Goal: Task Accomplishment & Management: Use online tool/utility

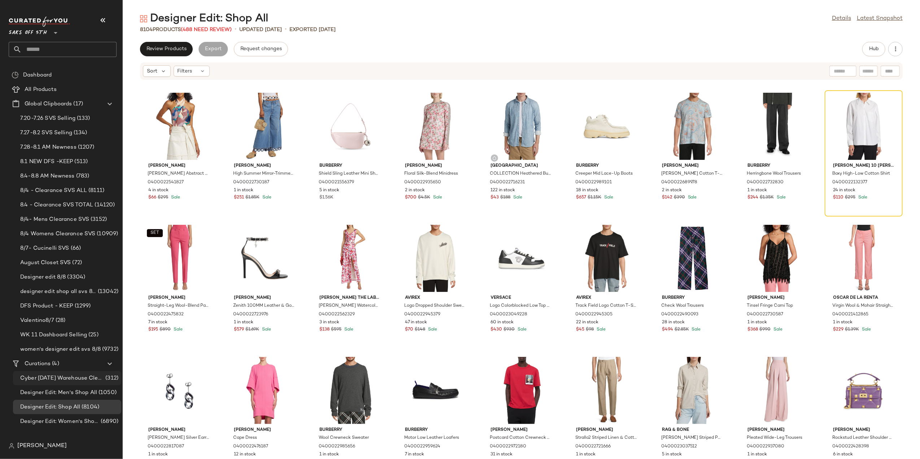
drag, startPoint x: 62, startPoint y: 366, endPoint x: 61, endPoint y: 377, distance: 11.0
click at [63, 366] on div "Curations (4)" at bounding box center [63, 364] width 82 height 8
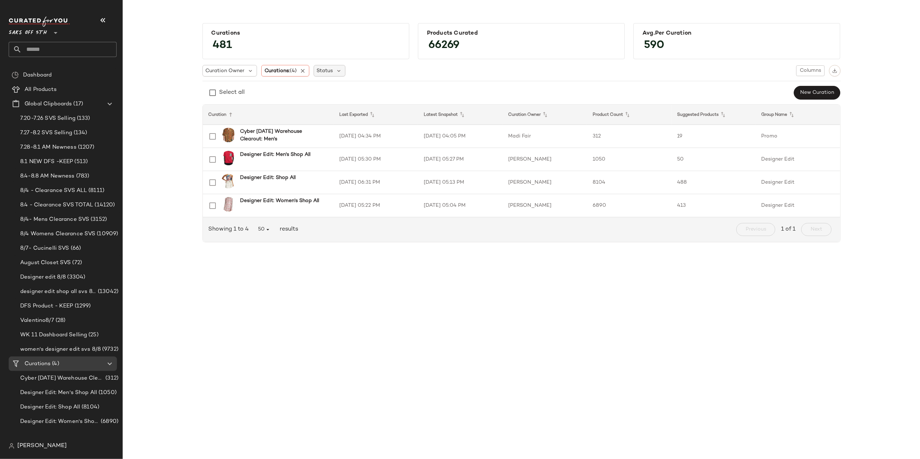
click at [306, 73] on icon at bounding box center [303, 71] width 6 height 6
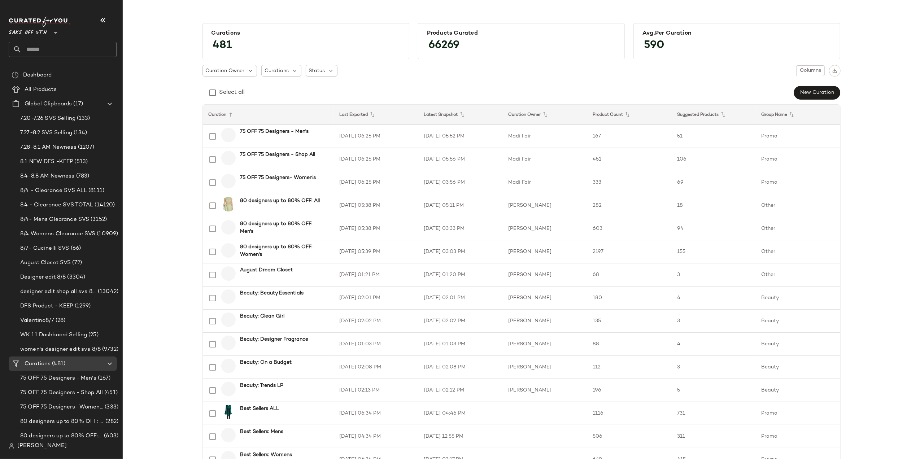
click at [282, 72] on span "Curations" at bounding box center [277, 71] width 24 height 8
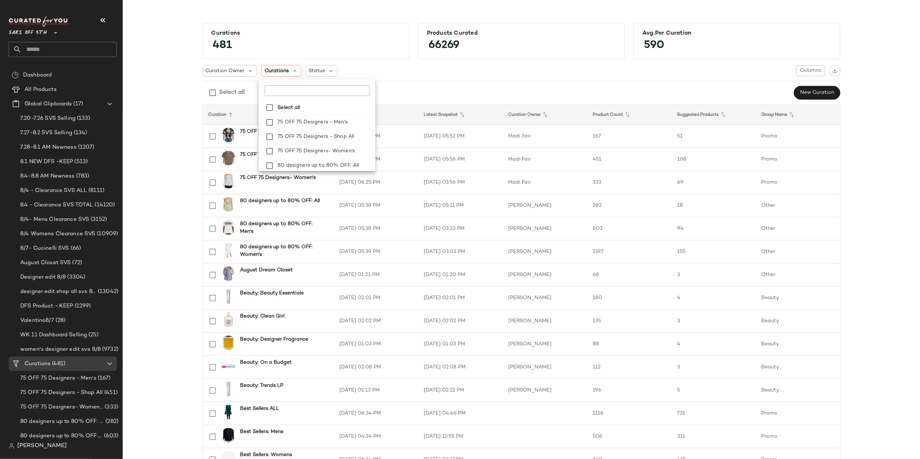
click at [309, 94] on input "text" at bounding box center [310, 90] width 90 height 11
type input "**********"
click at [320, 143] on span "Shop: Modern Romanticism" at bounding box center [340, 146] width 68 height 14
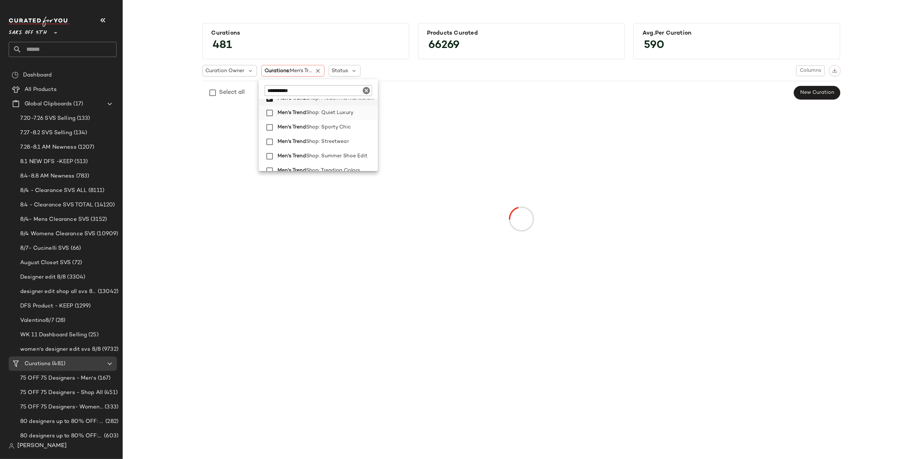
click at [320, 118] on span "Shop: Quiet Luxury" at bounding box center [329, 113] width 47 height 14
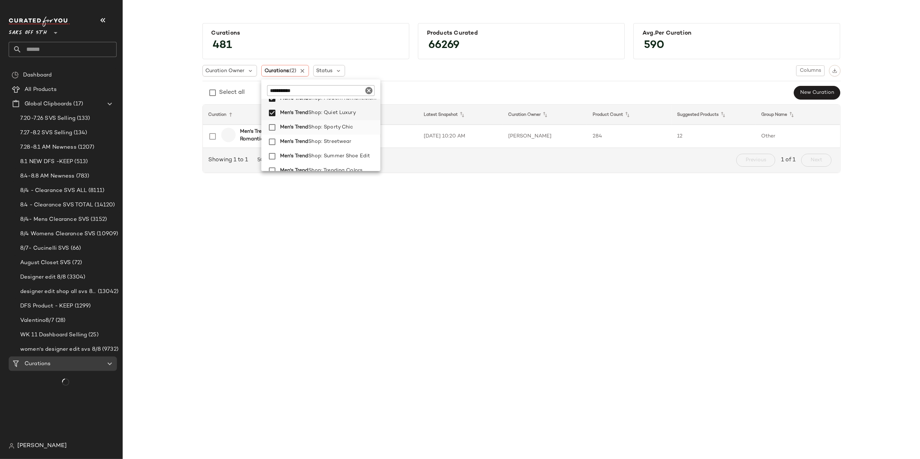
click at [318, 128] on span "Shop: Sporty Chic" at bounding box center [330, 127] width 45 height 14
click at [314, 138] on span "Shop: Streetwear" at bounding box center [329, 142] width 43 height 14
click at [173, 109] on div "Curations 481 Products Curated 66269 Avg.per Curation 590 Curation Owner Curati…" at bounding box center [522, 100] width 786 height 167
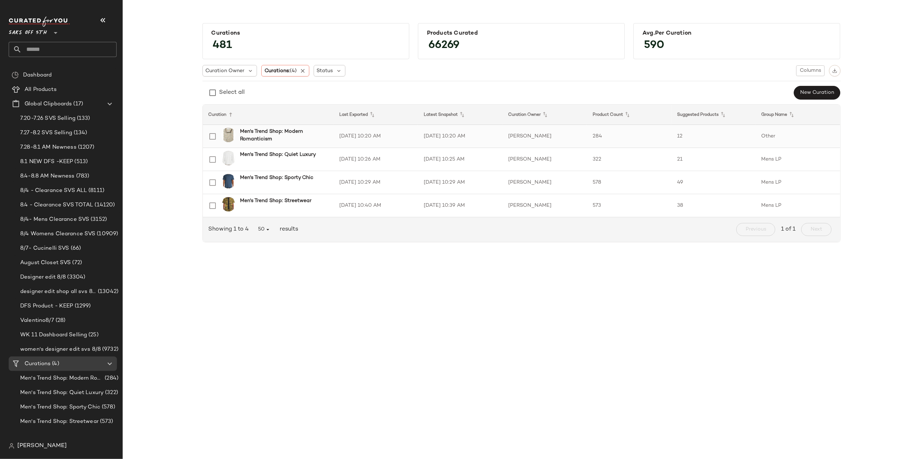
click at [416, 135] on td "8/6/25, 10:20 AM" at bounding box center [376, 136] width 84 height 23
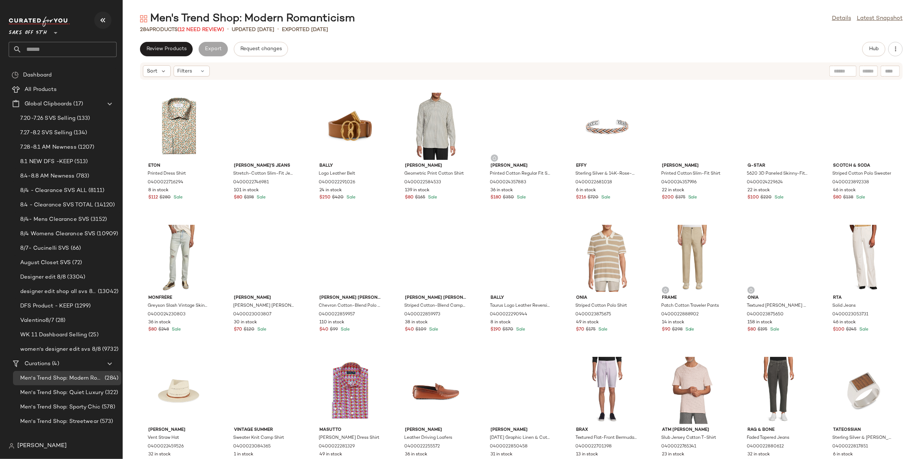
click at [99, 21] on icon "button" at bounding box center [103, 20] width 9 height 9
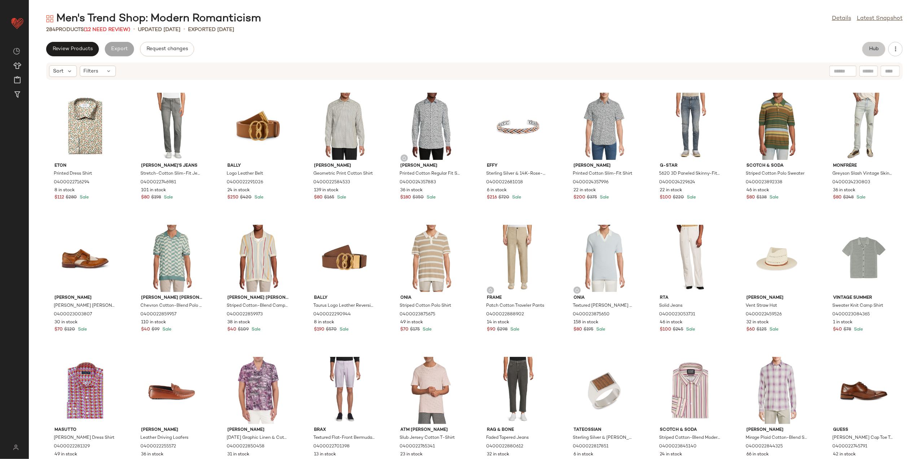
drag, startPoint x: 863, startPoint y: 48, endPoint x: 857, endPoint y: 48, distance: 5.8
click at [735, 48] on div "Review Products Export Request changes Hub" at bounding box center [475, 49] width 892 height 14
click at [735, 49] on button "Hub" at bounding box center [874, 49] width 23 height 14
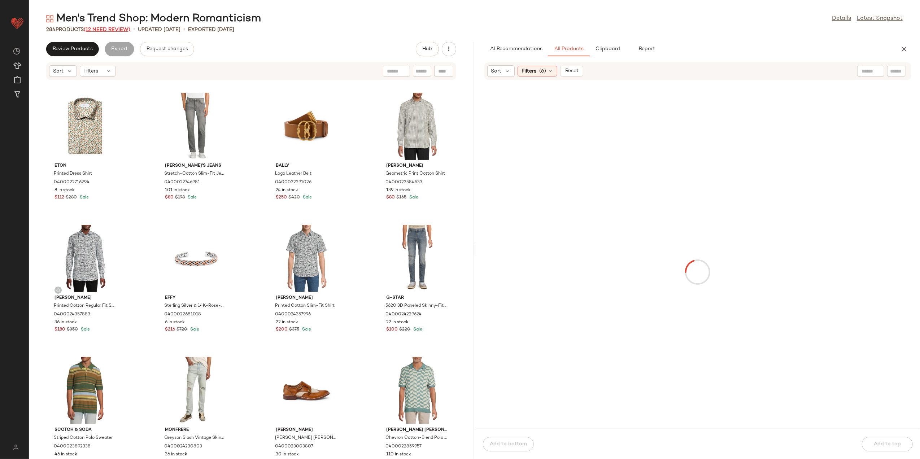
click at [111, 31] on span "(12 Need Review)" at bounding box center [107, 29] width 47 height 5
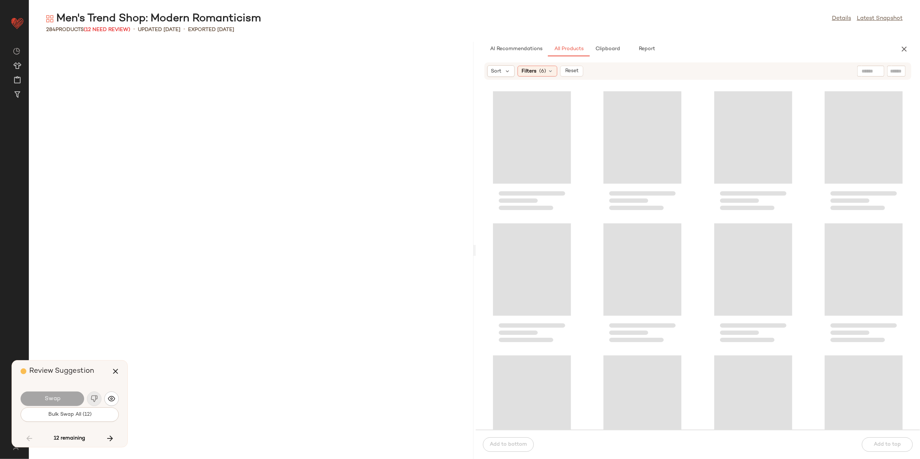
scroll to position [5154, 0]
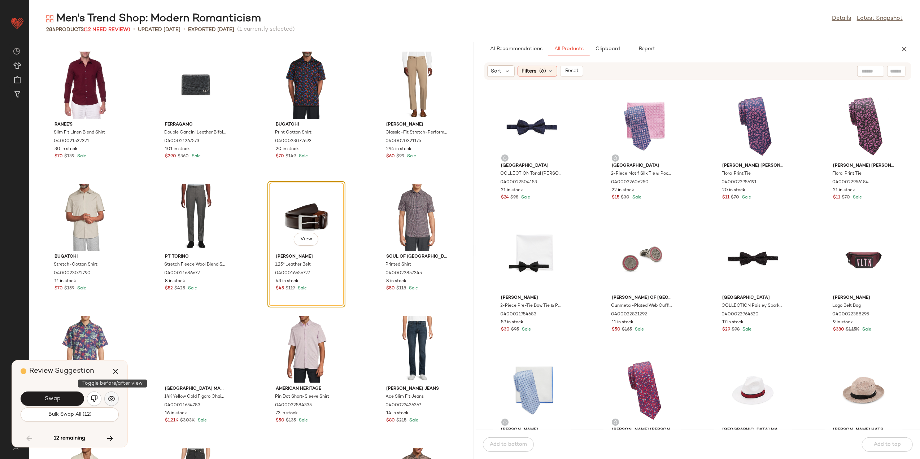
click at [111, 396] on img "button" at bounding box center [111, 398] width 7 height 7
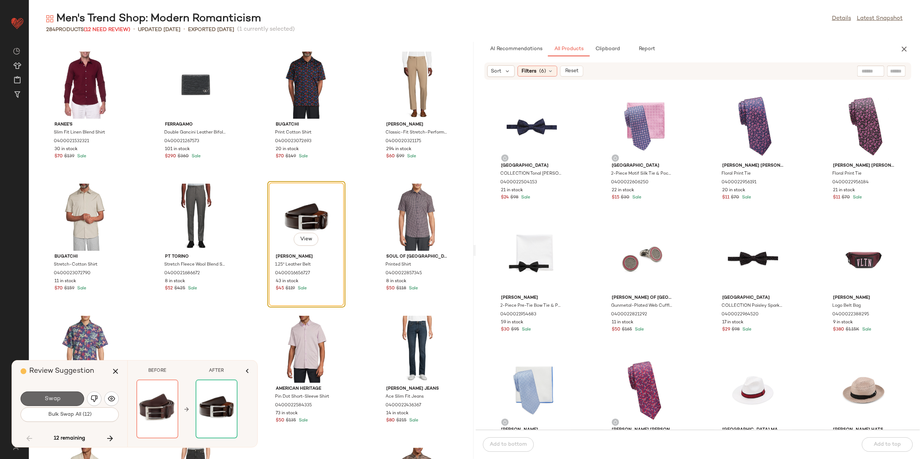
click at [61, 401] on button "Swap" at bounding box center [53, 399] width 64 height 14
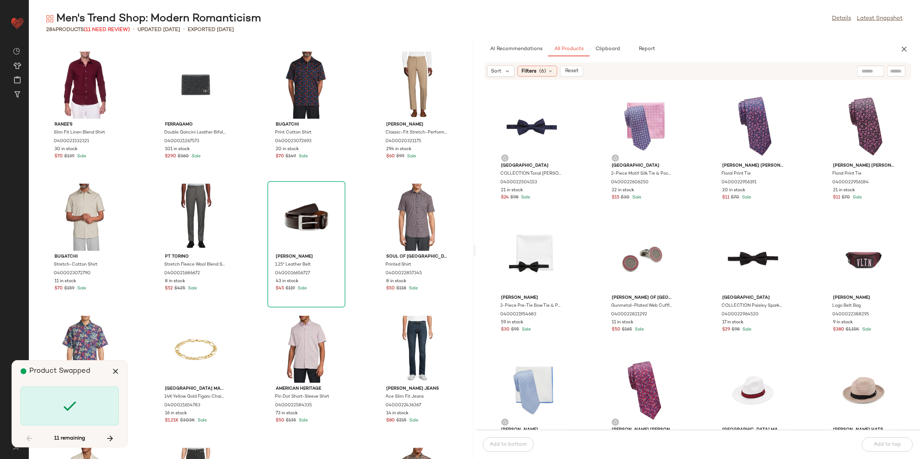
scroll to position [6740, 0]
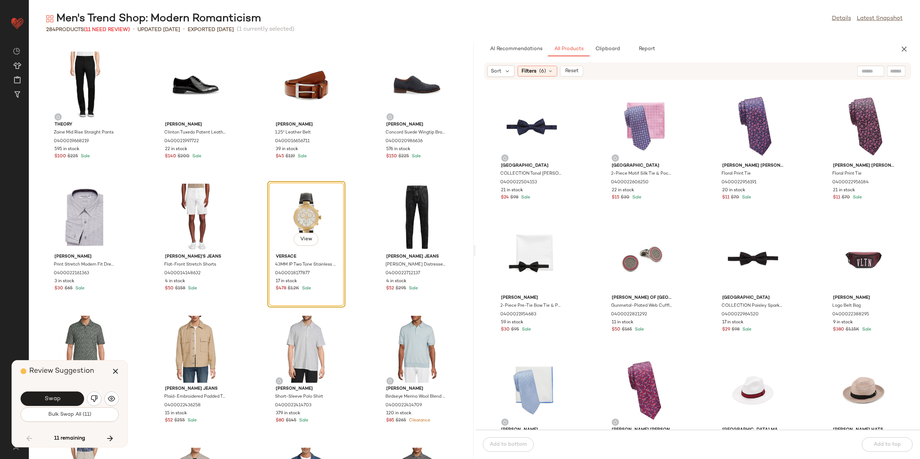
click at [117, 401] on div "Swap" at bounding box center [70, 398] width 98 height 17
click at [112, 400] on img "button" at bounding box center [111, 398] width 7 height 7
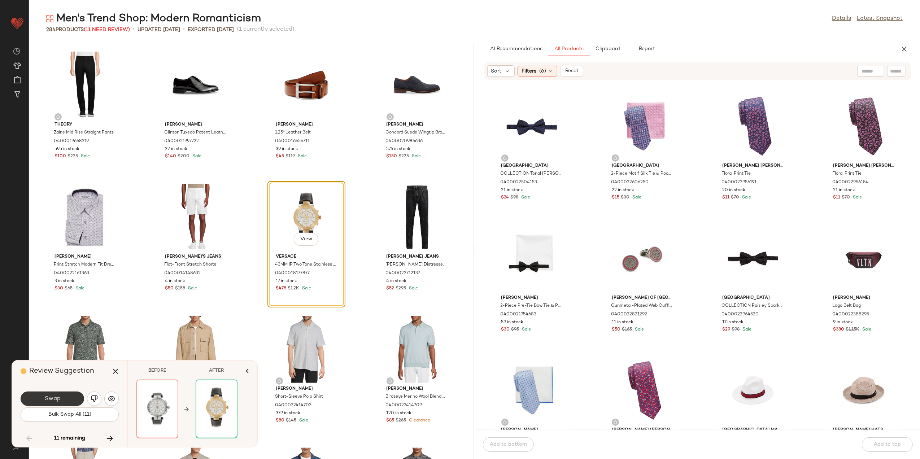
click at [67, 401] on button "Swap" at bounding box center [53, 399] width 64 height 14
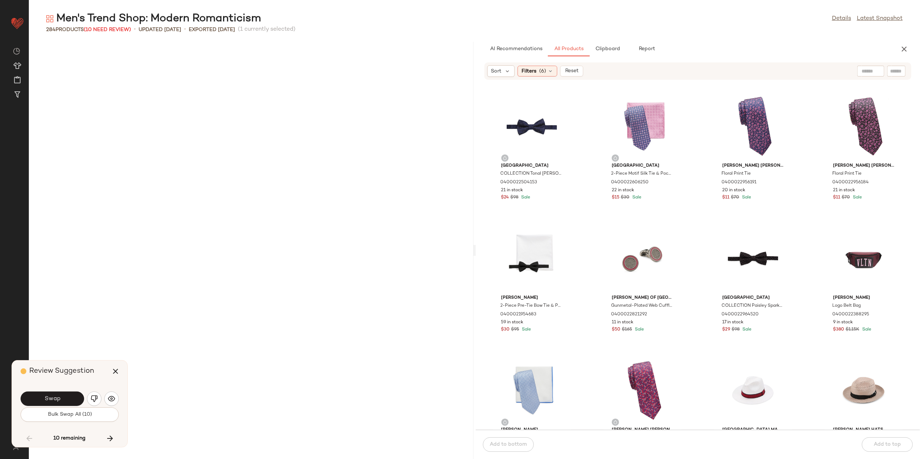
scroll to position [7269, 0]
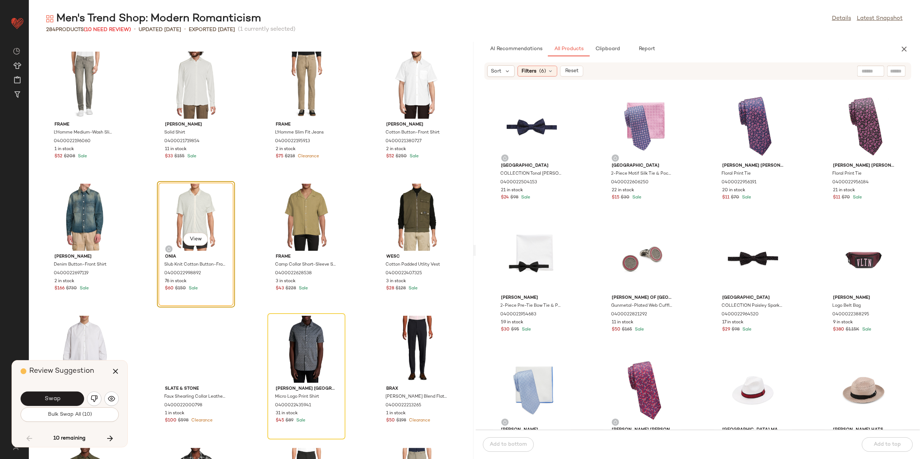
click at [118, 361] on div "Review Suggestion" at bounding box center [73, 372] width 104 height 22
click at [115, 368] on icon "button" at bounding box center [115, 371] width 9 height 9
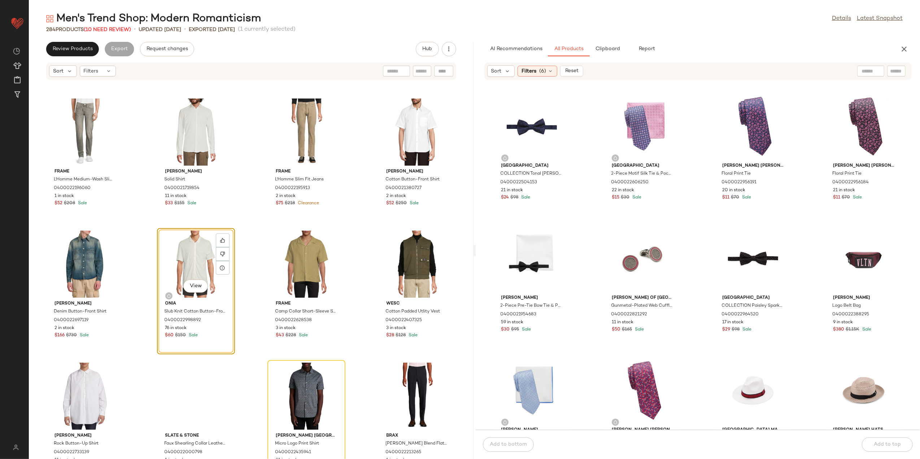
click at [114, 64] on div "Sort Filters" at bounding box center [251, 70] width 410 height 17
click at [110, 68] on icon at bounding box center [109, 71] width 6 height 6
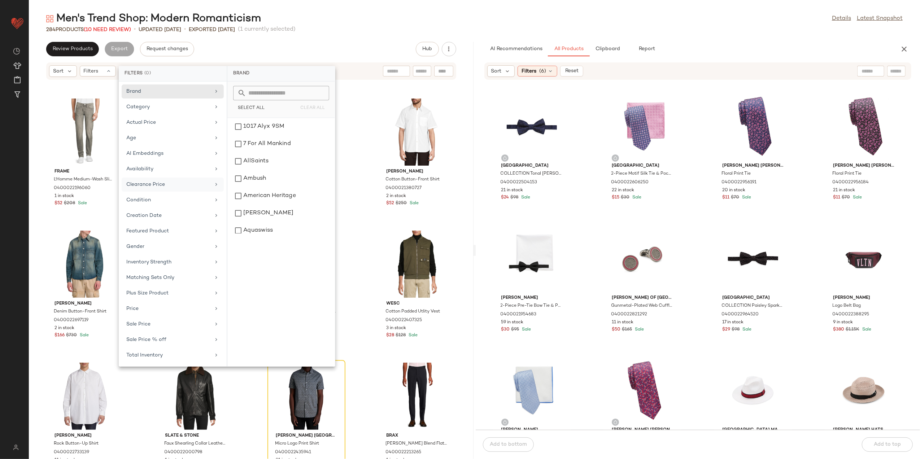
click at [153, 193] on div "Clearance Price" at bounding box center [173, 200] width 102 height 14
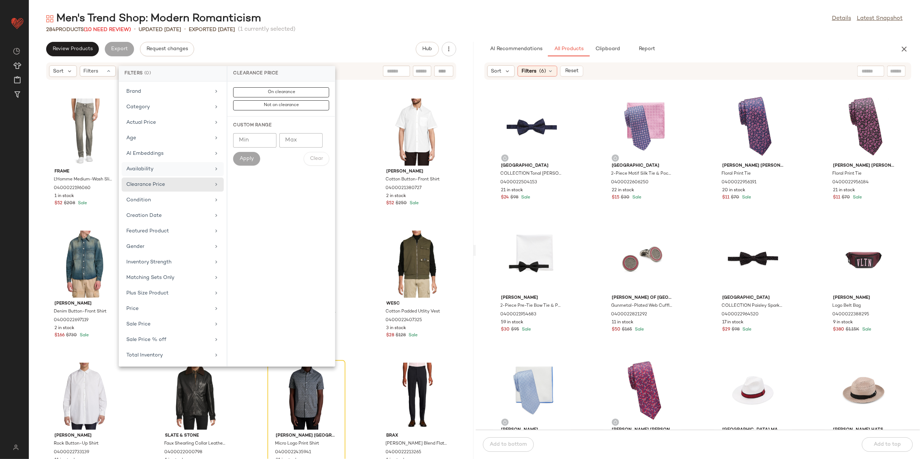
drag, startPoint x: 153, startPoint y: 180, endPoint x: 154, endPoint y: 168, distance: 11.9
click at [154, 168] on div "Availability" at bounding box center [168, 169] width 84 height 8
click at [240, 141] on div "out_of_stock" at bounding box center [281, 143] width 102 height 17
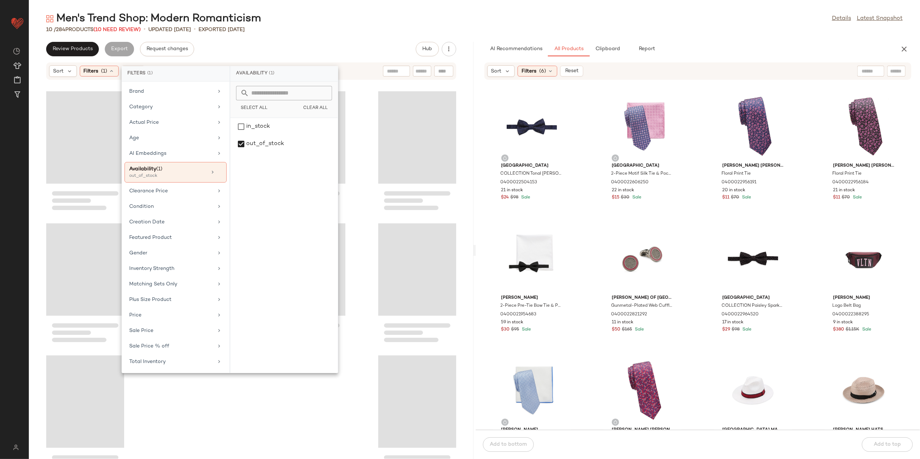
click at [282, 31] on div "10 / 284 Products (10 Need Review) • updated Aug 6th • Exported Aug 6th" at bounding box center [475, 29] width 892 height 7
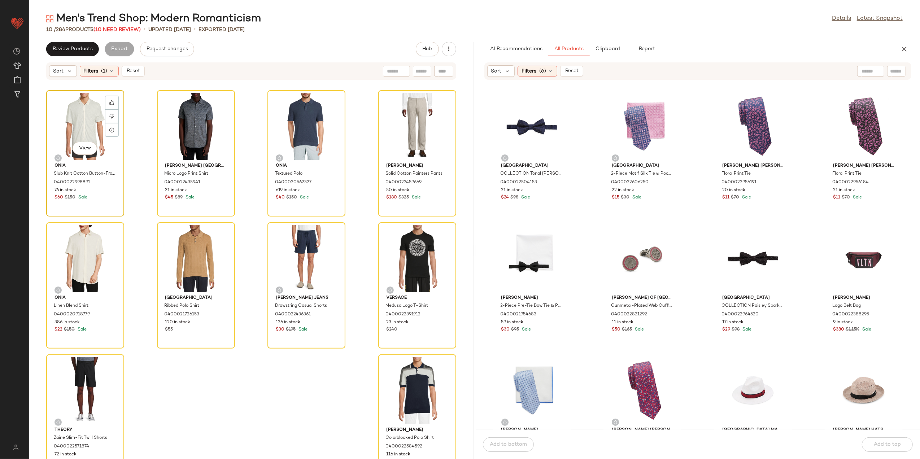
click at [97, 116] on div "View" at bounding box center [85, 126] width 73 height 67
click at [415, 383] on div "View" at bounding box center [417, 390] width 73 height 67
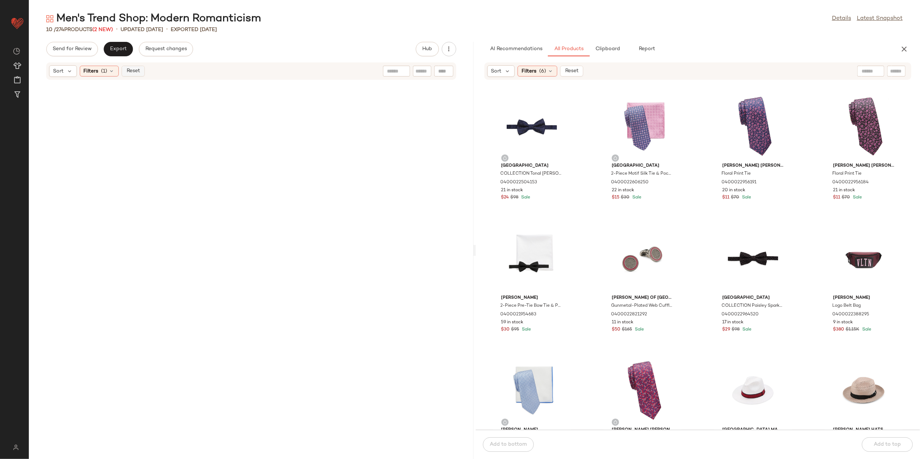
click at [129, 69] on span "Reset" at bounding box center [133, 71] width 14 height 6
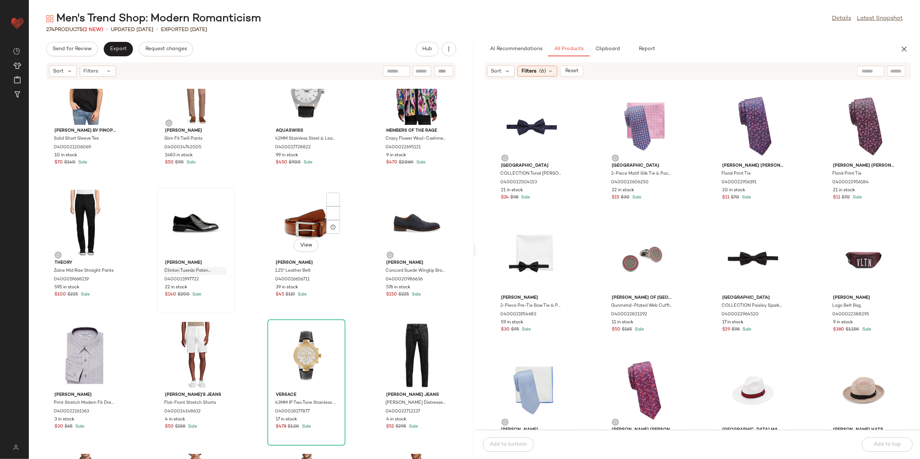
scroll to position [6650, 0]
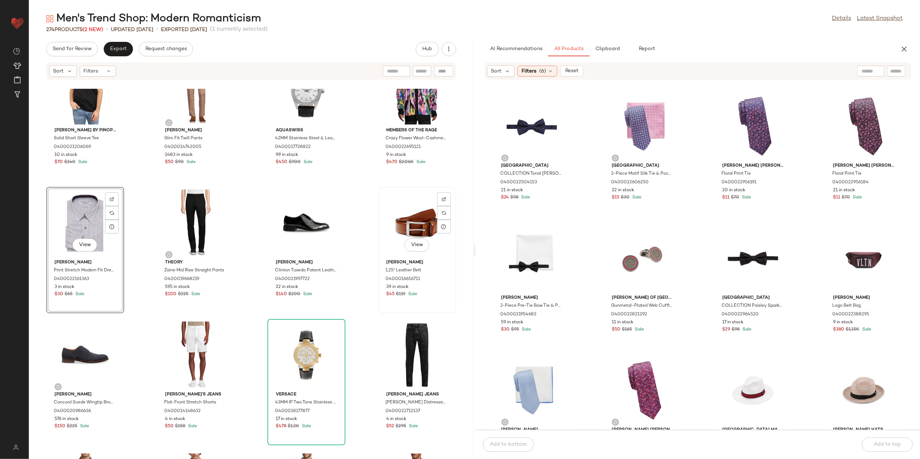
scroll to position [6650, 0]
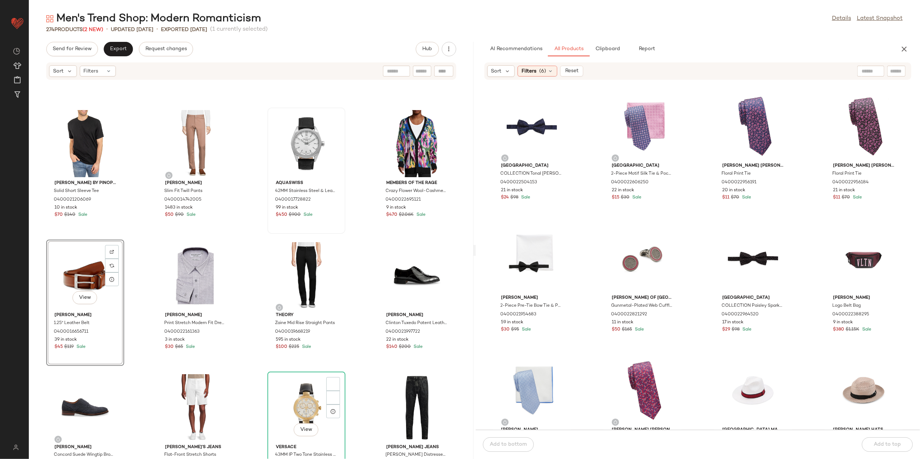
scroll to position [6843, 0]
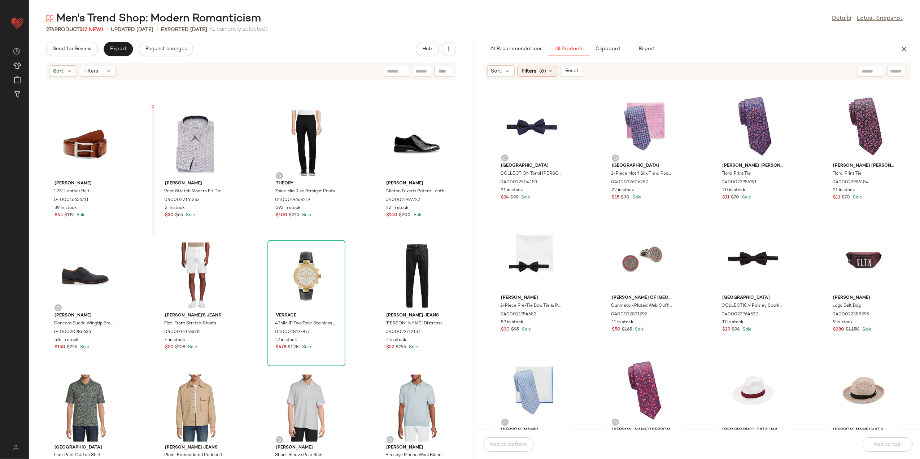
scroll to position [6704, 0]
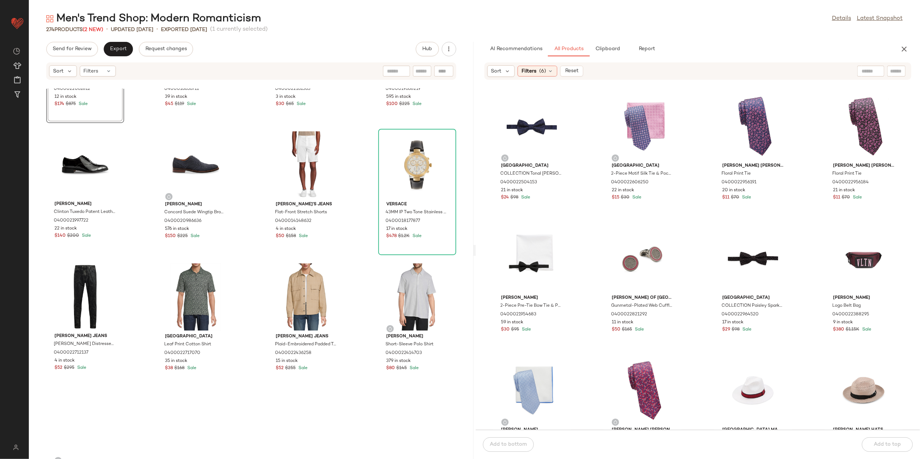
scroll to position [6849, 0]
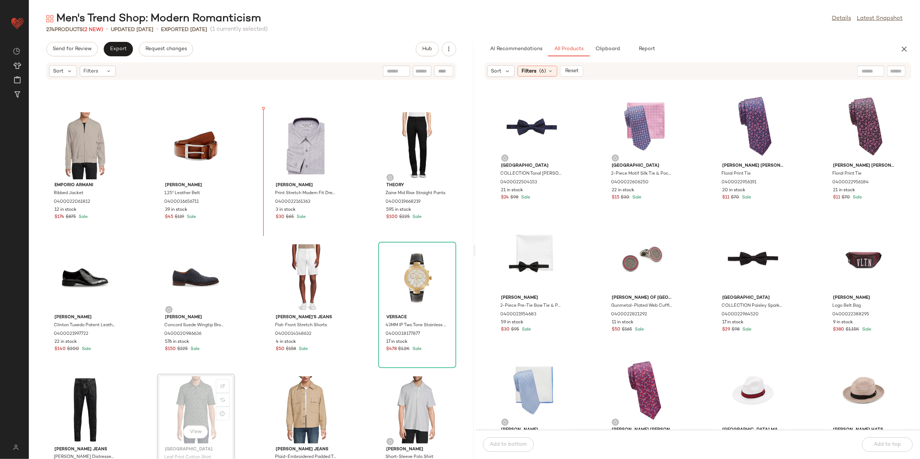
scroll to position [6705, 0]
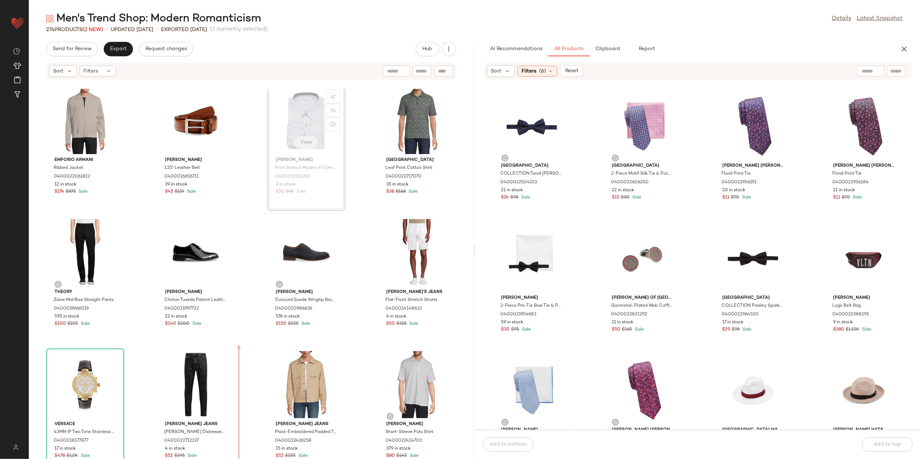
scroll to position [6808, 0]
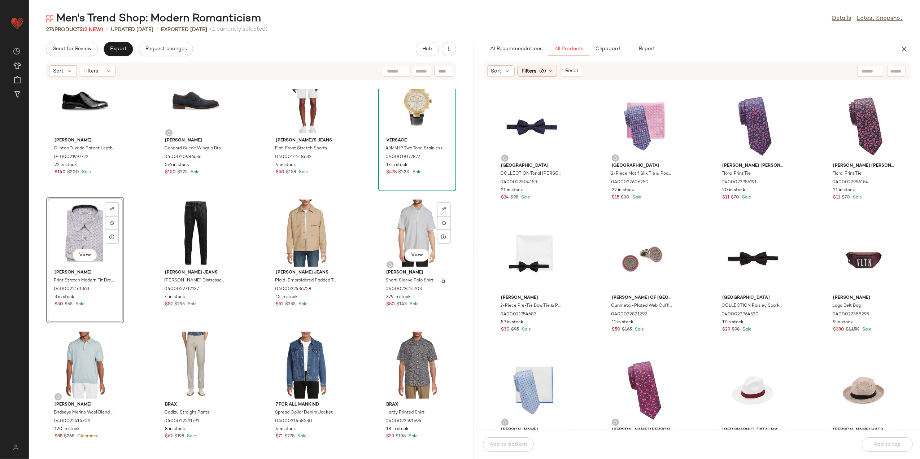
scroll to position [6711, 0]
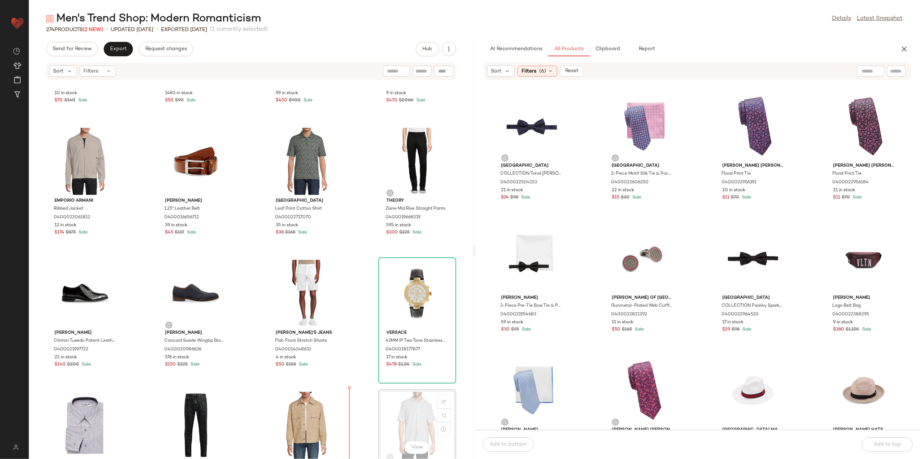
scroll to position [6715, 0]
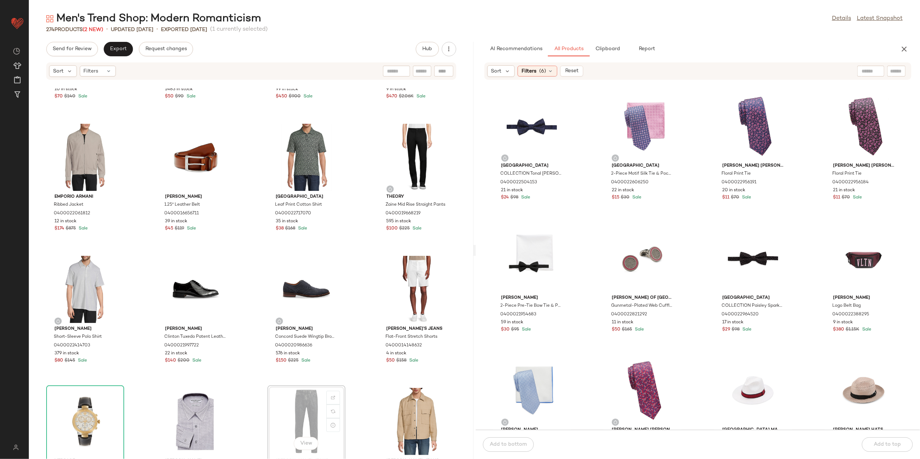
scroll to position [6716, 0]
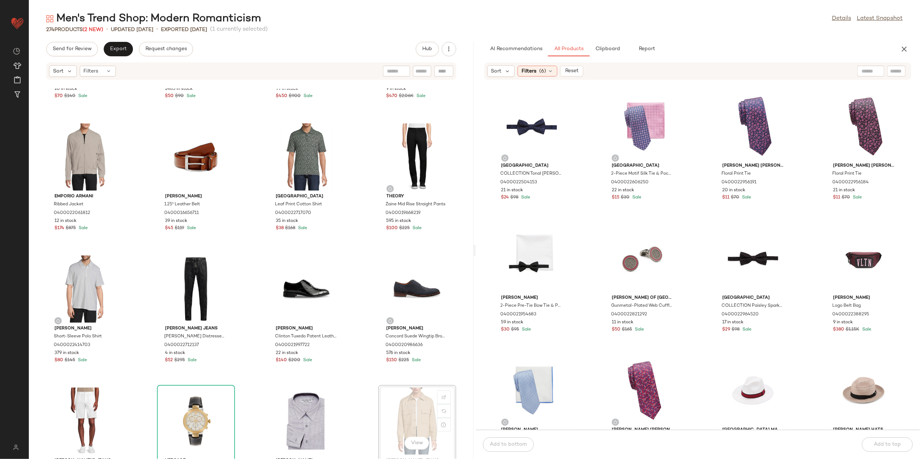
scroll to position [6716, 0]
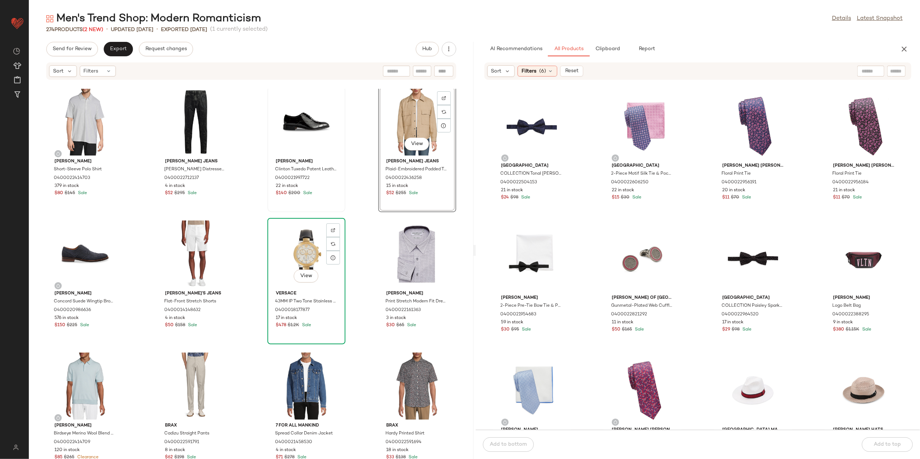
scroll to position [6860, 0]
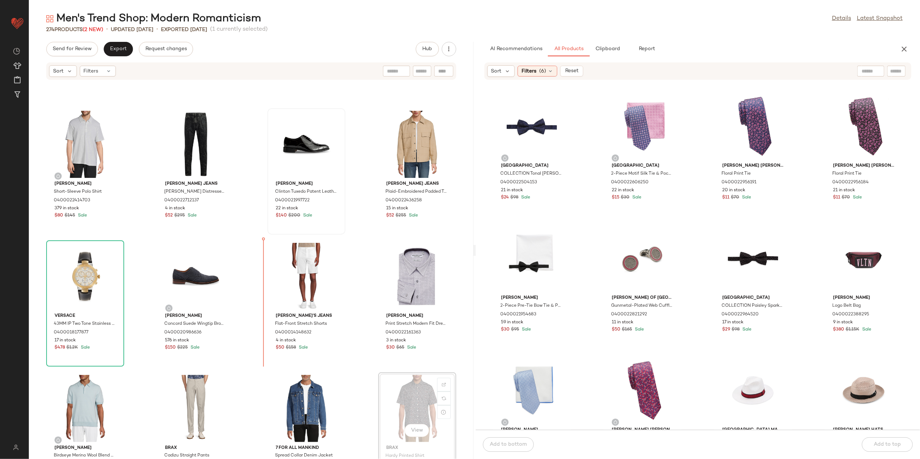
scroll to position [6861, 0]
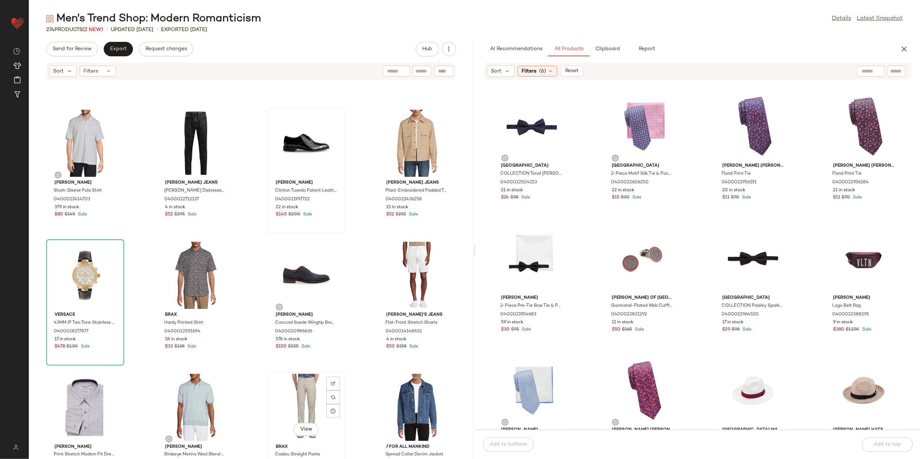
scroll to position [6862, 0]
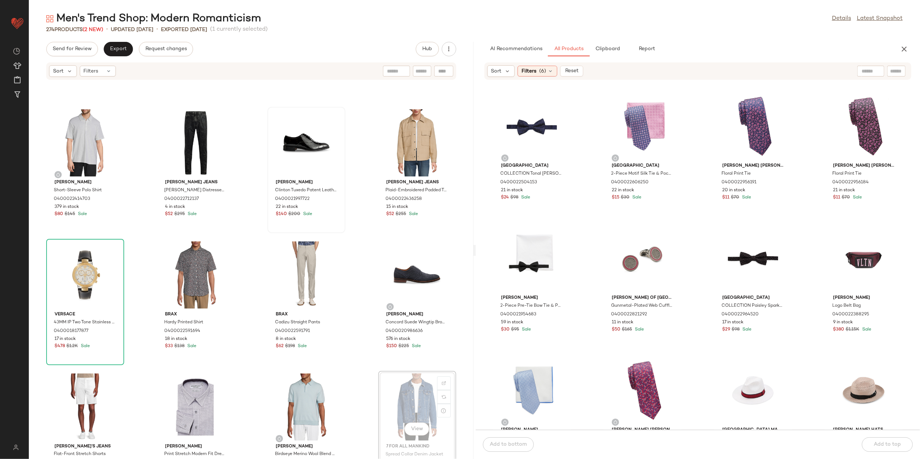
scroll to position [6863, 0]
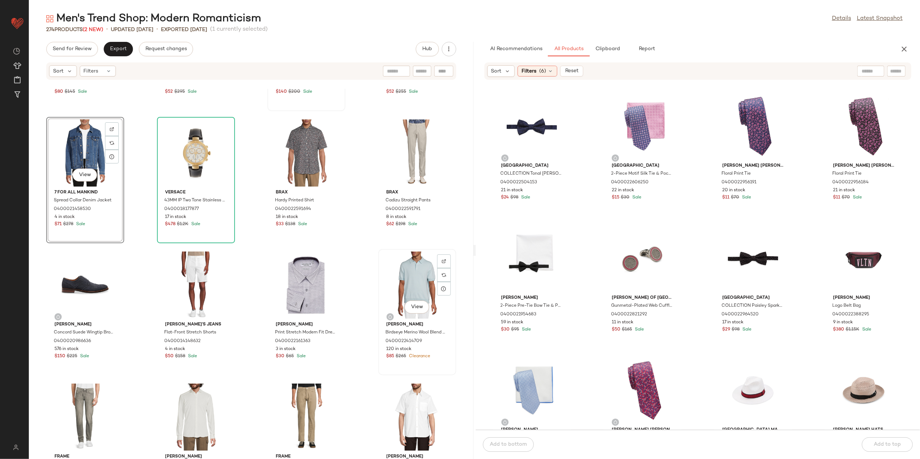
scroll to position [7007, 0]
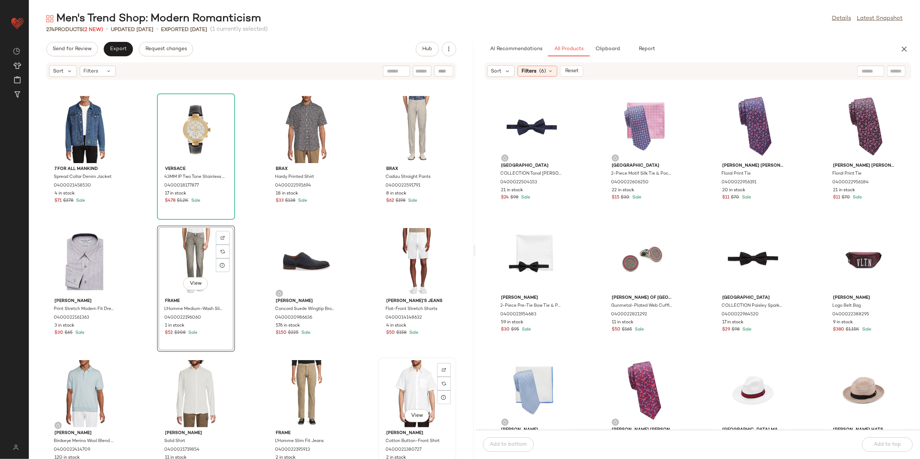
scroll to position [7008, 0]
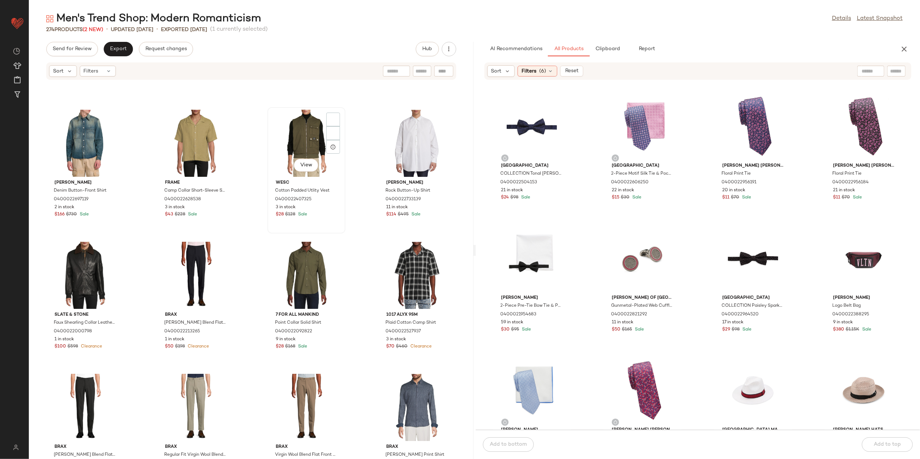
scroll to position [7201, 0]
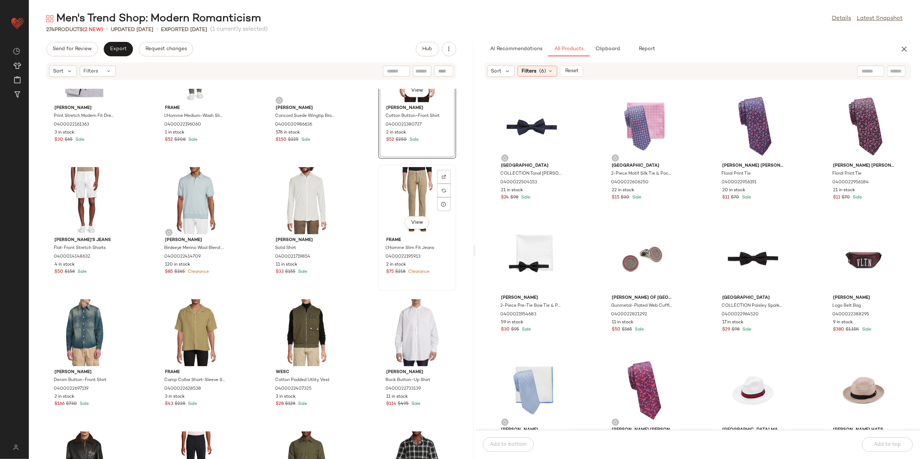
click at [403, 207] on div "View" at bounding box center [417, 200] width 73 height 67
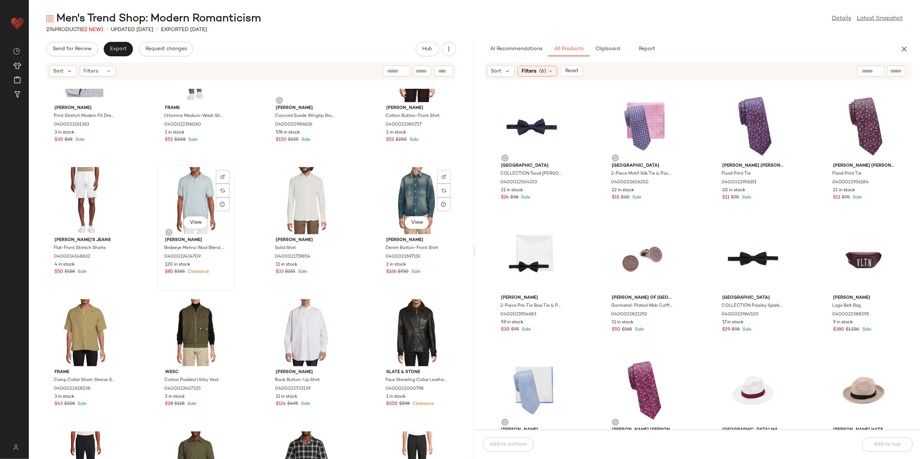
click at [184, 194] on div "View" at bounding box center [196, 200] width 73 height 67
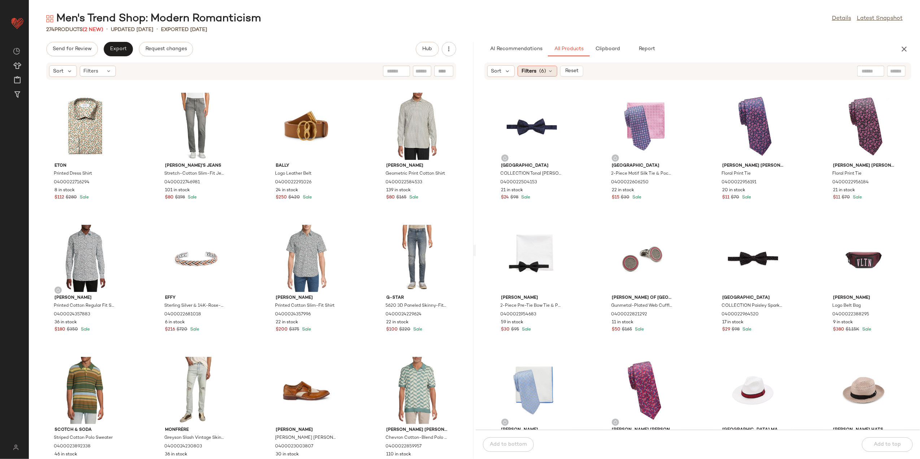
click at [536, 71] on span "Filters" at bounding box center [529, 72] width 15 height 8
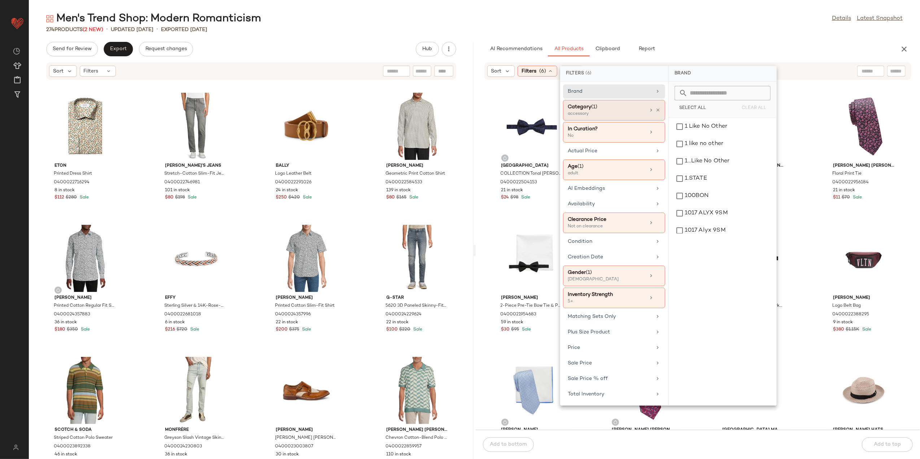
click at [660, 122] on div "Category (1) accessory" at bounding box center [614, 132] width 102 height 21
click at [698, 129] on div "accessory" at bounding box center [723, 126] width 102 height 17
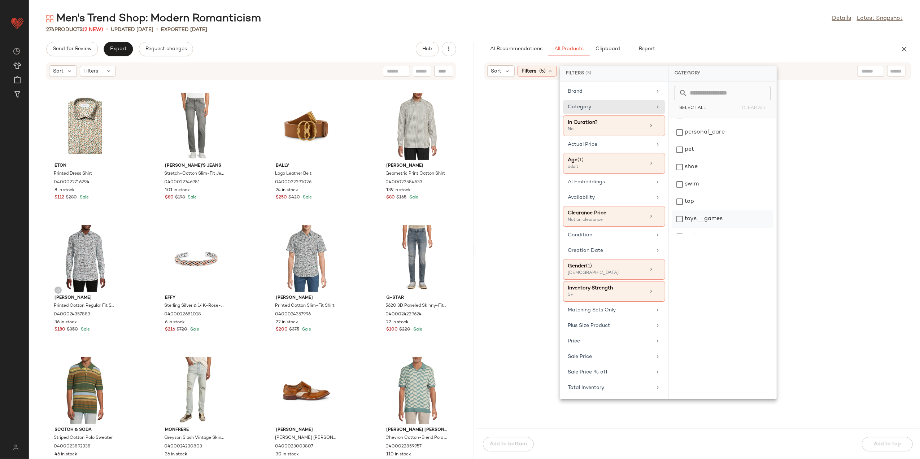
scroll to position [289, 0]
click at [700, 184] on div "top" at bounding box center [723, 190] width 102 height 17
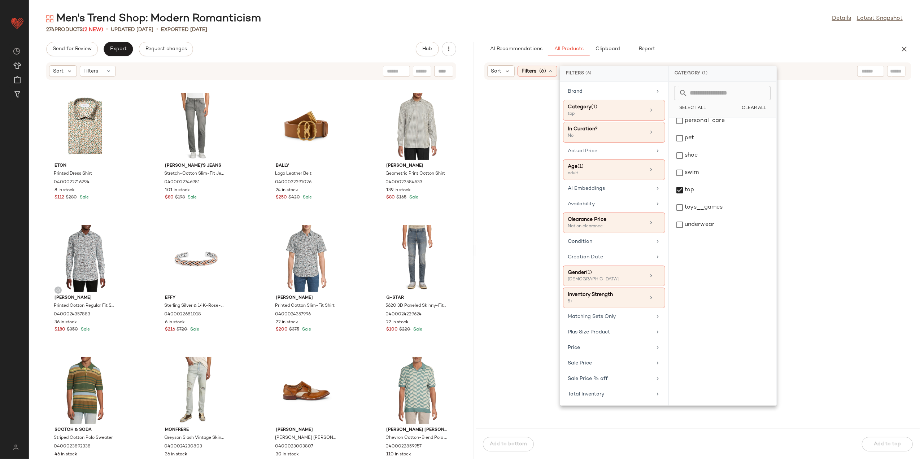
click at [599, 19] on div "Men's Trend Shop: Modern Romanticism Details Latest Snapshot" at bounding box center [475, 19] width 892 height 14
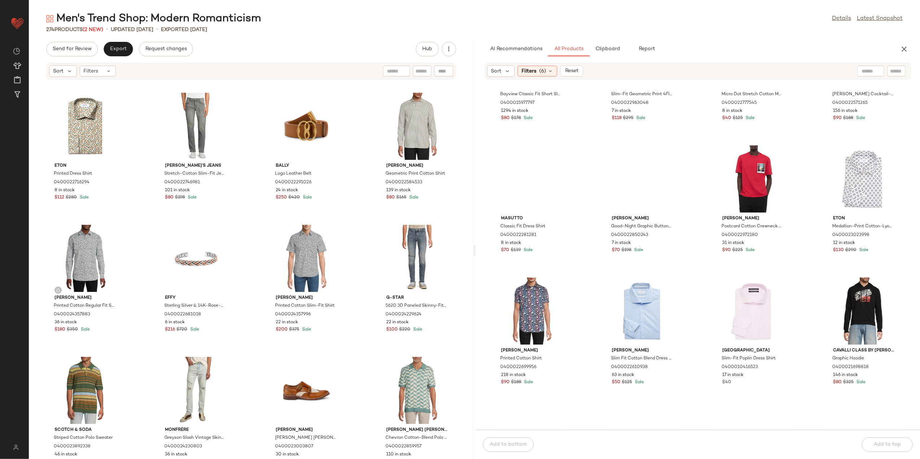
scroll to position [2606, 0]
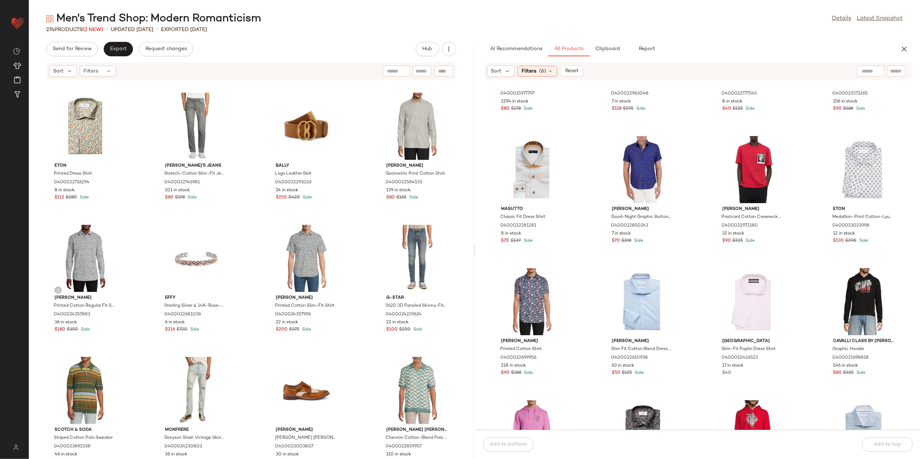
click at [735, 71] on input "text" at bounding box center [871, 72] width 18 height 8
type input "********"
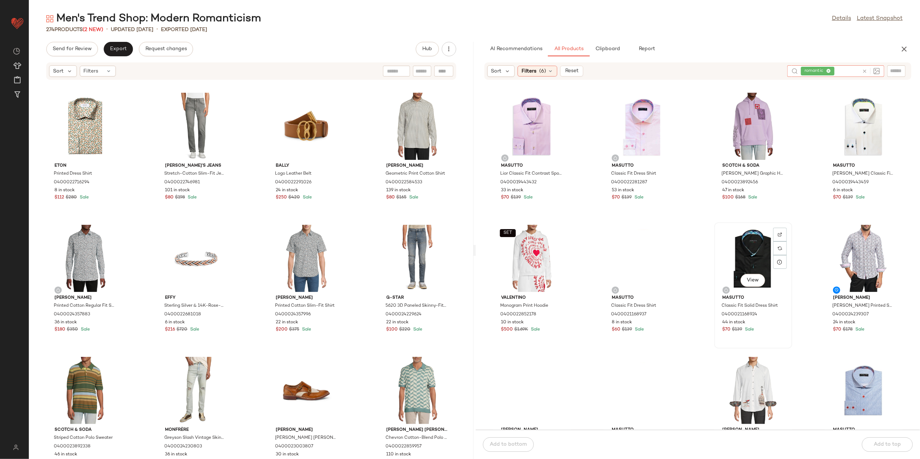
scroll to position [246, 0]
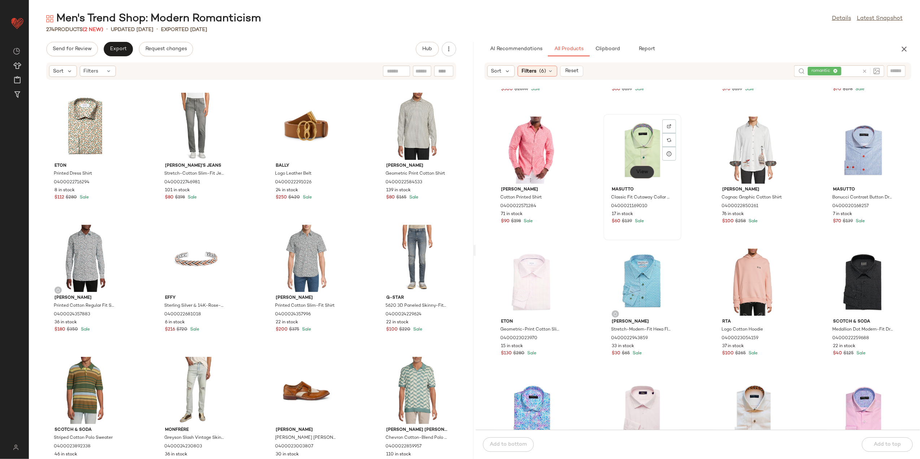
click at [646, 169] on span "View" at bounding box center [642, 172] width 12 height 6
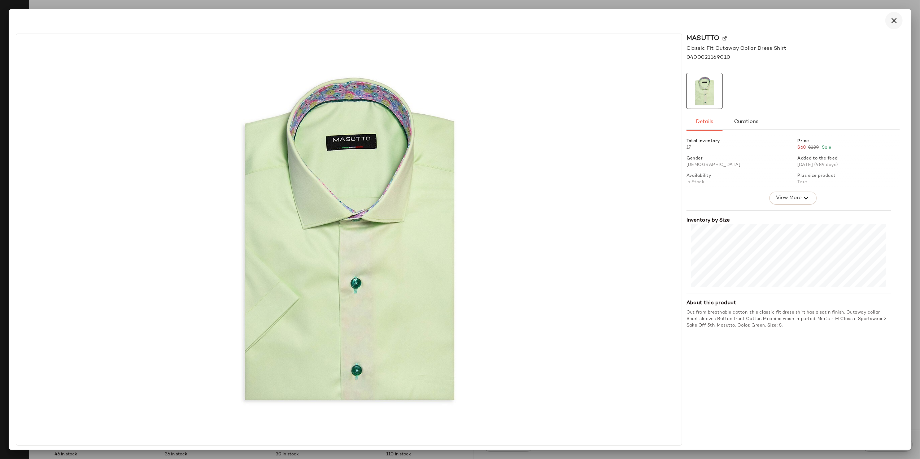
click at [735, 15] on button "button" at bounding box center [894, 20] width 17 height 17
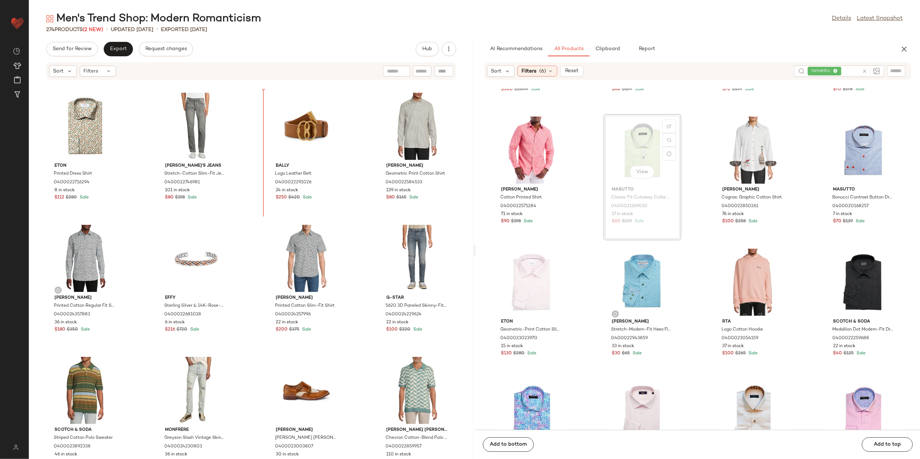
scroll to position [246, 0]
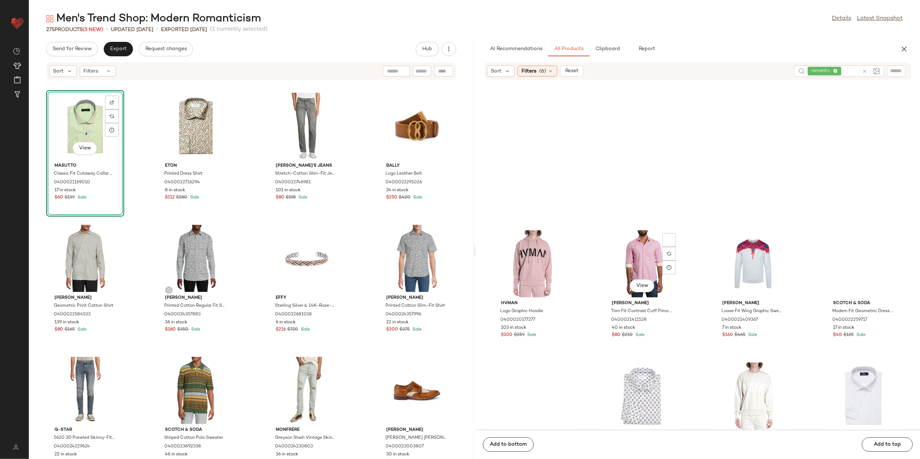
scroll to position [1787, 0]
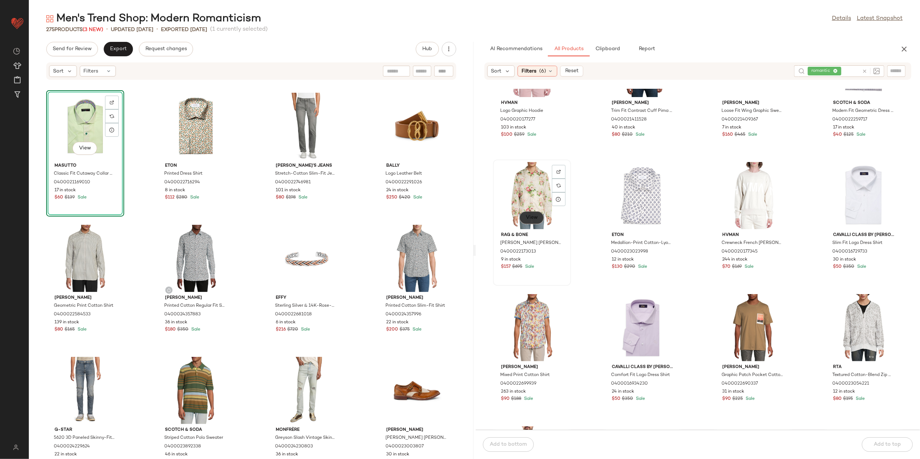
click at [528, 218] on span "View" at bounding box center [532, 218] width 12 height 6
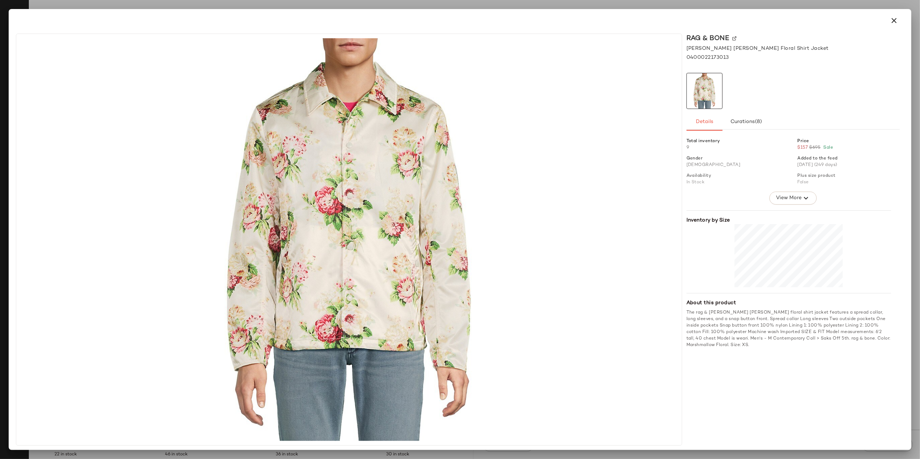
click at [735, 18] on icon "button" at bounding box center [894, 20] width 9 height 9
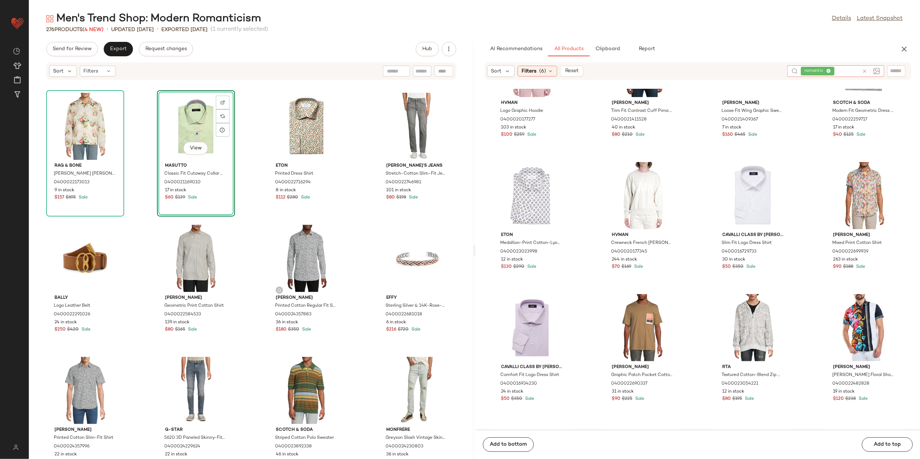
click at [735, 70] on icon at bounding box center [864, 71] width 5 height 5
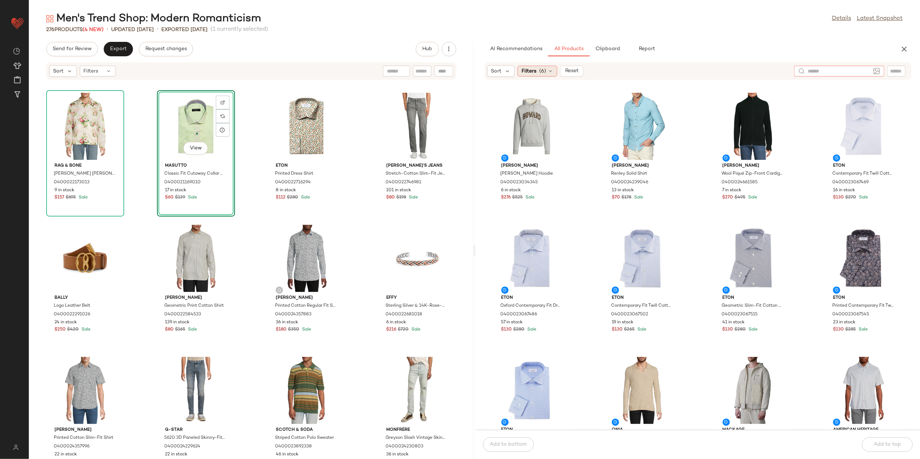
click at [538, 70] on div "Filters (6)" at bounding box center [538, 71] width 40 height 11
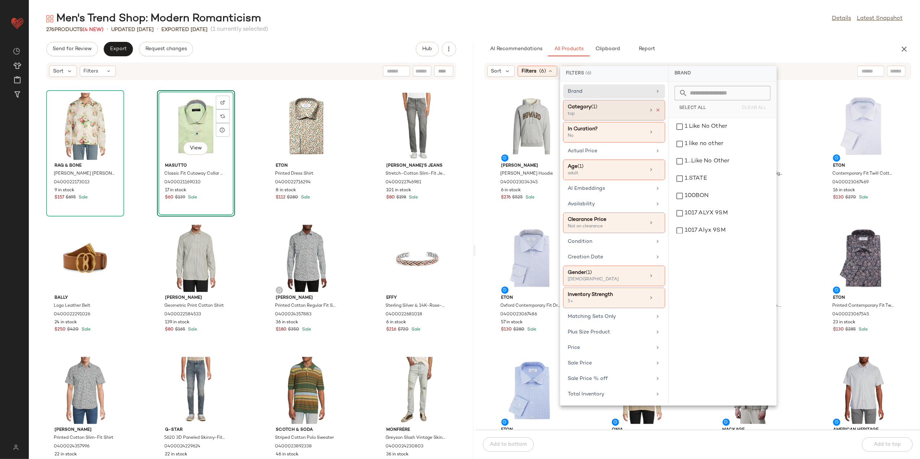
click at [660, 112] on icon at bounding box center [658, 110] width 5 height 5
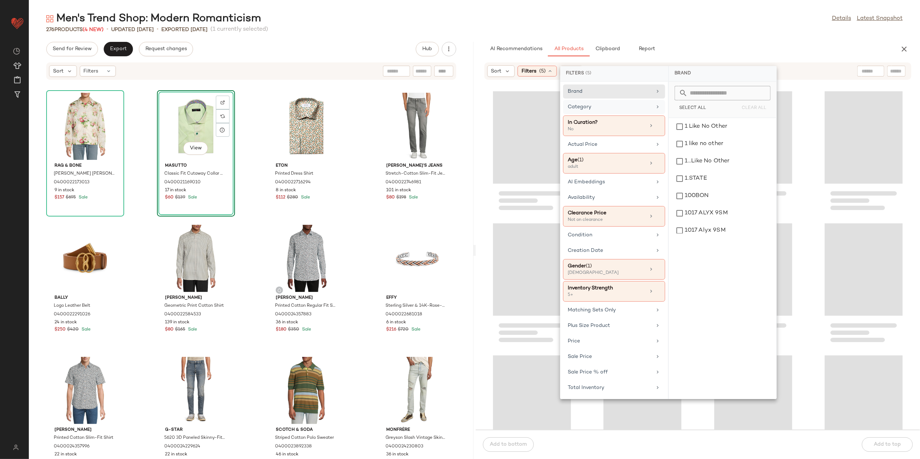
click at [636, 109] on div "Category" at bounding box center [610, 107] width 84 height 8
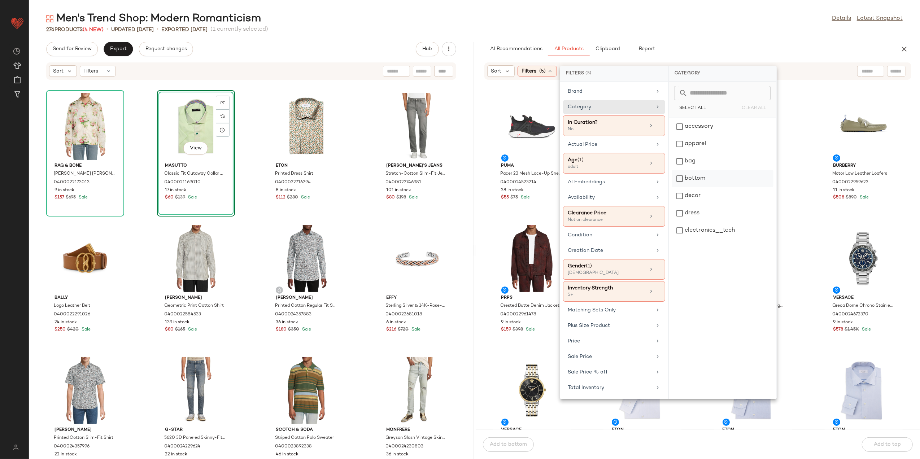
click at [703, 176] on div "bottom" at bounding box center [723, 178] width 102 height 17
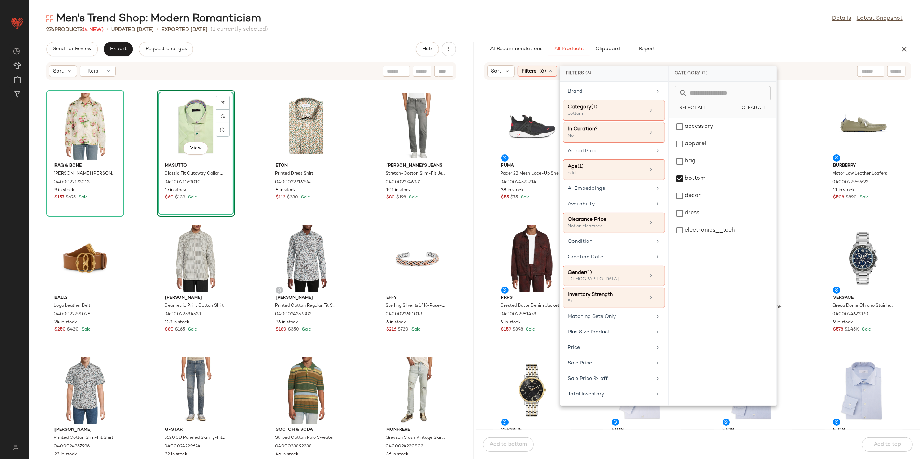
click at [709, 17] on div "Men's Trend Shop: Modern Romanticism Details Latest Snapshot" at bounding box center [475, 19] width 892 height 14
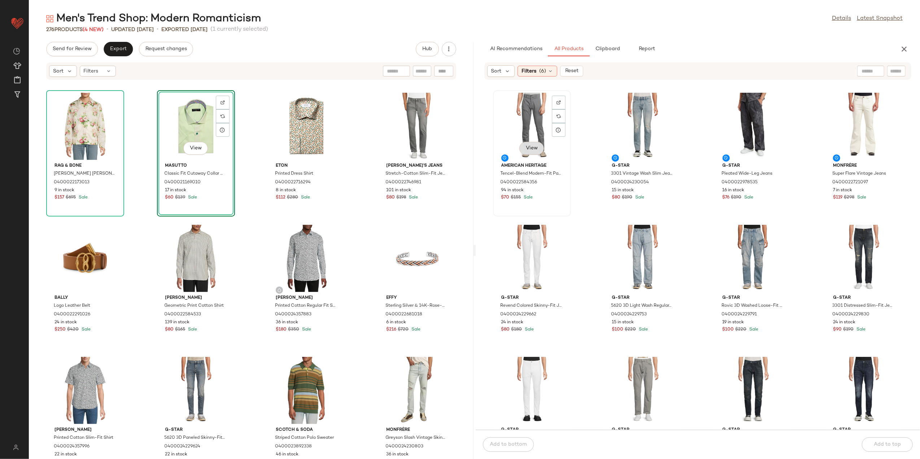
click at [526, 142] on button "View" at bounding box center [532, 148] width 25 height 13
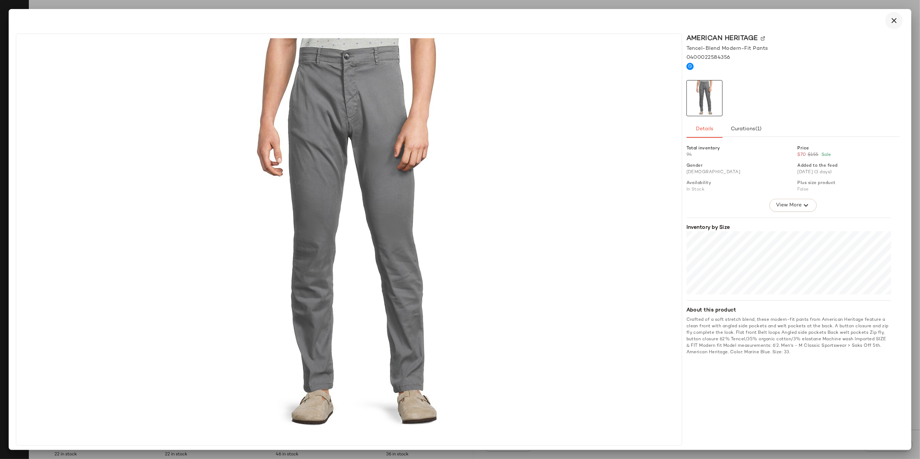
click at [735, 21] on icon "button" at bounding box center [894, 20] width 9 height 9
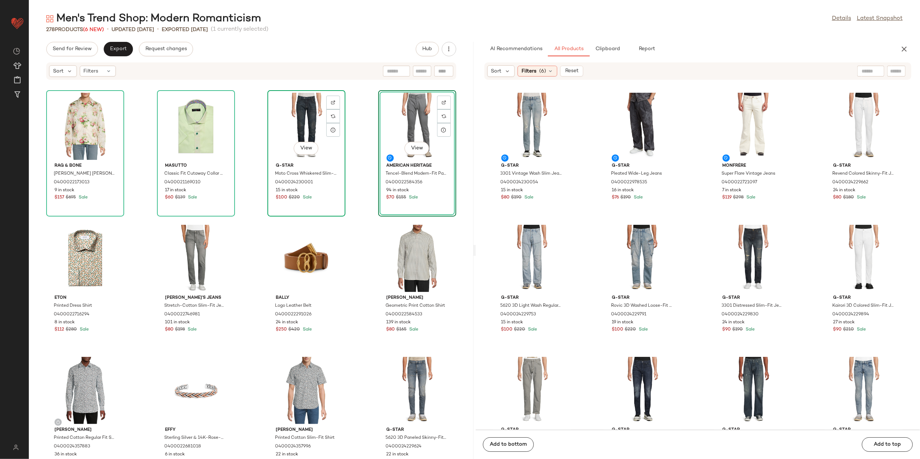
click at [311, 121] on div "View" at bounding box center [306, 126] width 73 height 67
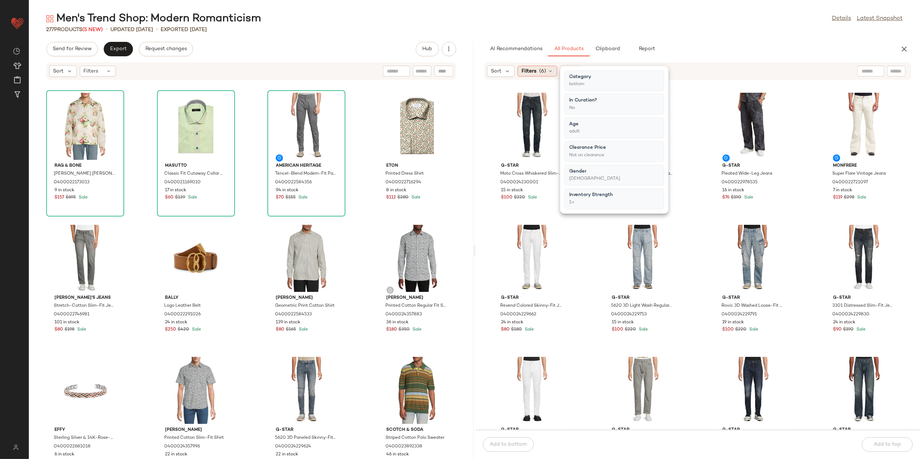
click at [546, 69] on div "Filters (6)" at bounding box center [538, 71] width 40 height 11
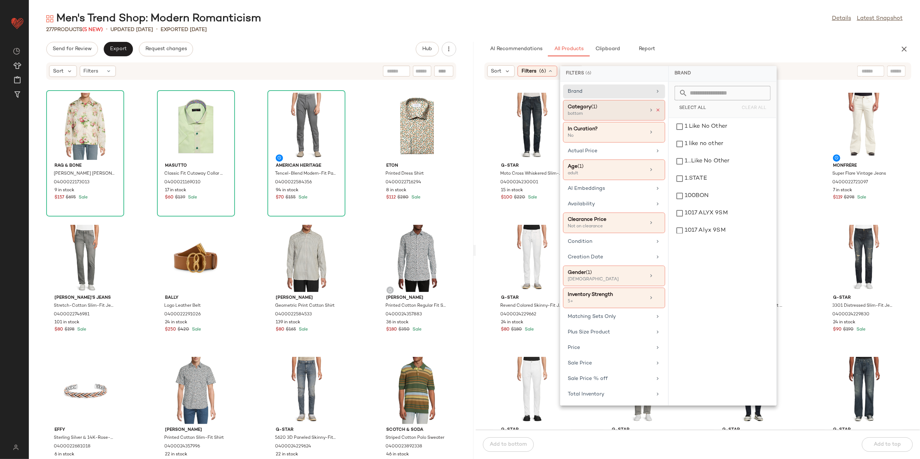
click at [658, 108] on icon at bounding box center [658, 110] width 5 height 5
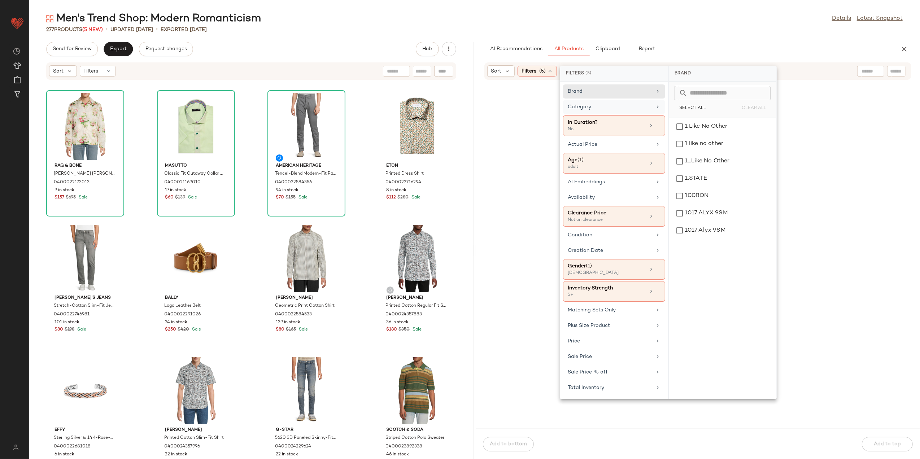
click at [652, 116] on div "Category" at bounding box center [614, 126] width 102 height 21
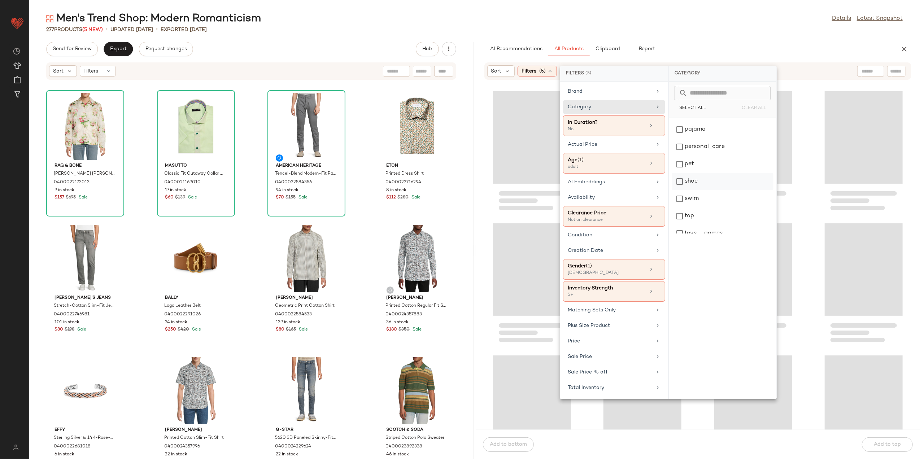
click at [702, 187] on div "shoe" at bounding box center [723, 181] width 102 height 17
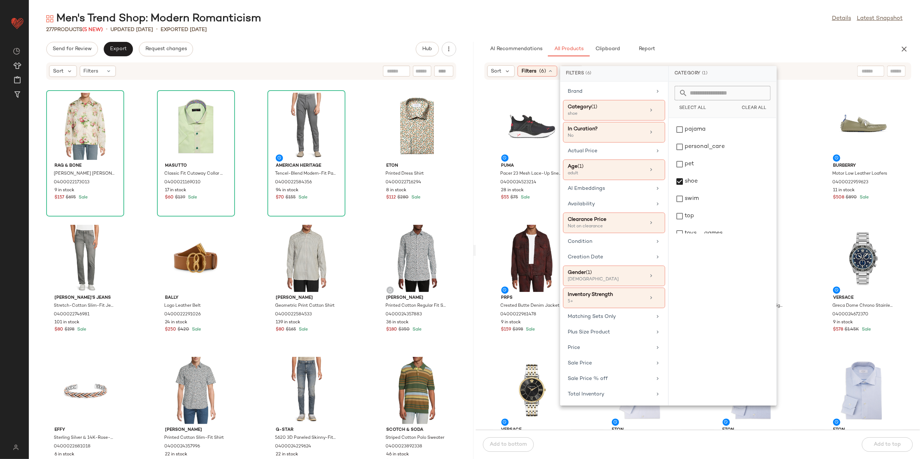
click at [691, 35] on div "Men's Trend Shop: Modern Romanticism Details Latest Snapshot 277 Products (5 Ne…" at bounding box center [475, 236] width 892 height 448
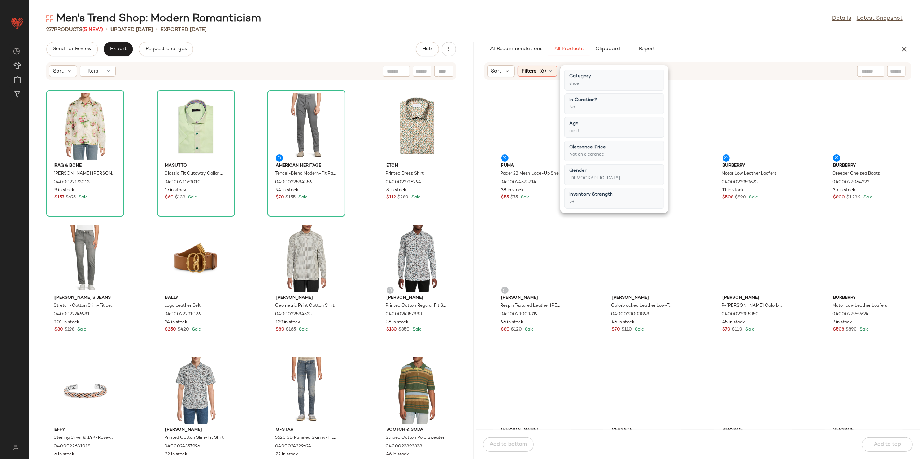
click at [676, 20] on div "Men's Trend Shop: Modern Romanticism Details Latest Snapshot" at bounding box center [475, 19] width 892 height 14
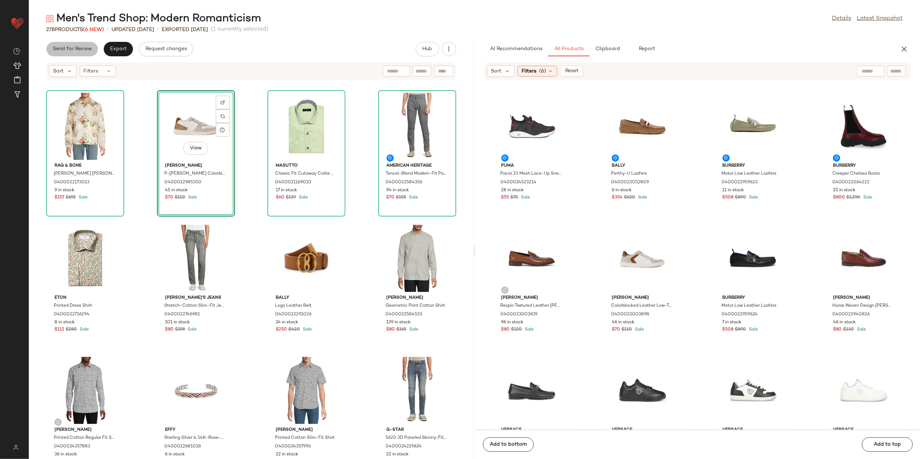
click at [64, 49] on span "Send for Review" at bounding box center [71, 49] width 39 height 6
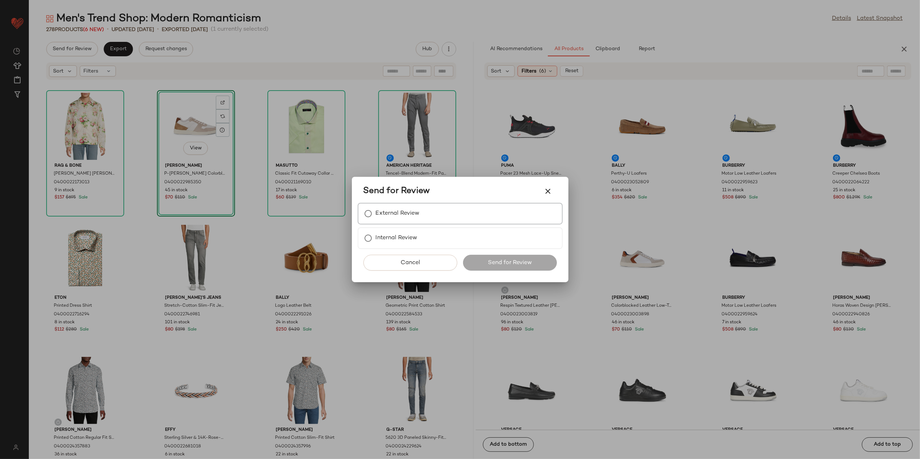
click at [440, 221] on div "External Review" at bounding box center [460, 214] width 205 height 22
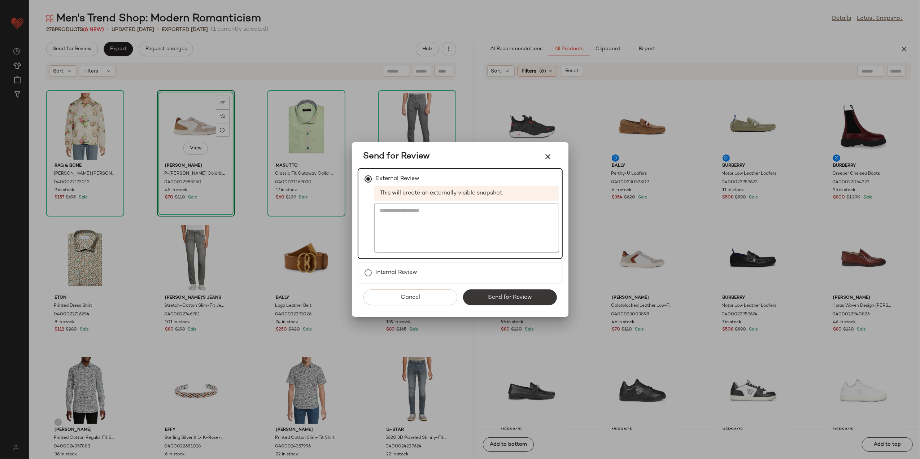
click at [493, 298] on span "Send for Review" at bounding box center [510, 297] width 44 height 7
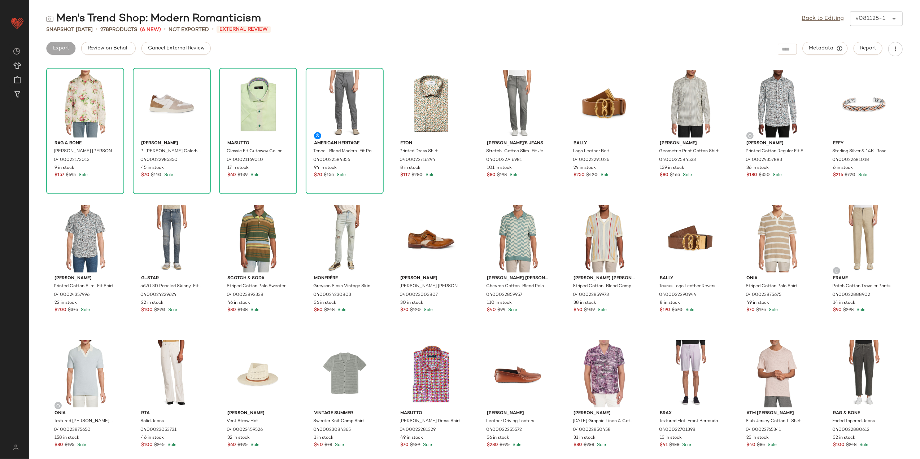
click at [170, 50] on span "Cancel External Review" at bounding box center [176, 48] width 57 height 6
click at [120, 48] on span "Export" at bounding box center [118, 48] width 17 height 6
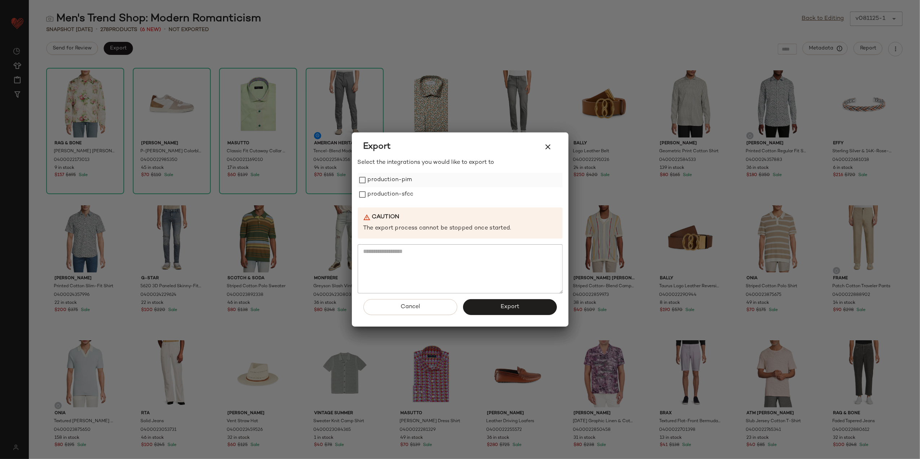
click at [408, 184] on label "production-pim" at bounding box center [390, 180] width 44 height 14
click at [403, 195] on label "production-sfcc" at bounding box center [391, 194] width 46 height 14
click at [480, 309] on button "Export" at bounding box center [510, 307] width 94 height 16
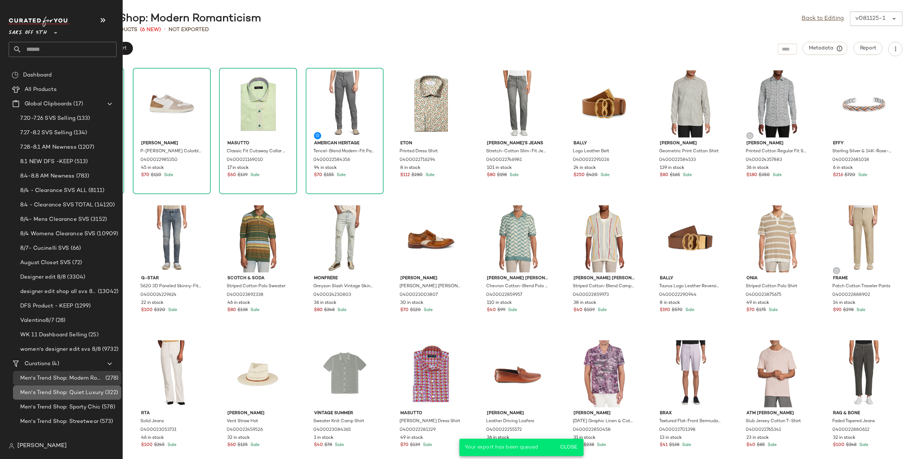
click at [56, 395] on span "Men's Trend Shop: Quiet Luxury" at bounding box center [61, 393] width 83 height 8
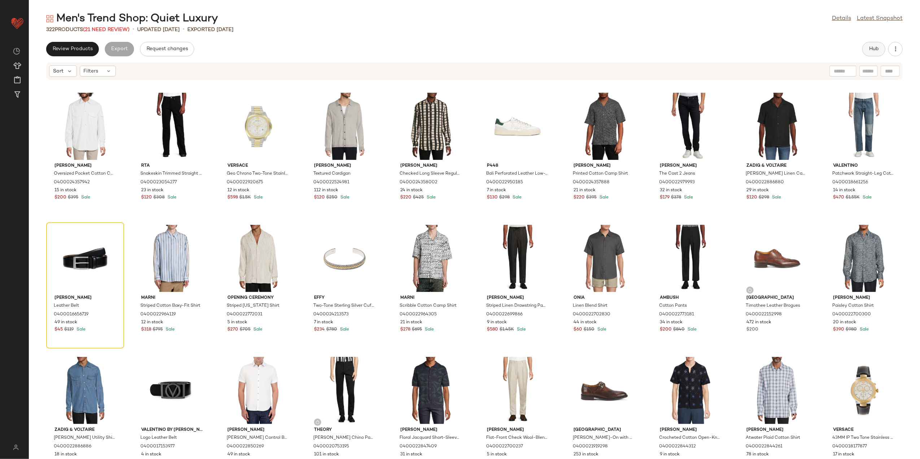
click at [735, 49] on span "Hub" at bounding box center [874, 49] width 10 height 6
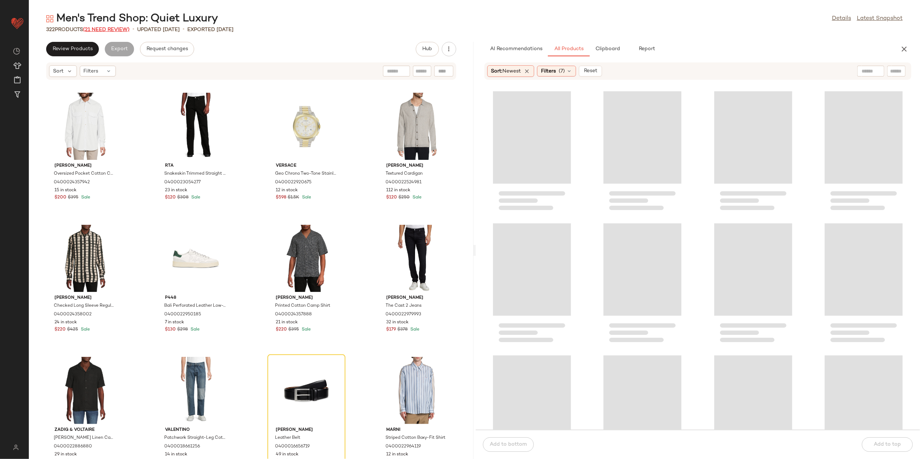
click at [117, 28] on span "(21 Need Review)" at bounding box center [106, 29] width 47 height 5
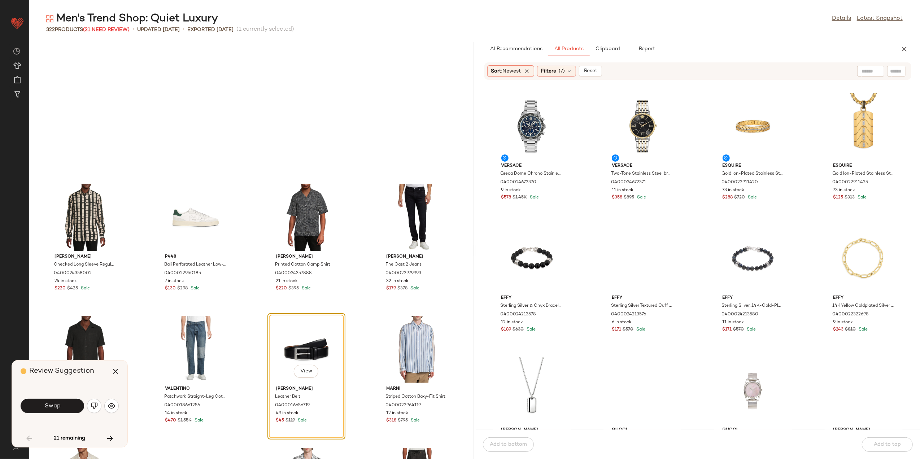
scroll to position [138, 0]
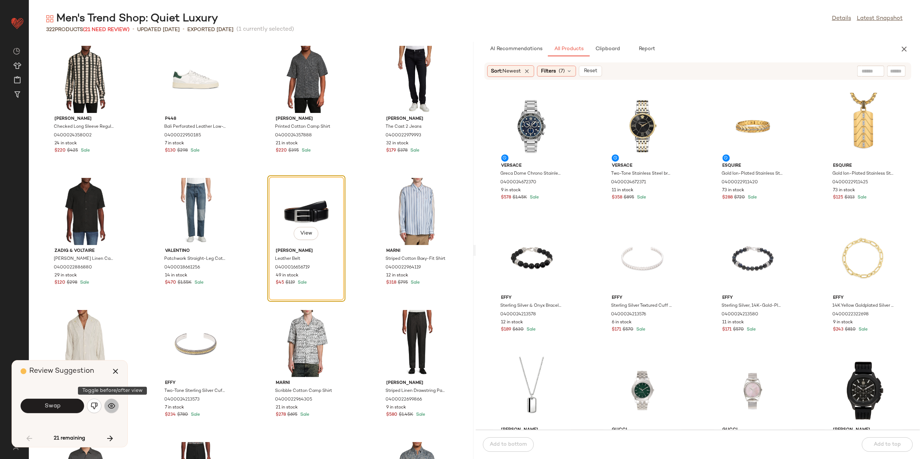
click at [113, 401] on img "button" at bounding box center [111, 406] width 7 height 7
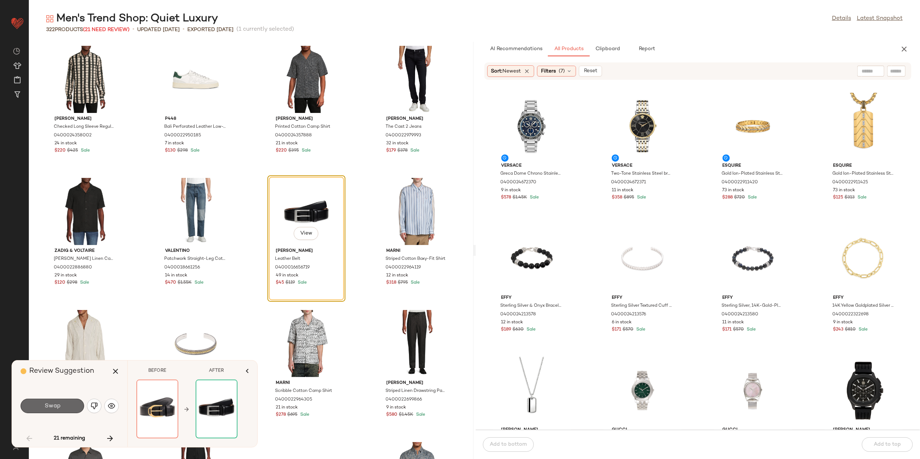
click at [55, 401] on button "Swap" at bounding box center [53, 406] width 64 height 14
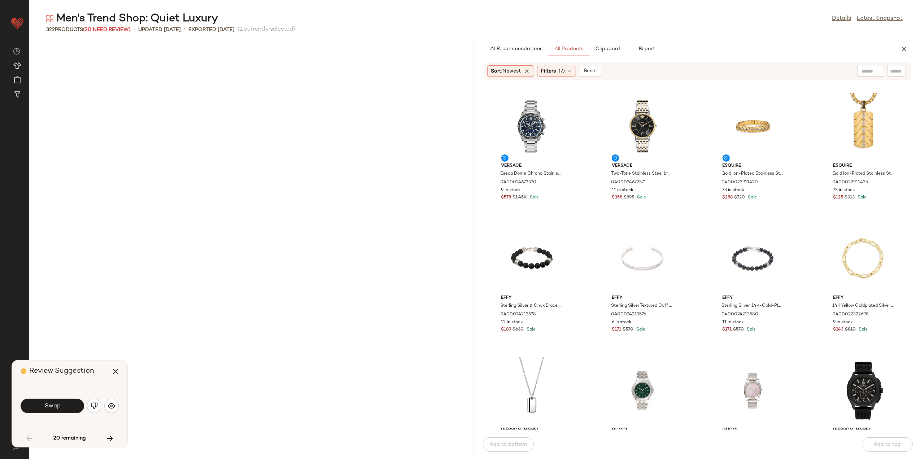
scroll to position [1189, 0]
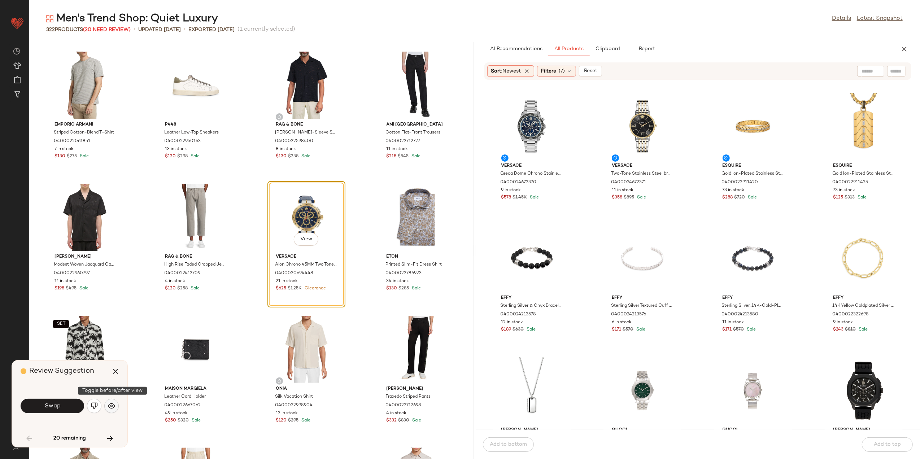
click at [117, 401] on button "button" at bounding box center [111, 406] width 14 height 14
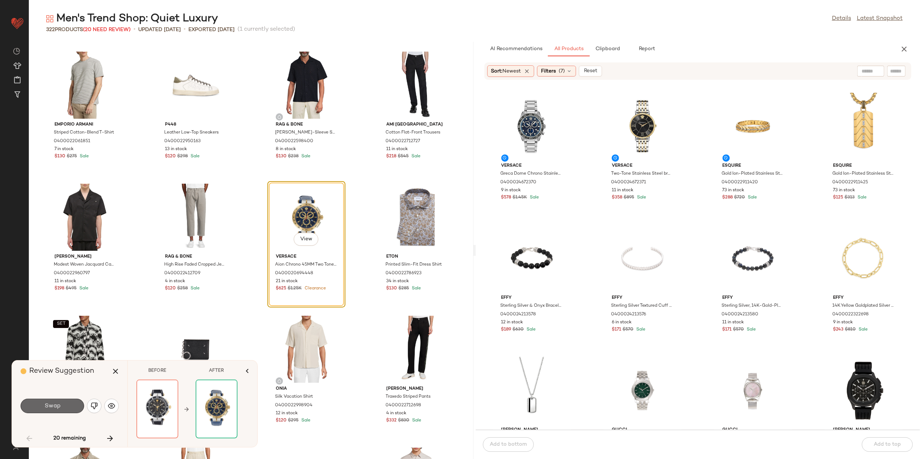
click at [50, 401] on span "Swap" at bounding box center [52, 406] width 16 height 7
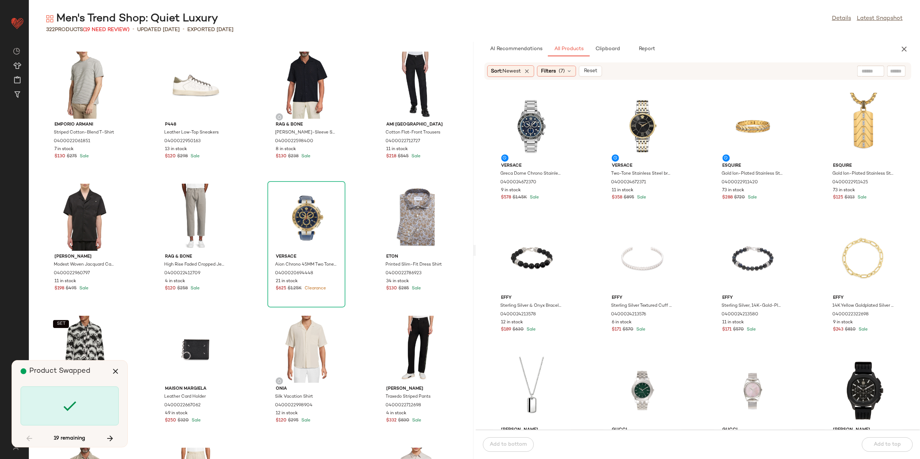
scroll to position [1982, 0]
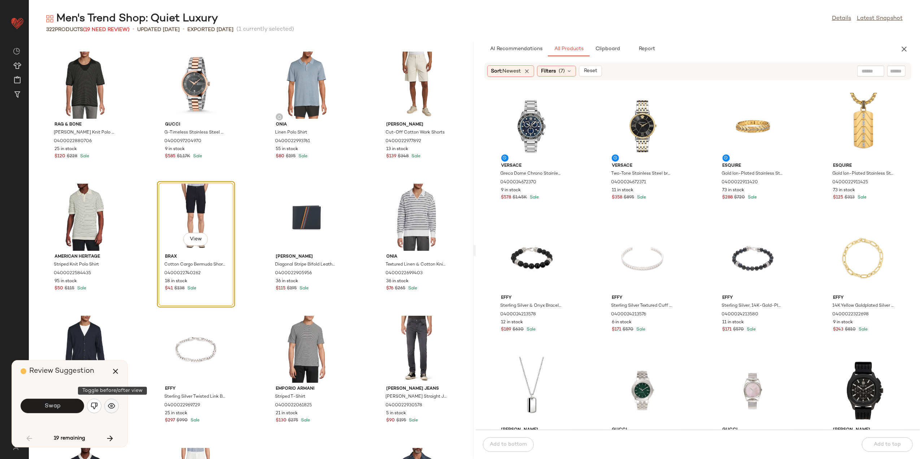
click at [112, 401] on button "button" at bounding box center [111, 406] width 14 height 14
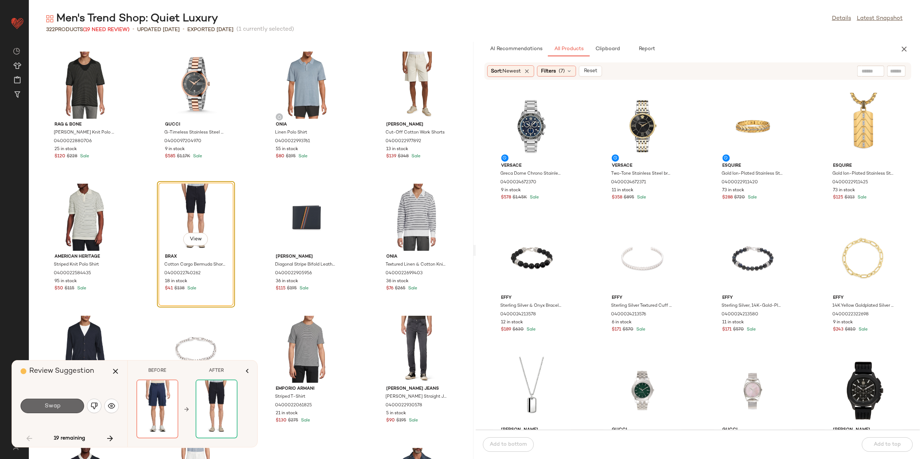
click at [58, 401] on span "Swap" at bounding box center [52, 406] width 16 height 7
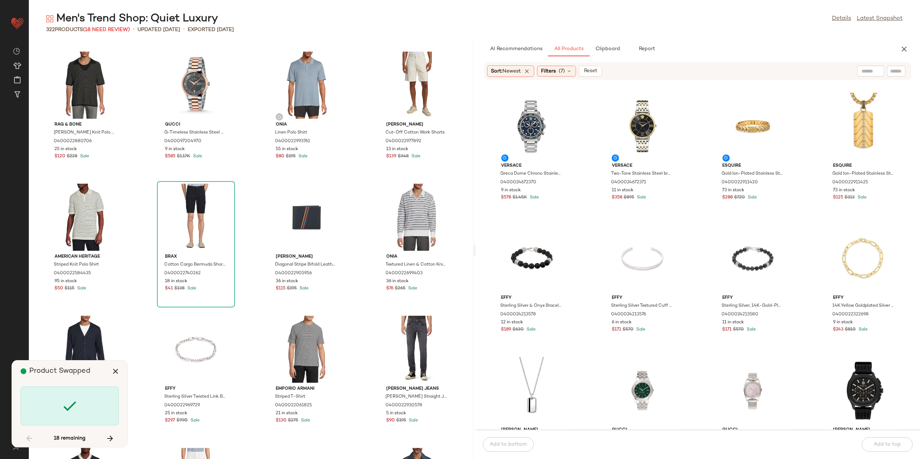
scroll to position [3568, 0]
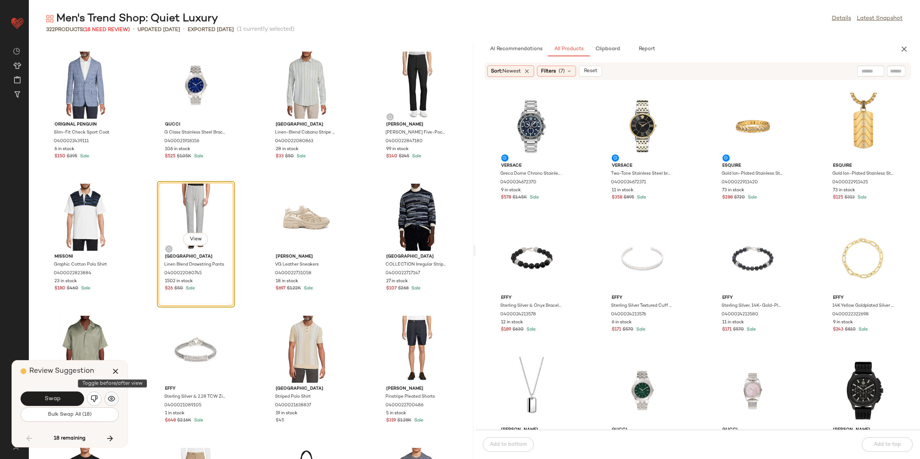
click at [113, 401] on img "button" at bounding box center [111, 398] width 7 height 7
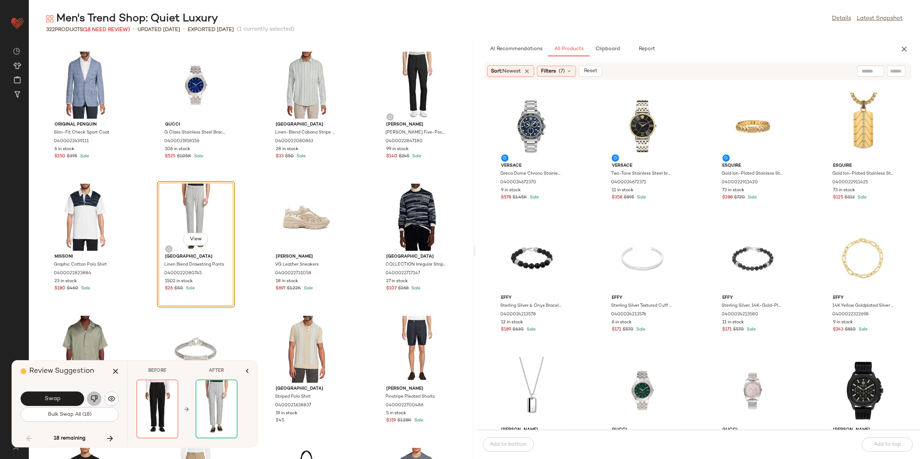
click at [94, 396] on img "button" at bounding box center [94, 398] width 7 height 7
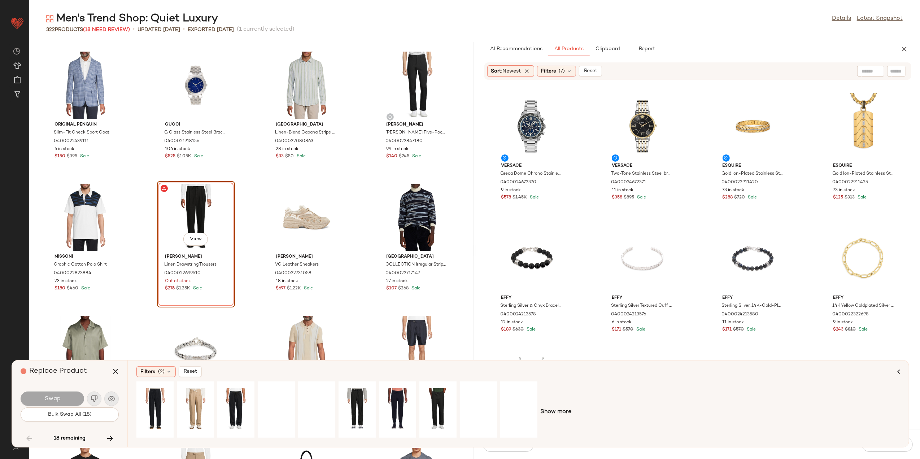
click at [164, 379] on div "Filters (2) Reset Show more" at bounding box center [518, 404] width 782 height 87
click at [161, 370] on span "(2)" at bounding box center [161, 372] width 6 height 8
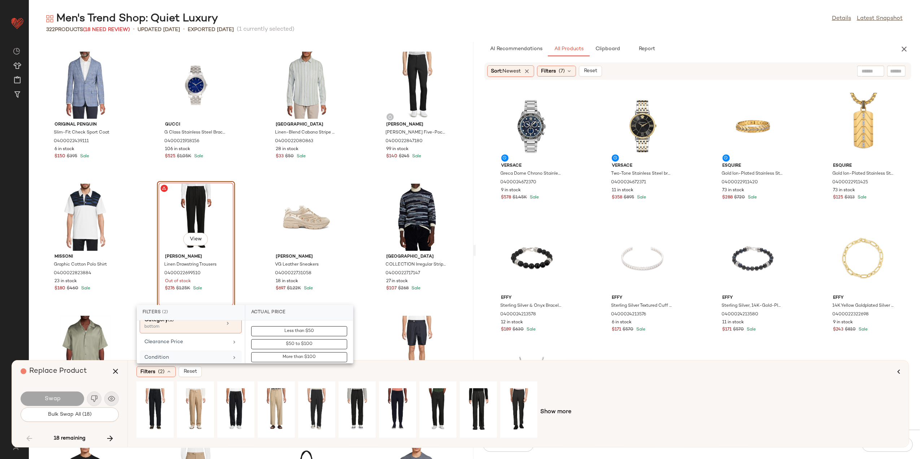
scroll to position [96, 0]
click at [208, 335] on div "Clearance Price" at bounding box center [186, 334] width 84 height 8
click at [285, 347] on button "Not on clearance" at bounding box center [299, 344] width 96 height 10
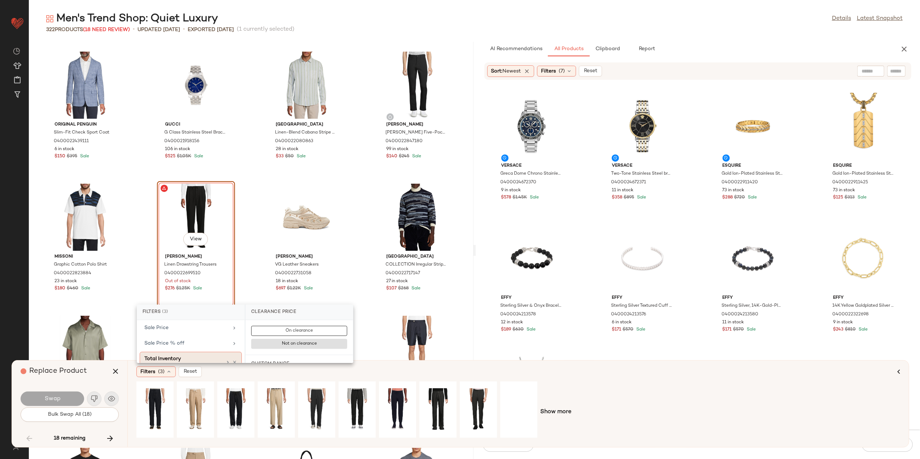
click at [207, 357] on div "Total Inventory" at bounding box center [183, 359] width 78 height 8
click at [273, 345] on input "Min" at bounding box center [272, 346] width 43 height 14
type input "*"
click at [272, 358] on button "Apply" at bounding box center [264, 364] width 27 height 14
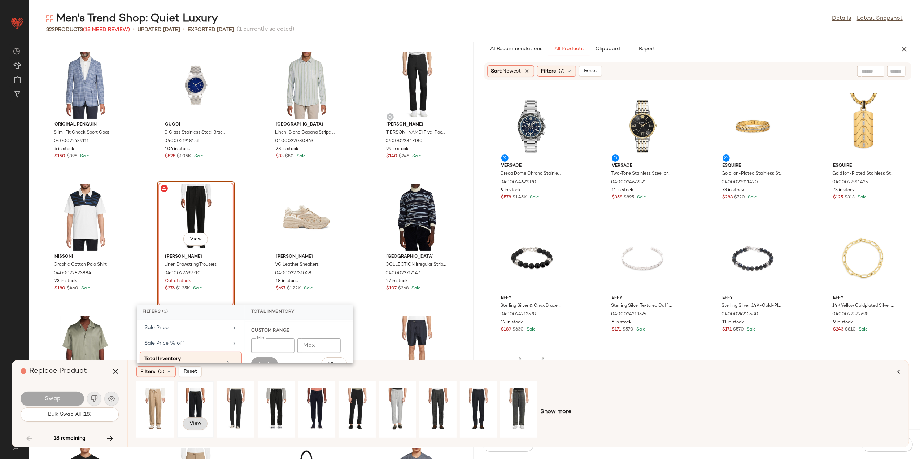
click at [191, 401] on span "View" at bounding box center [195, 424] width 12 height 6
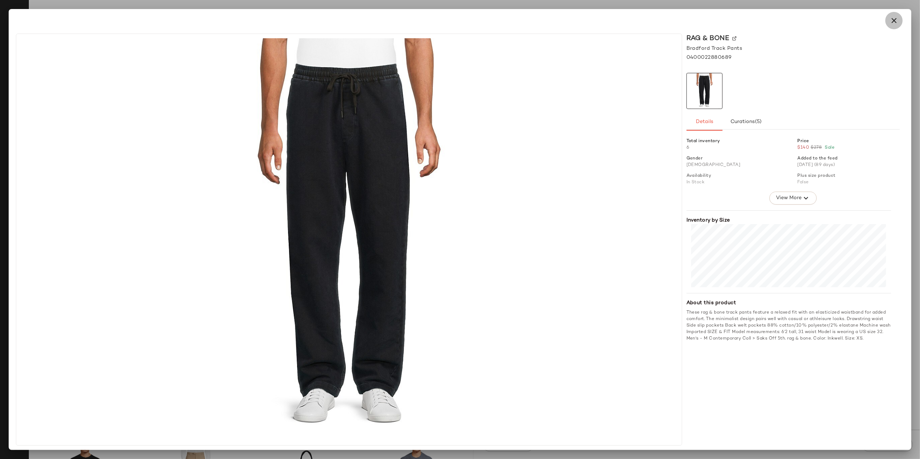
click at [735, 23] on button "button" at bounding box center [894, 20] width 17 height 17
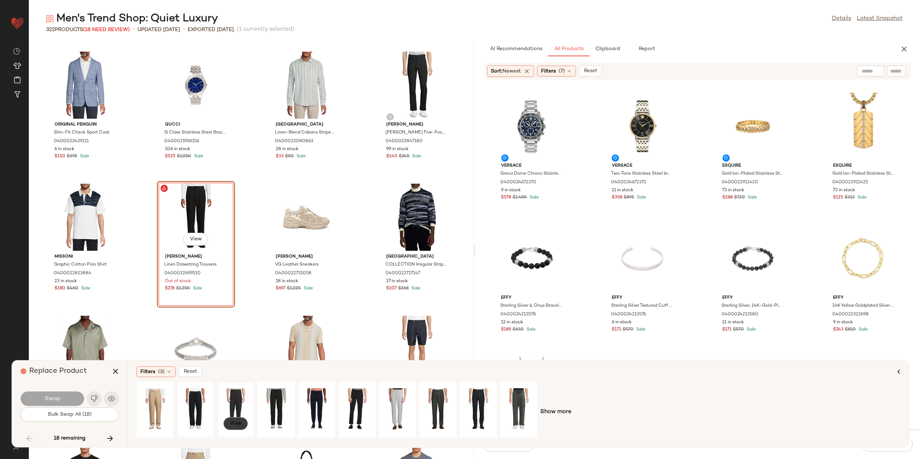
click at [242, 401] on span "View" at bounding box center [236, 424] width 12 height 6
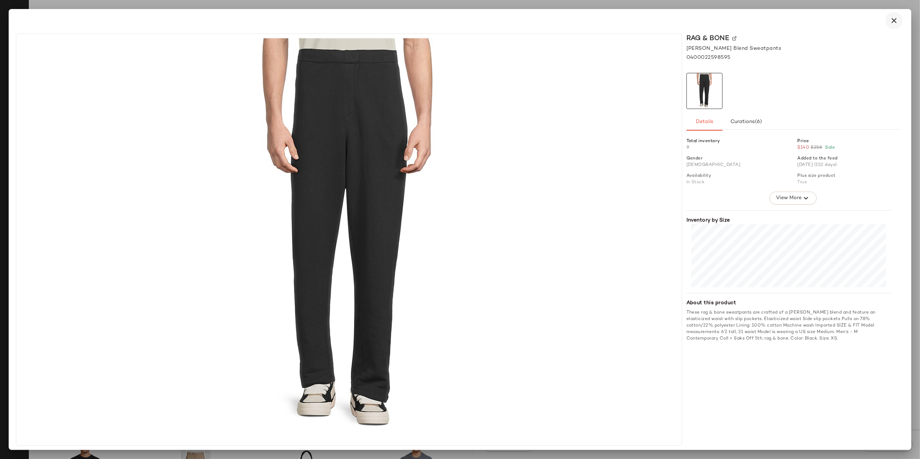
click at [735, 19] on icon "button" at bounding box center [894, 20] width 9 height 9
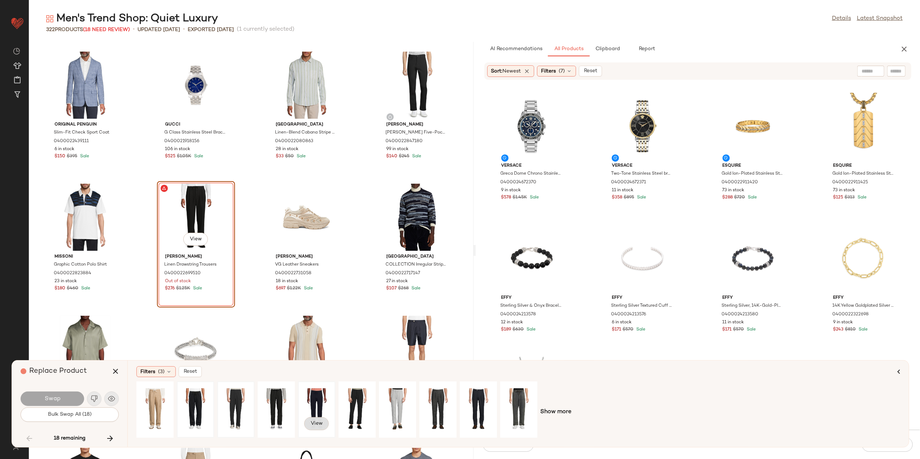
click at [318, 401] on span "View" at bounding box center [317, 424] width 12 height 6
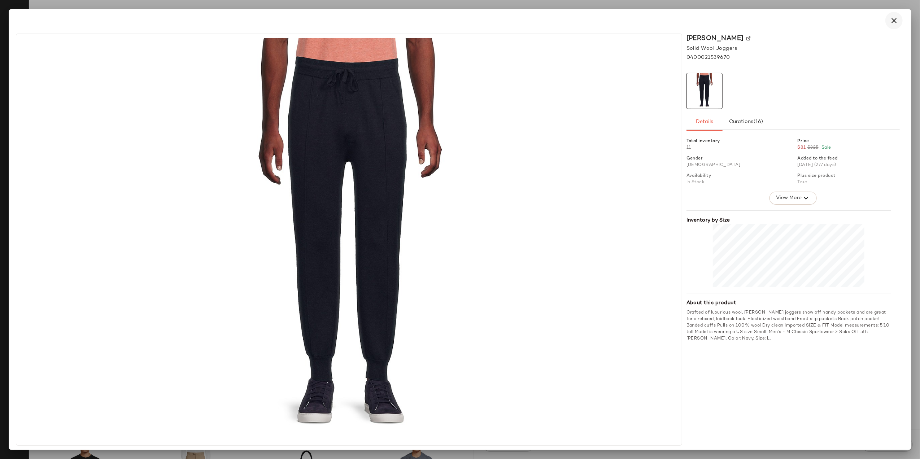
click at [735, 13] on button "button" at bounding box center [894, 20] width 17 height 17
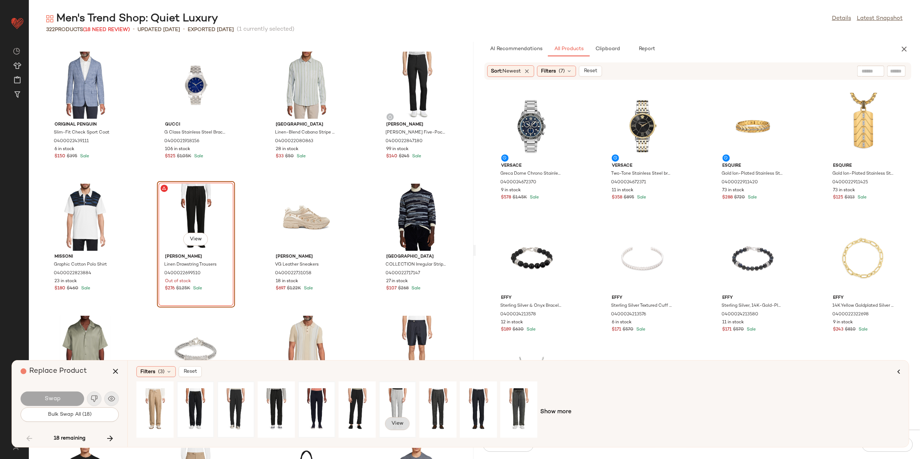
click at [408, 401] on button "View" at bounding box center [397, 423] width 25 height 13
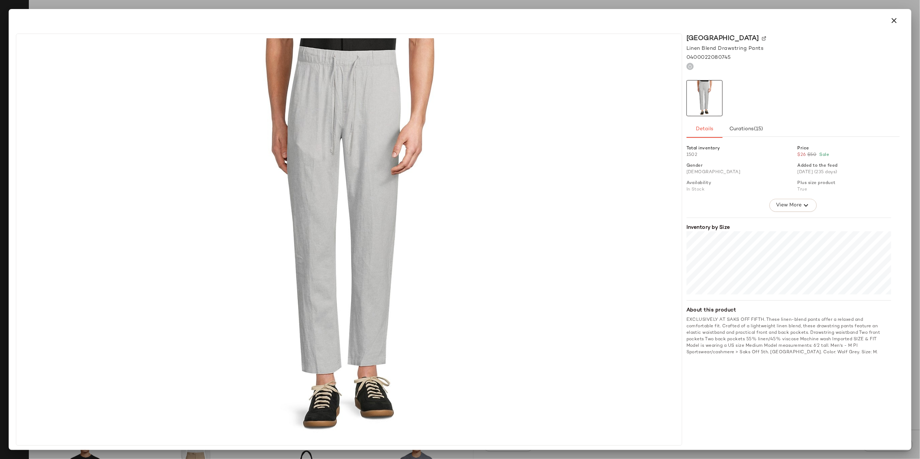
click at [735, 13] on div at bounding box center [460, 20] width 886 height 17
click at [735, 12] on button "button" at bounding box center [894, 20] width 17 height 17
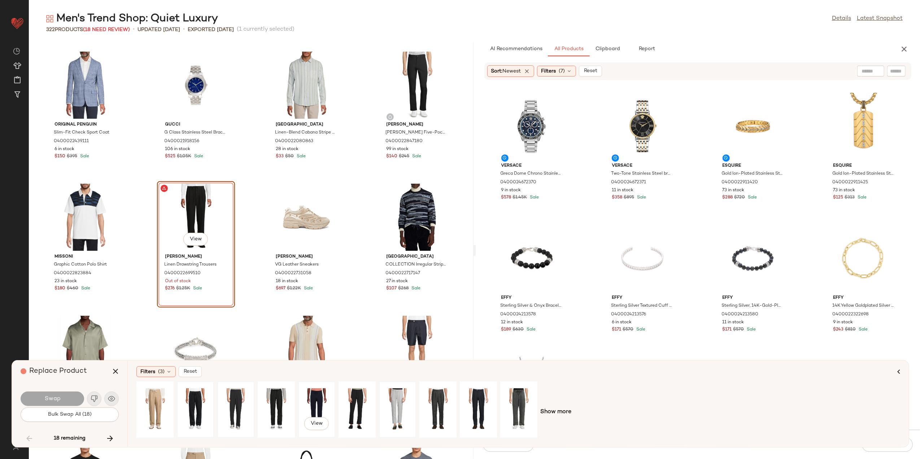
click at [305, 401] on div "View" at bounding box center [317, 409] width 32 height 51
click at [282, 401] on div "View" at bounding box center [276, 409] width 32 height 51
click at [317, 401] on div "View" at bounding box center [317, 409] width 32 height 51
click at [231, 393] on div "View" at bounding box center [236, 409] width 32 height 51
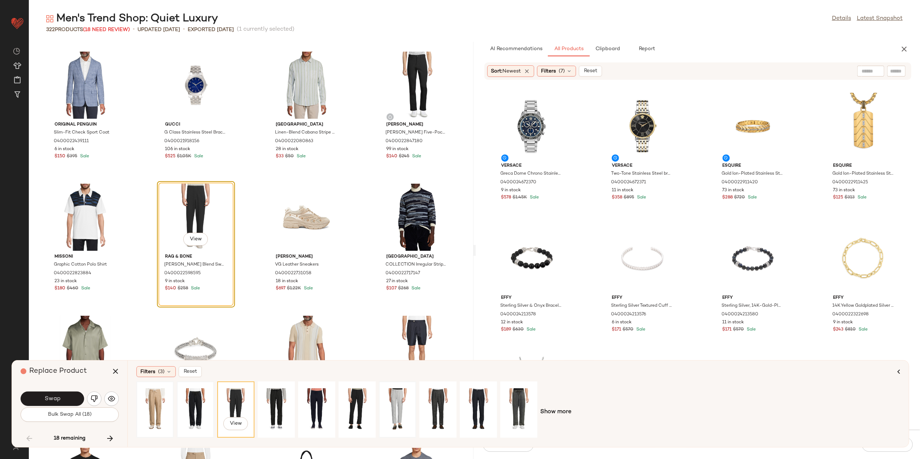
click at [171, 401] on div at bounding box center [155, 409] width 32 height 51
click at [511, 401] on div "View" at bounding box center [519, 409] width 32 height 51
click at [566, 401] on span "Show more" at bounding box center [556, 412] width 31 height 9
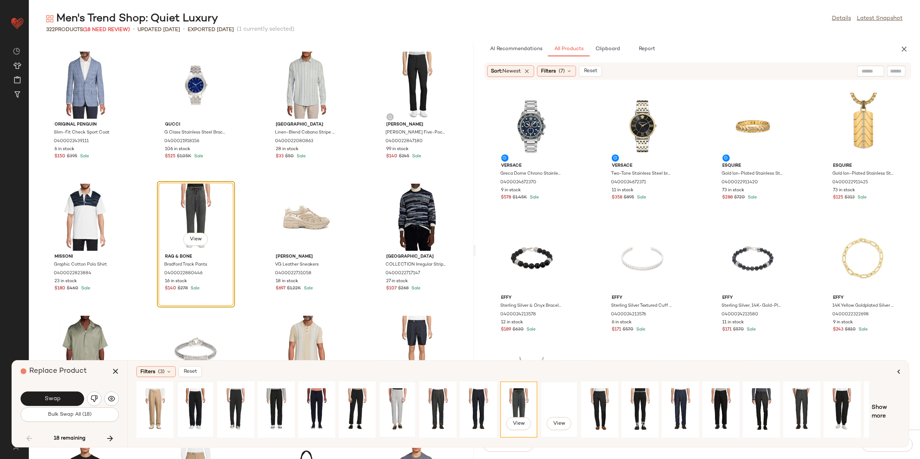
click at [565, 396] on div "View" at bounding box center [559, 409] width 32 height 51
click at [735, 398] on div "View" at bounding box center [762, 409] width 32 height 51
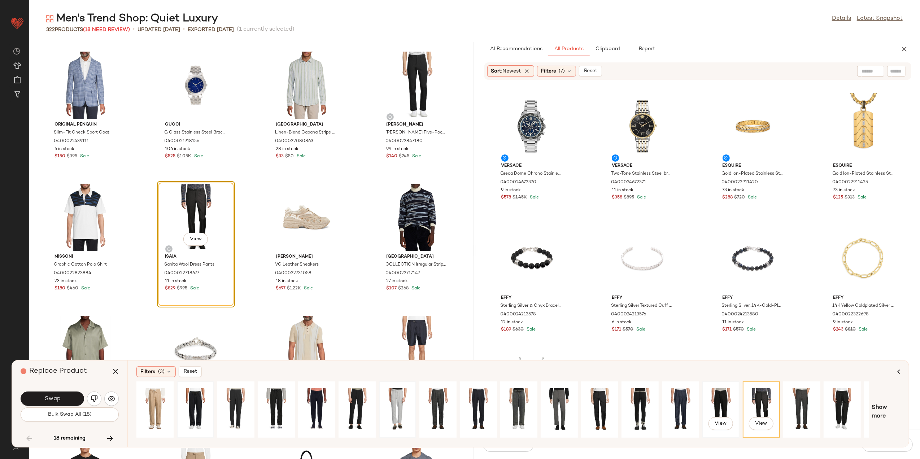
click at [716, 401] on div "View" at bounding box center [721, 409] width 32 height 51
click at [735, 401] on div "View" at bounding box center [762, 409] width 32 height 51
click at [70, 398] on button "Swap" at bounding box center [53, 399] width 64 height 14
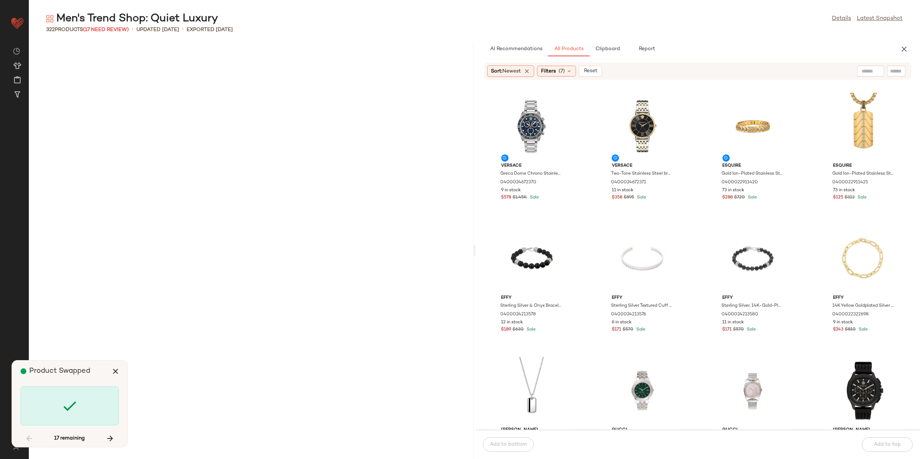
scroll to position [4890, 0]
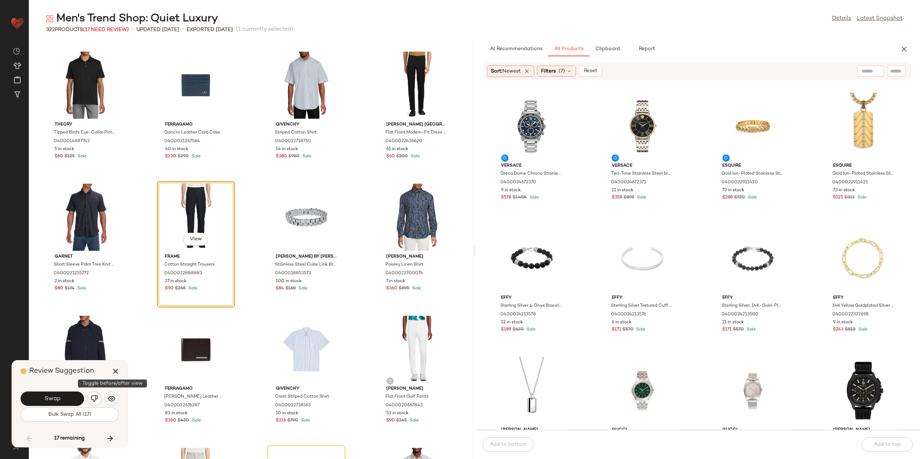
click at [109, 399] on img "button" at bounding box center [111, 398] width 7 height 7
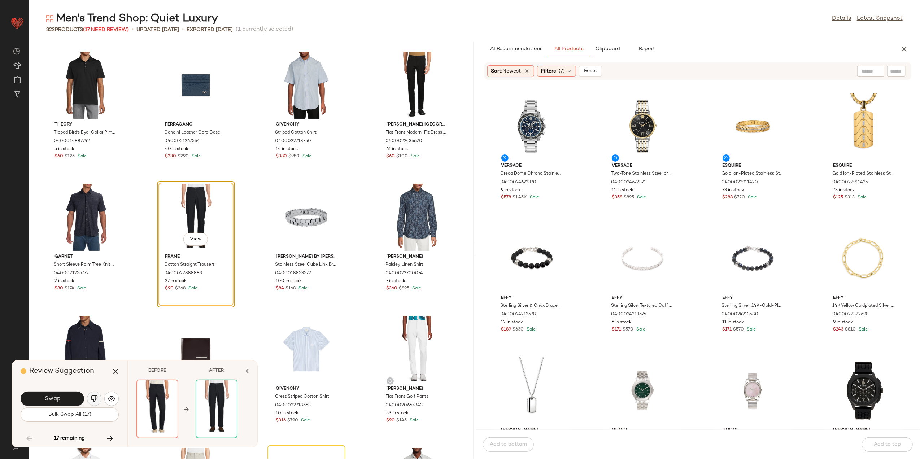
click at [91, 398] on img "button" at bounding box center [94, 398] width 7 height 7
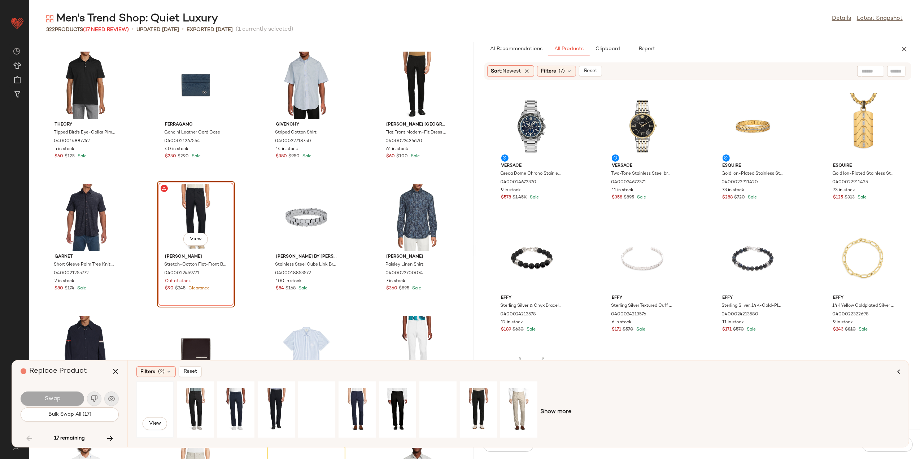
click at [160, 396] on div "View" at bounding box center [155, 409] width 32 height 51
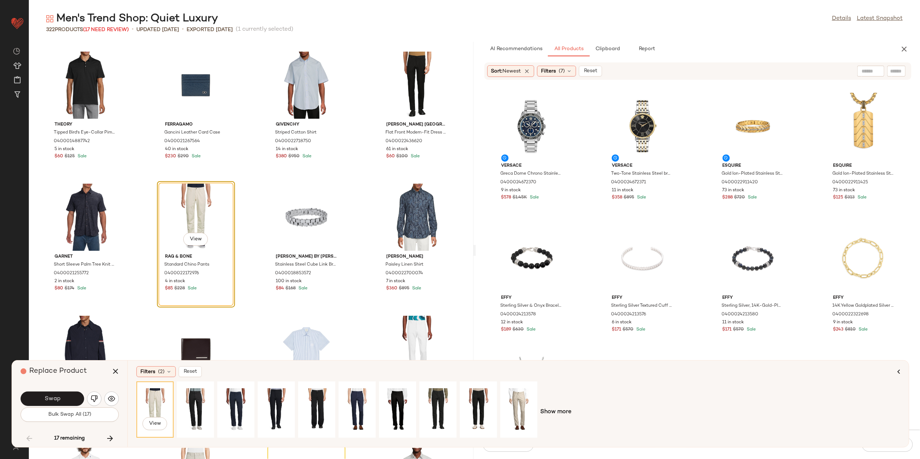
click at [44, 400] on button "Swap" at bounding box center [53, 399] width 64 height 14
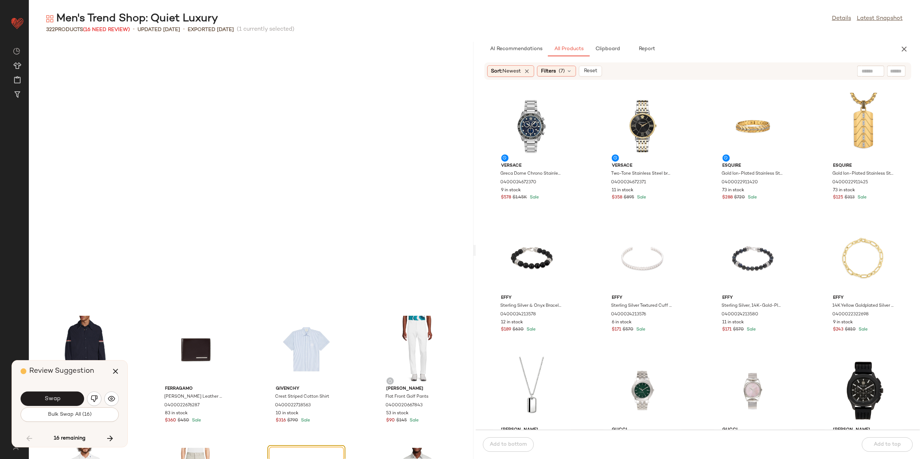
scroll to position [5154, 0]
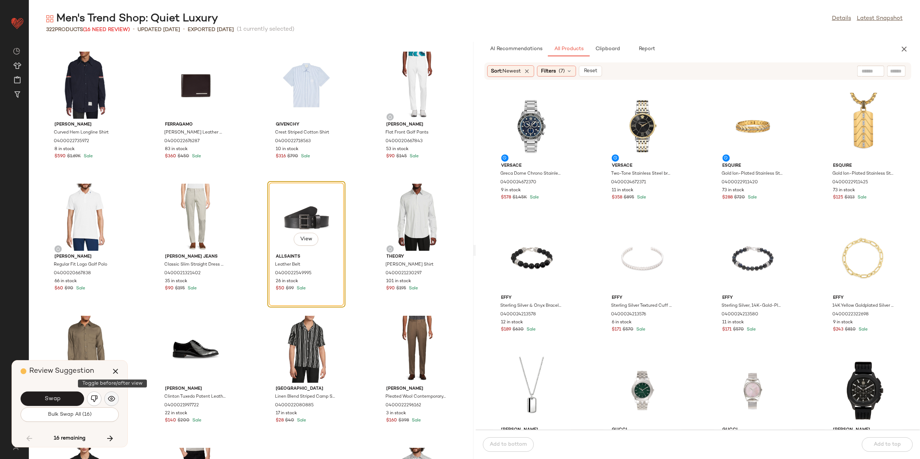
click at [107, 401] on button "button" at bounding box center [111, 399] width 14 height 14
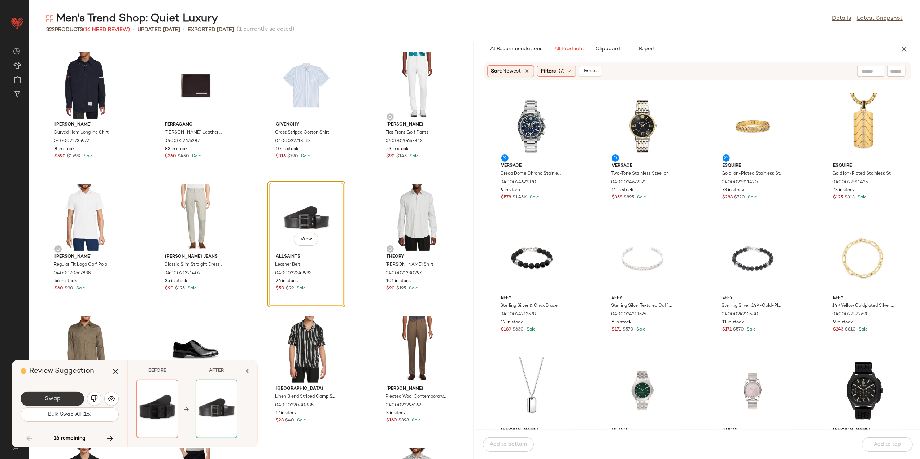
click at [65, 400] on button "Swap" at bounding box center [53, 399] width 64 height 14
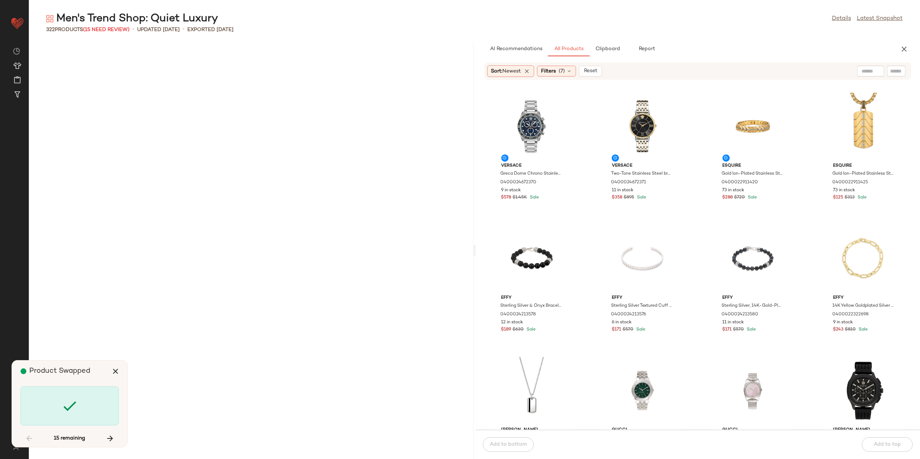
scroll to position [6476, 0]
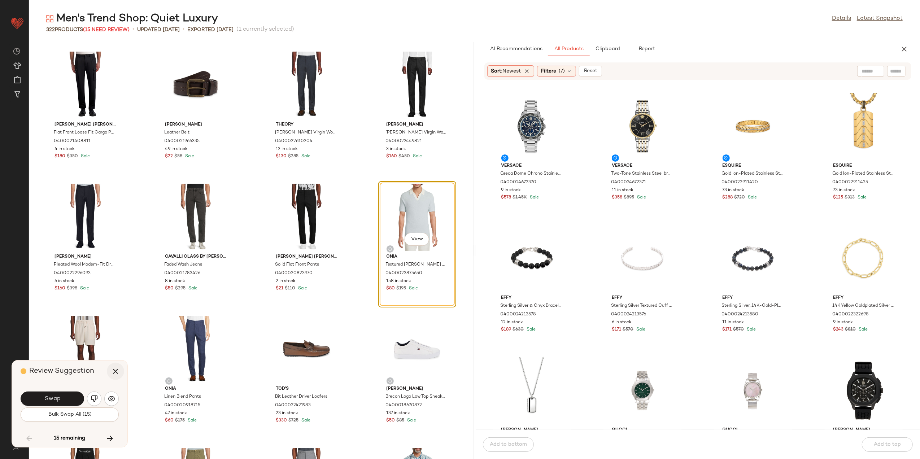
click at [119, 373] on icon "button" at bounding box center [115, 371] width 9 height 9
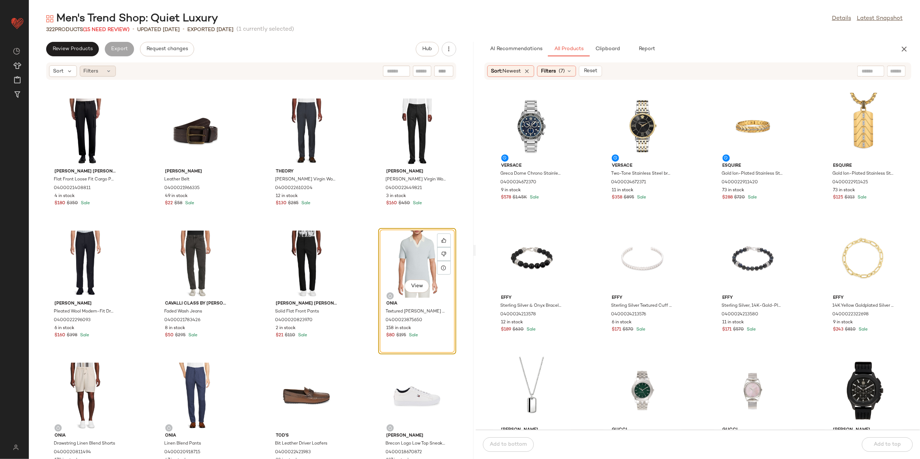
click at [96, 66] on div "Filters" at bounding box center [98, 71] width 36 height 11
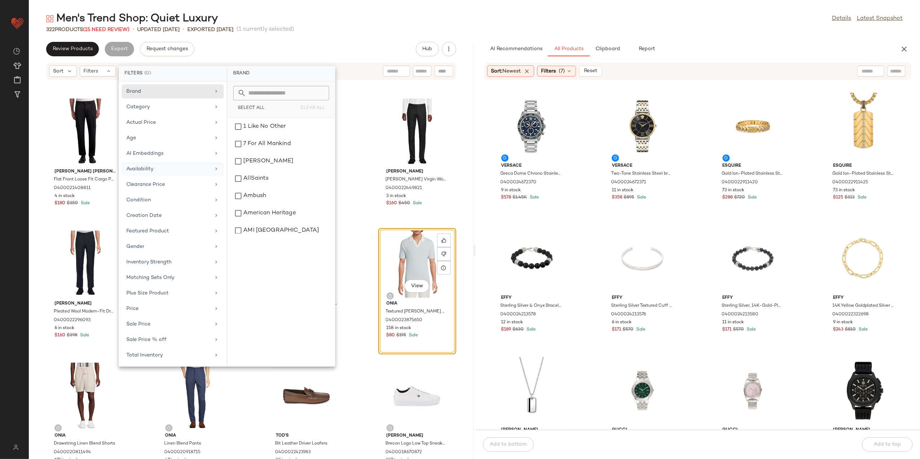
click at [164, 178] on div "Availability" at bounding box center [173, 185] width 102 height 14
click at [242, 139] on div "out_of_stock" at bounding box center [281, 143] width 102 height 17
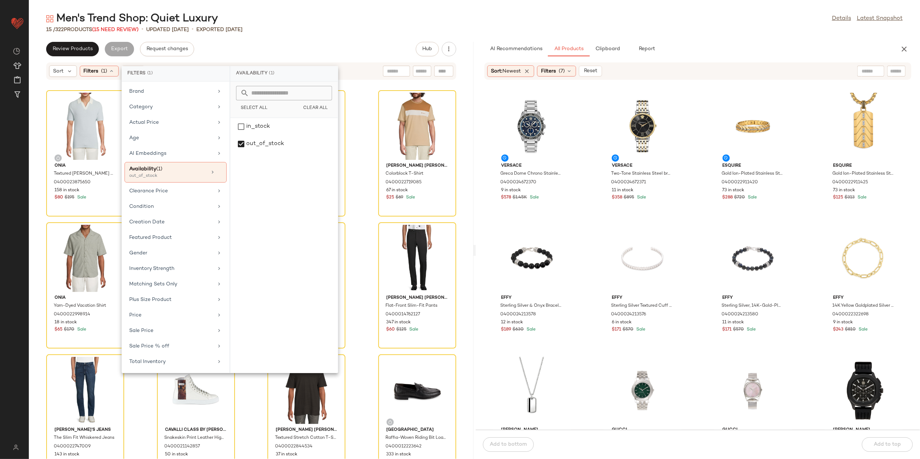
click at [365, 9] on main "Men's Trend Shop: Quiet Luxury Details Latest Snapshot 15 / 322 Products (15 Ne…" at bounding box center [460, 229] width 920 height 459
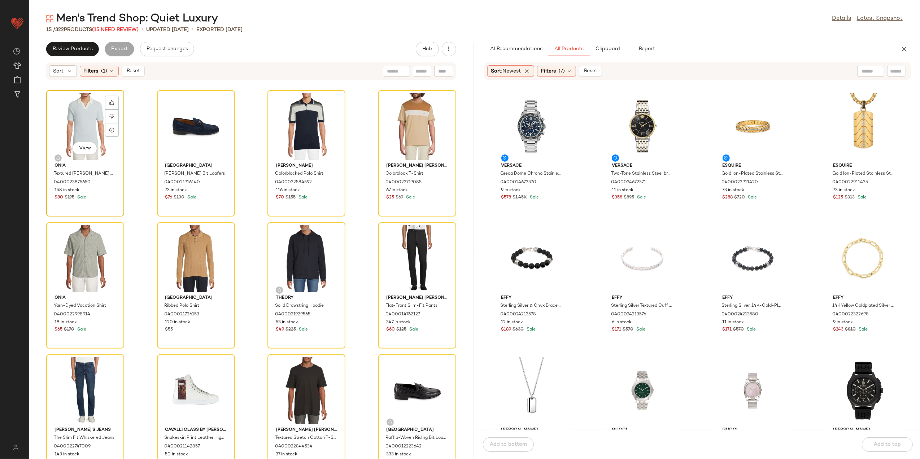
click at [99, 134] on div "View" at bounding box center [85, 126] width 73 height 67
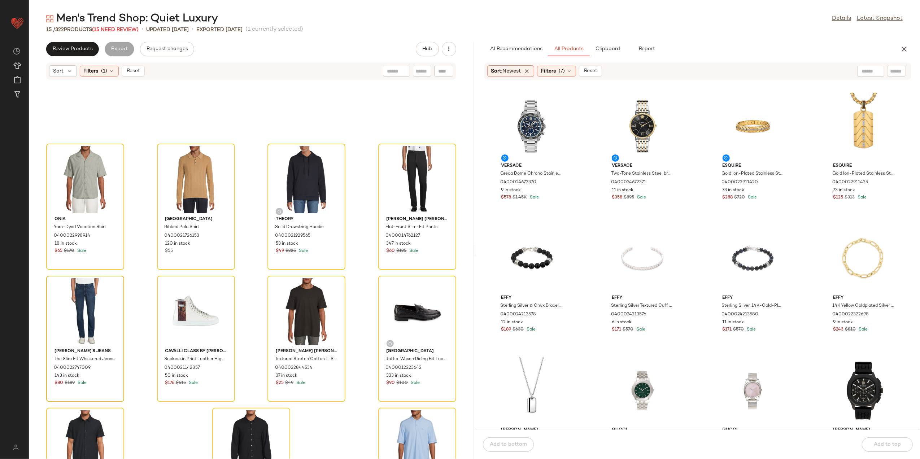
scroll to position [159, 0]
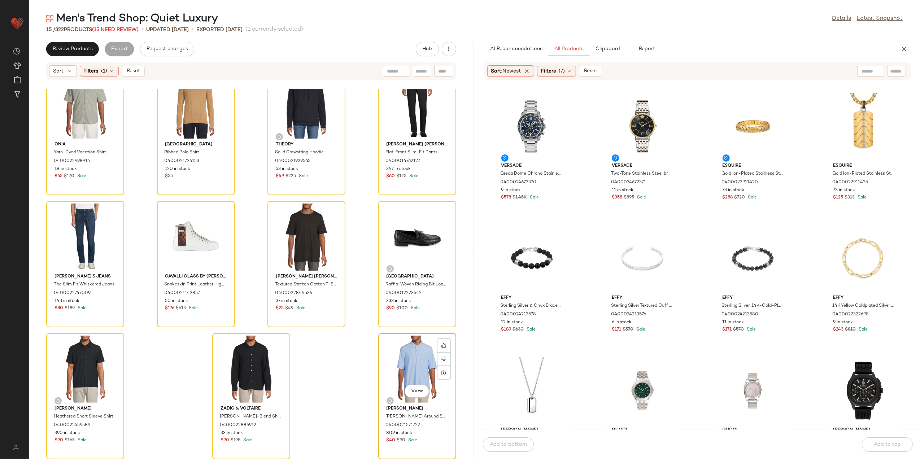
click at [408, 356] on div "View" at bounding box center [417, 369] width 73 height 67
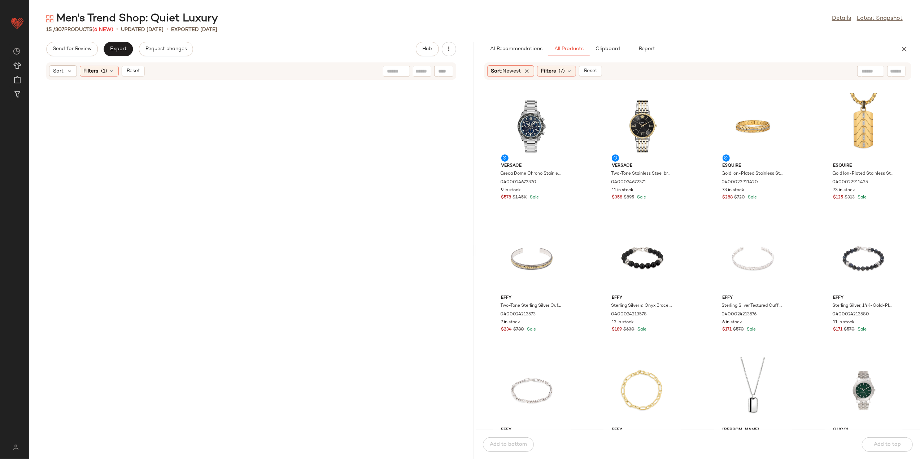
click at [139, 75] on button "Reset" at bounding box center [133, 71] width 23 height 11
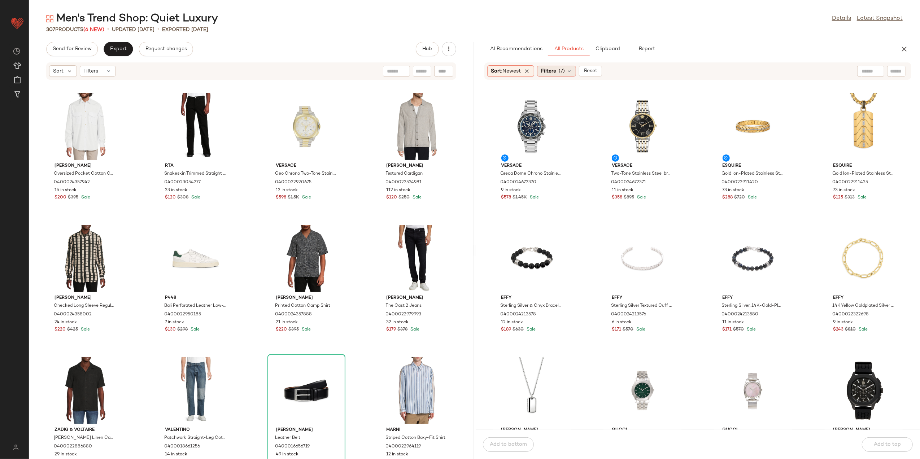
click at [561, 72] on div "Filters (7)" at bounding box center [556, 71] width 39 height 11
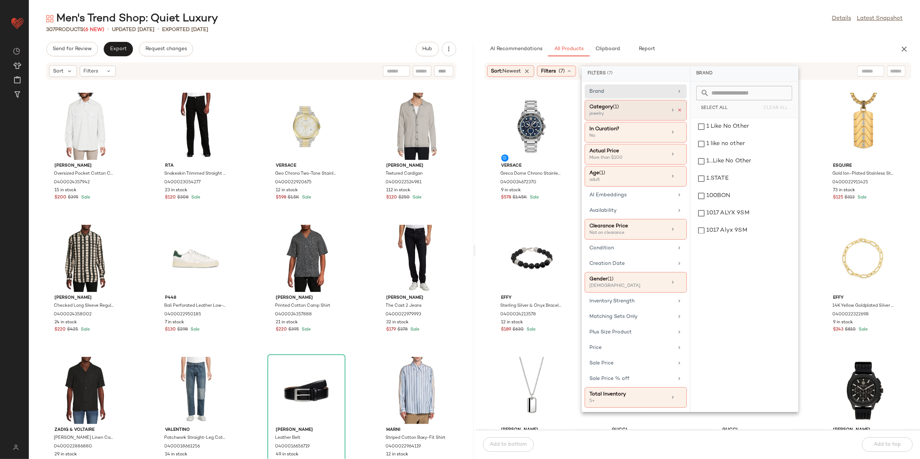
click at [680, 112] on icon at bounding box center [679, 110] width 5 height 5
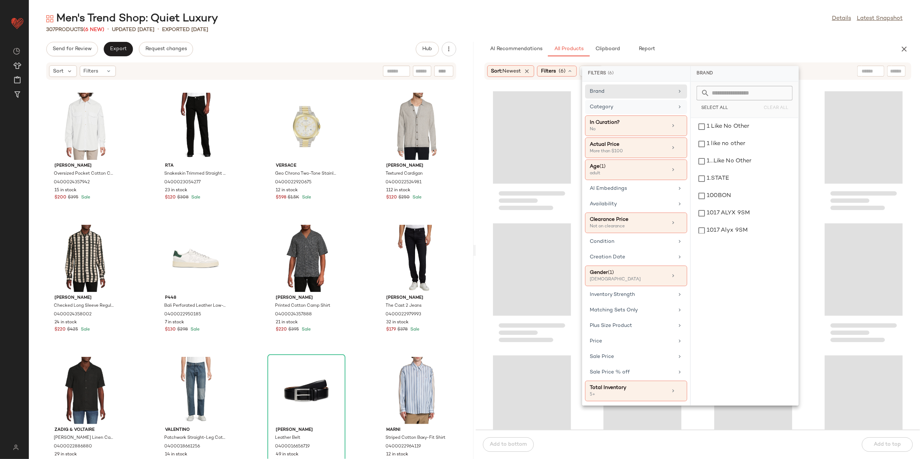
click at [710, 9] on main "Men's Trend Shop: Quiet Luxury Details Latest Snapshot 307 Products (6 New) • u…" at bounding box center [460, 229] width 920 height 459
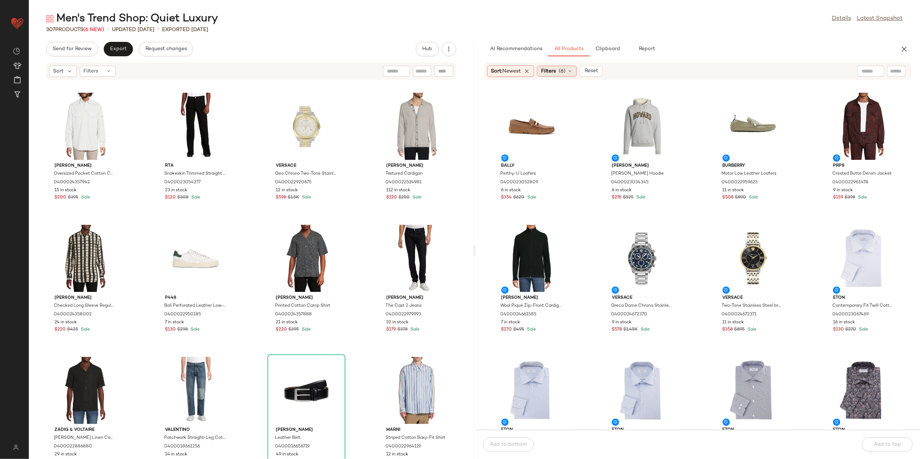
click at [556, 68] on span "Filters" at bounding box center [548, 72] width 15 height 8
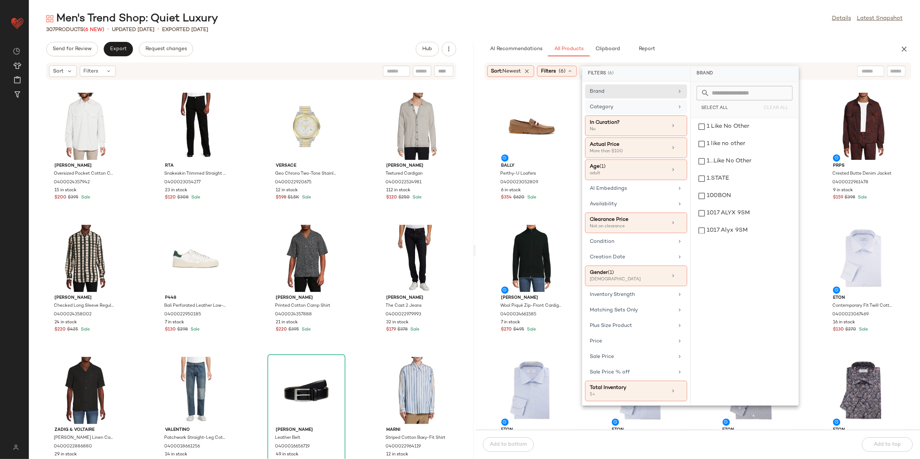
click at [667, 107] on div "Category" at bounding box center [632, 107] width 84 height 8
click at [723, 191] on div "top" at bounding box center [745, 190] width 102 height 17
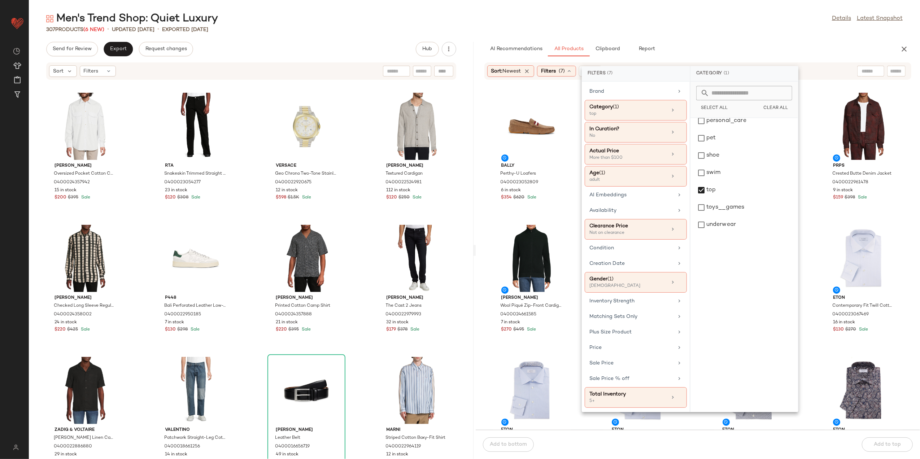
click at [735, 39] on div "Men's Trend Shop: Quiet Luxury Details Latest Snapshot 307 Products (6 New) • u…" at bounding box center [475, 236] width 892 height 448
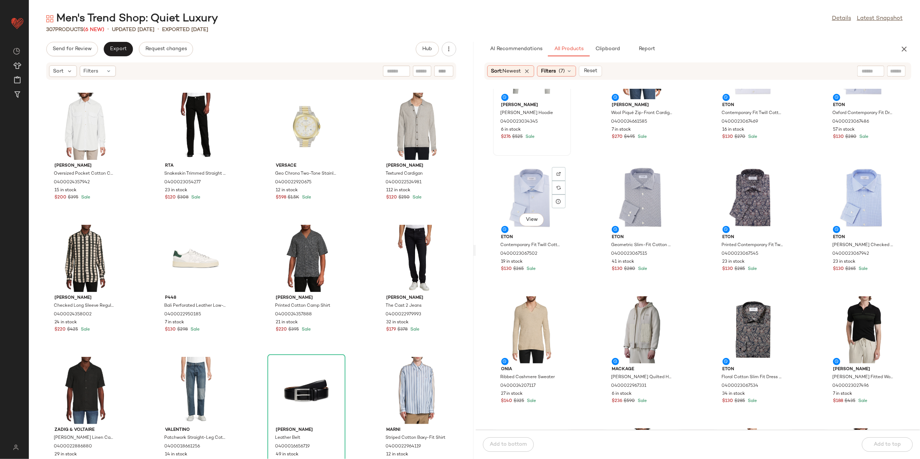
scroll to position [144, 0]
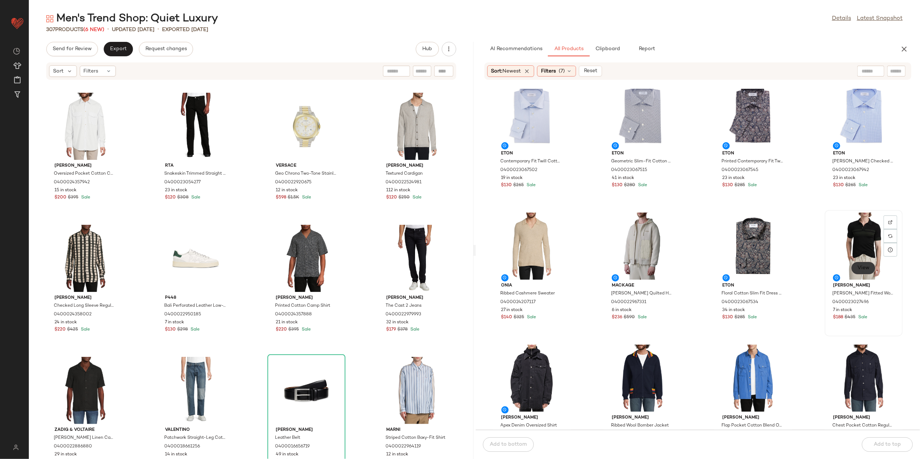
click at [735, 269] on span "View" at bounding box center [864, 268] width 12 height 6
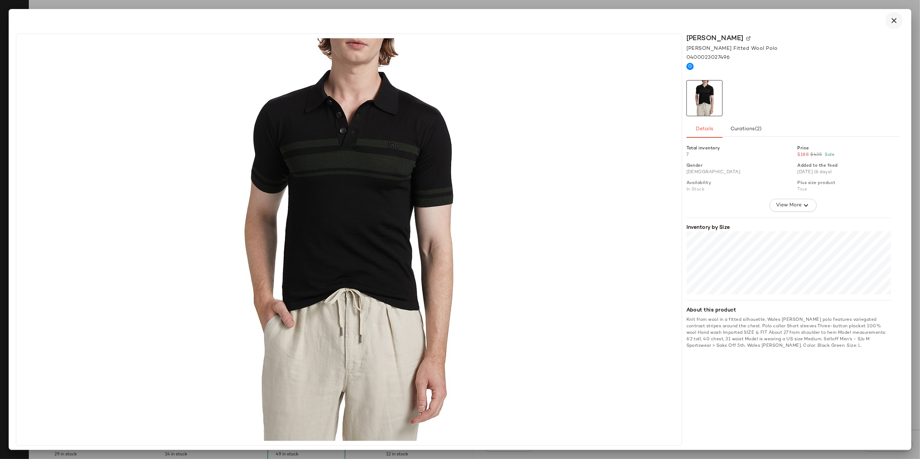
click at [735, 17] on icon "button" at bounding box center [894, 20] width 9 height 9
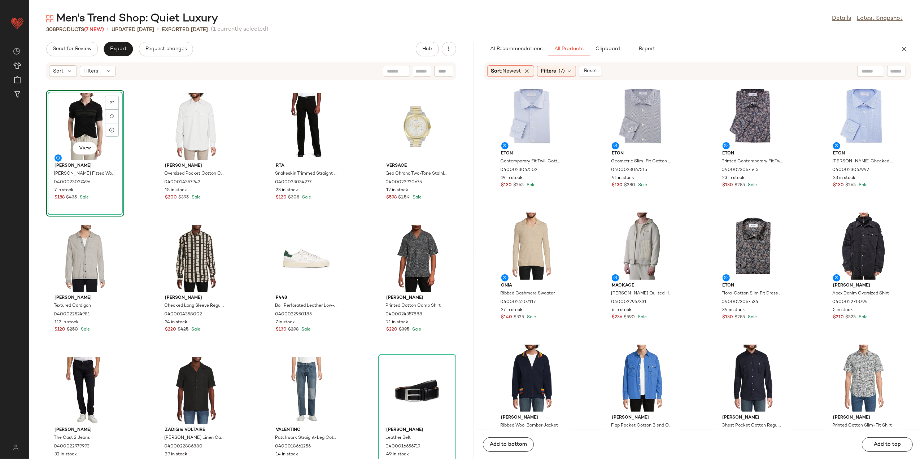
click at [735, 73] on div at bounding box center [871, 71] width 27 height 11
type input "****"
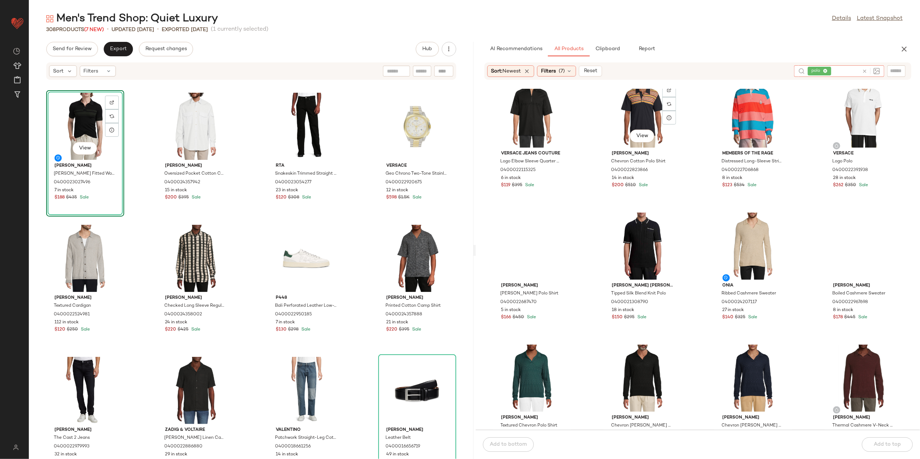
scroll to position [150, 0]
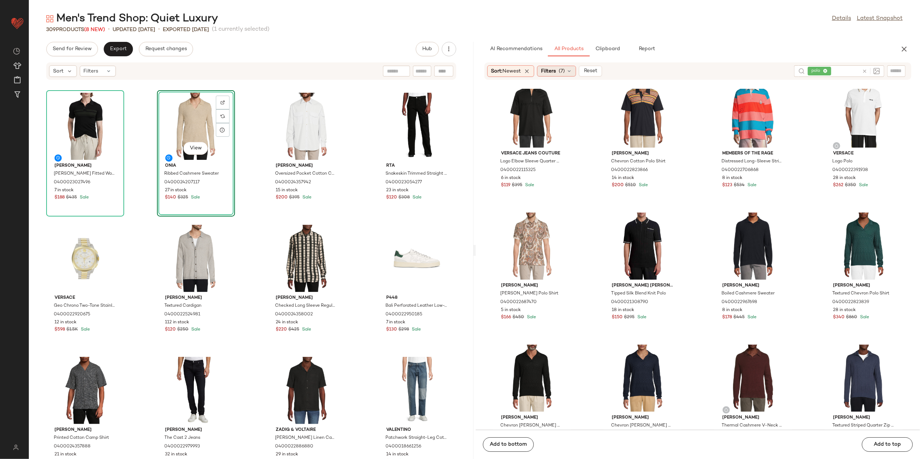
click at [556, 74] on span "Filters" at bounding box center [548, 72] width 15 height 8
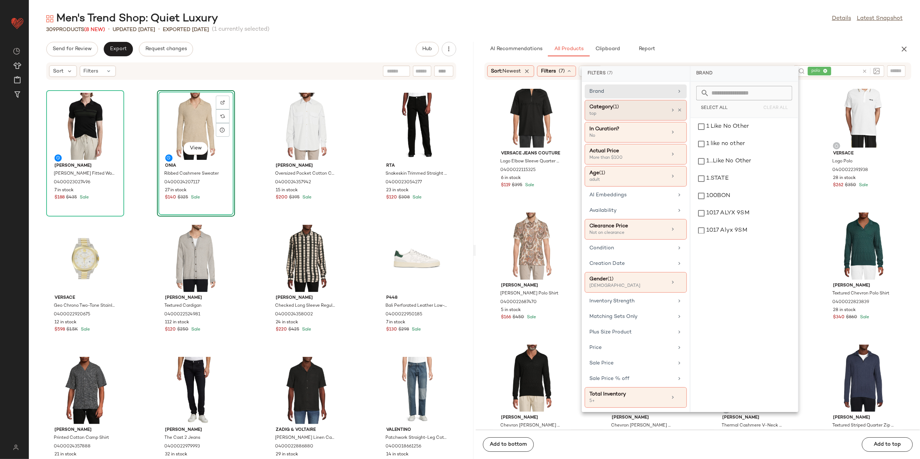
click at [676, 110] on div at bounding box center [676, 110] width 12 height 6
click at [679, 108] on icon at bounding box center [679, 110] width 5 height 5
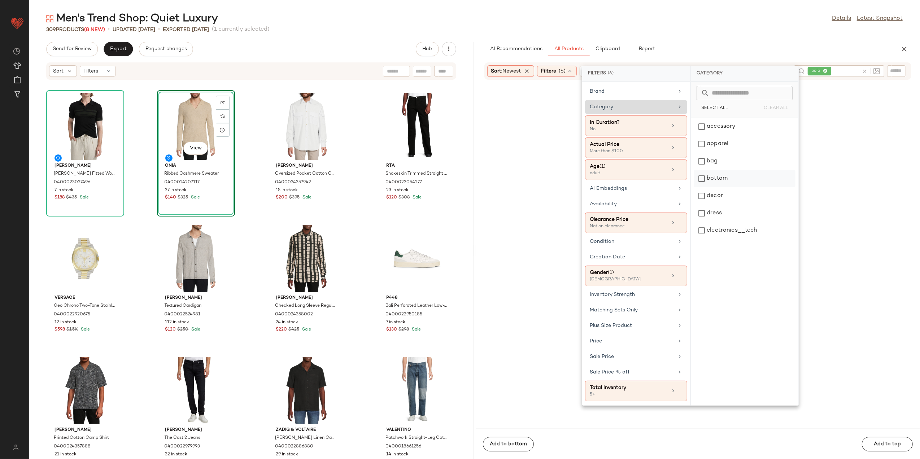
click at [713, 184] on div "bottom" at bounding box center [745, 178] width 102 height 17
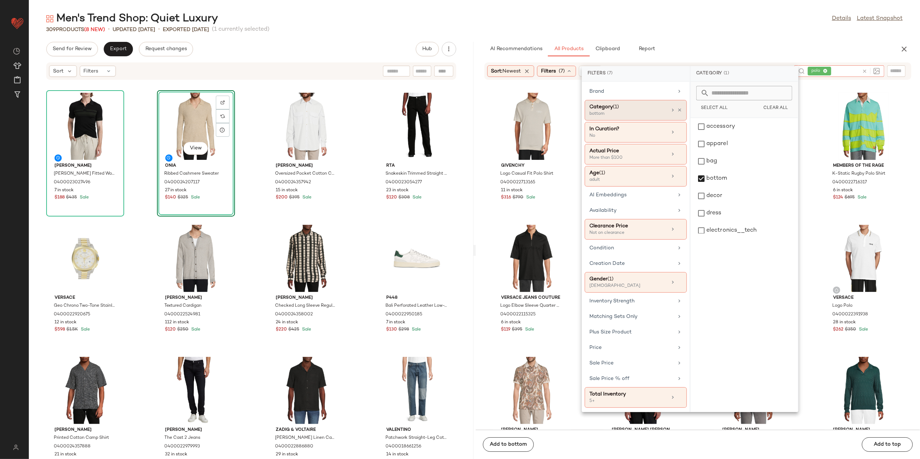
click at [735, 69] on icon at bounding box center [864, 71] width 5 height 5
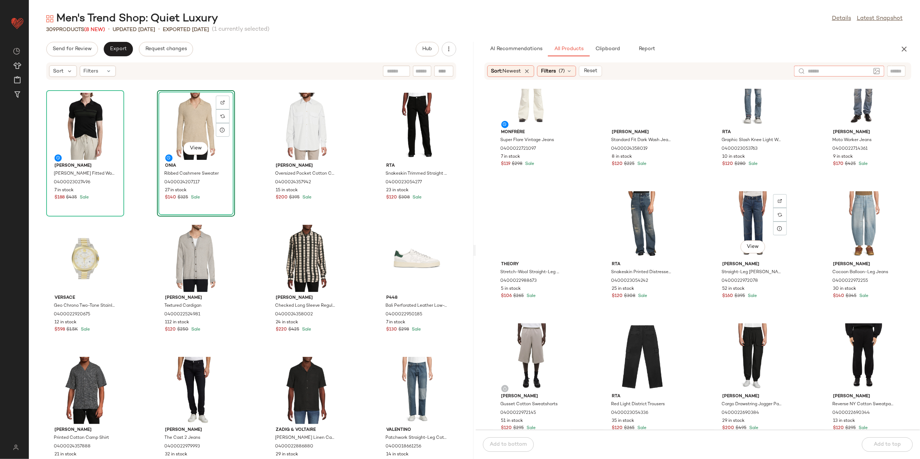
scroll to position [96, 0]
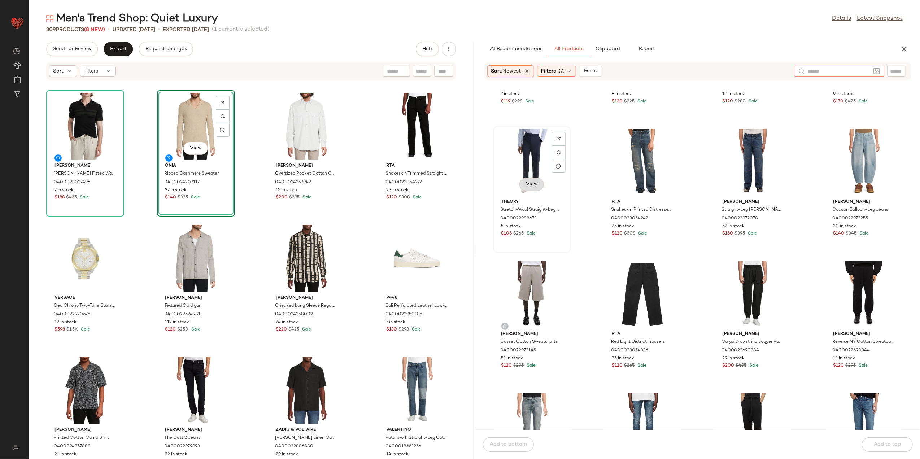
click at [531, 188] on button "View" at bounding box center [532, 184] width 25 height 13
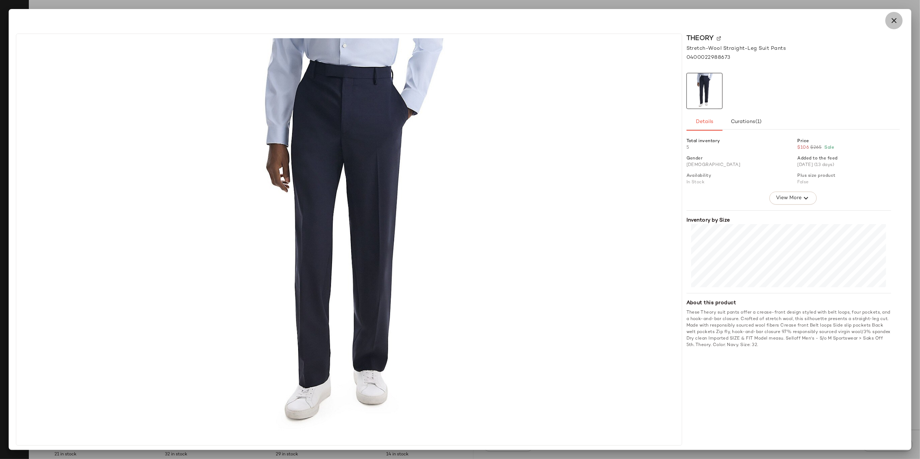
click at [735, 19] on icon "button" at bounding box center [894, 20] width 9 height 9
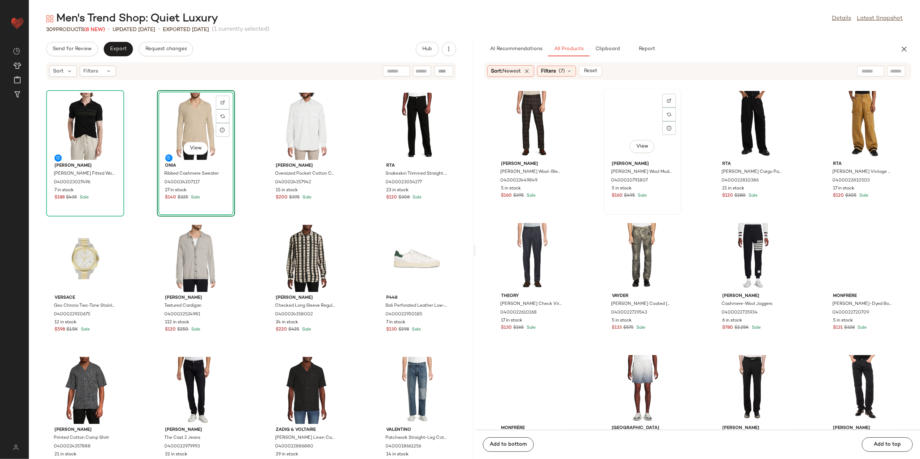
scroll to position [1835, 0]
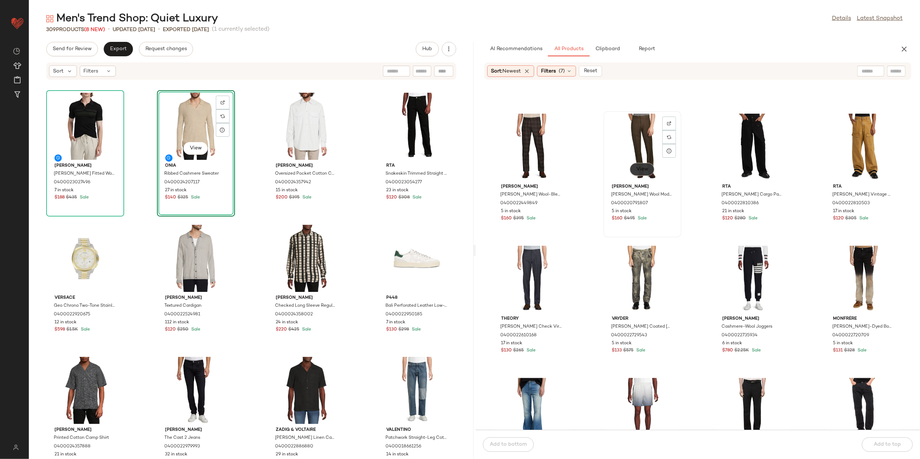
click at [645, 166] on span "View" at bounding box center [642, 169] width 12 height 6
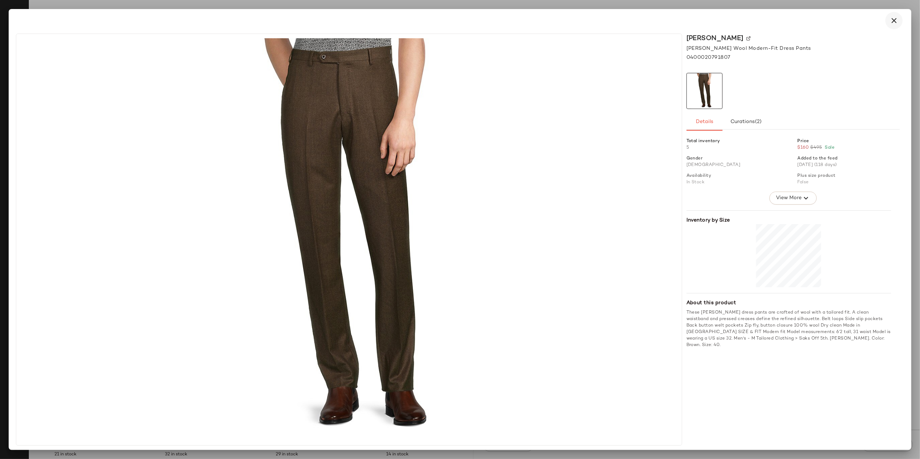
click at [735, 21] on icon "button" at bounding box center [894, 20] width 9 height 9
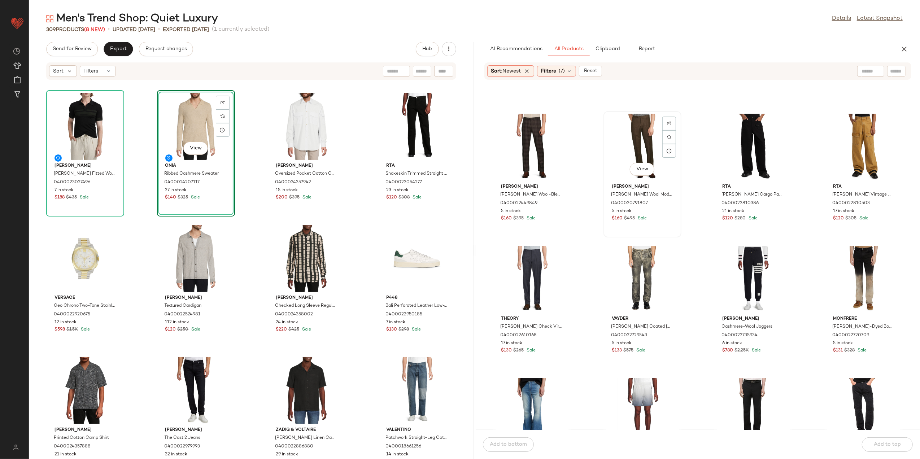
scroll to position [1833, 0]
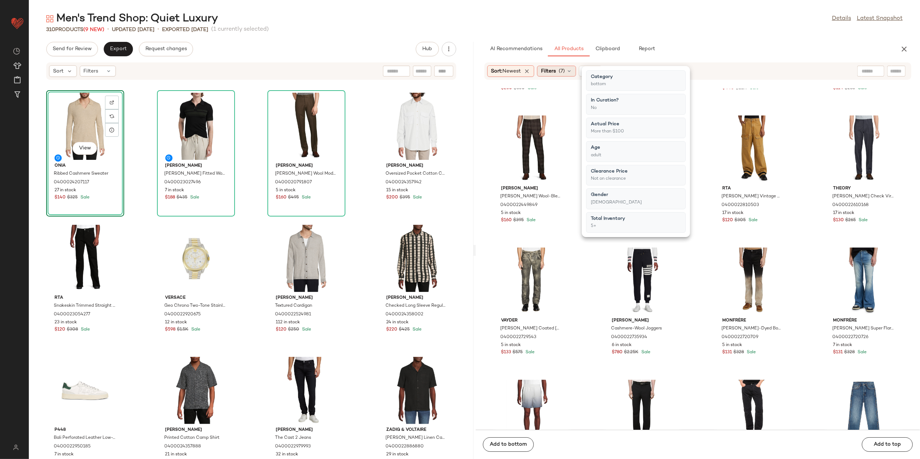
click at [570, 74] on icon at bounding box center [570, 71] width 6 height 6
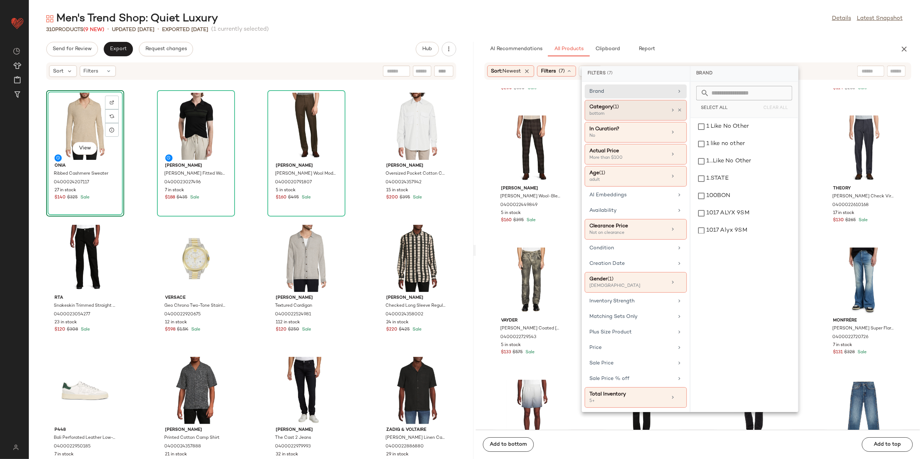
click at [681, 122] on div "Category (1) bottom" at bounding box center [636, 132] width 102 height 21
click at [681, 107] on div "Category (1) bottom" at bounding box center [636, 110] width 102 height 21
click at [717, 129] on div "accessory" at bounding box center [745, 126] width 102 height 17
click at [721, 182] on div "bottom" at bounding box center [745, 178] width 102 height 17
click at [729, 19] on div "Men's Trend Shop: Quiet Luxury Details Latest Snapshot" at bounding box center [475, 19] width 892 height 14
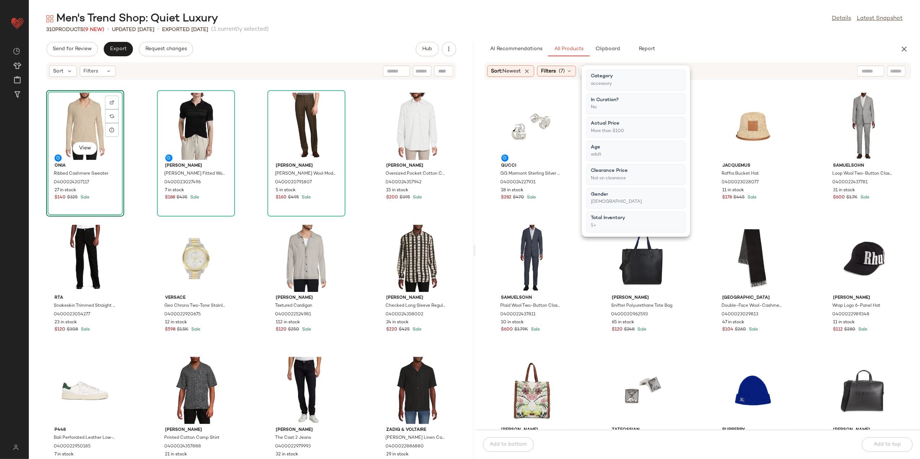
drag, startPoint x: 755, startPoint y: 32, endPoint x: 810, endPoint y: 257, distance: 232.4
click at [735, 32] on div "310 Products (9 New) • updated Aug 11th • Exported Aug 6th (1 currently selecte…" at bounding box center [475, 29] width 892 height 7
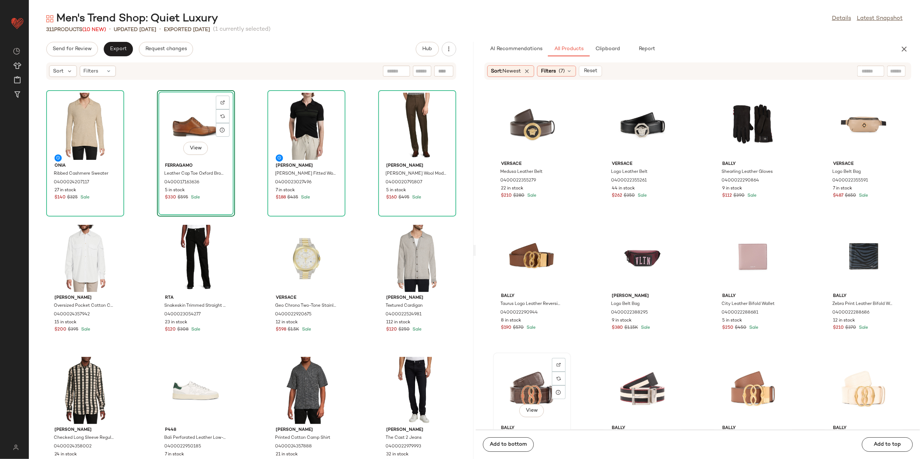
scroll to position [1065, 0]
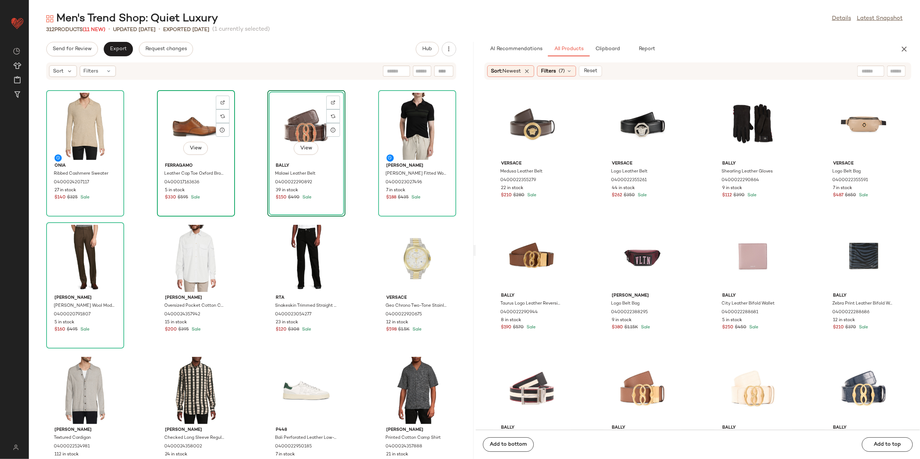
click at [195, 118] on div "View" at bounding box center [196, 126] width 73 height 67
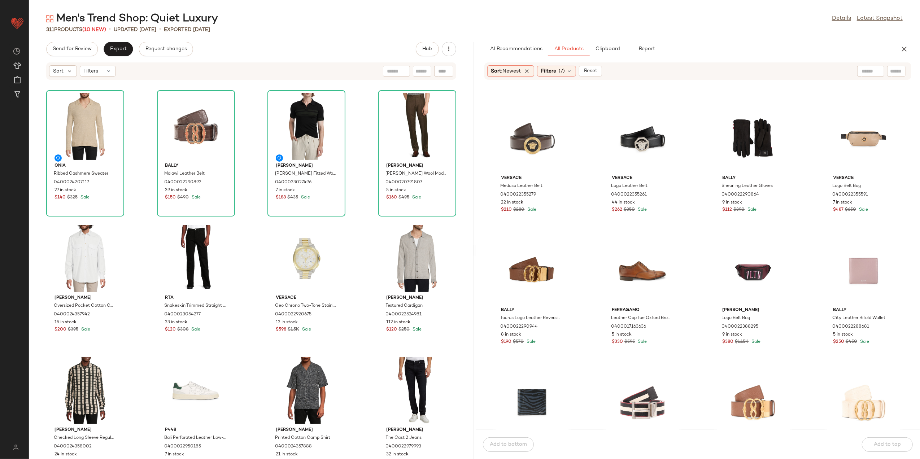
scroll to position [921, 0]
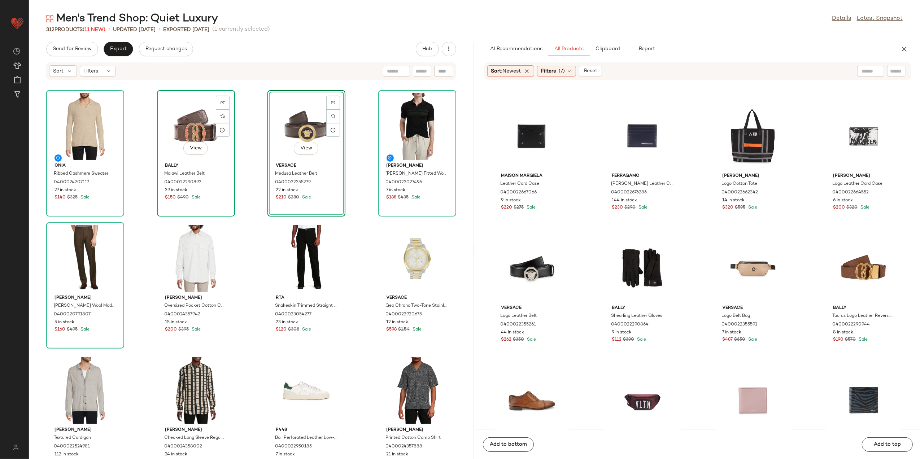
click at [194, 131] on div "View" at bounding box center [196, 126] width 73 height 67
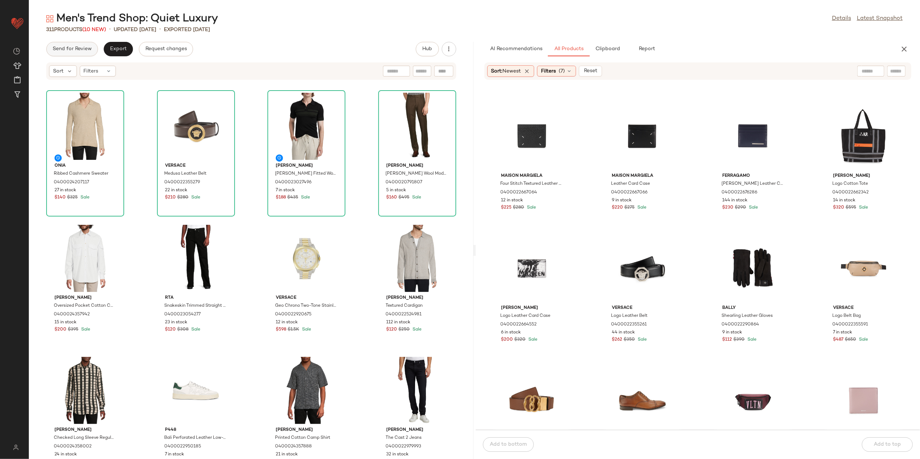
click at [83, 51] on span "Send for Review" at bounding box center [71, 49] width 39 height 6
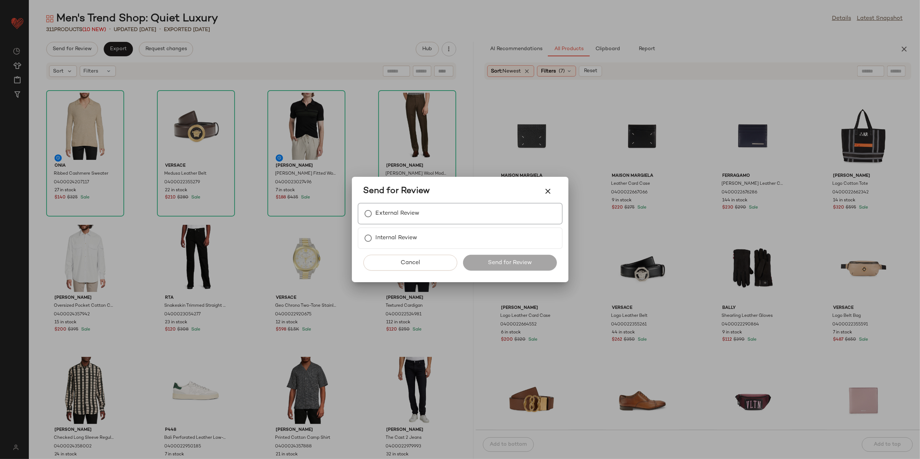
click at [402, 213] on label "External Review" at bounding box center [398, 214] width 44 height 14
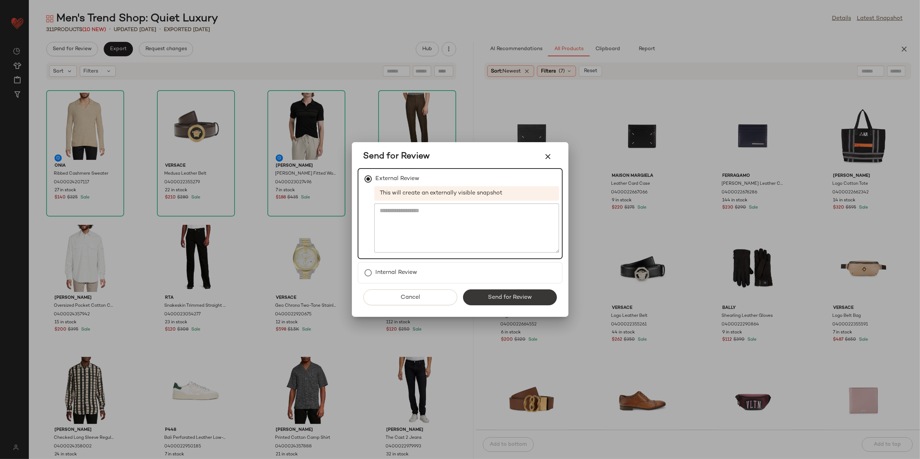
click at [476, 294] on button "Send for Review" at bounding box center [510, 298] width 94 height 16
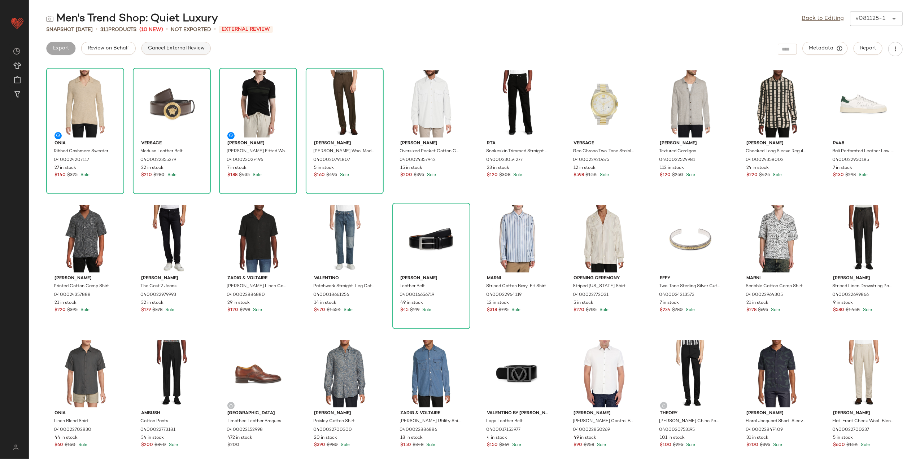
click at [165, 49] on span "Cancel External Review" at bounding box center [176, 48] width 57 height 6
click at [116, 45] on span "Export" at bounding box center [118, 48] width 17 height 6
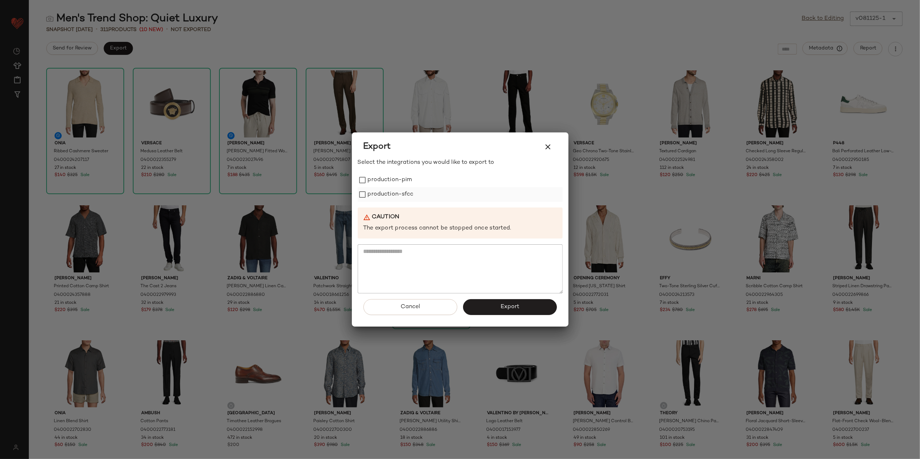
drag, startPoint x: 373, startPoint y: 178, endPoint x: 377, endPoint y: 194, distance: 16.5
click at [374, 183] on label "production-pim" at bounding box center [390, 180] width 44 height 14
click at [377, 198] on label "production-sfcc" at bounding box center [391, 194] width 46 height 14
click at [481, 309] on button "Export" at bounding box center [510, 307] width 94 height 16
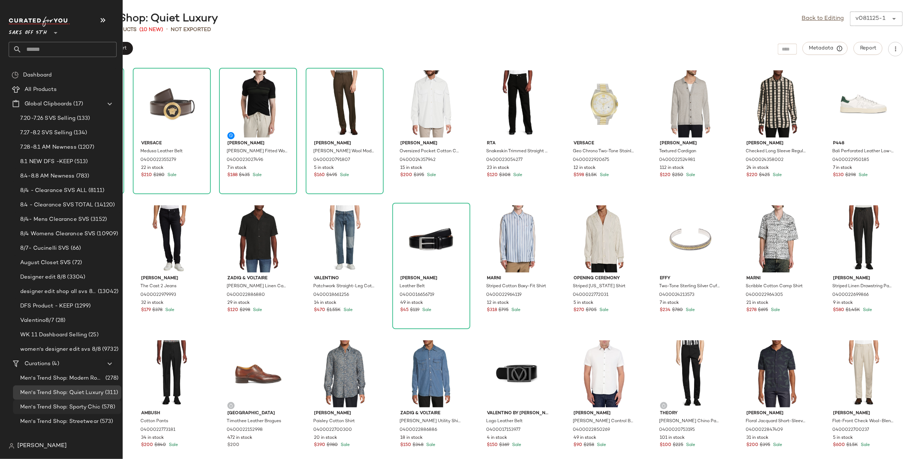
click at [58, 401] on span "Men's Trend Shop: Sporty Chic" at bounding box center [60, 407] width 80 height 8
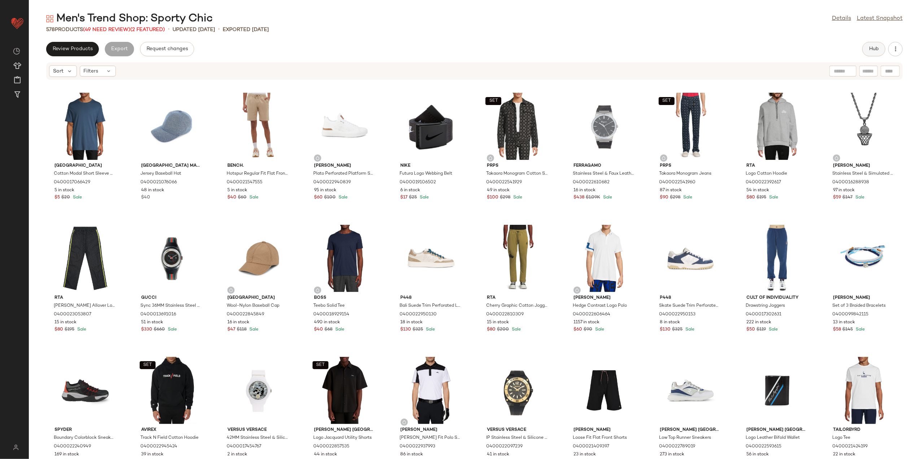
click at [735, 45] on button "Hub" at bounding box center [874, 49] width 23 height 14
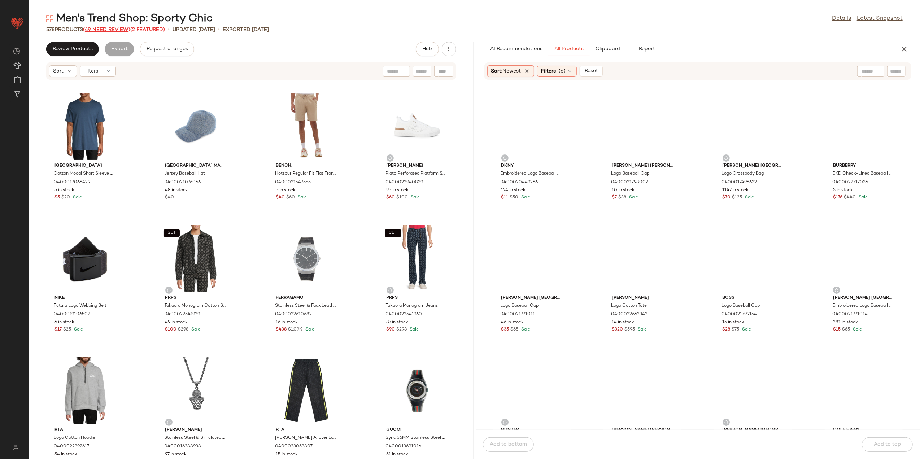
click at [107, 31] on span "(49 Need Review)" at bounding box center [106, 29] width 47 height 5
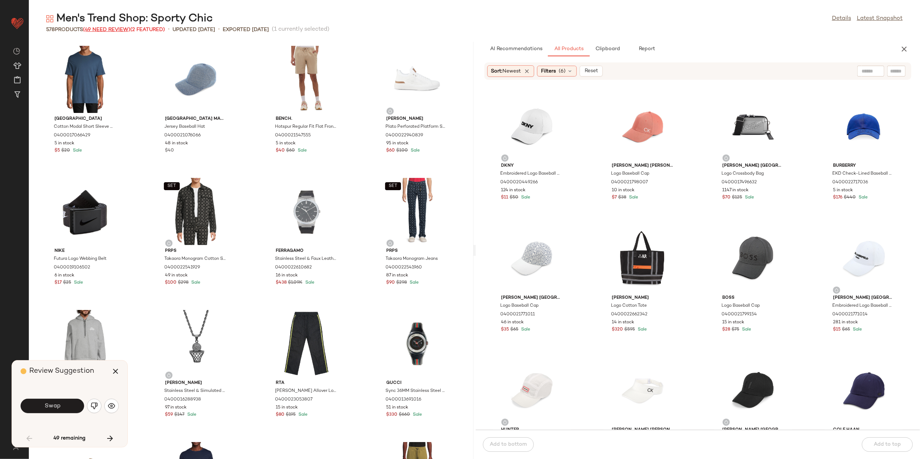
scroll to position [1057, 0]
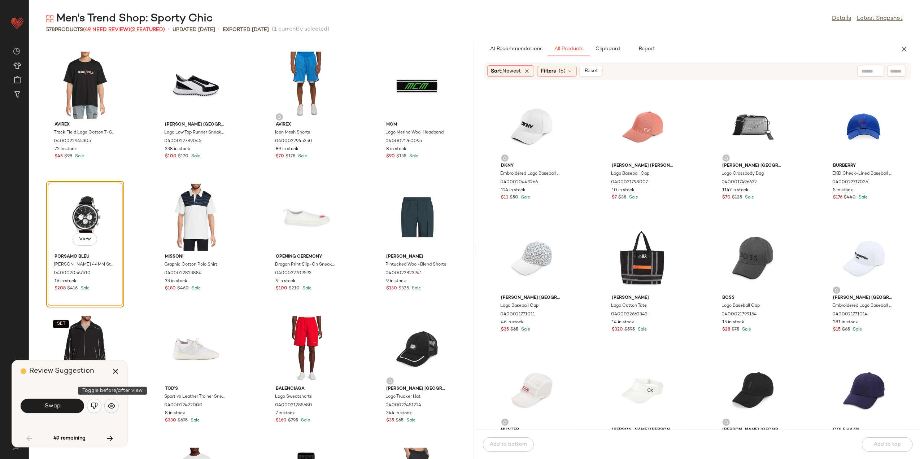
click at [109, 401] on img "button" at bounding box center [111, 406] width 7 height 7
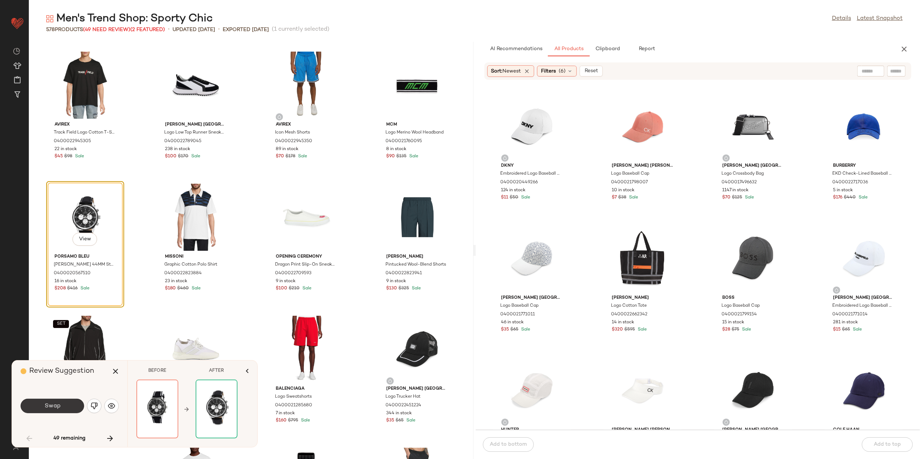
click at [65, 401] on button "Swap" at bounding box center [53, 406] width 64 height 14
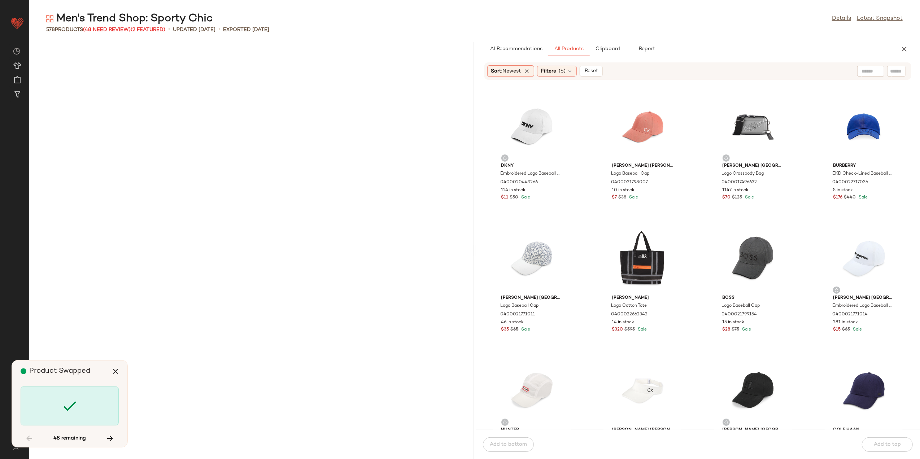
scroll to position [2775, 0]
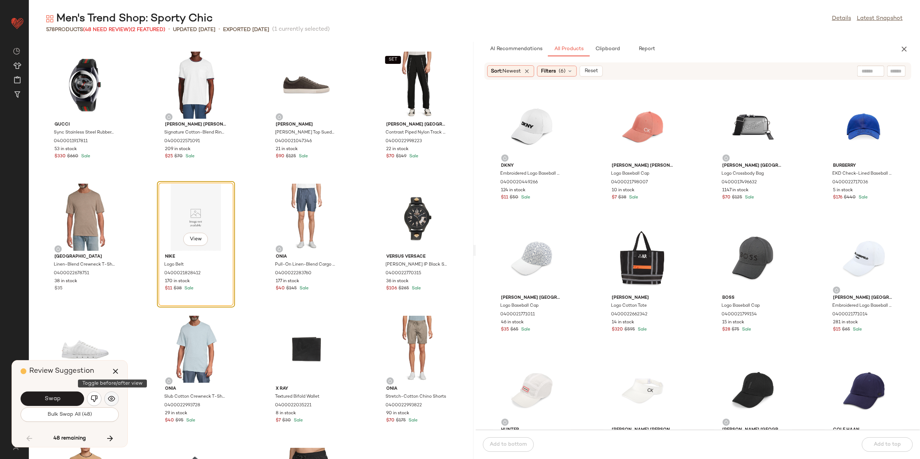
click at [108, 401] on img "button" at bounding box center [111, 398] width 7 height 7
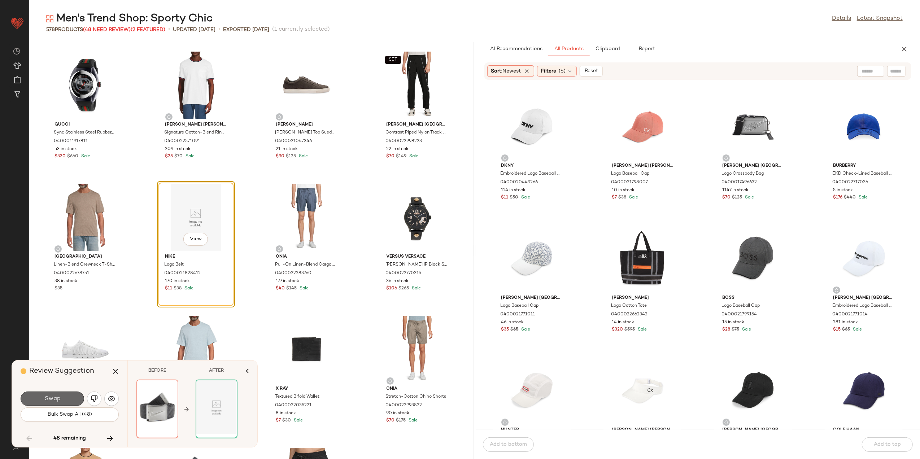
click at [66, 399] on button "Swap" at bounding box center [53, 399] width 64 height 14
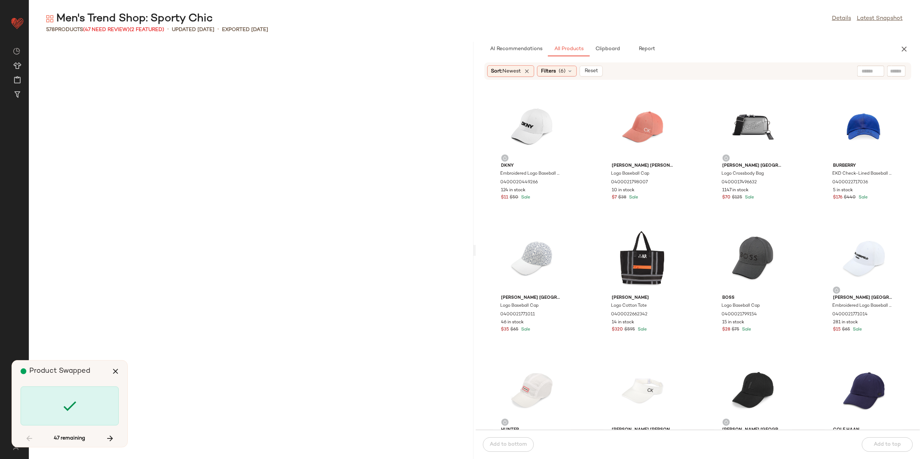
scroll to position [3965, 0]
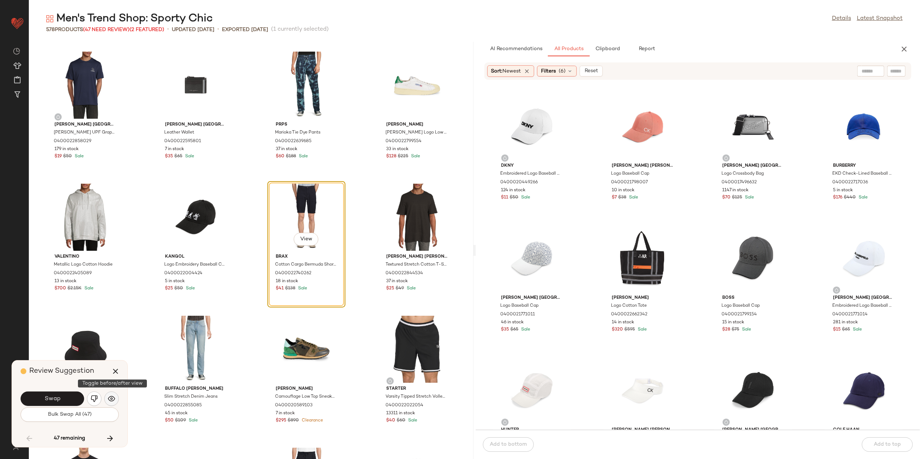
click at [113, 399] on img "button" at bounding box center [111, 398] width 7 height 7
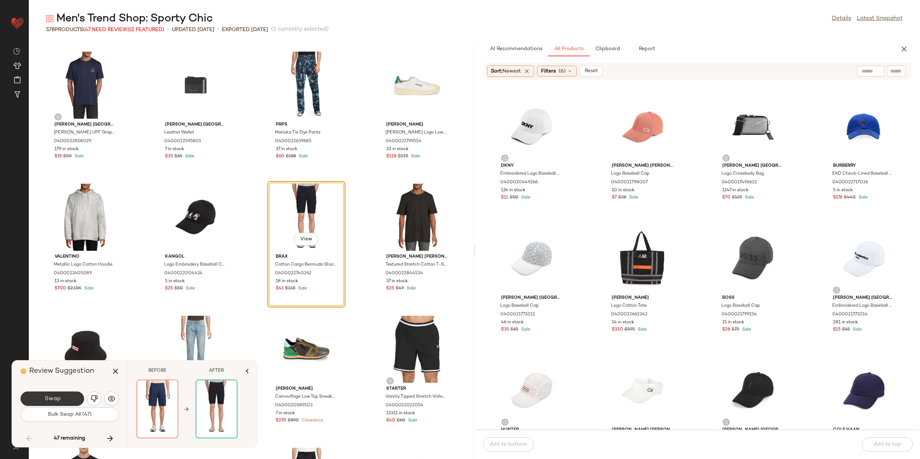
click at [70, 397] on button "Swap" at bounding box center [53, 399] width 64 height 14
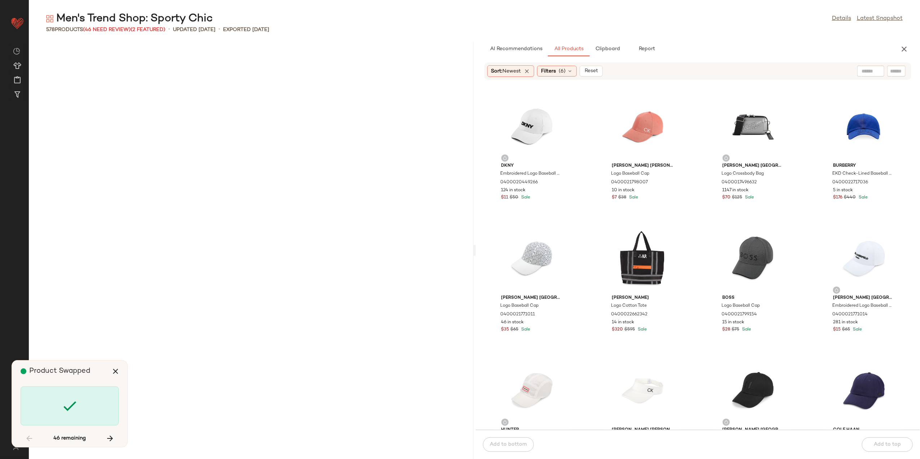
scroll to position [5419, 0]
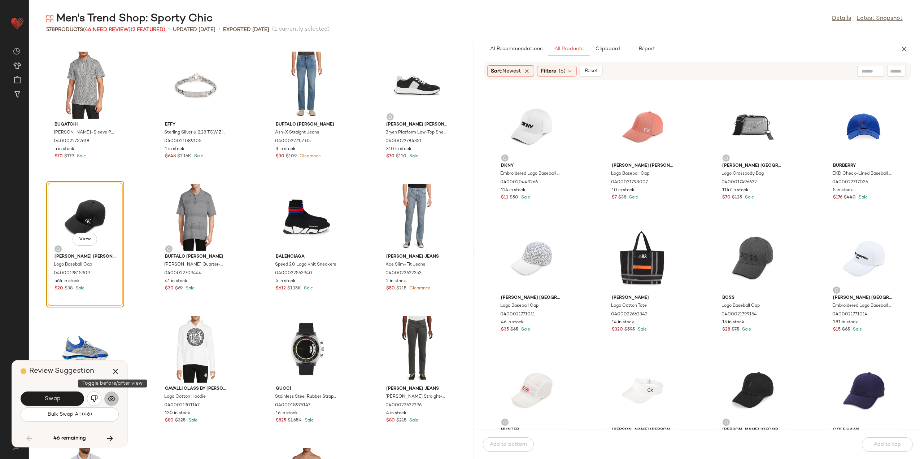
click at [109, 401] on img "button" at bounding box center [111, 398] width 7 height 7
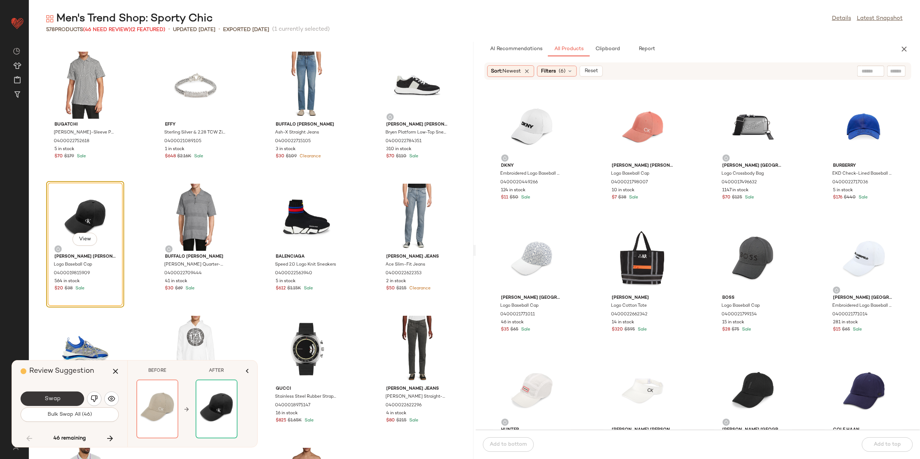
click at [70, 401] on button "Swap" at bounding box center [53, 399] width 64 height 14
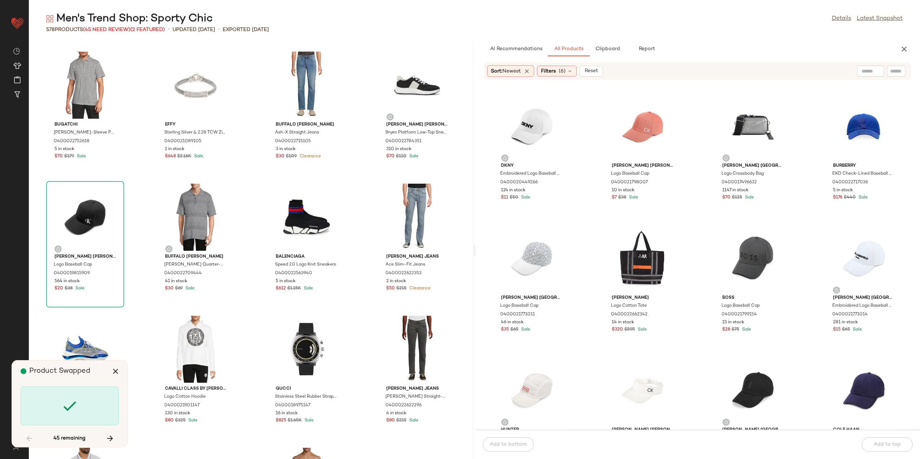
scroll to position [6476, 0]
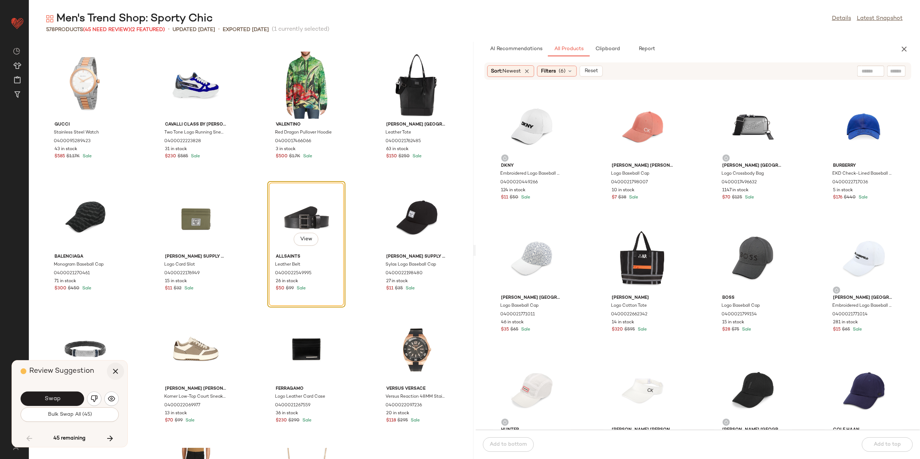
click at [115, 370] on icon "button" at bounding box center [115, 371] width 9 height 9
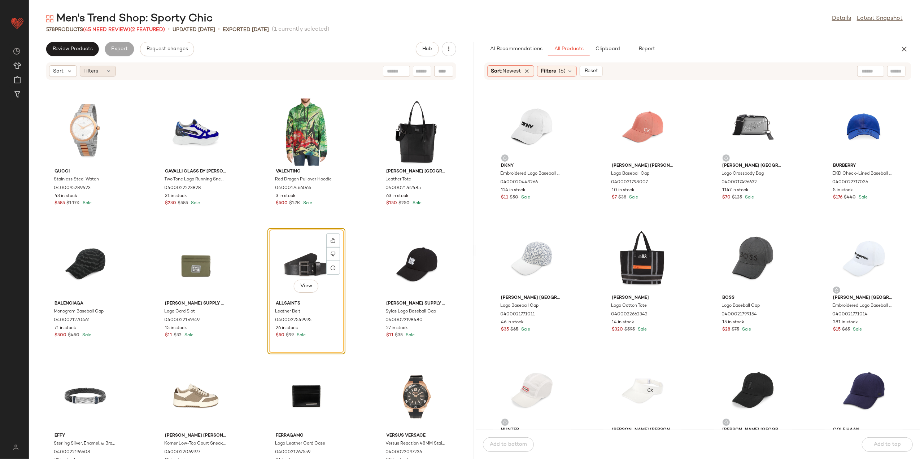
click at [95, 75] on div "Filters" at bounding box center [98, 71] width 36 height 11
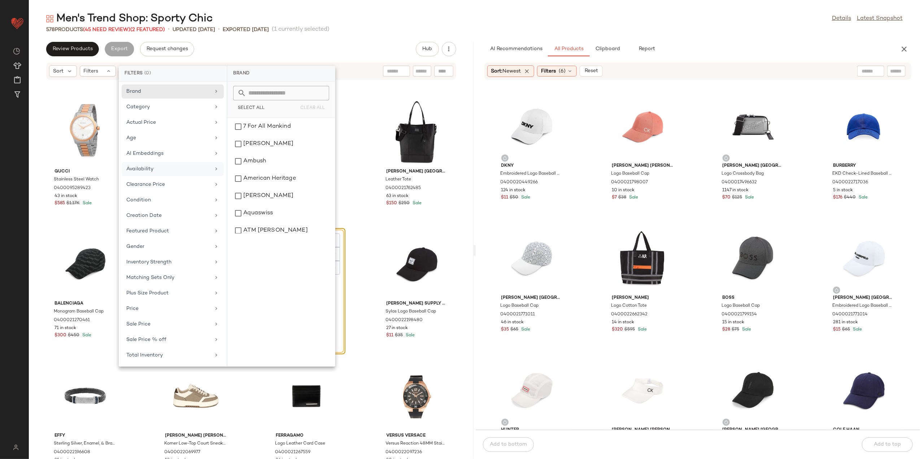
click at [181, 178] on div "Availability" at bounding box center [173, 185] width 102 height 14
click at [242, 145] on div "out_of_stock" at bounding box center [281, 143] width 102 height 17
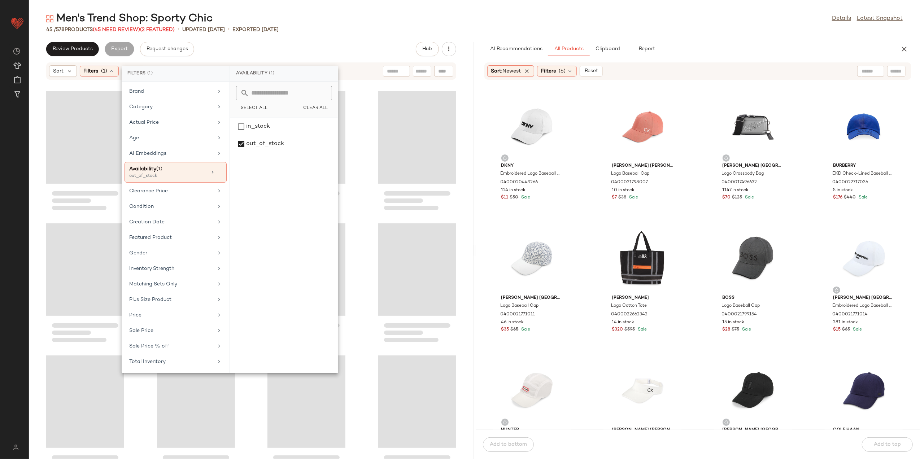
drag, startPoint x: 328, startPoint y: 18, endPoint x: 323, endPoint y: 19, distance: 5.4
click at [324, 18] on div "Men's Trend Shop: Sporty Chic Details Latest Snapshot" at bounding box center [475, 19] width 892 height 14
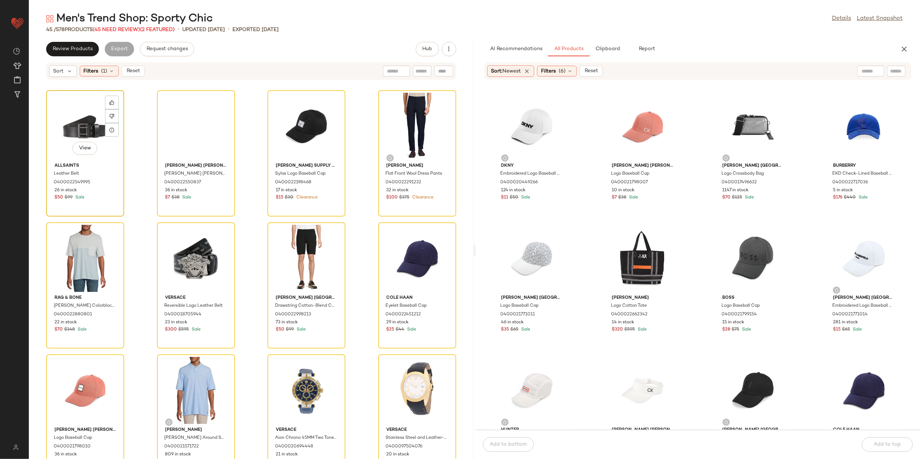
click at [87, 133] on div "View" at bounding box center [85, 126] width 73 height 67
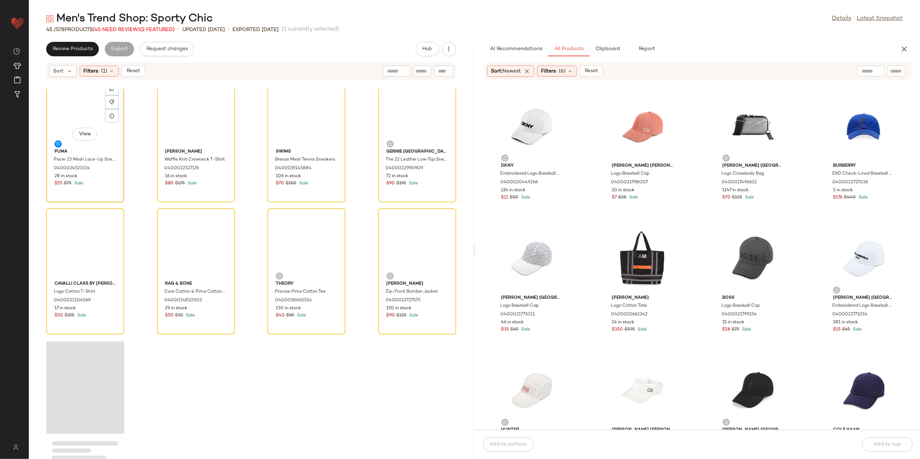
scroll to position [1217, 0]
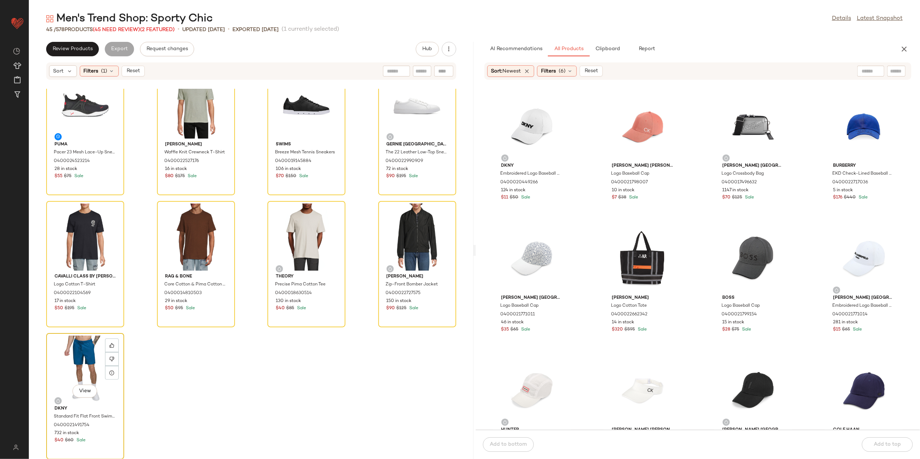
click at [73, 360] on div "View" at bounding box center [85, 369] width 73 height 67
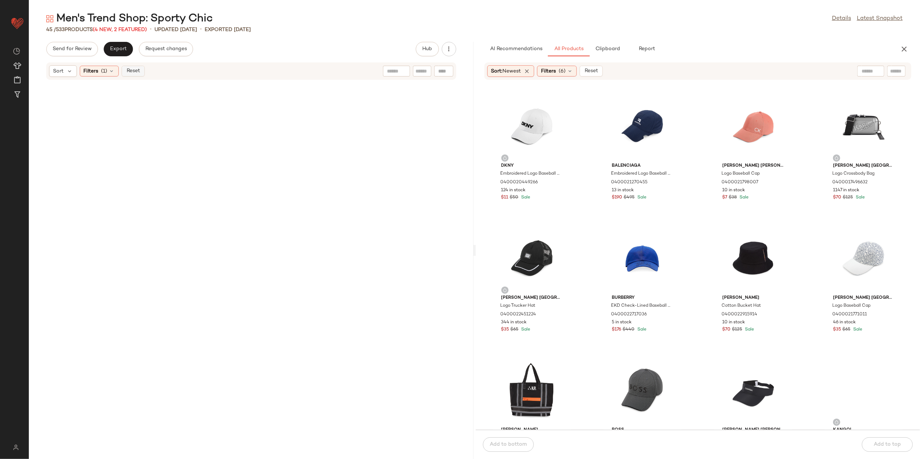
click at [124, 73] on button "Reset" at bounding box center [133, 71] width 23 height 11
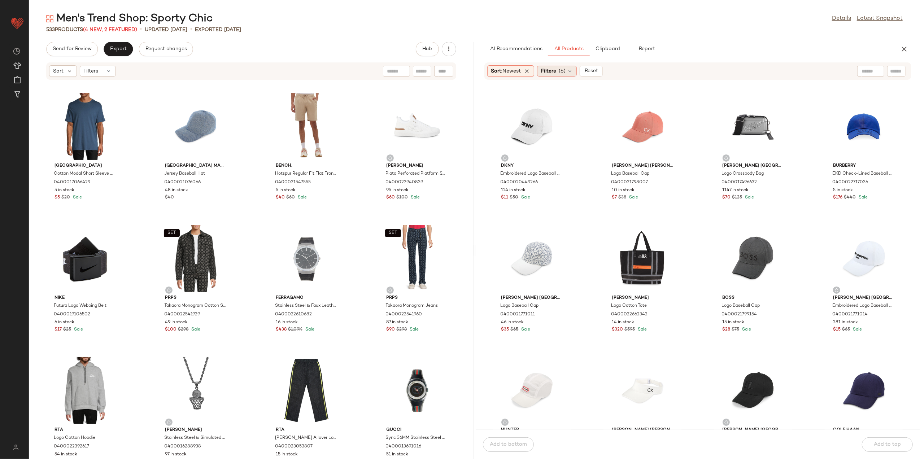
click at [554, 68] on span "Filters" at bounding box center [548, 72] width 15 height 8
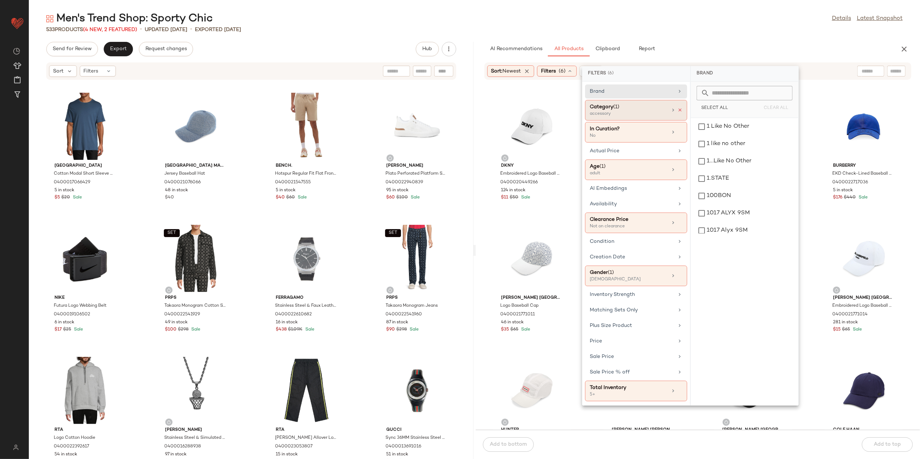
click at [682, 110] on icon at bounding box center [680, 110] width 5 height 5
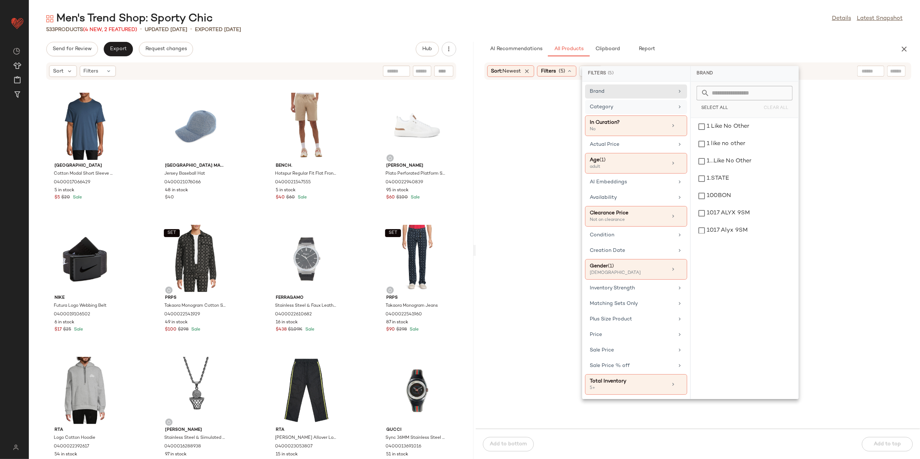
click at [667, 109] on div "Category" at bounding box center [632, 107] width 84 height 8
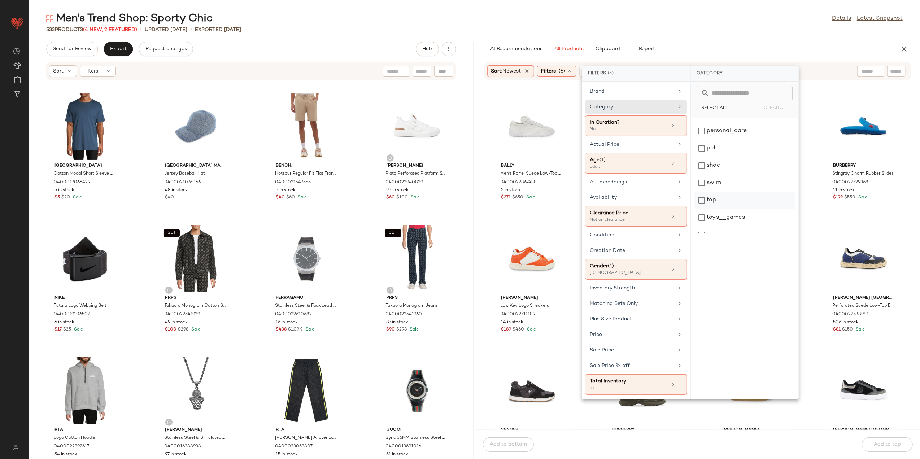
scroll to position [289, 0]
click at [731, 188] on div "top" at bounding box center [745, 190] width 102 height 17
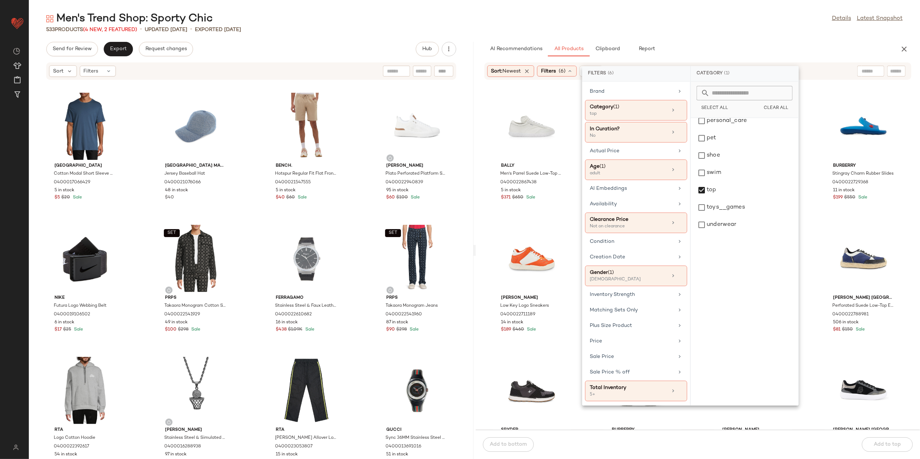
click at [758, 17] on div "Men's Trend Shop: Sporty Chic Details Latest Snapshot" at bounding box center [475, 19] width 892 height 14
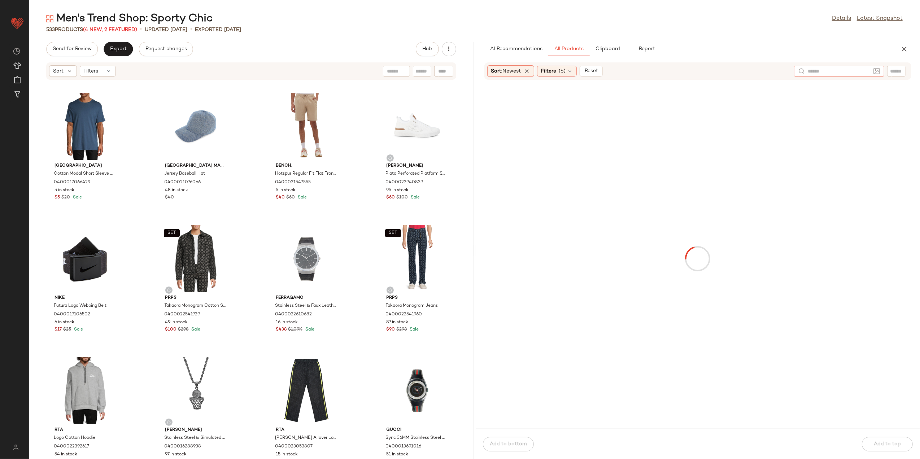
click at [866, 71] on input "text" at bounding box center [839, 72] width 63 height 8
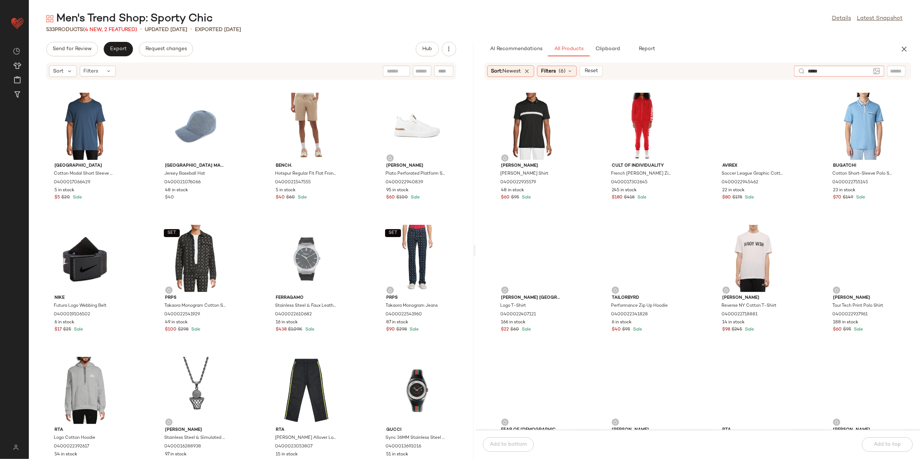
type input "******"
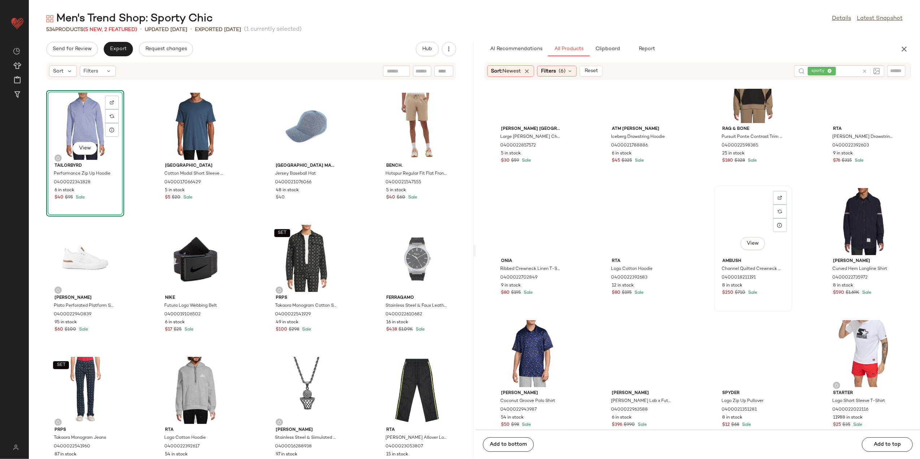
scroll to position [487, 0]
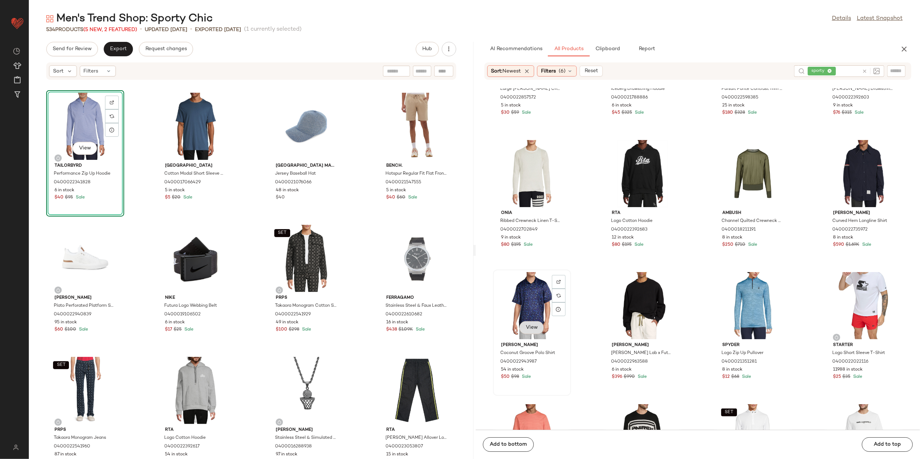
click at [520, 325] on button "View" at bounding box center [532, 327] width 25 height 13
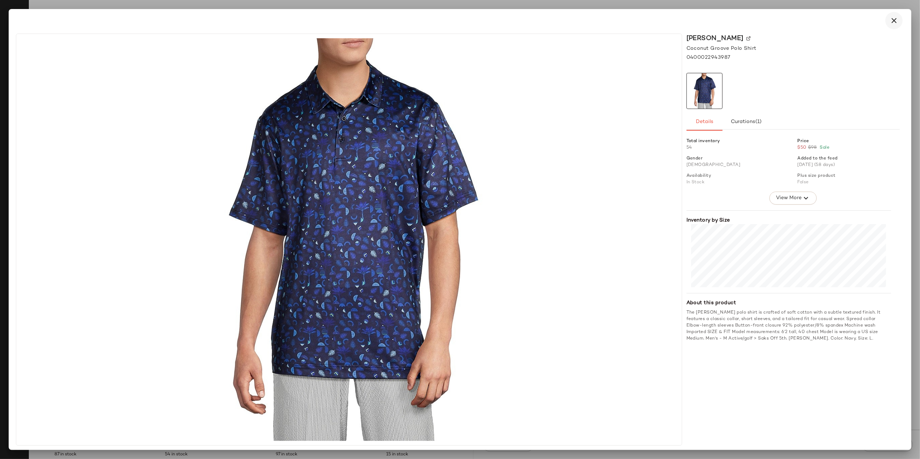
click at [896, 18] on icon "button" at bounding box center [894, 20] width 9 height 9
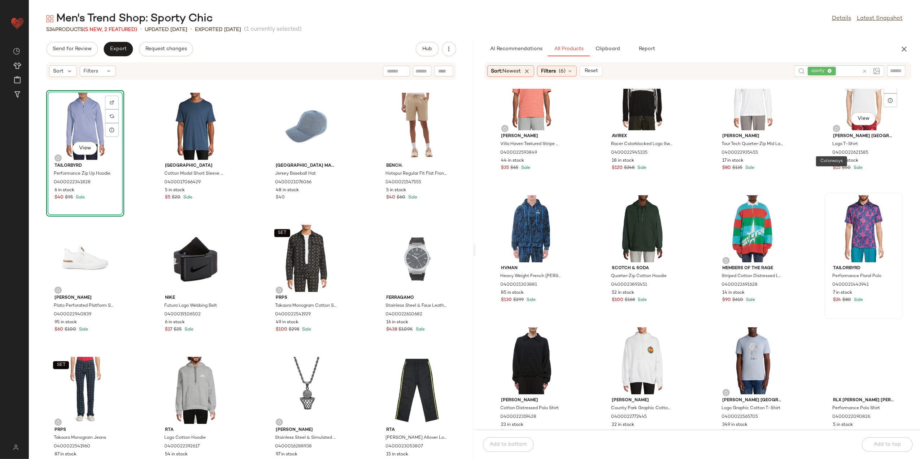
scroll to position [968, 0]
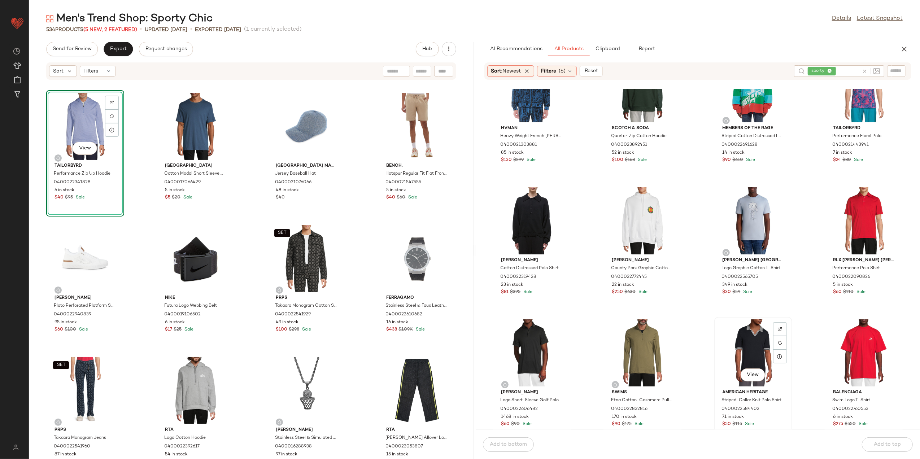
click at [755, 365] on div "View" at bounding box center [753, 353] width 73 height 67
click at [754, 372] on span "View" at bounding box center [753, 375] width 12 height 6
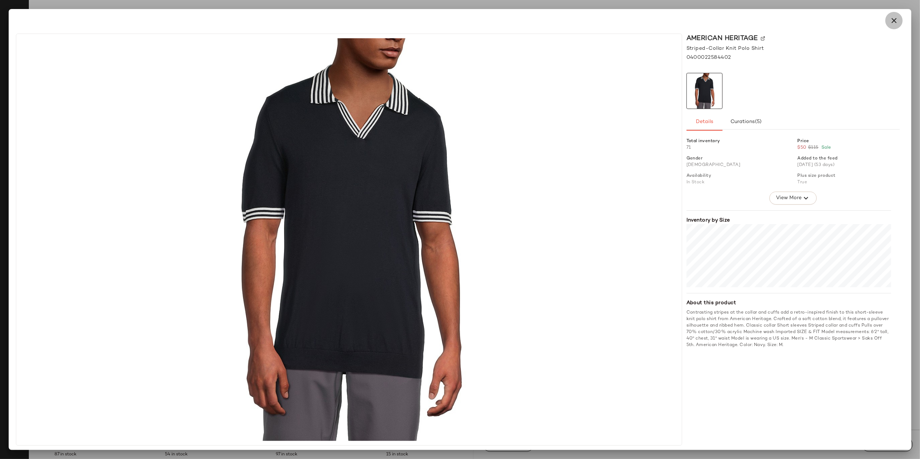
click at [898, 22] on icon "button" at bounding box center [894, 20] width 9 height 9
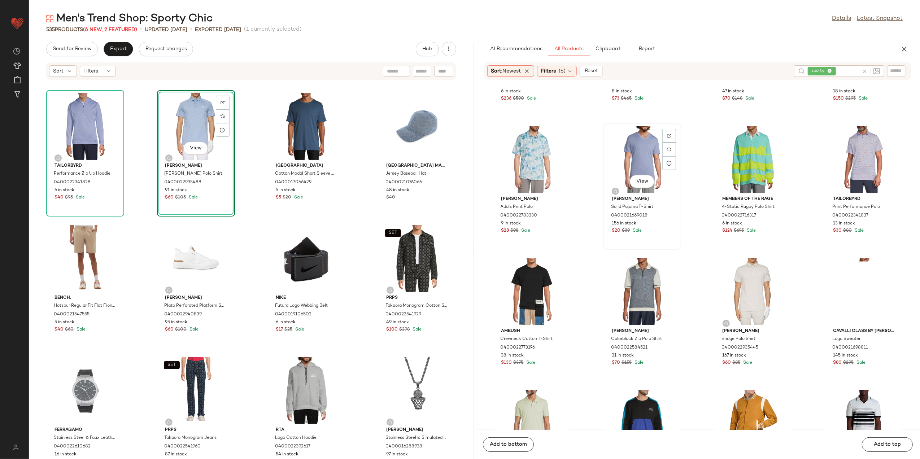
scroll to position [2220, 0]
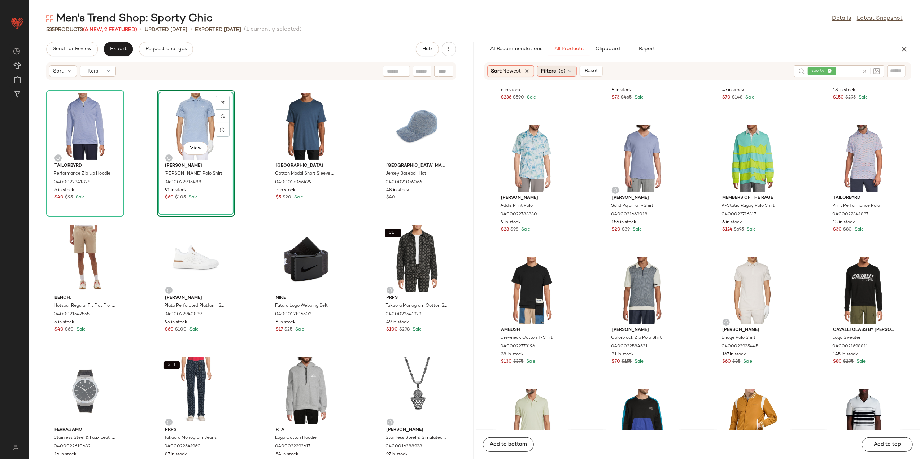
click at [561, 71] on span "(6)" at bounding box center [562, 72] width 7 height 8
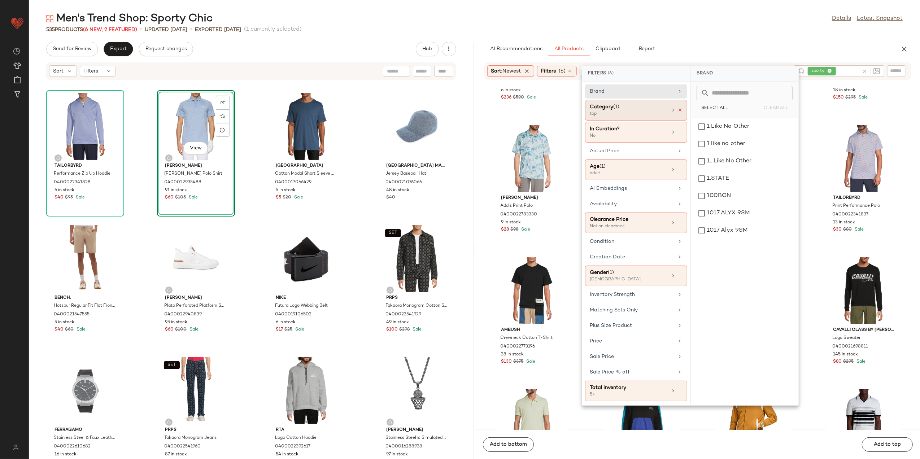
click at [680, 110] on icon at bounding box center [680, 110] width 5 height 5
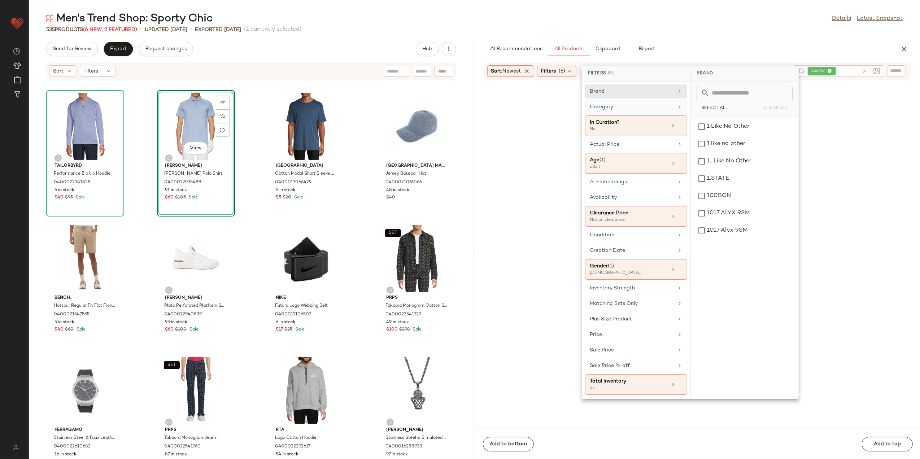
click at [675, 116] on div "Category" at bounding box center [636, 126] width 102 height 21
click at [728, 179] on div "bottom" at bounding box center [745, 178] width 102 height 17
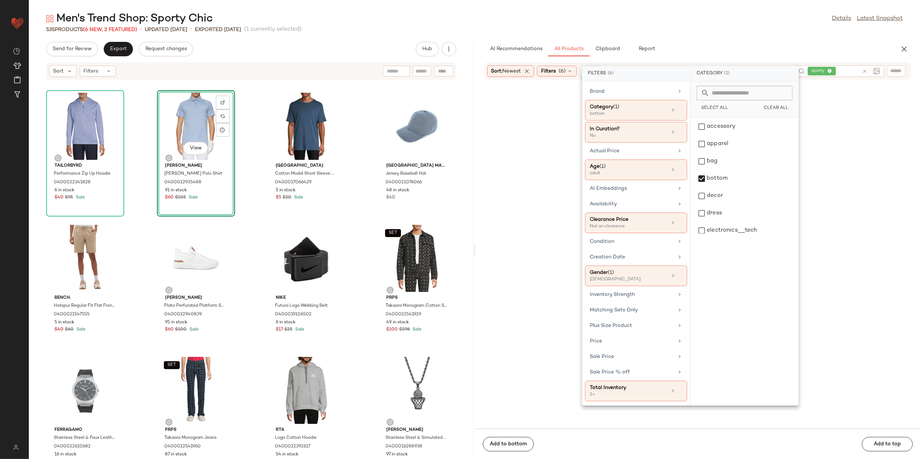
click at [701, 45] on div "AI Recommendations All Products Clipboard Report" at bounding box center [687, 49] width 404 height 14
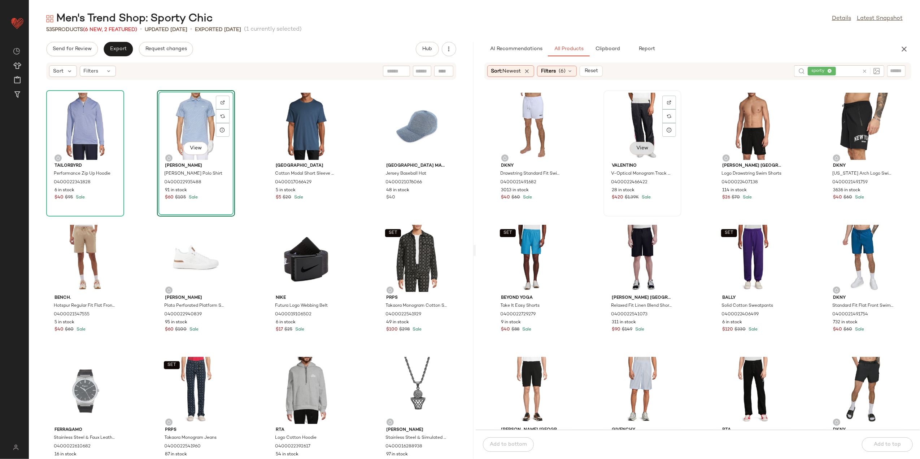
click at [643, 142] on button "View" at bounding box center [642, 148] width 25 height 13
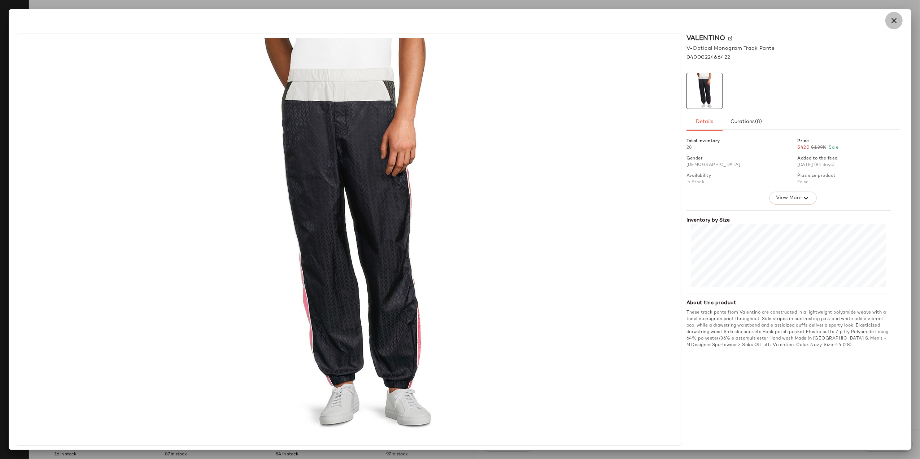
click at [890, 21] on icon "button" at bounding box center [894, 20] width 9 height 9
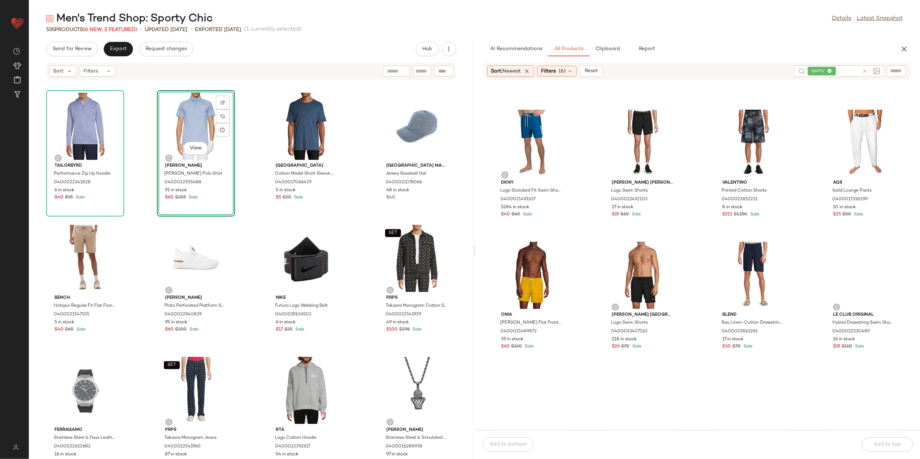
scroll to position [584, 0]
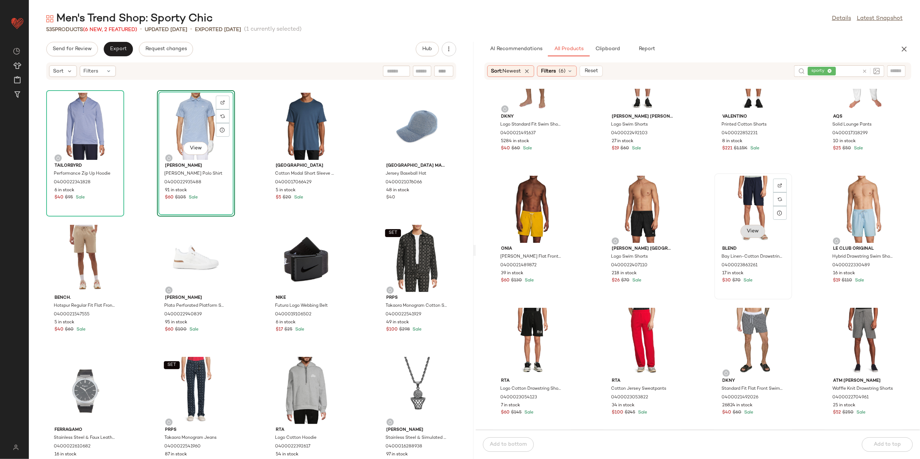
click at [747, 229] on span "View" at bounding box center [753, 232] width 12 height 6
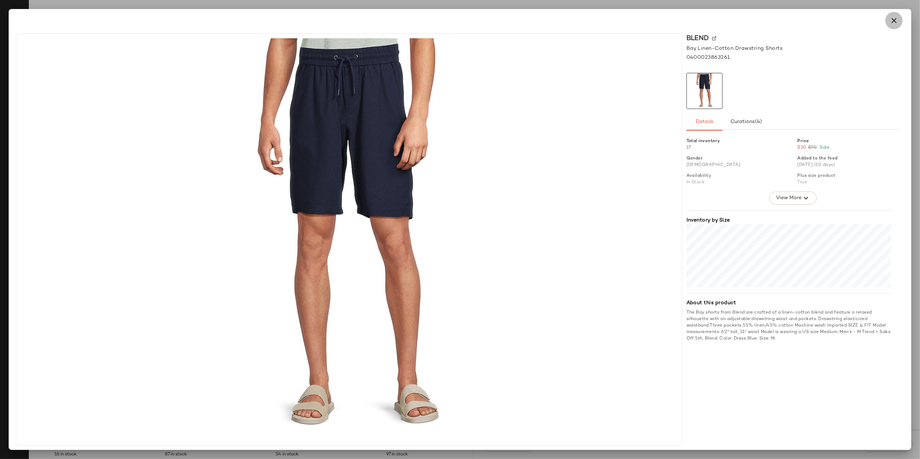
click at [895, 17] on icon "button" at bounding box center [894, 20] width 9 height 9
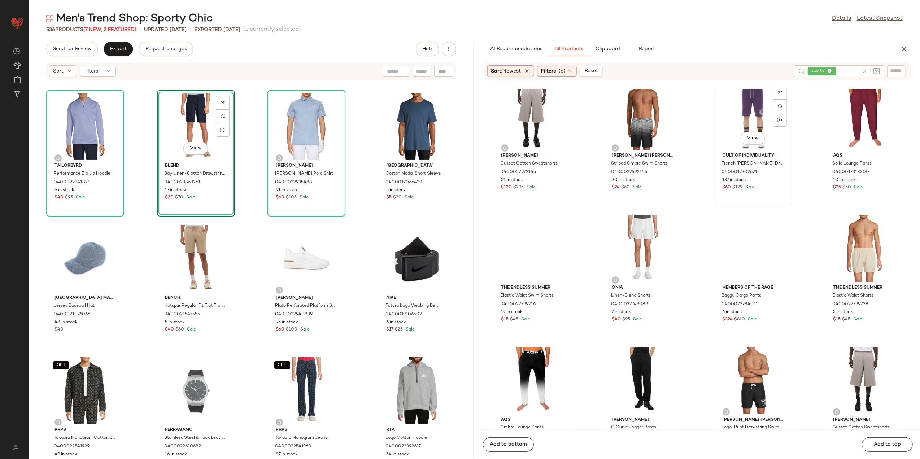
scroll to position [1209, 0]
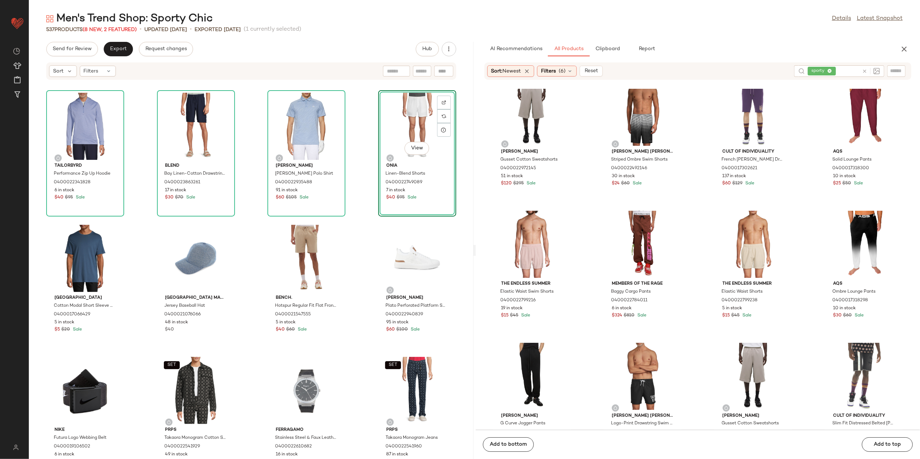
click at [560, 77] on div "Sort: Newest Filters (6) Reset" at bounding box center [545, 71] width 116 height 12
click at [560, 72] on div "Filters (6)" at bounding box center [557, 71] width 40 height 11
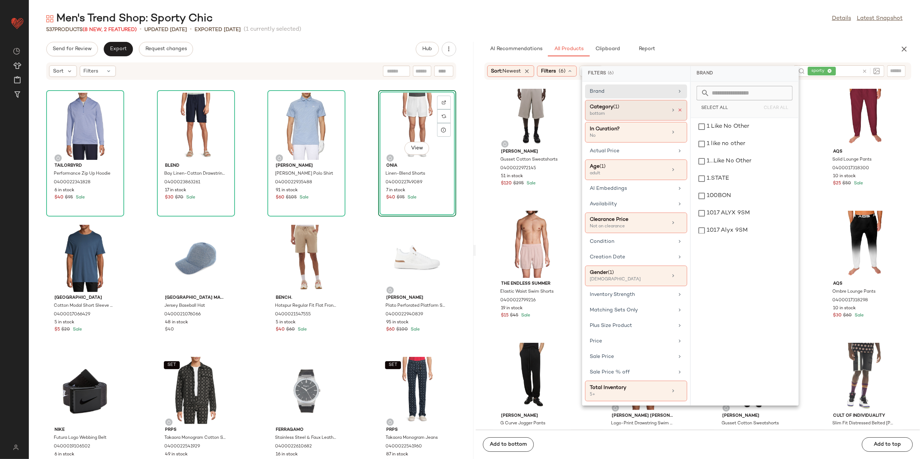
drag, startPoint x: 683, startPoint y: 112, endPoint x: 680, endPoint y: 110, distance: 3.8
click at [683, 122] on div "Category (1) bottom" at bounding box center [636, 132] width 102 height 21
click at [680, 110] on icon at bounding box center [680, 110] width 5 height 5
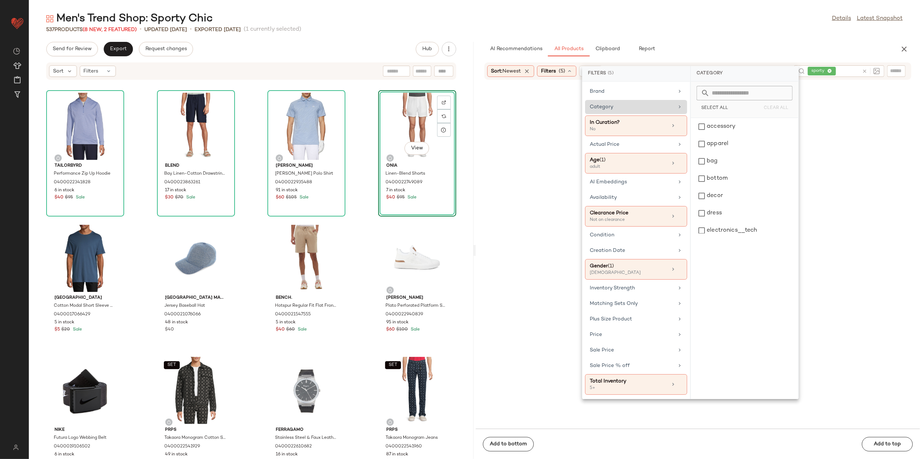
click at [675, 110] on div "Category" at bounding box center [636, 107] width 102 height 14
click at [729, 126] on div "accessory" at bounding box center [745, 126] width 102 height 17
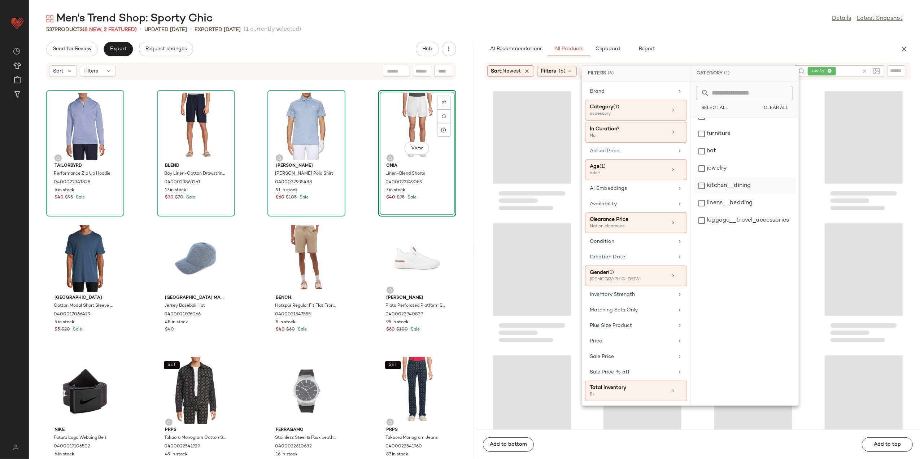
scroll to position [144, 0]
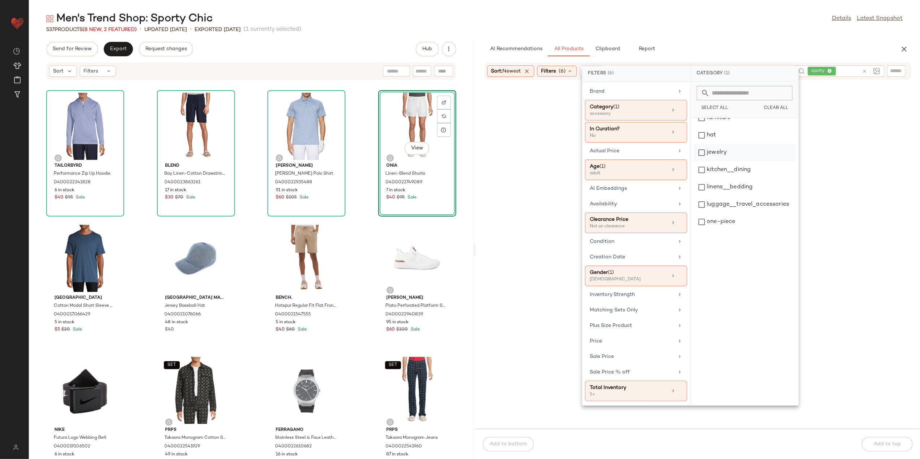
click at [723, 153] on div "jewelry" at bounding box center [745, 152] width 102 height 17
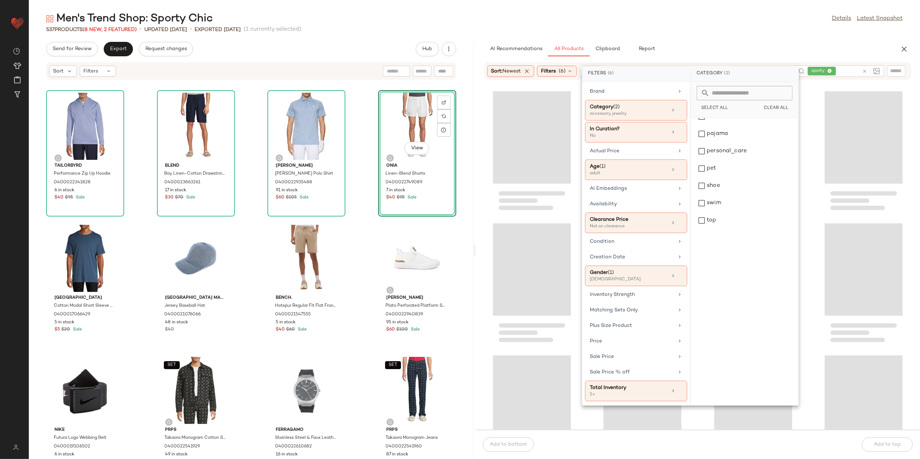
scroll to position [269, 0]
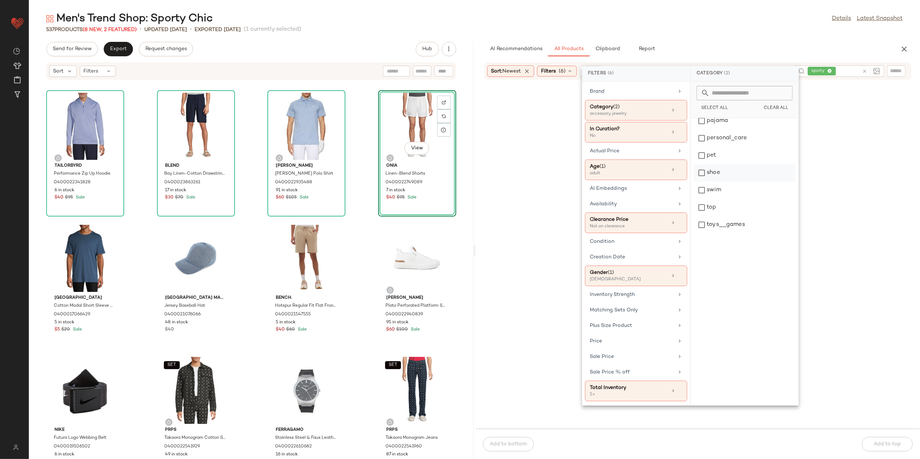
click at [720, 173] on div "shoe" at bounding box center [745, 172] width 102 height 17
click at [719, 36] on div "Men's Trend Shop: Sporty Chic Details Latest Snapshot 537 Products (8 New, 2 Fe…" at bounding box center [475, 236] width 892 height 448
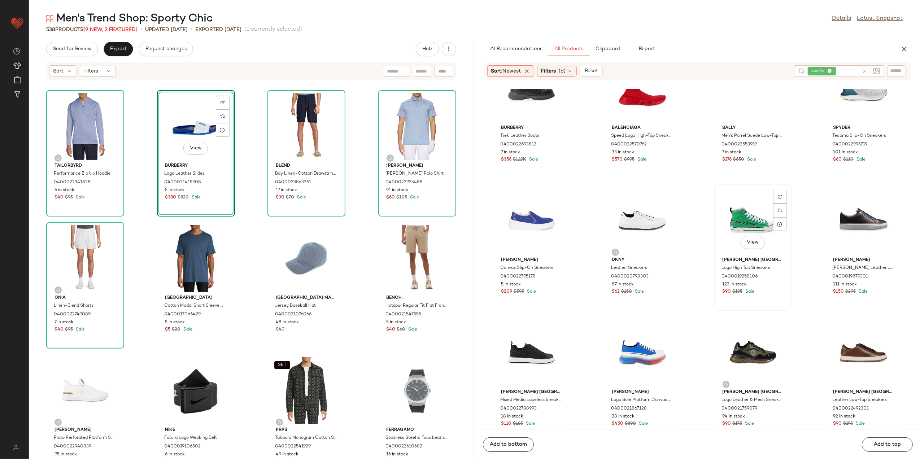
scroll to position [776, 0]
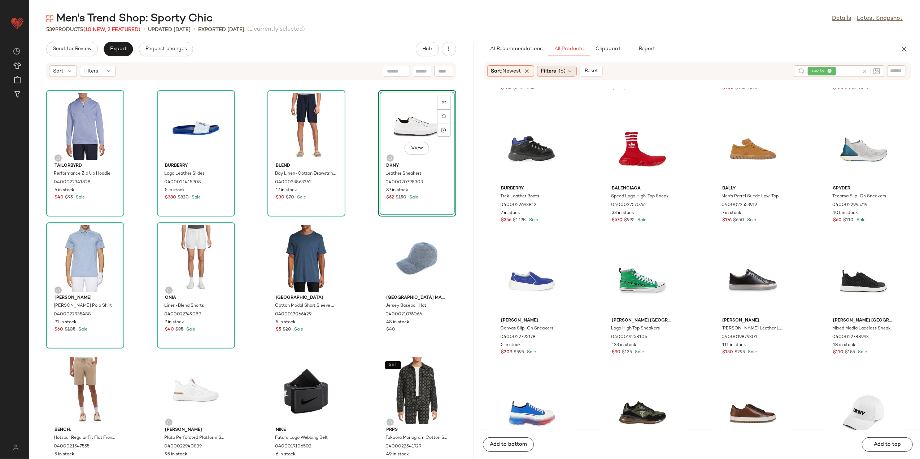
click at [562, 71] on span "(6)" at bounding box center [562, 72] width 7 height 8
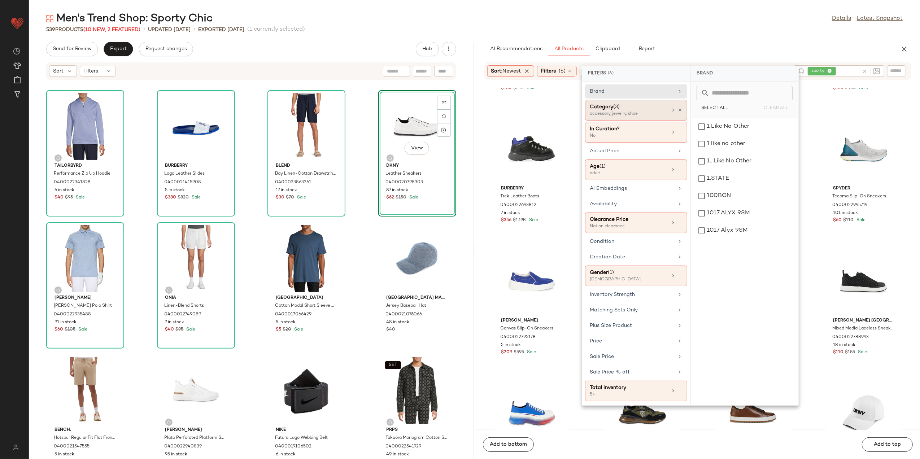
click at [640, 107] on div "Category (3)" at bounding box center [629, 107] width 78 height 8
click at [731, 156] on div "shoe" at bounding box center [745, 155] width 102 height 17
click at [763, 49] on div "AI Recommendations All Products Clipboard Report" at bounding box center [687, 49] width 404 height 14
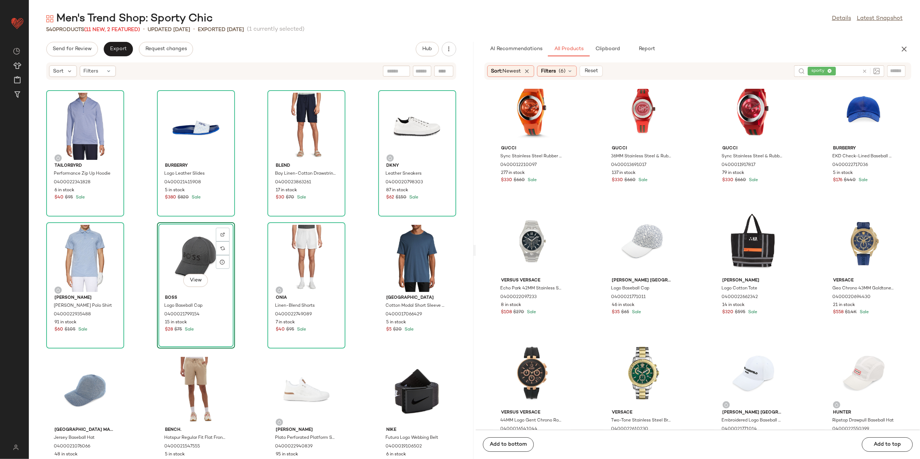
scroll to position [150, 0]
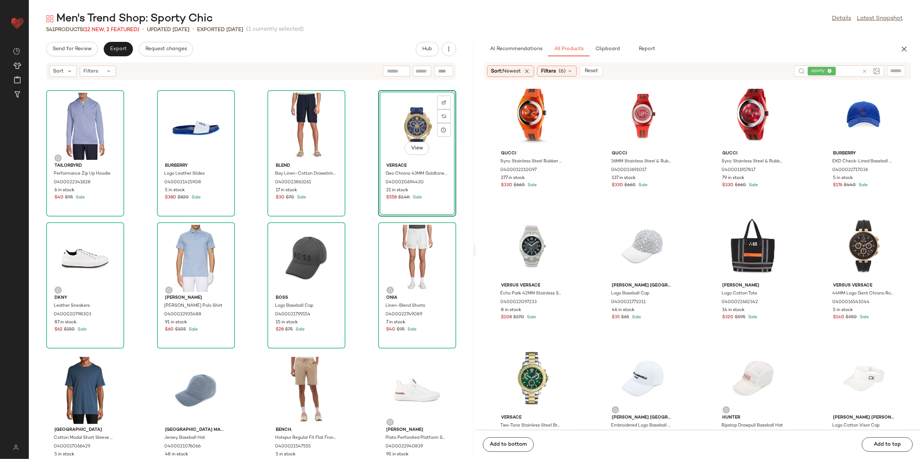
click at [70, 36] on div "Men's Trend Shop: Sporty Chic Details Latest Snapshot 541 Products (12 New, 2 F…" at bounding box center [475, 236] width 892 height 448
click at [68, 45] on button "Send for Review" at bounding box center [72, 49] width 52 height 14
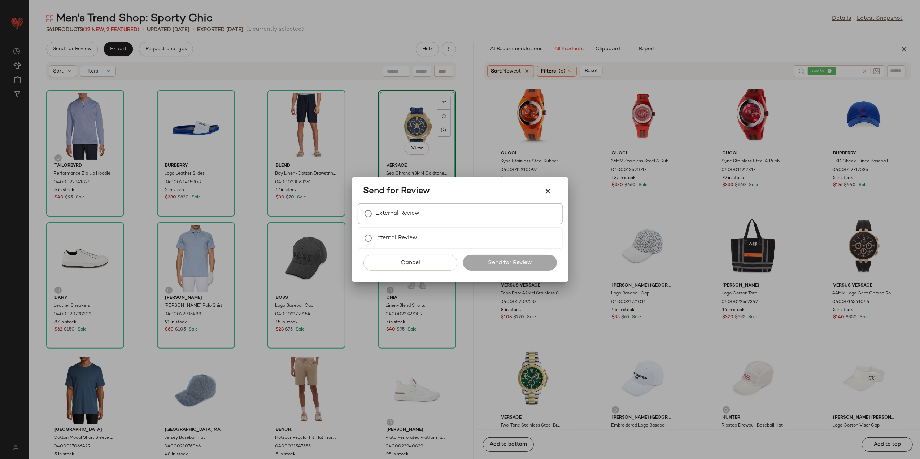
click at [396, 212] on label "External Review" at bounding box center [398, 214] width 44 height 14
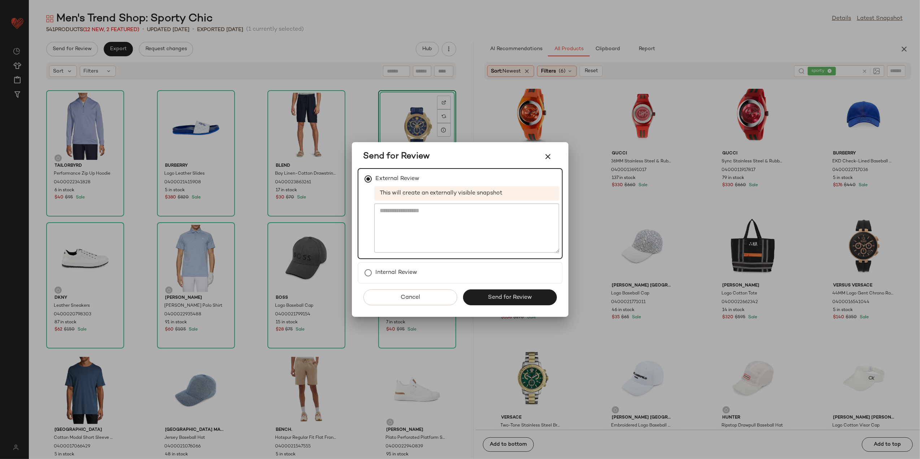
click at [514, 300] on span "Send for Review" at bounding box center [510, 297] width 44 height 7
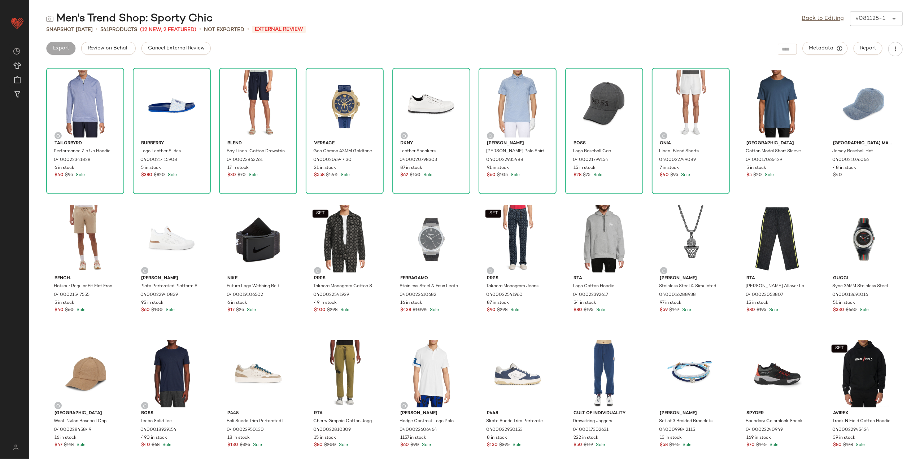
drag, startPoint x: 200, startPoint y: 52, endPoint x: 190, endPoint y: 44, distance: 12.9
click at [199, 51] on button "Cancel External Review" at bounding box center [176, 48] width 69 height 13
click at [116, 49] on span "Export" at bounding box center [118, 48] width 17 height 6
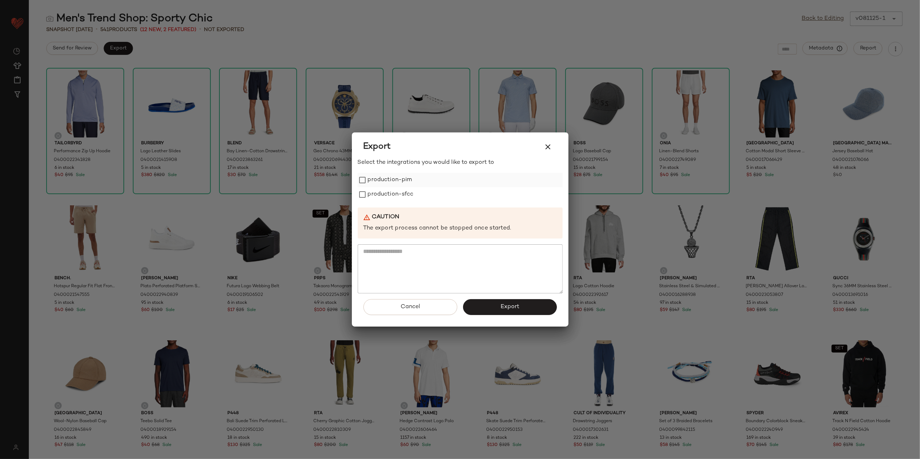
click at [374, 175] on label "production-pim" at bounding box center [390, 180] width 44 height 14
click at [500, 304] on span "Export" at bounding box center [509, 307] width 19 height 7
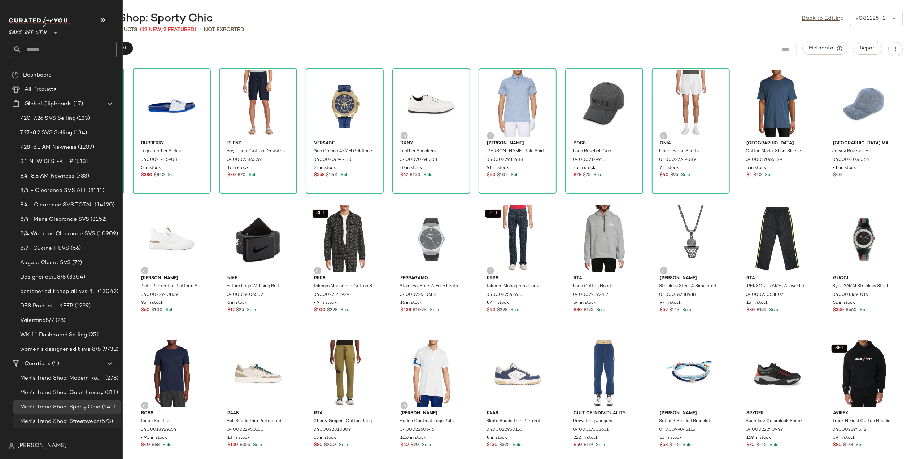
click at [71, 422] on span "Men's Trend Shop: Streetwear" at bounding box center [59, 422] width 78 height 8
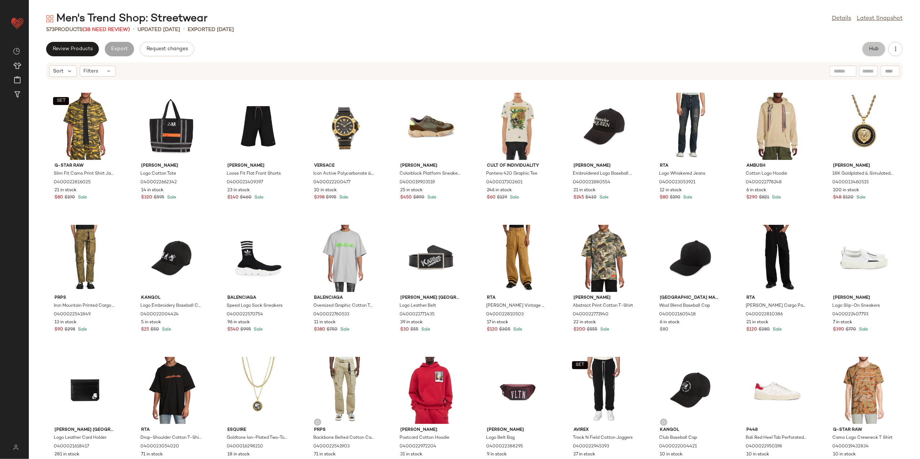
click at [881, 50] on button "Hub" at bounding box center [874, 49] width 23 height 14
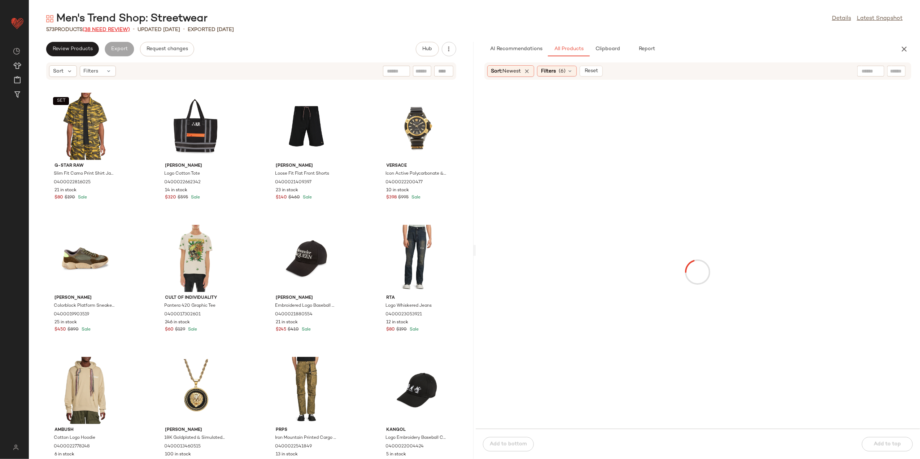
click at [104, 31] on span "(38 Need Review)" at bounding box center [106, 29] width 47 height 5
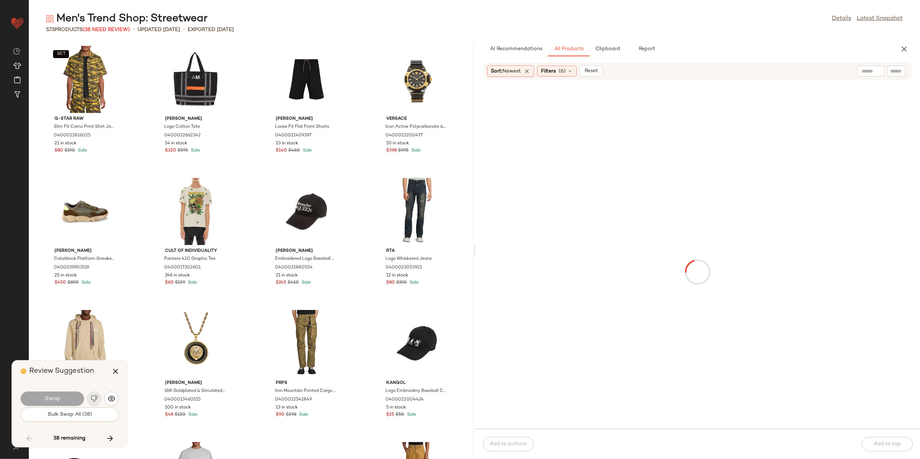
scroll to position [4097, 0]
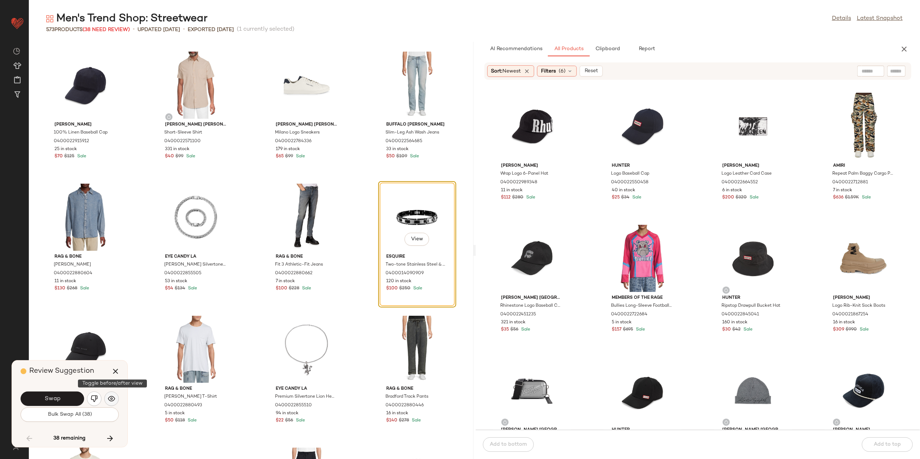
click at [116, 398] on button "button" at bounding box center [111, 399] width 14 height 14
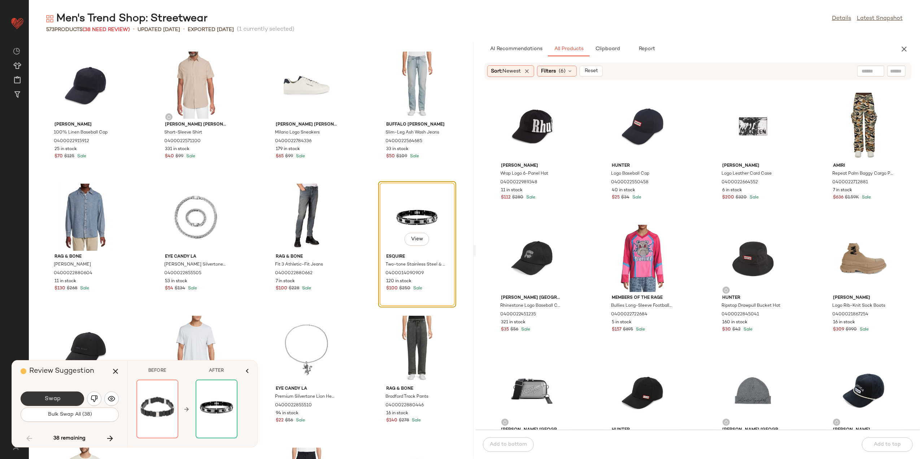
click at [74, 402] on button "Swap" at bounding box center [53, 399] width 64 height 14
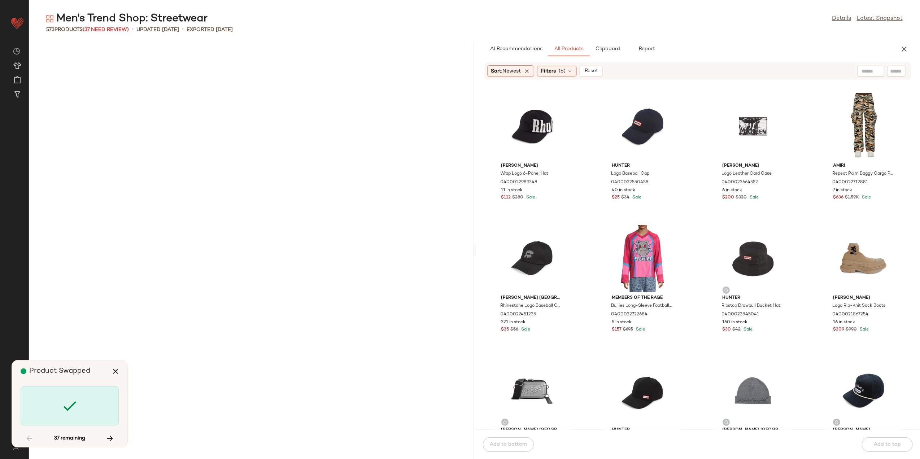
scroll to position [5551, 0]
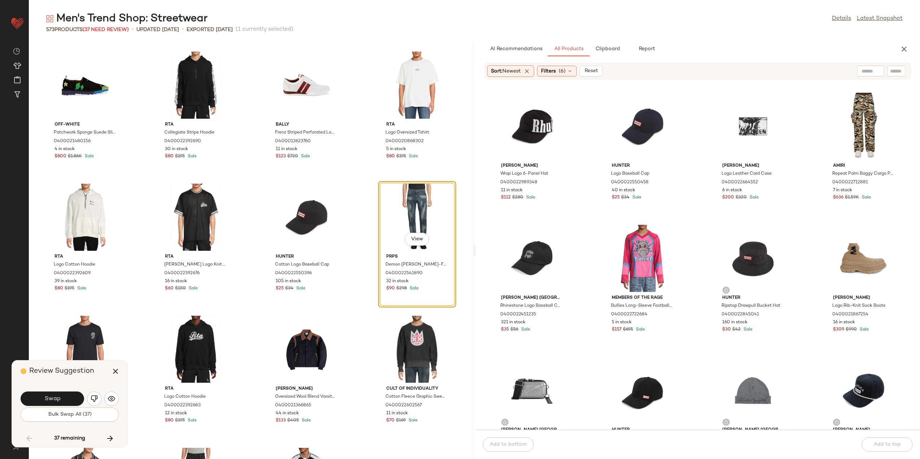
click at [74, 402] on button "Swap" at bounding box center [53, 399] width 64 height 14
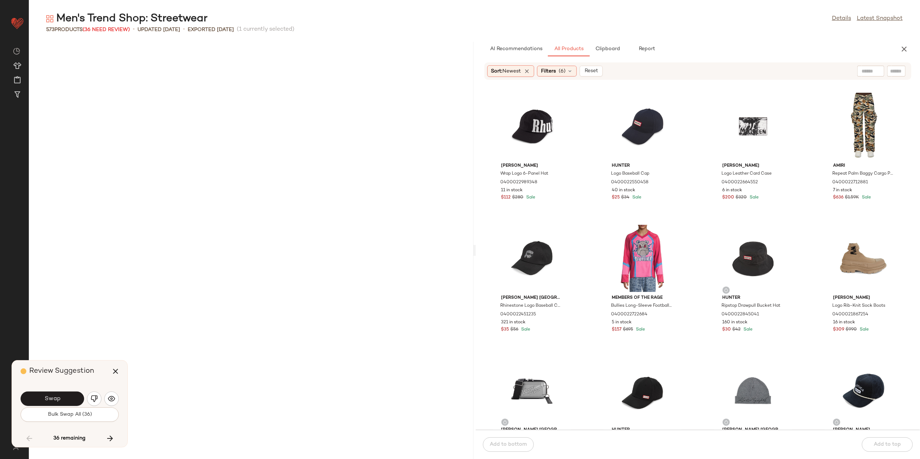
scroll to position [6080, 0]
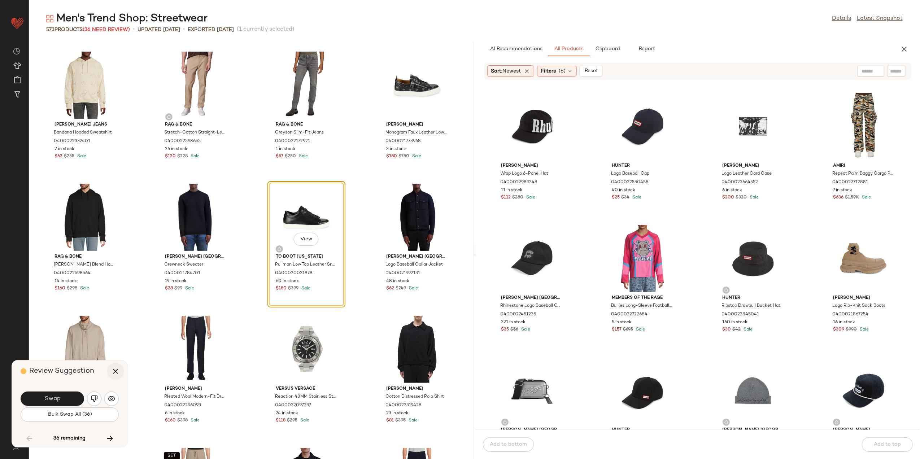
click at [118, 373] on icon "button" at bounding box center [115, 371] width 9 height 9
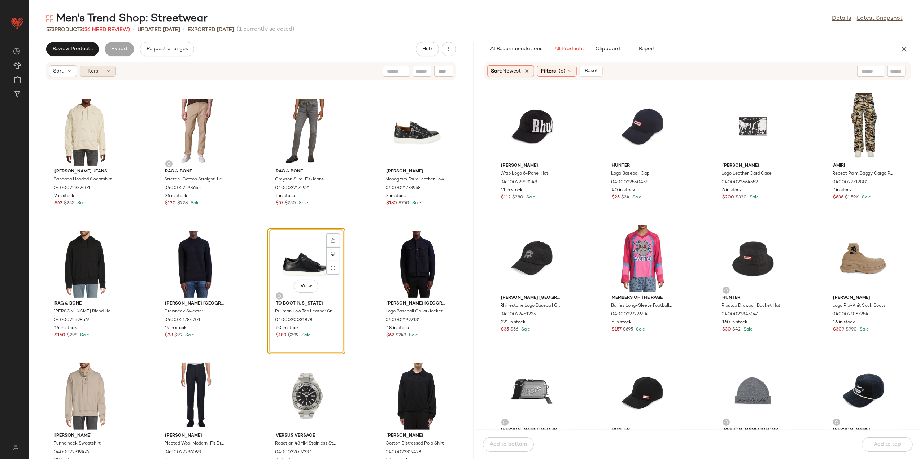
click at [94, 70] on span "Filters" at bounding box center [91, 72] width 15 height 8
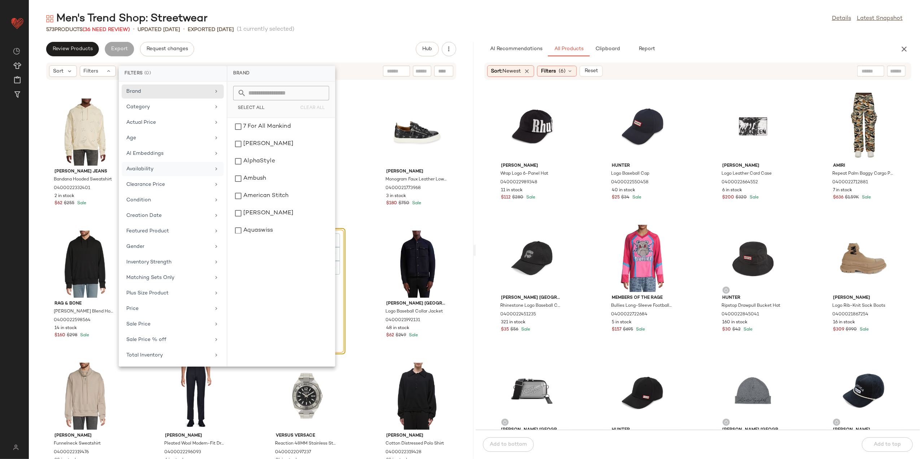
click at [165, 178] on div "Availability" at bounding box center [173, 185] width 102 height 14
click at [247, 146] on div "out_of_stock" at bounding box center [281, 143] width 102 height 17
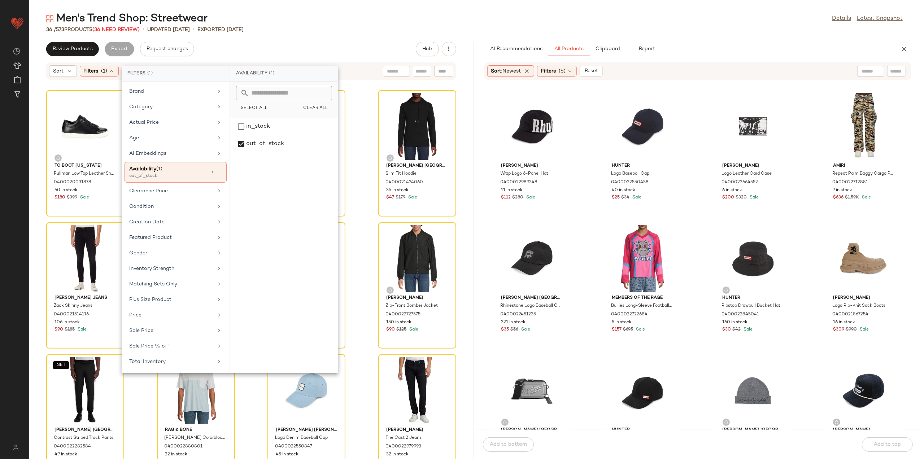
drag, startPoint x: 311, startPoint y: 34, endPoint x: 292, endPoint y: 61, distance: 33.8
click at [312, 31] on div "Men's Trend Shop: Streetwear Details Latest Snapshot 36 / 573 Products (36 Need…" at bounding box center [475, 236] width 892 height 448
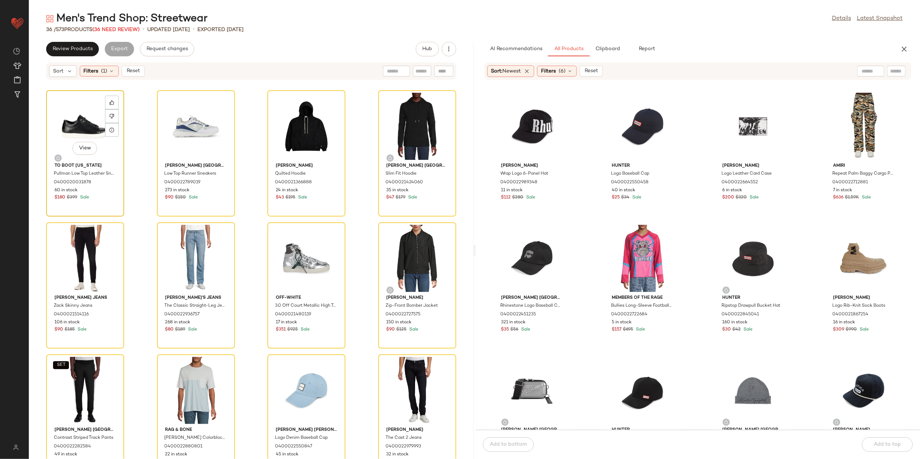
click at [92, 107] on div "View" at bounding box center [85, 126] width 73 height 67
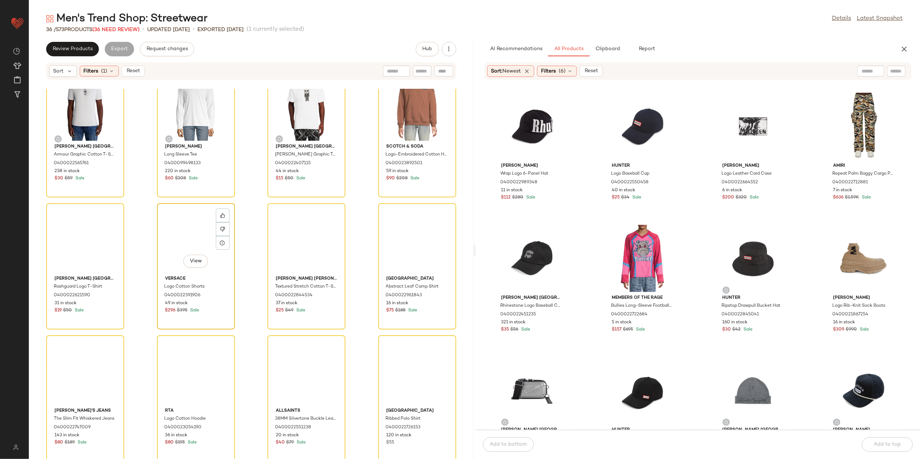
scroll to position [820, 0]
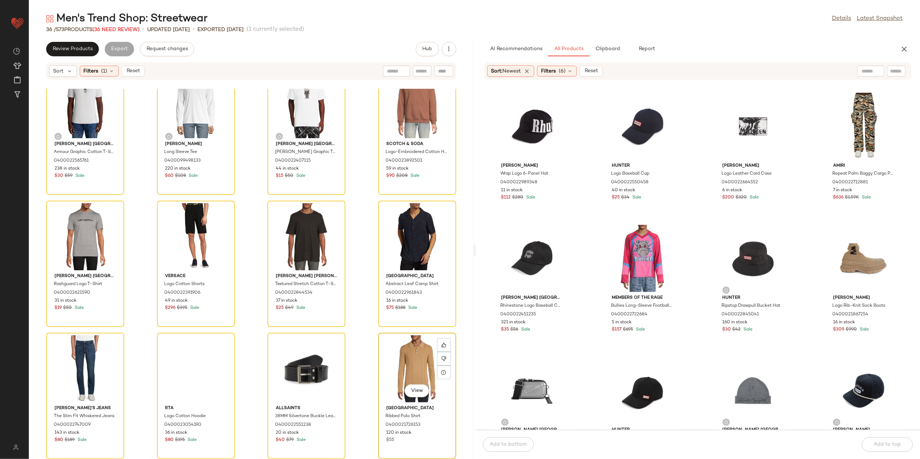
click at [402, 360] on div "View" at bounding box center [417, 368] width 73 height 67
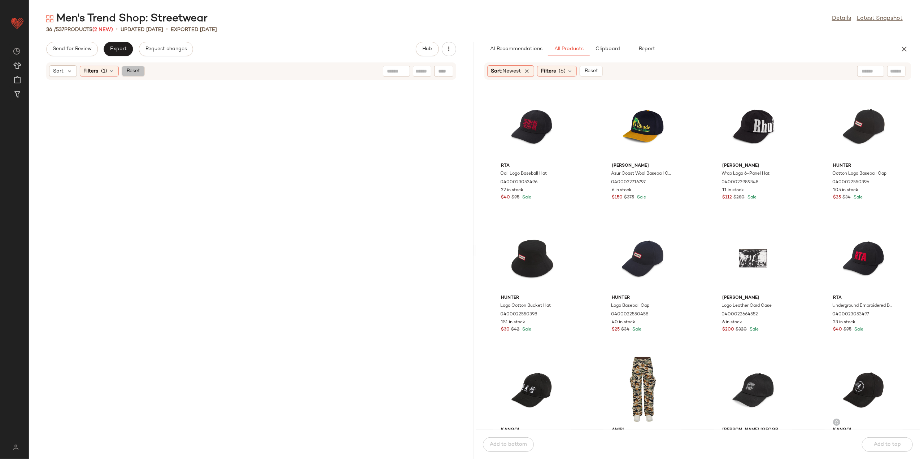
click at [139, 70] on span "Reset" at bounding box center [133, 71] width 14 height 6
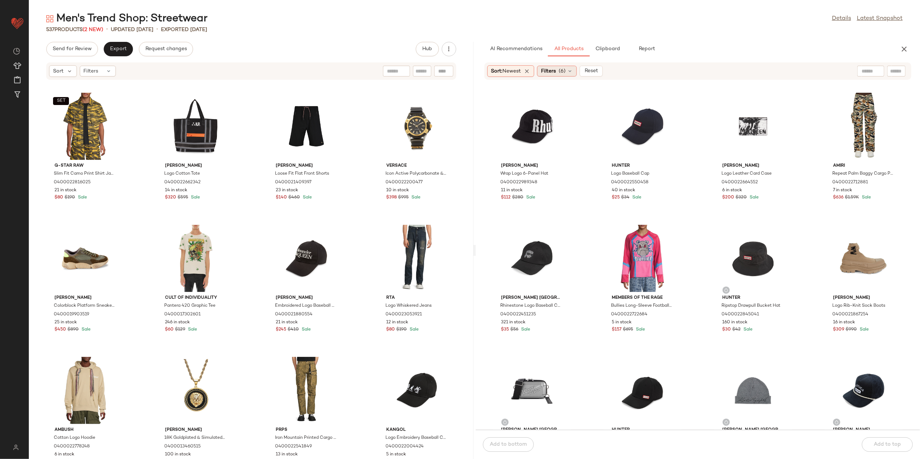
click at [572, 74] on div "Filters (6)" at bounding box center [557, 71] width 40 height 11
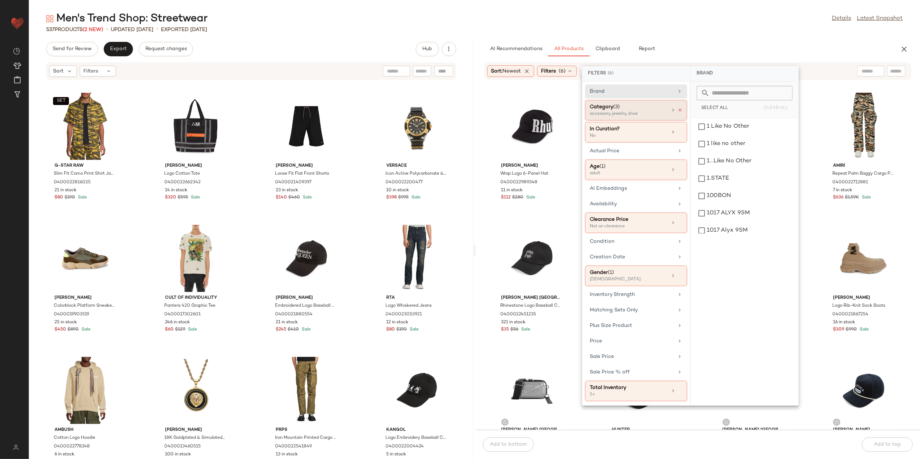
click at [682, 110] on icon at bounding box center [680, 110] width 5 height 5
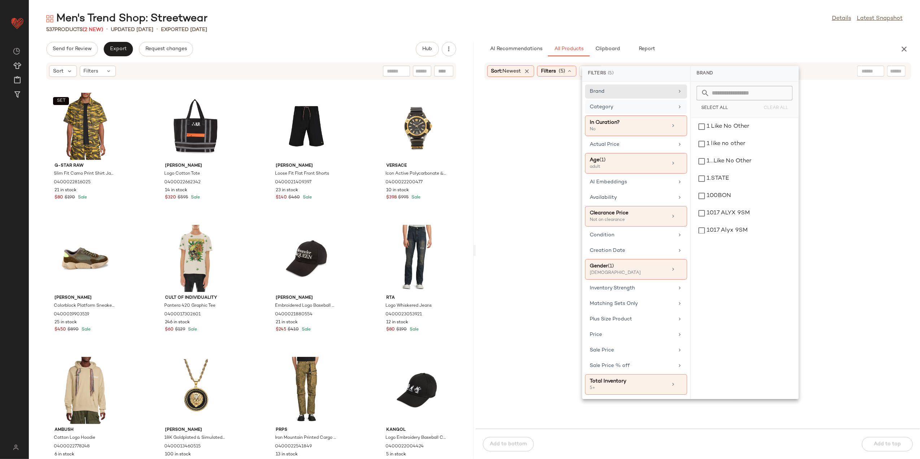
click at [663, 109] on div "Category" at bounding box center [632, 107] width 84 height 8
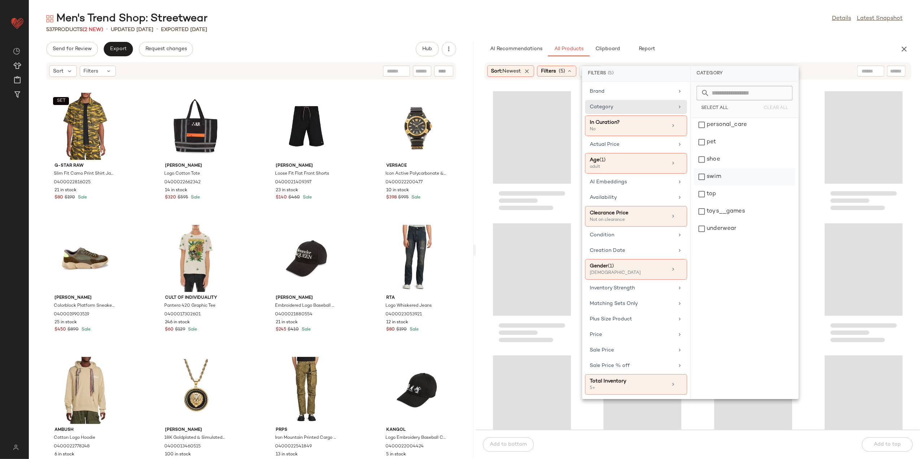
scroll to position [283, 0]
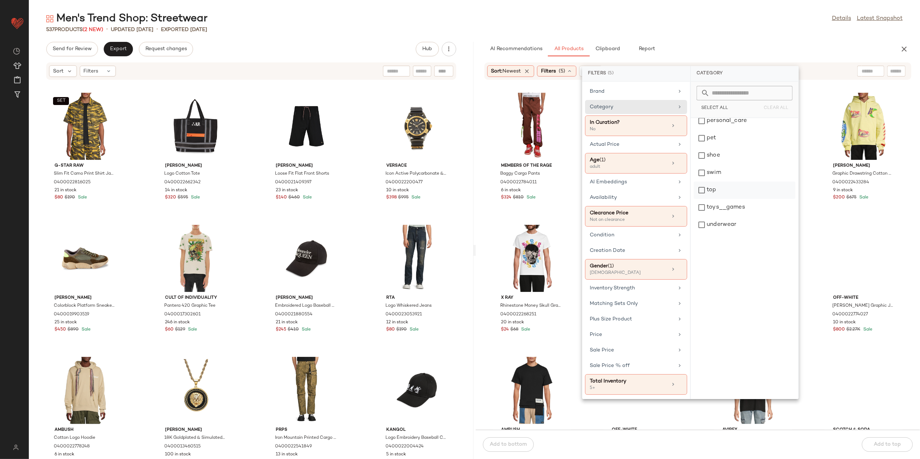
click at [724, 192] on div "top" at bounding box center [745, 190] width 102 height 17
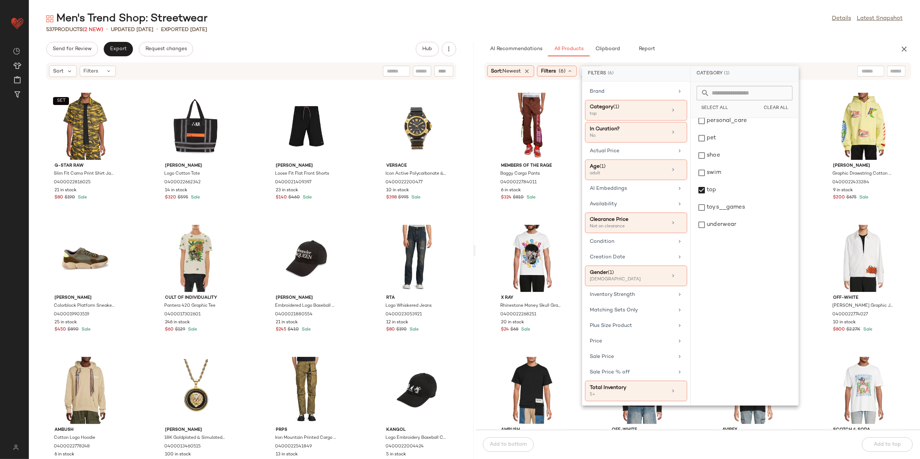
click at [711, 42] on div "AI Recommendations All Products Clipboard Report" at bounding box center [687, 49] width 404 height 14
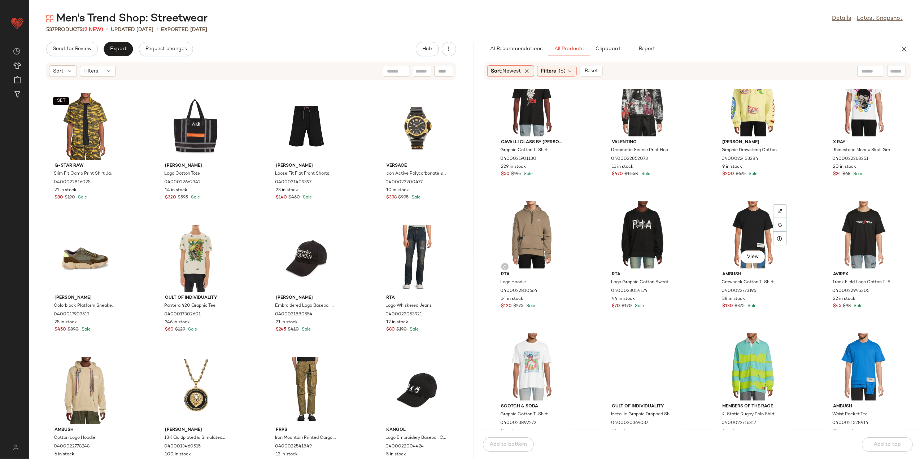
scroll to position [0, 0]
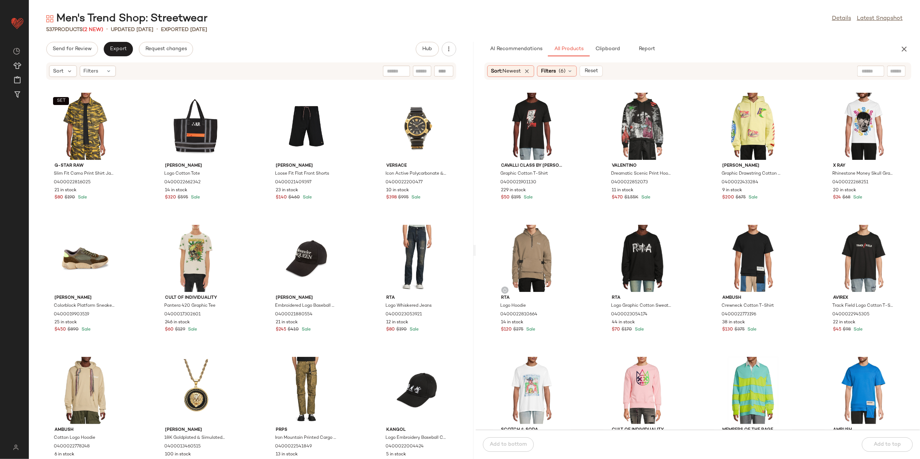
click at [869, 68] on input "text" at bounding box center [871, 72] width 18 height 8
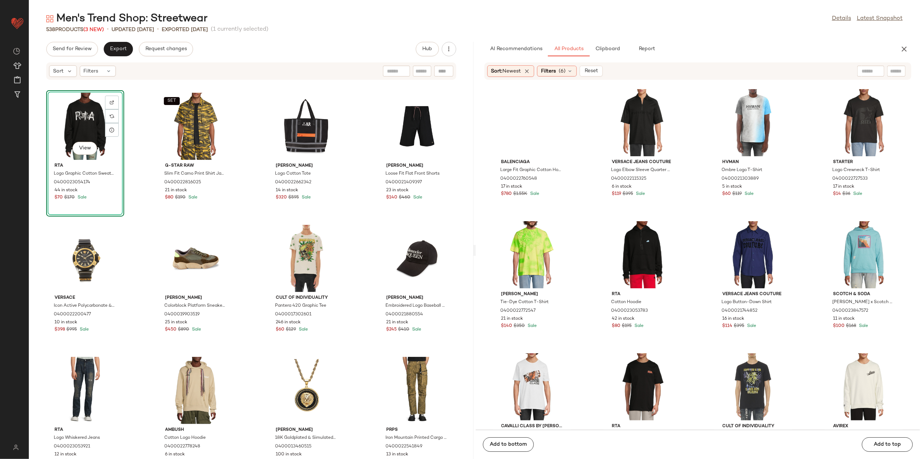
scroll to position [2220, 0]
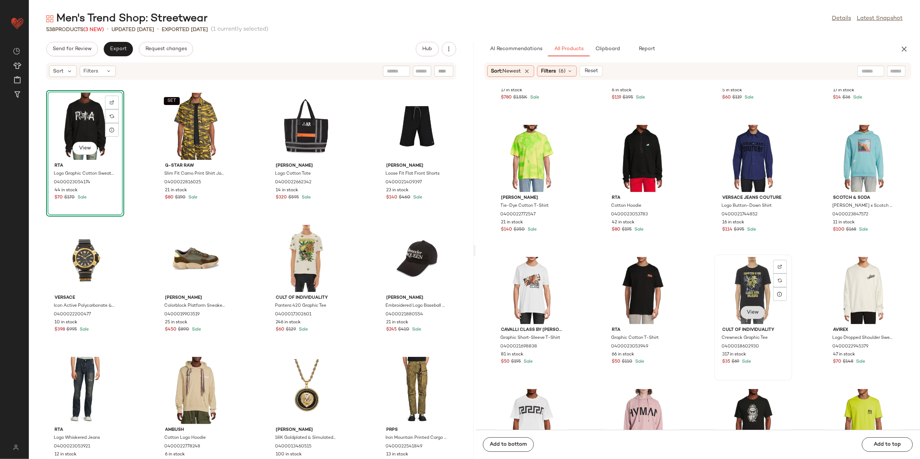
click at [741, 311] on button "View" at bounding box center [753, 312] width 25 height 13
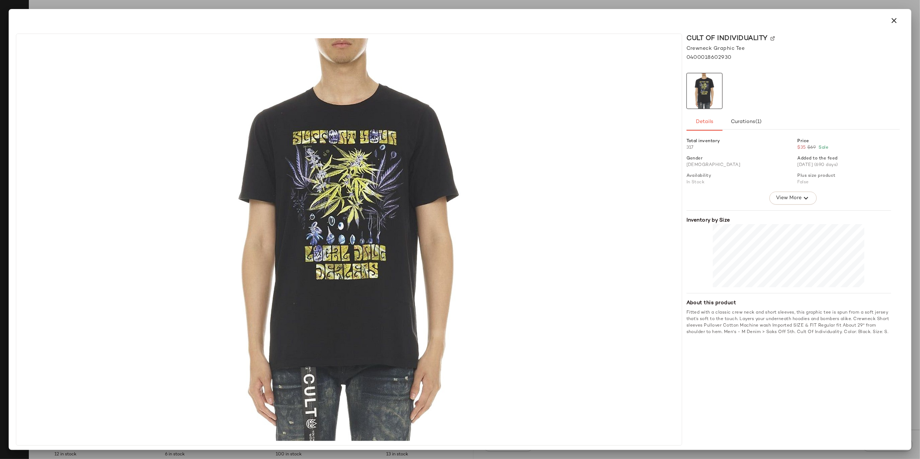
click at [907, 21] on div at bounding box center [460, 20] width 897 height 23
click at [890, 17] on icon "button" at bounding box center [894, 20] width 9 height 9
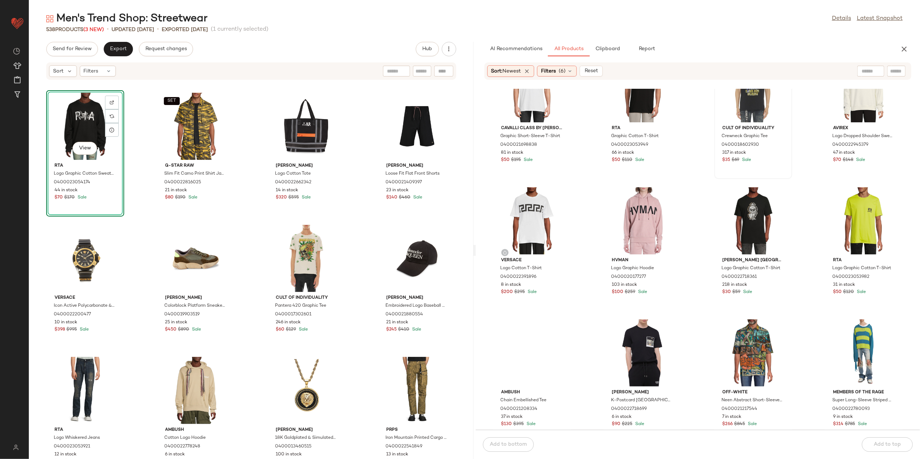
scroll to position [2509, 0]
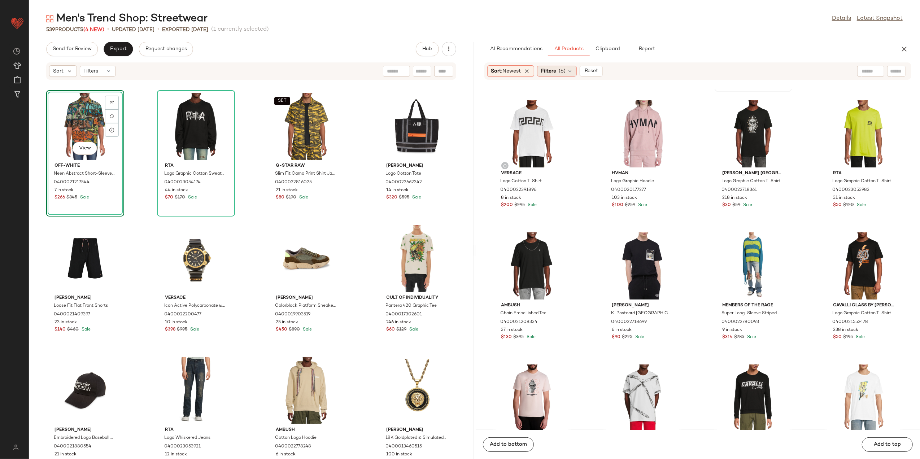
click at [560, 72] on div "Filters (6)" at bounding box center [557, 71] width 40 height 11
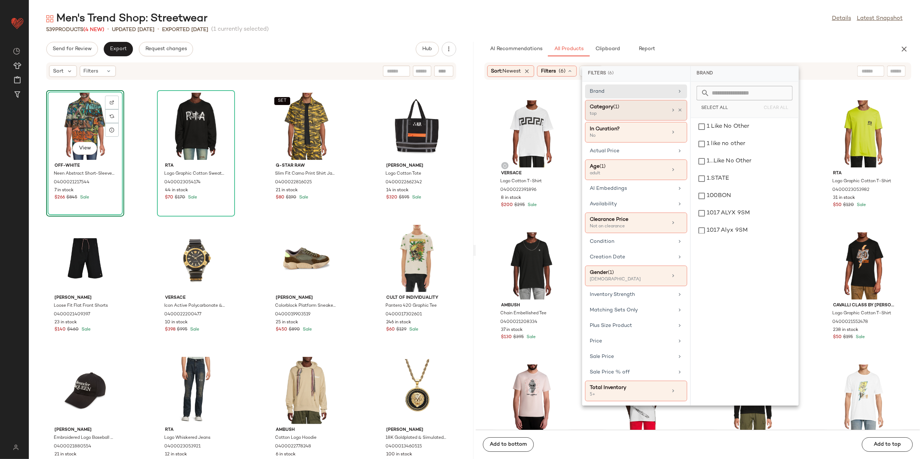
click at [675, 108] on icon at bounding box center [674, 110] width 6 height 6
click at [678, 110] on icon at bounding box center [680, 110] width 5 height 5
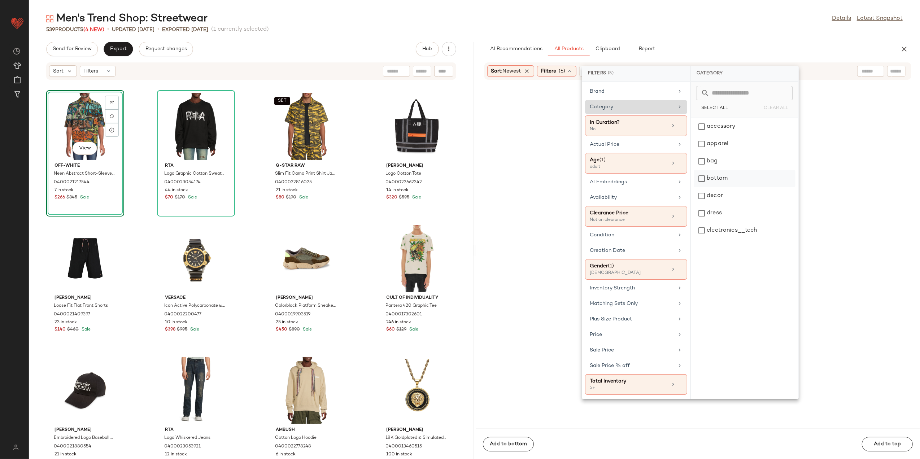
click at [720, 175] on div "bottom" at bounding box center [745, 178] width 102 height 17
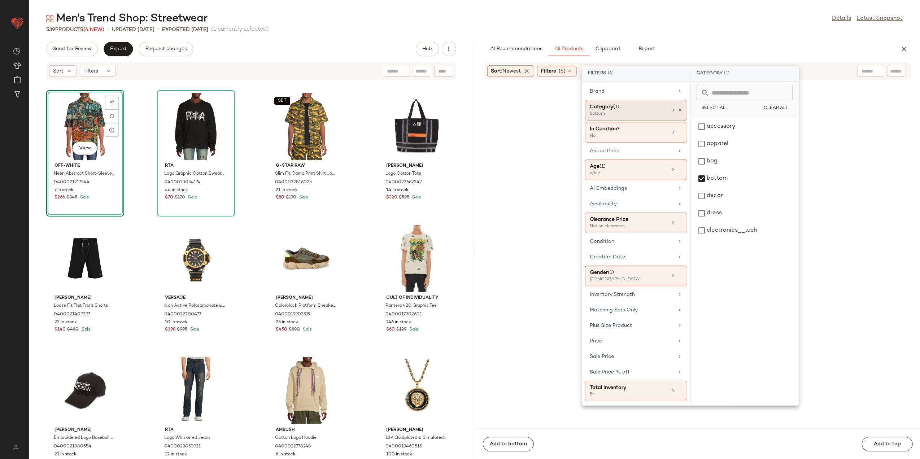
click at [698, 19] on div "Men's Trend Shop: Streetwear Details Latest Snapshot" at bounding box center [475, 19] width 892 height 14
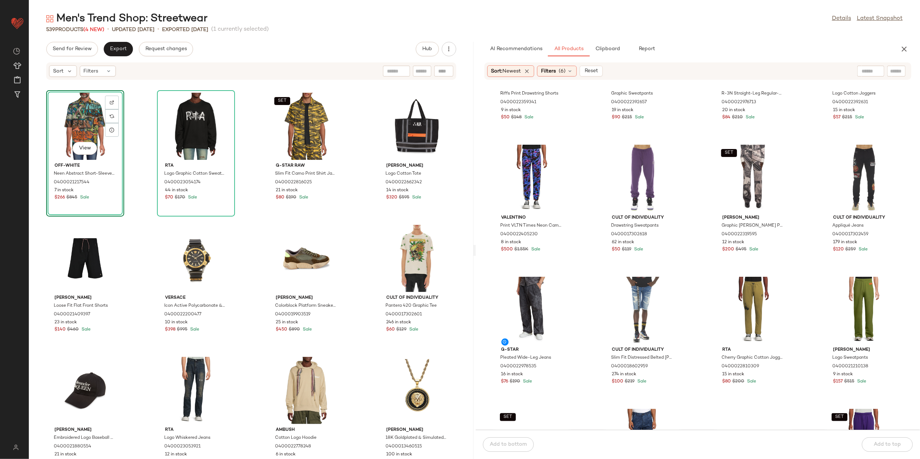
scroll to position [487, 0]
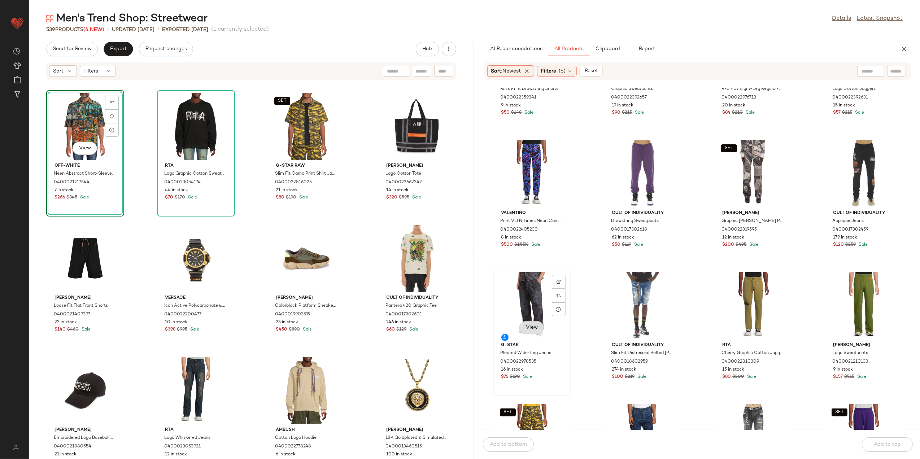
click at [529, 329] on span "View" at bounding box center [532, 328] width 12 height 6
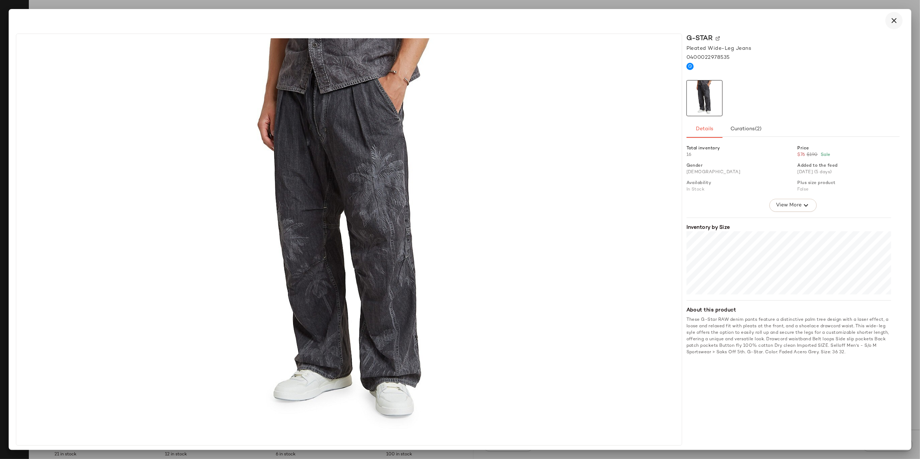
click at [889, 24] on button "button" at bounding box center [894, 20] width 17 height 17
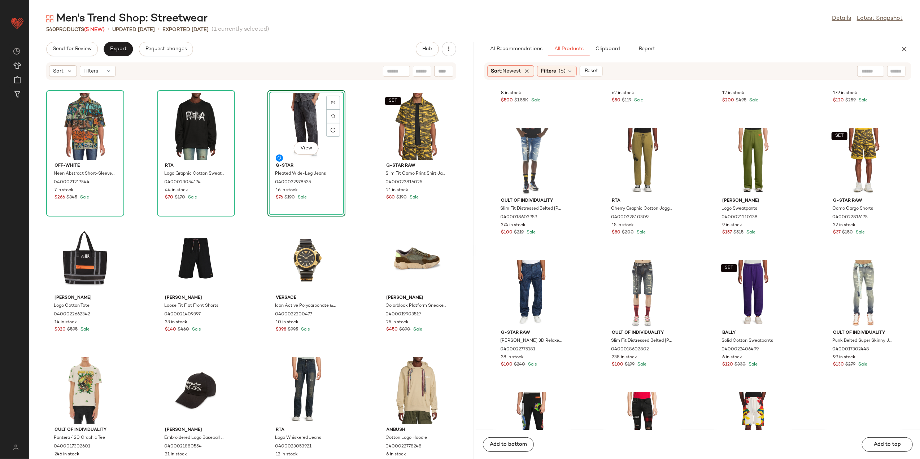
scroll to position [584, 0]
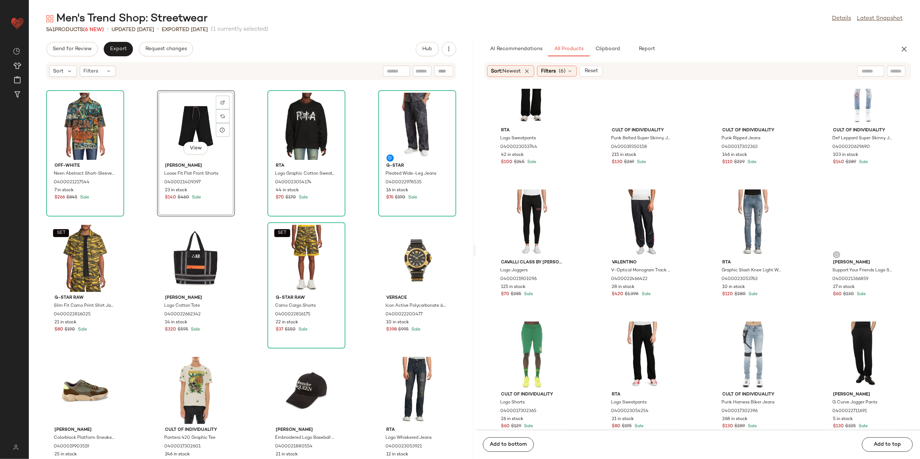
scroll to position [1498, 0]
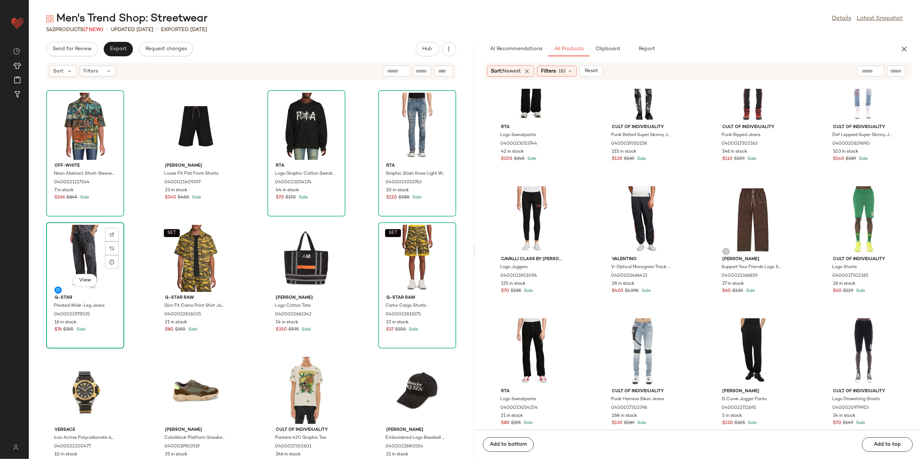
click at [81, 244] on div "View" at bounding box center [85, 258] width 73 height 67
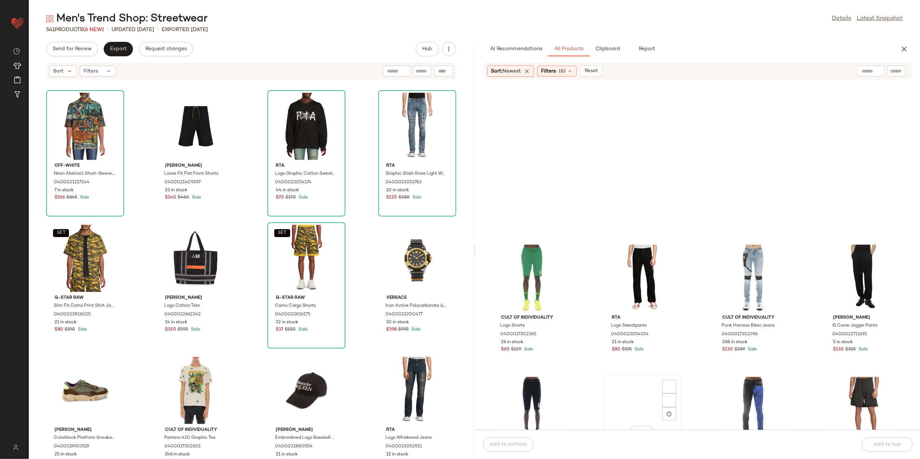
scroll to position [1739, 0]
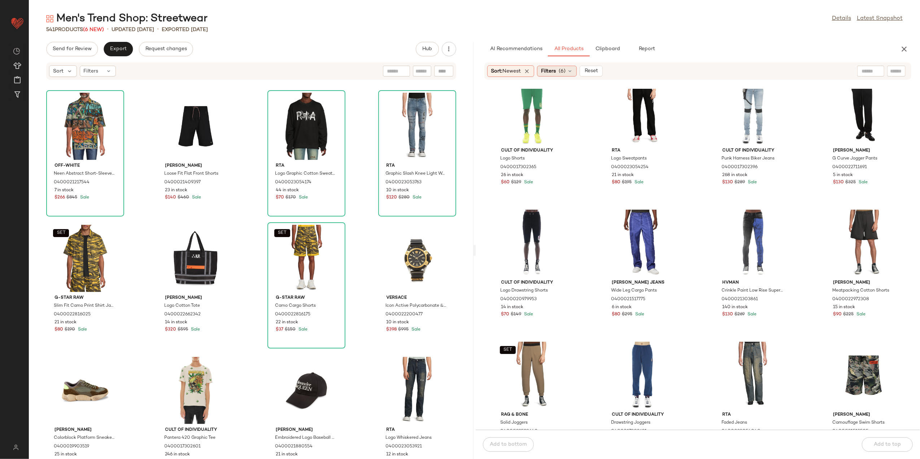
click at [564, 72] on span "(6)" at bounding box center [562, 72] width 7 height 8
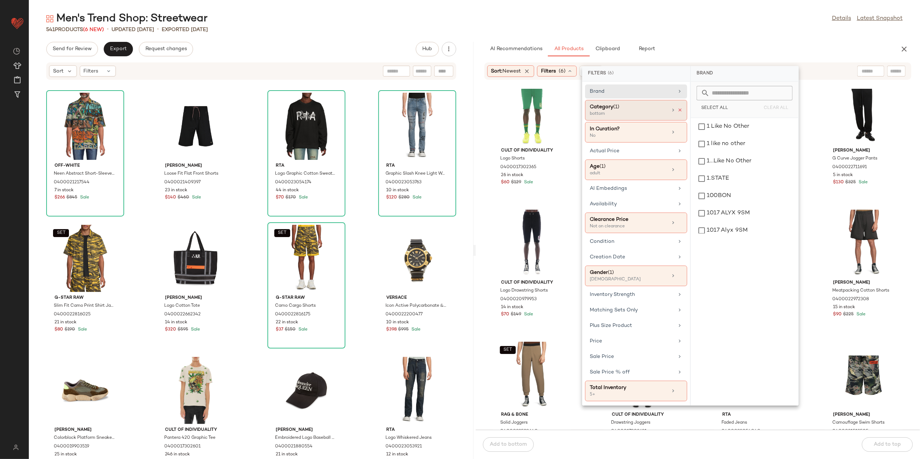
click at [682, 110] on icon at bounding box center [680, 110] width 5 height 5
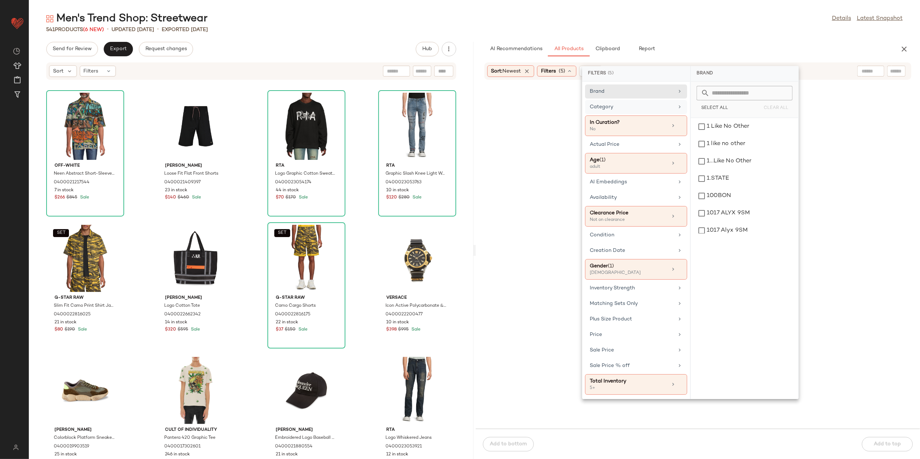
click at [665, 110] on div "Category" at bounding box center [632, 107] width 84 height 8
click at [737, 126] on div "accessory" at bounding box center [745, 126] width 102 height 17
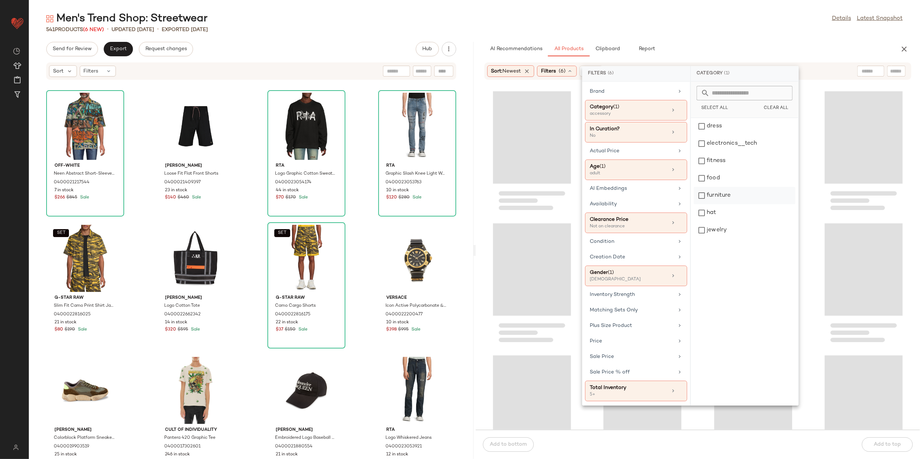
scroll to position [96, 0]
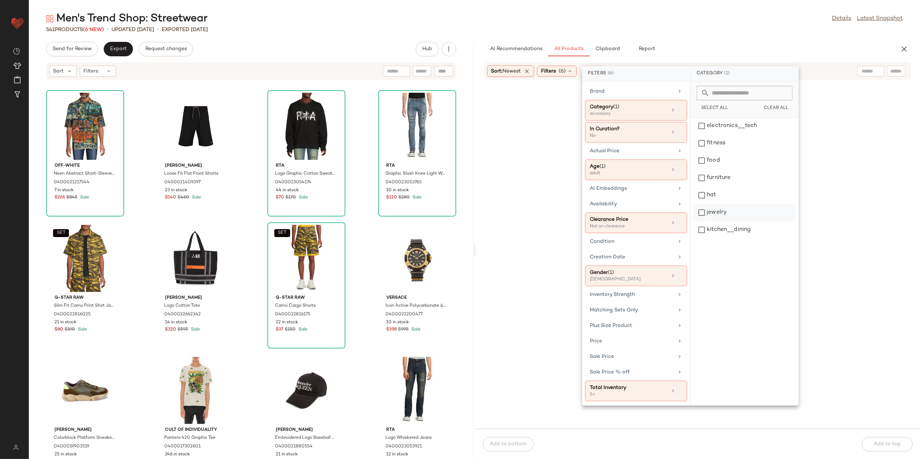
click at [728, 214] on div "jewelry" at bounding box center [745, 212] width 102 height 17
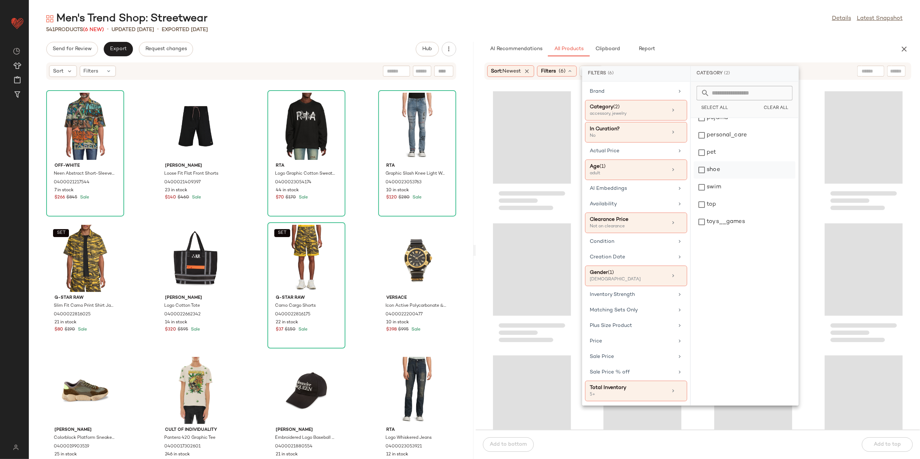
click at [724, 174] on div "shoe" at bounding box center [745, 169] width 102 height 17
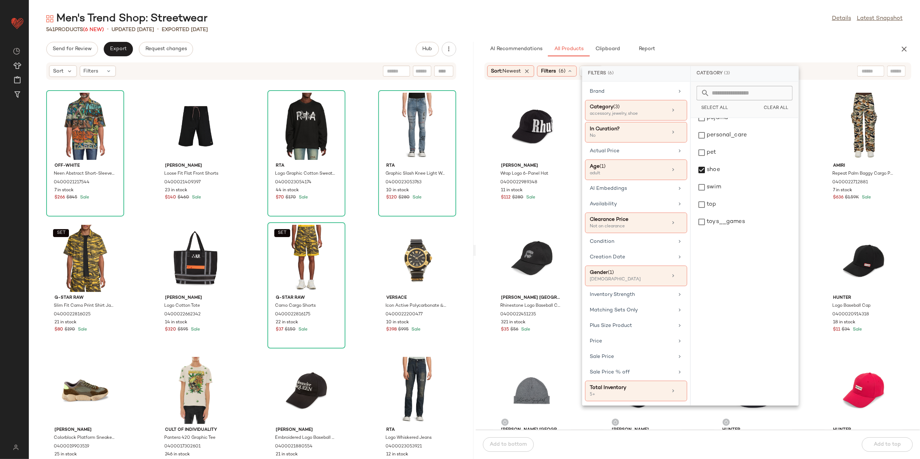
click at [718, 26] on div "541 Products (6 New) • updated Aug 11th • Exported Aug 6th" at bounding box center [475, 29] width 892 height 7
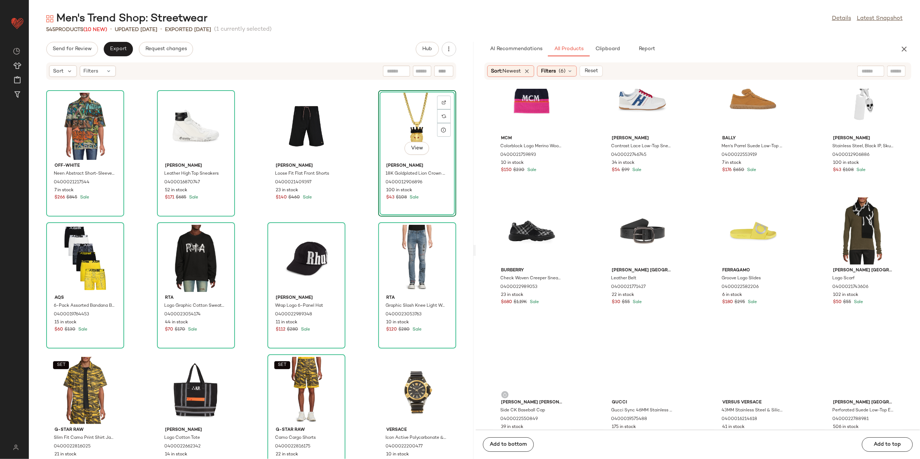
scroll to position [4432, 0]
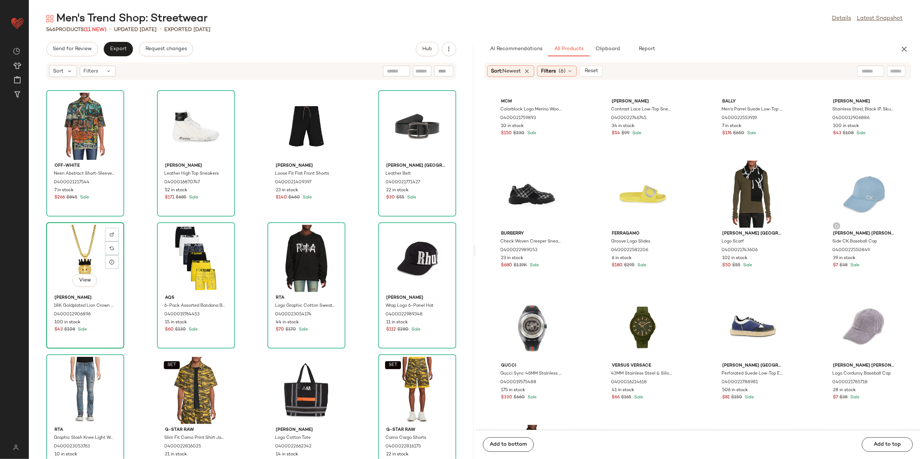
click at [72, 251] on div "View" at bounding box center [85, 258] width 73 height 67
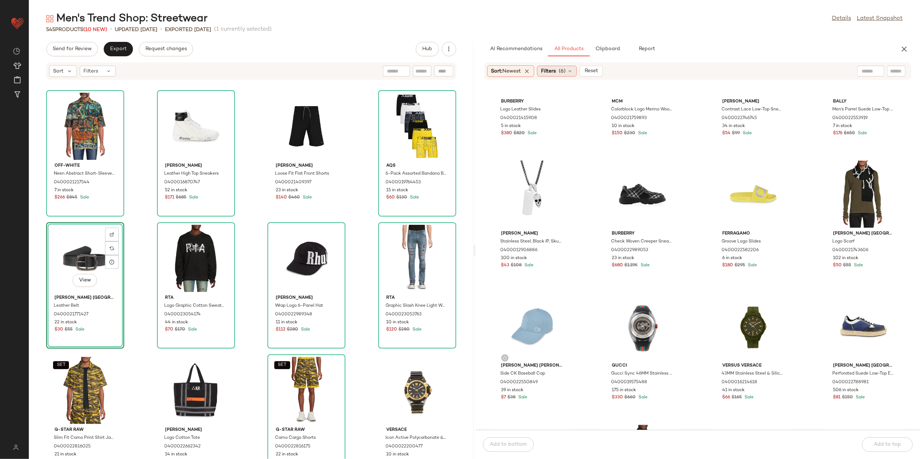
click at [551, 73] on span "Filters" at bounding box center [548, 72] width 15 height 8
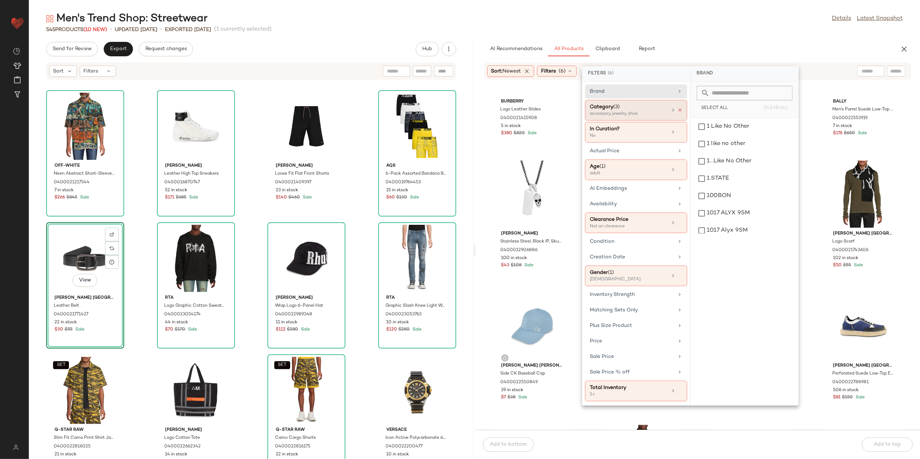
click at [681, 110] on icon at bounding box center [680, 110] width 5 height 5
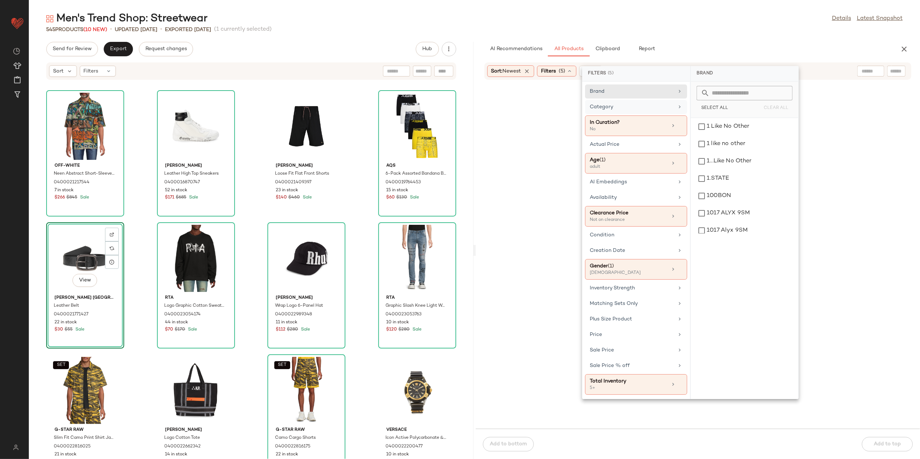
click at [669, 116] on div "Category" at bounding box center [636, 126] width 102 height 21
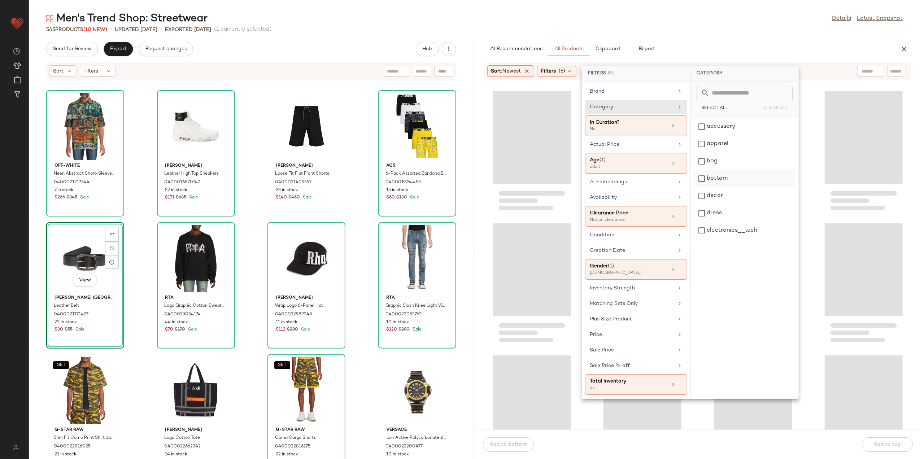
click at [719, 179] on div "bottom" at bounding box center [745, 178] width 102 height 17
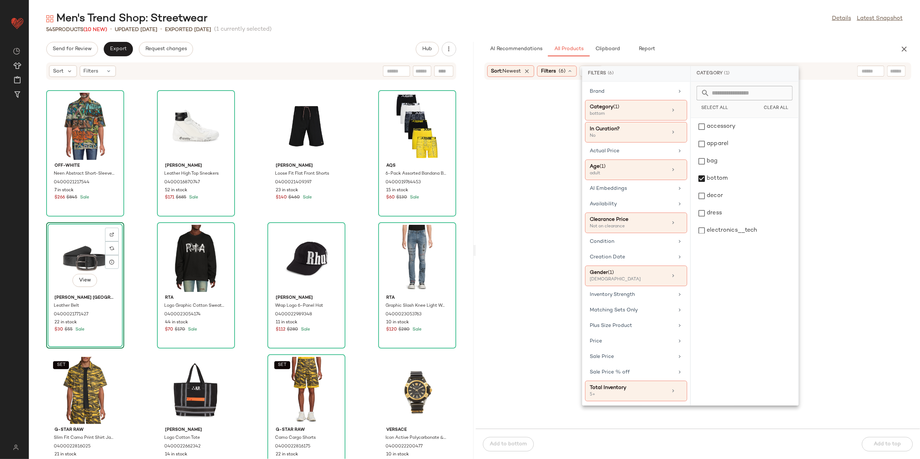
click at [695, 17] on div "Men's Trend Shop: Streetwear Details Latest Snapshot" at bounding box center [475, 19] width 892 height 14
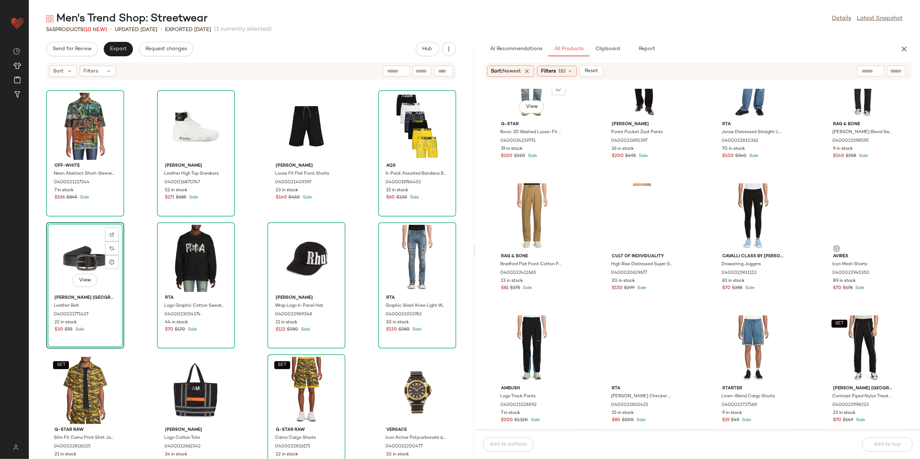
scroll to position [3232, 0]
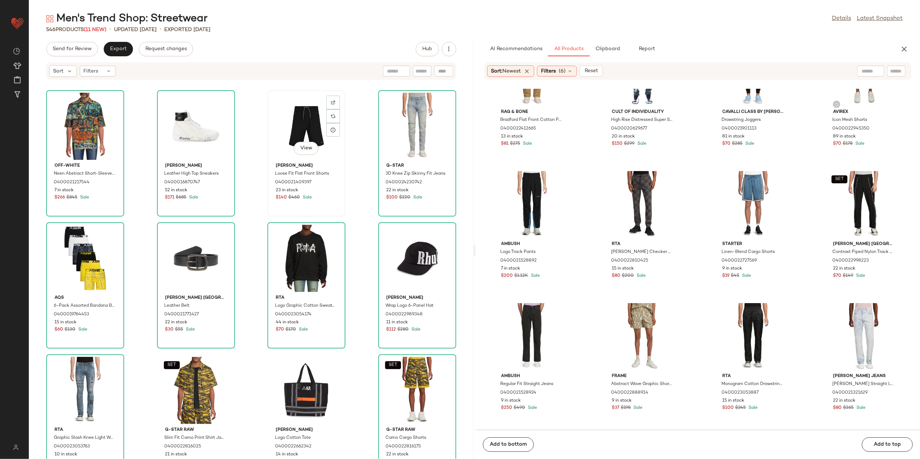
click at [298, 121] on div "View" at bounding box center [306, 126] width 73 height 67
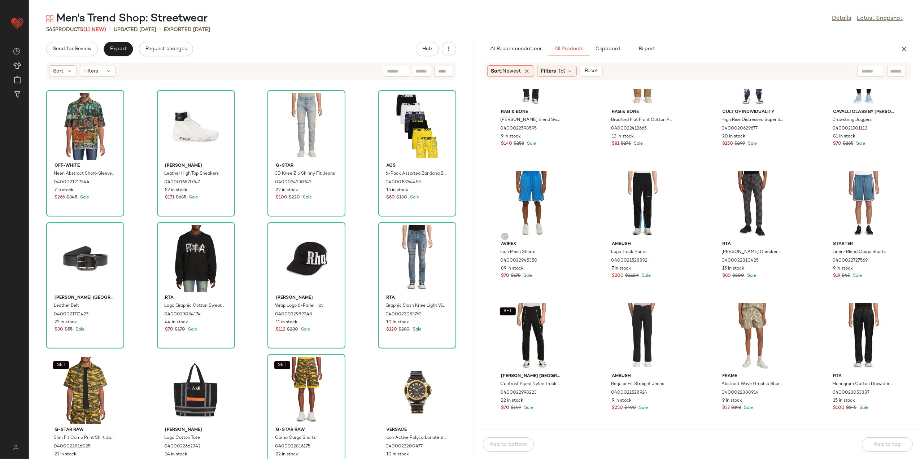
click at [78, 56] on div "Send for Review Export Request changes Hub Sort Filters Off-White Neen Abstract…" at bounding box center [251, 250] width 445 height 417
click at [87, 54] on button "Send for Review" at bounding box center [72, 49] width 52 height 14
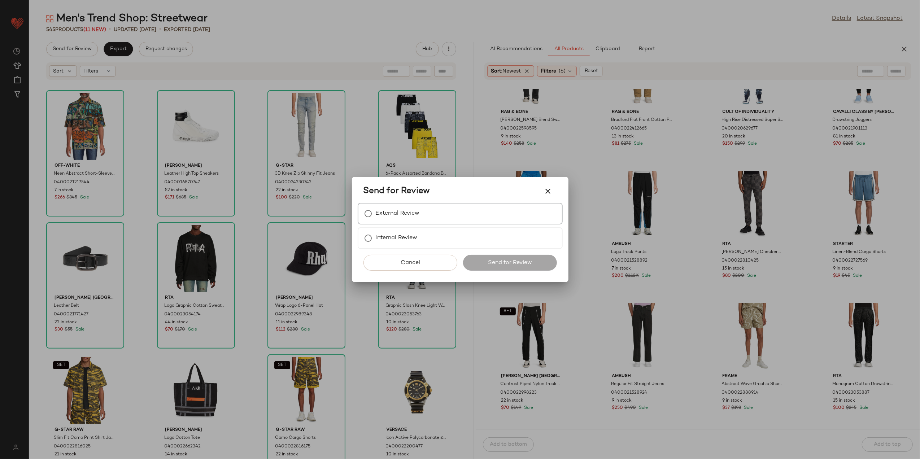
click at [399, 213] on label "External Review" at bounding box center [398, 214] width 44 height 14
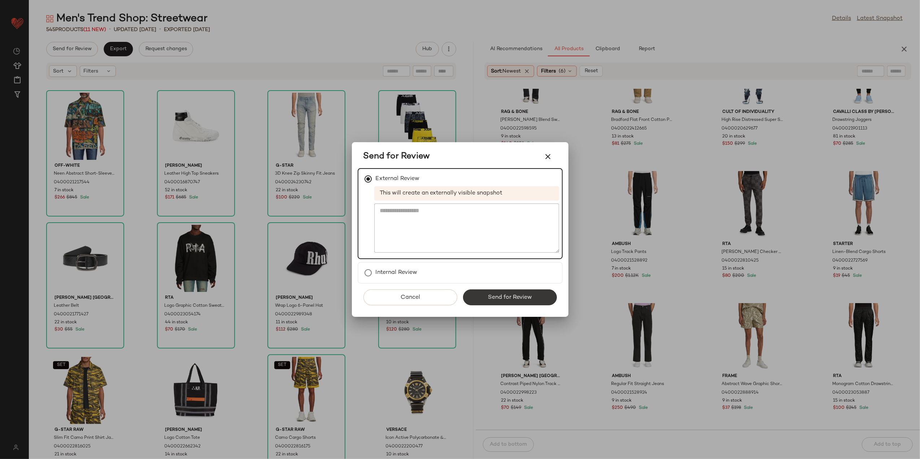
click at [482, 290] on button "Send for Review" at bounding box center [510, 298] width 94 height 16
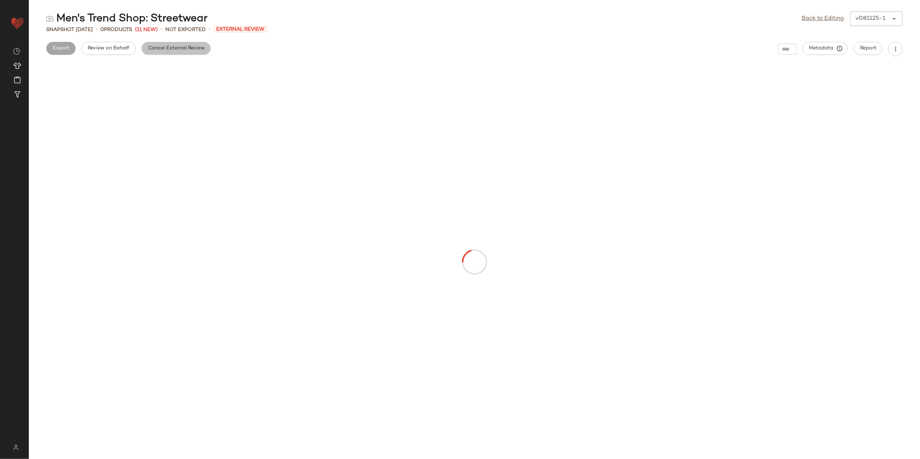
click at [178, 53] on button "Cancel External Review" at bounding box center [176, 48] width 69 height 13
click at [119, 51] on button "Export" at bounding box center [118, 48] width 29 height 13
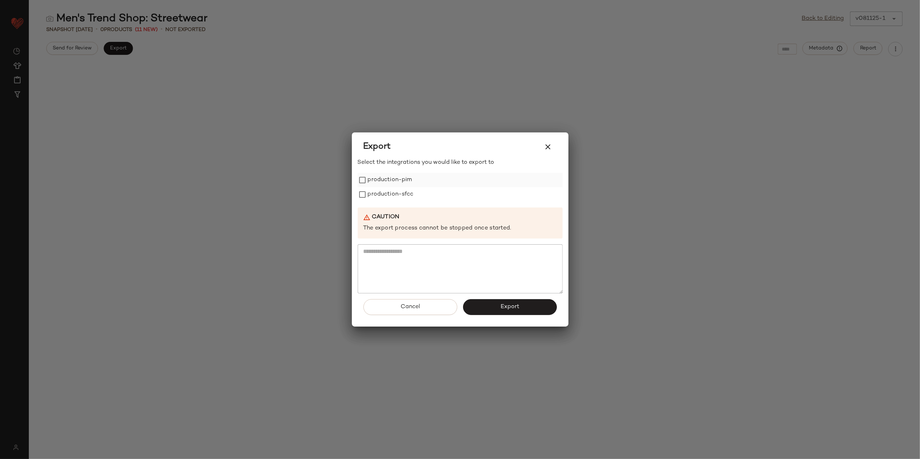
click at [404, 175] on label "production-pim" at bounding box center [390, 180] width 44 height 14
click at [396, 188] on label "production-sfcc" at bounding box center [391, 194] width 46 height 14
click at [474, 309] on button "Export" at bounding box center [510, 307] width 94 height 16
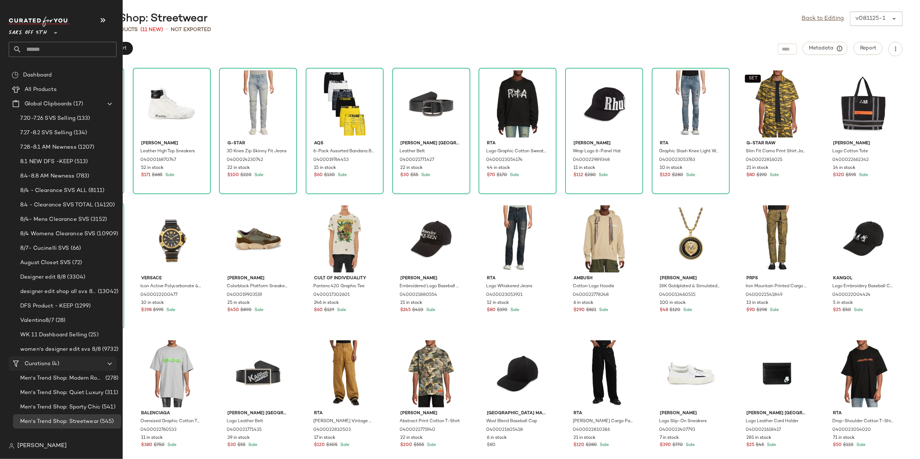
click at [43, 358] on Curations "Curations (4)" at bounding box center [63, 364] width 108 height 14
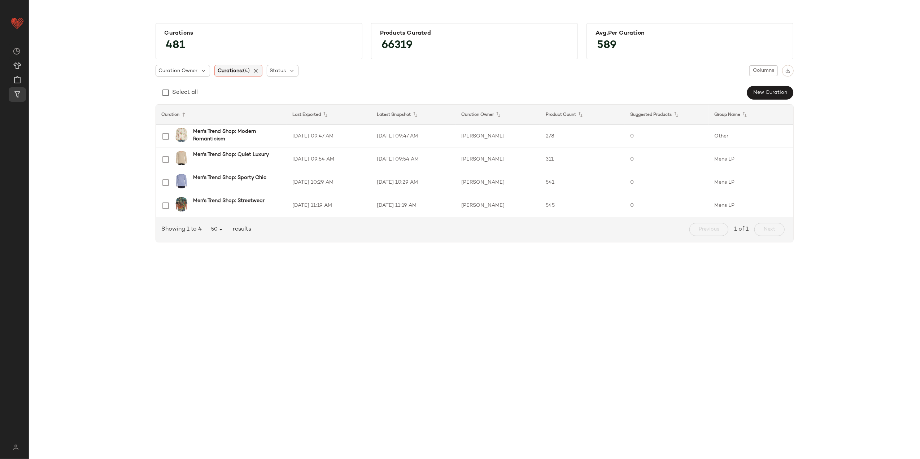
click at [261, 71] on div "Curations: (4)" at bounding box center [238, 71] width 48 height 12
click at [259, 69] on icon at bounding box center [256, 71] width 6 height 6
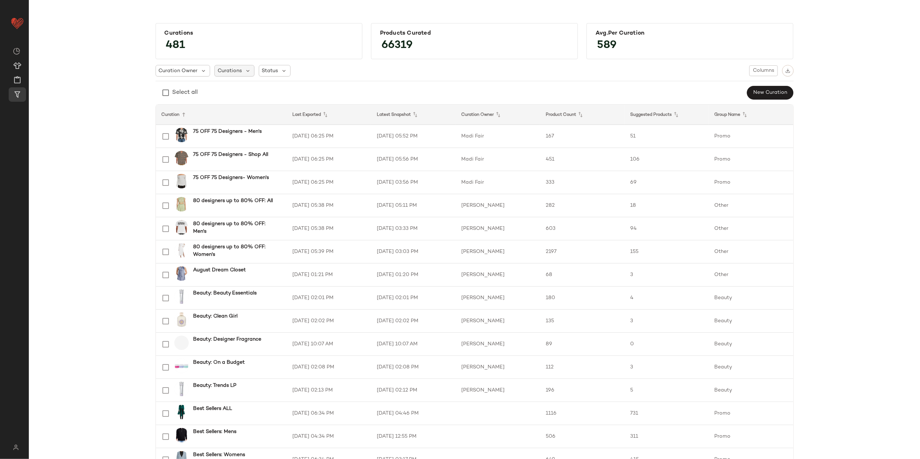
click at [238, 73] on span "Curations" at bounding box center [230, 71] width 24 height 8
click at [239, 97] on div "Select all 75 OFF 75 Designers - Men's 75 OFF 75 Designers - Shop All 75 OFF 75…" at bounding box center [270, 125] width 117 height 92
click at [243, 91] on input "text" at bounding box center [263, 90] width 90 height 11
type input "**********"
click at [274, 120] on span ": Accessories" at bounding box center [288, 122] width 32 height 14
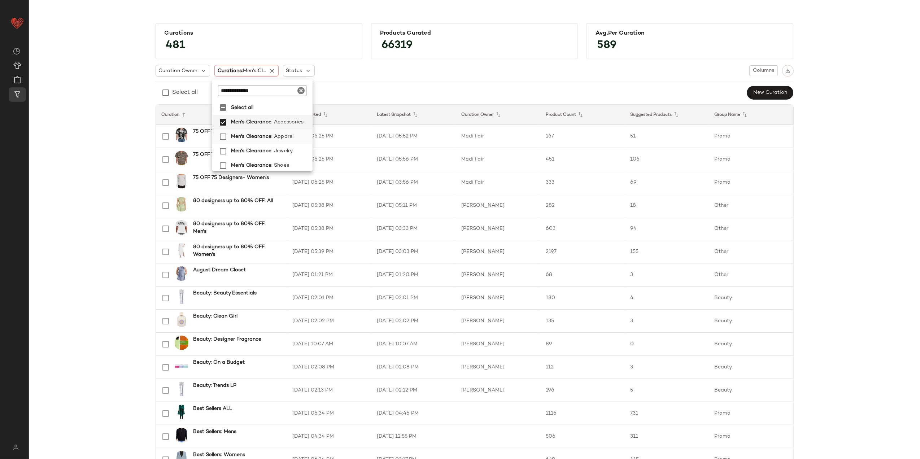
click at [261, 139] on span "Men's Clearance" at bounding box center [251, 137] width 40 height 14
drag, startPoint x: 263, startPoint y: 157, endPoint x: 262, endPoint y: 167, distance: 10.2
click at [263, 157] on span "Men's Clearance" at bounding box center [251, 151] width 40 height 14
click at [262, 167] on span "Men's Clearance" at bounding box center [251, 166] width 40 height 14
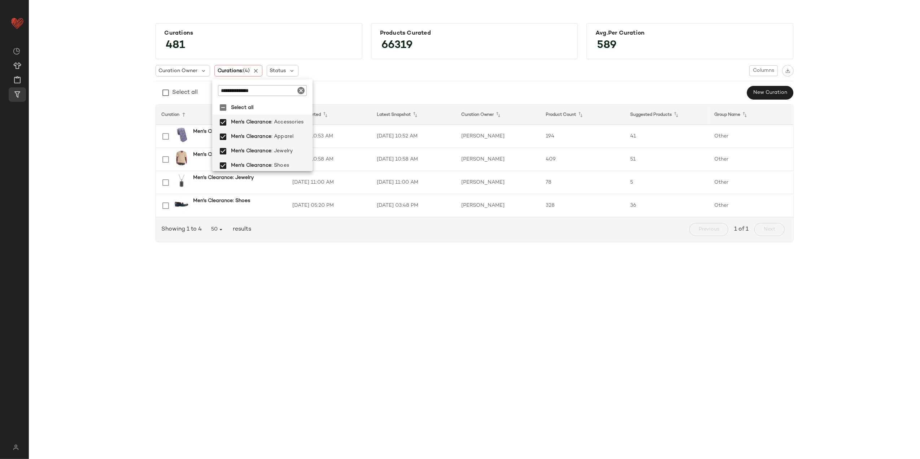
click at [90, 195] on div "Curations 481 Products Curated 66319 Avg.per Curation 589 Curation Owner Curati…" at bounding box center [475, 135] width 880 height 237
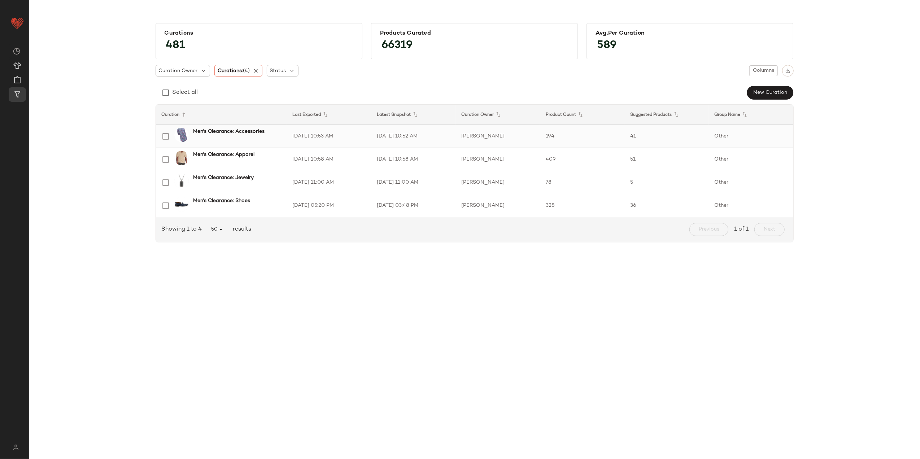
click at [305, 134] on td "8/6/25, 10:53 AM" at bounding box center [329, 136] width 84 height 23
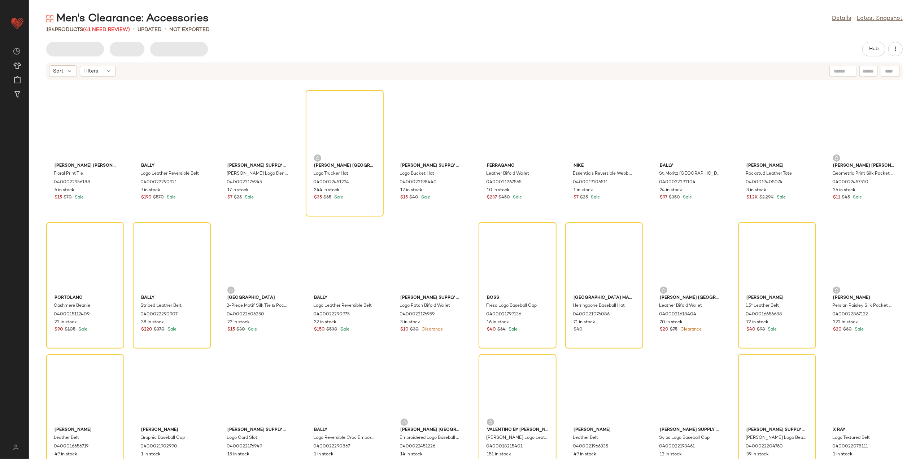
click at [90, 73] on span "Filters" at bounding box center [91, 72] width 15 height 8
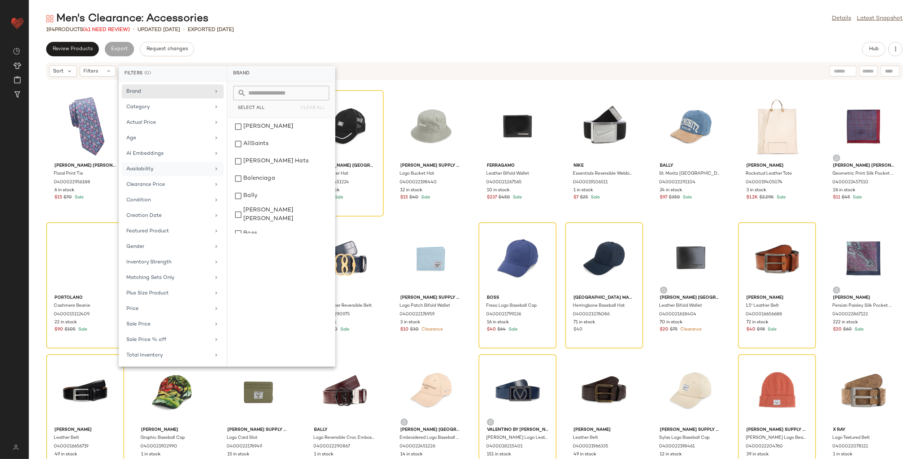
click at [170, 168] on div "Availability" at bounding box center [168, 169] width 84 height 8
click at [261, 145] on div "out_of_stock" at bounding box center [281, 143] width 102 height 17
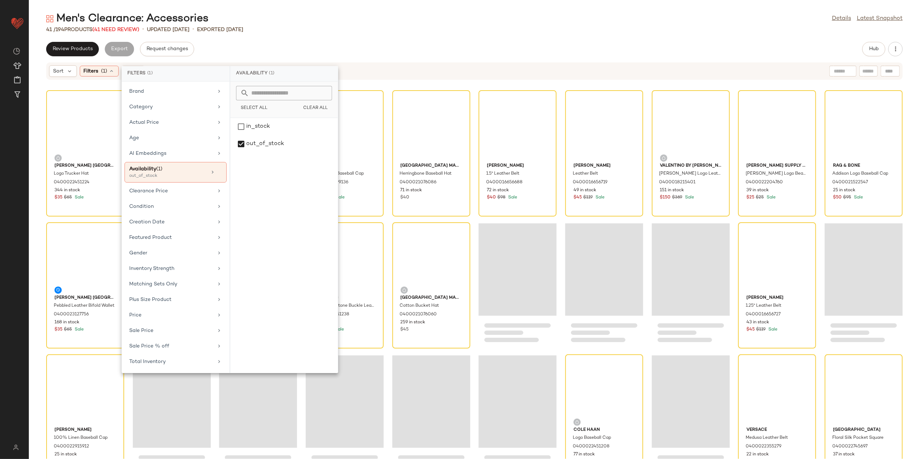
click at [339, 19] on div "Men's Clearance: Accessories Details Latest Snapshot" at bounding box center [475, 19] width 892 height 14
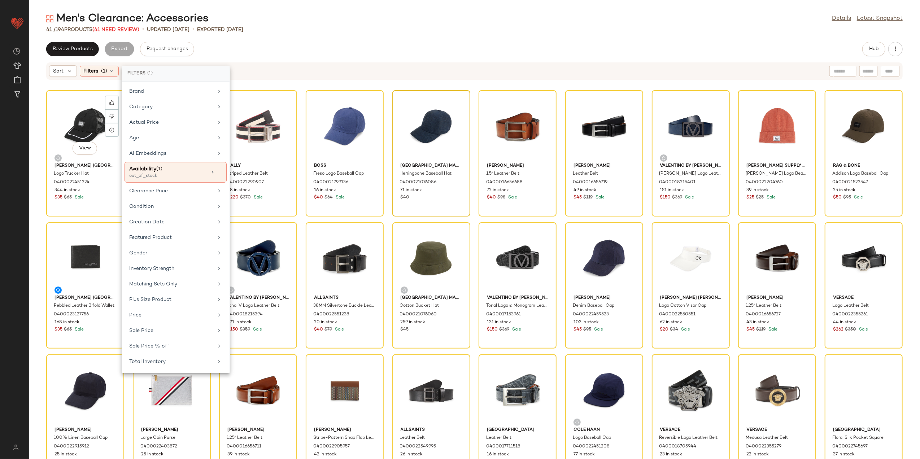
click at [78, 113] on div "View" at bounding box center [85, 126] width 73 height 67
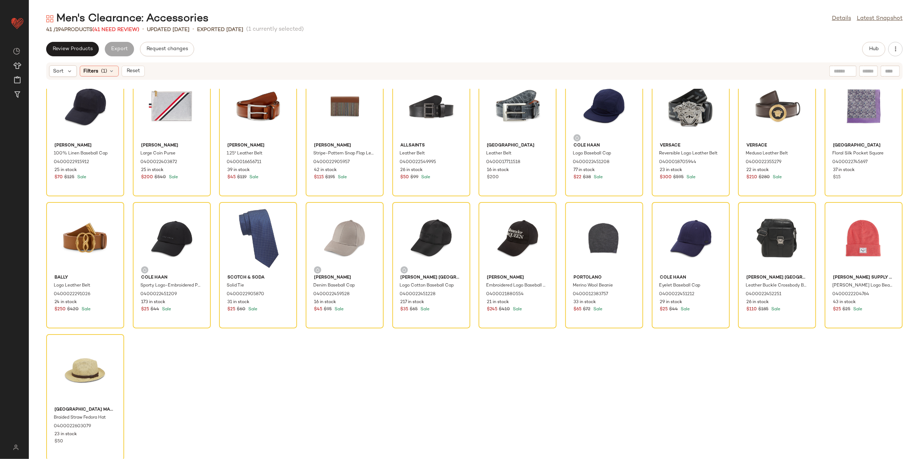
scroll to position [292, 0]
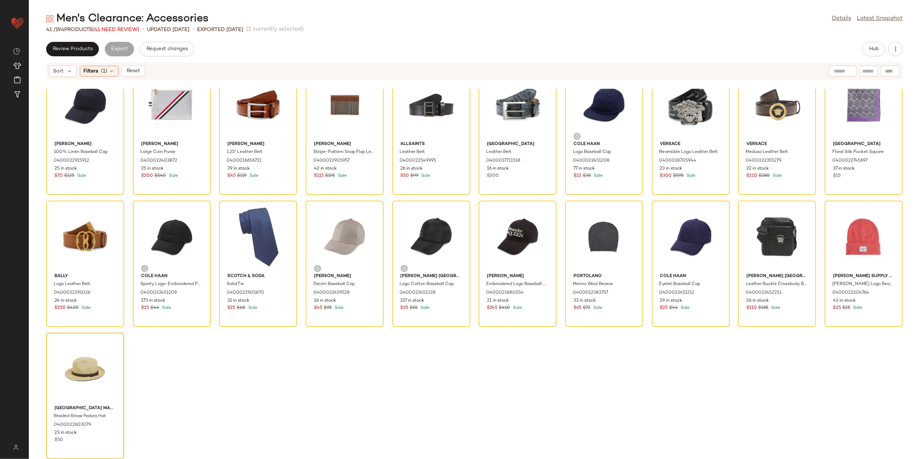
click at [61, 361] on div at bounding box center [85, 368] width 73 height 67
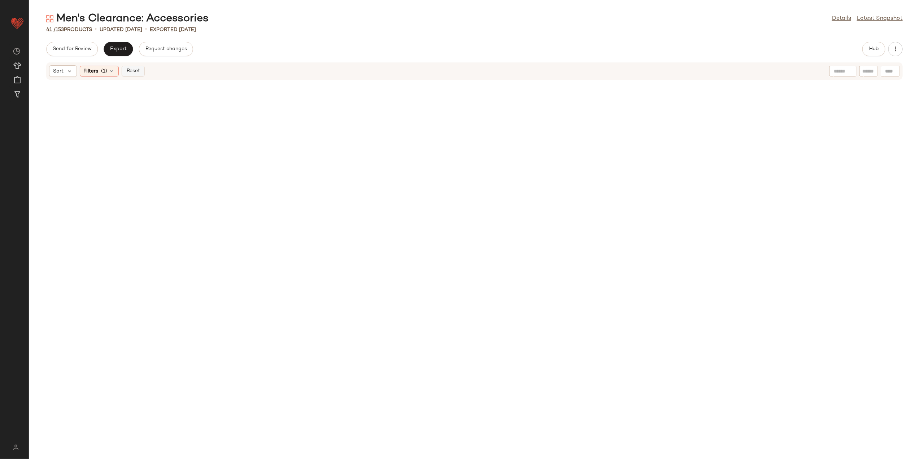
click at [126, 73] on span "Reset" at bounding box center [133, 71] width 14 height 6
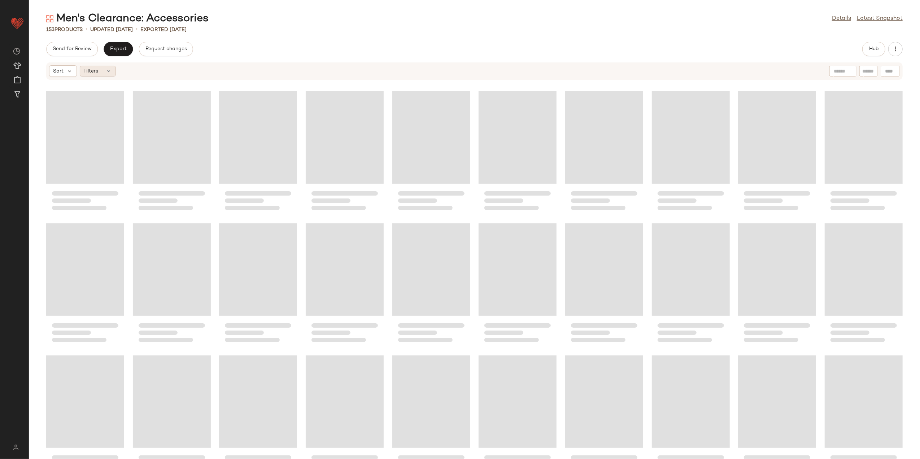
click at [103, 76] on div "Filters" at bounding box center [98, 71] width 36 height 11
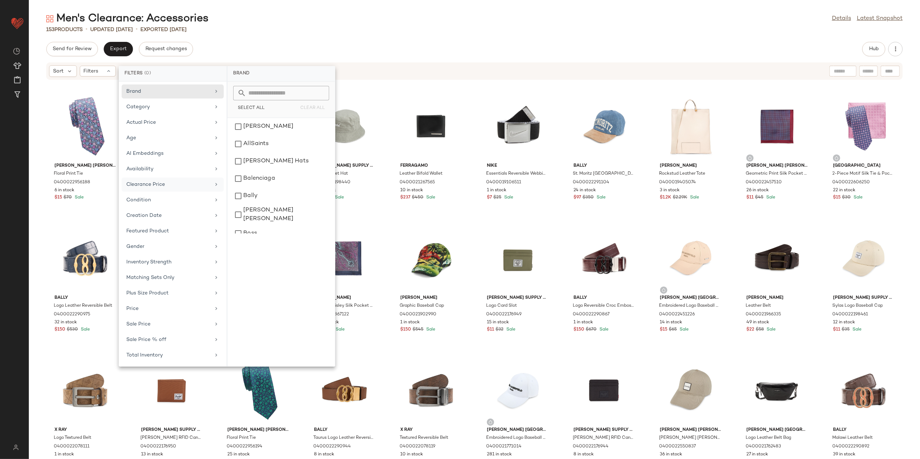
click at [147, 183] on div "Clearance Price" at bounding box center [168, 185] width 84 height 8
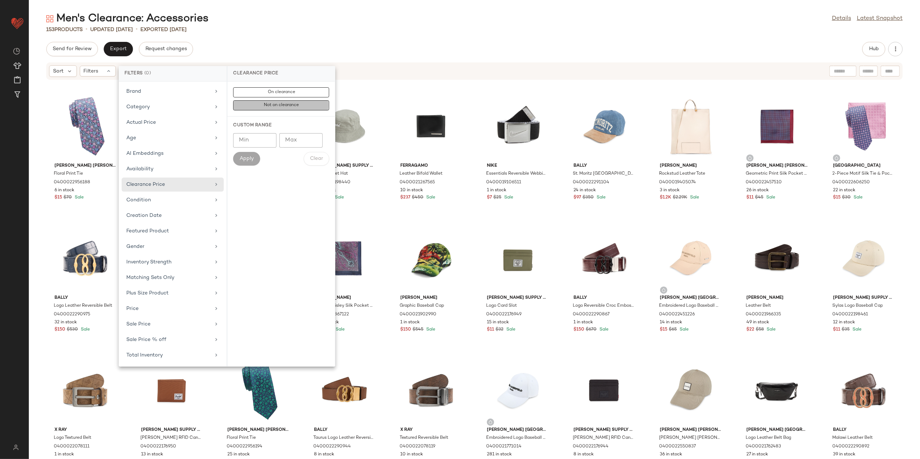
click at [267, 106] on span "Not on clearance" at bounding box center [281, 105] width 35 height 5
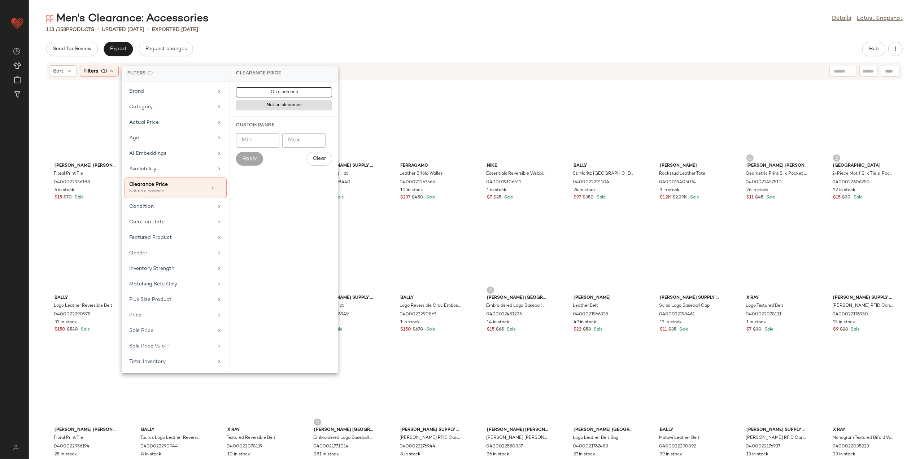
click at [281, 34] on div "Men's Clearance: Accessories Details Latest Snapshot 113 / 153 Products • updat…" at bounding box center [475, 236] width 892 height 448
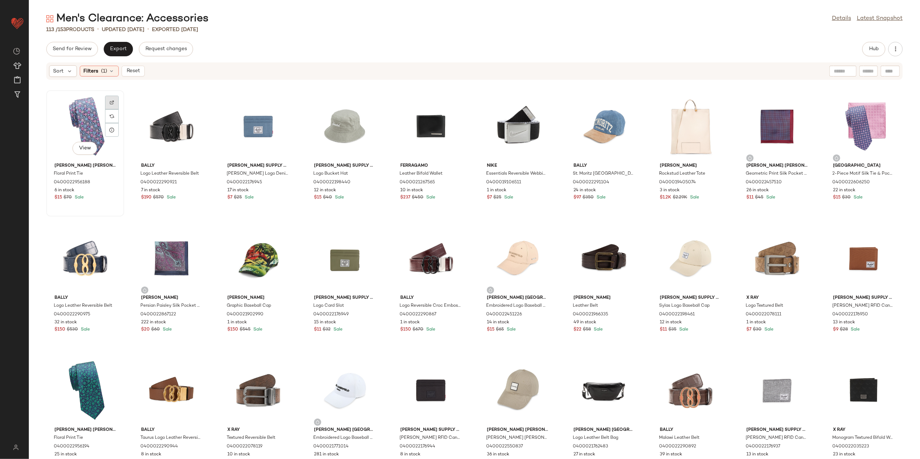
click at [108, 109] on div at bounding box center [112, 116] width 14 height 14
click at [538, 109] on div at bounding box center [545, 116] width 14 height 14
click at [282, 242] on div at bounding box center [285, 249] width 14 height 14
click at [797, 242] on div at bounding box center [804, 249] width 14 height 14
click at [125, 67] on button "Reset" at bounding box center [133, 71] width 23 height 11
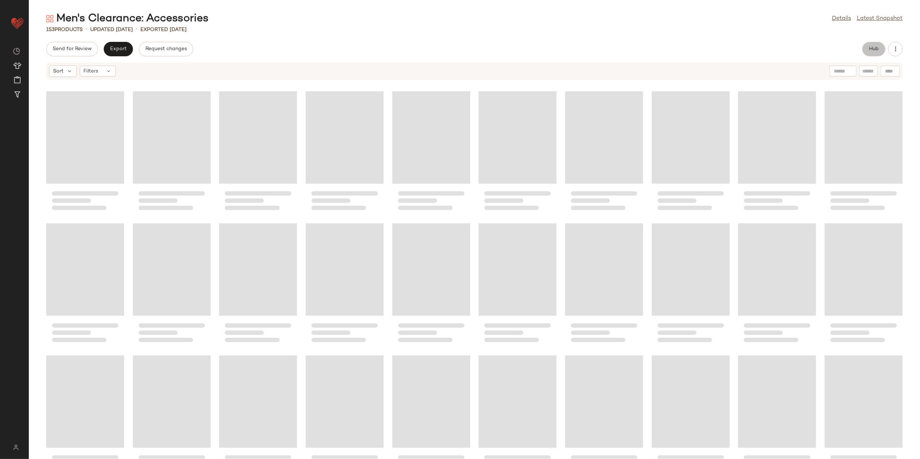
click at [880, 49] on button "Hub" at bounding box center [874, 49] width 23 height 14
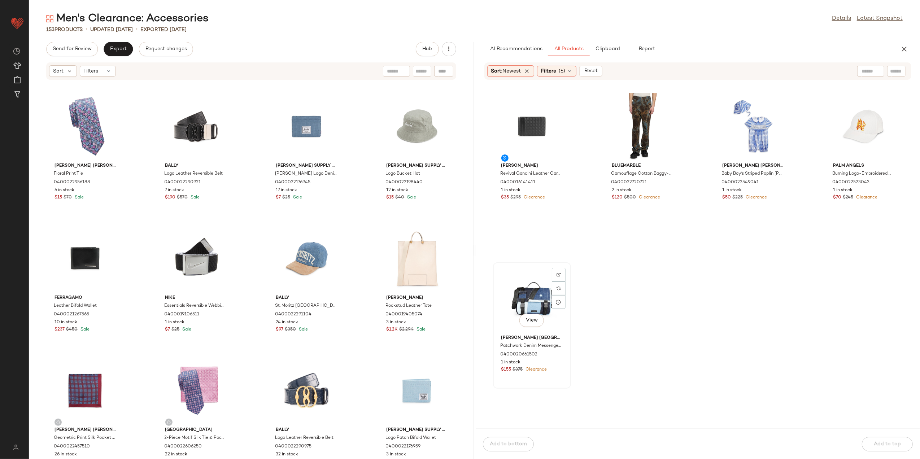
click at [536, 281] on div "View" at bounding box center [532, 298] width 73 height 67
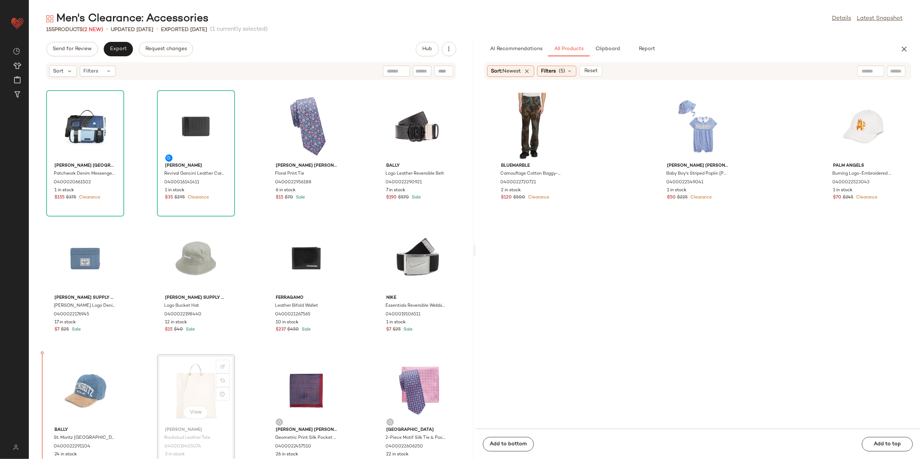
scroll to position [1, 0]
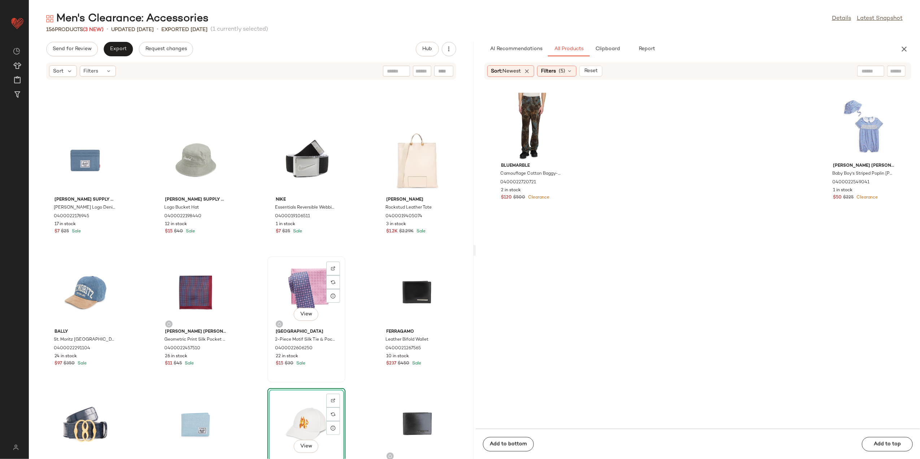
scroll to position [103, 0]
click at [86, 48] on span "Send for Review" at bounding box center [71, 49] width 39 height 6
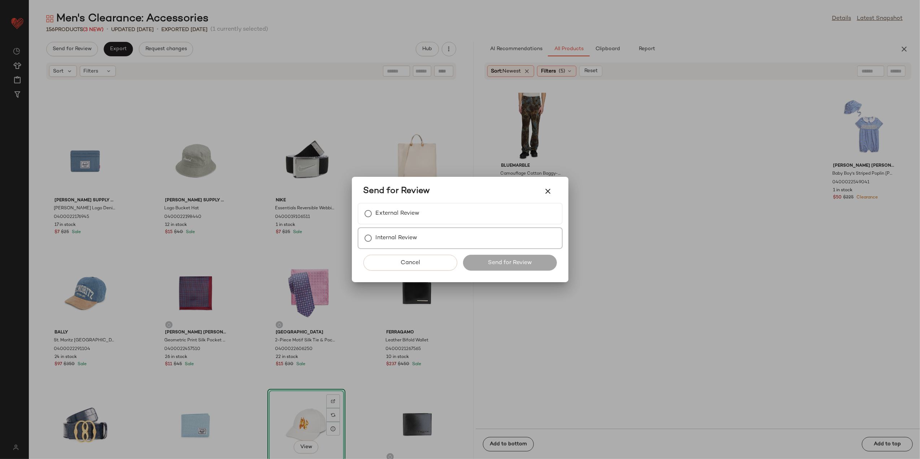
drag, startPoint x: 402, startPoint y: 219, endPoint x: 456, endPoint y: 262, distance: 69.4
click at [402, 220] on label "External Review" at bounding box center [398, 214] width 44 height 14
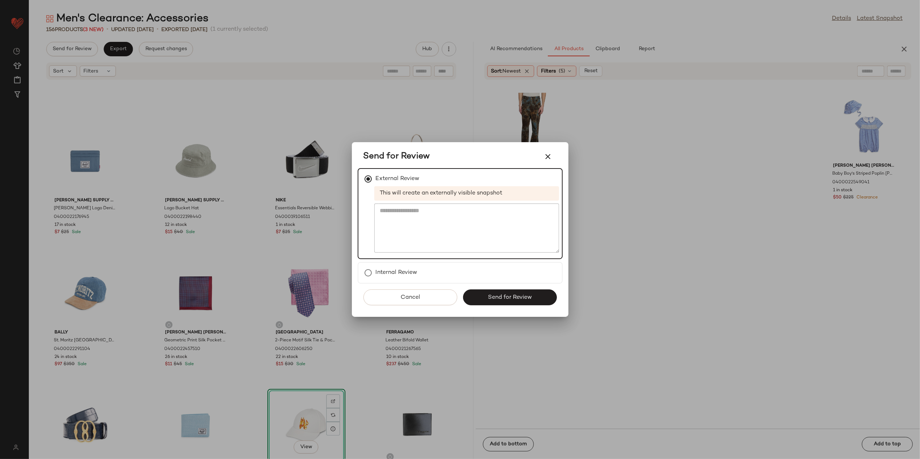
click at [500, 302] on button "Send for Review" at bounding box center [510, 298] width 94 height 16
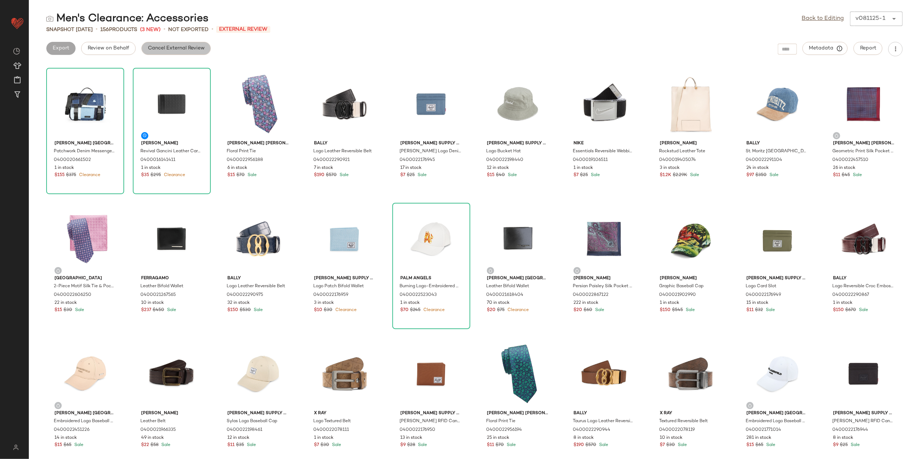
click at [157, 44] on button "Cancel External Review" at bounding box center [176, 48] width 69 height 13
click at [120, 49] on span "Export" at bounding box center [118, 48] width 17 height 6
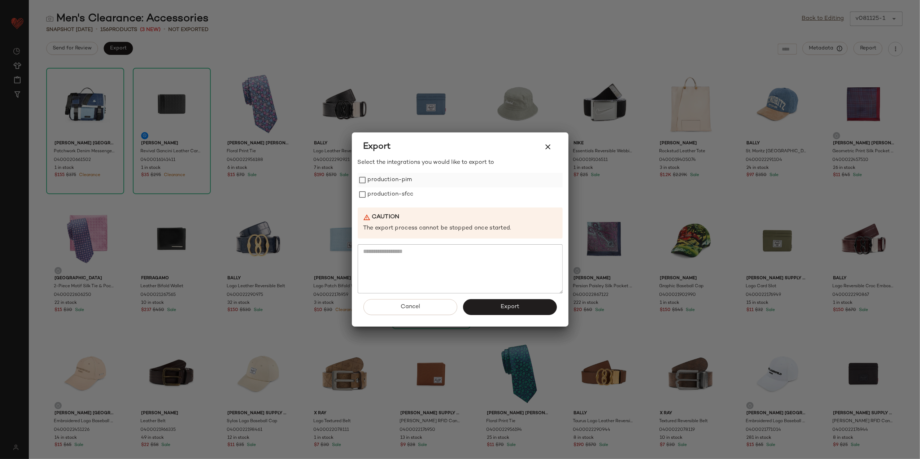
click at [376, 176] on label "production-pim" at bounding box center [390, 180] width 44 height 14
click at [382, 193] on label "production-sfcc" at bounding box center [391, 194] width 46 height 14
click at [496, 311] on button "Export" at bounding box center [510, 307] width 94 height 16
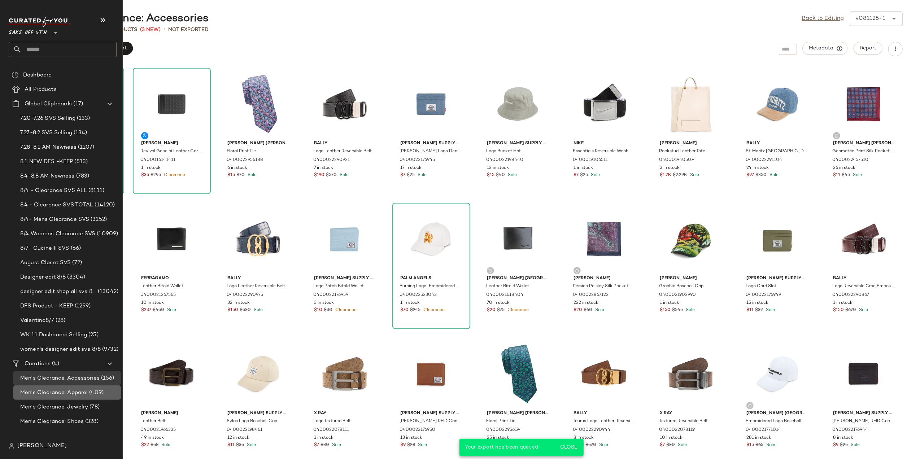
click at [71, 390] on span "Men's Clearance: Apparel" at bounding box center [54, 393] width 68 height 8
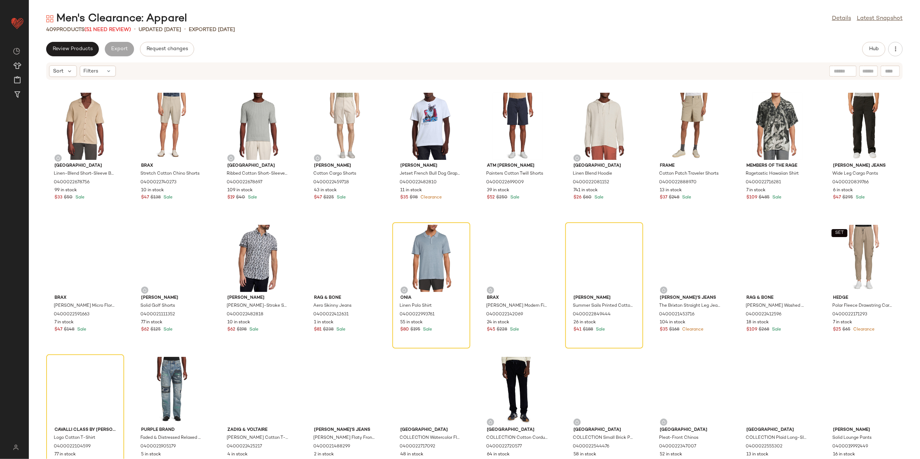
click at [107, 64] on div "Sort Filters" at bounding box center [474, 70] width 857 height 17
click at [107, 67] on div "Filters" at bounding box center [98, 71] width 36 height 11
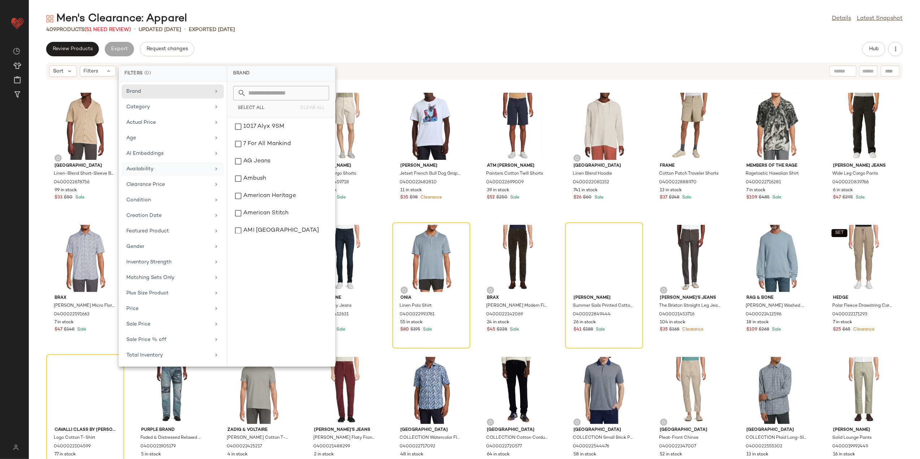
drag, startPoint x: 162, startPoint y: 168, endPoint x: 166, endPoint y: 165, distance: 5.0
click at [162, 168] on div "Availability" at bounding box center [168, 169] width 84 height 8
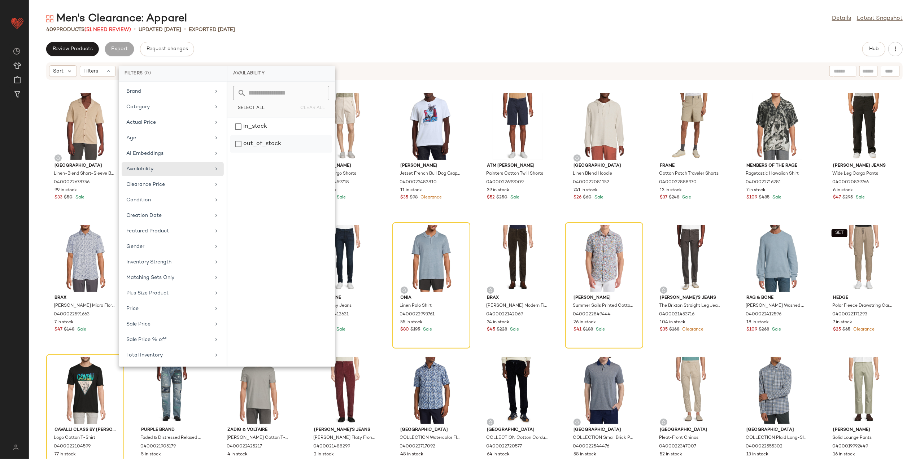
click at [243, 140] on div "out_of_stock" at bounding box center [281, 143] width 102 height 17
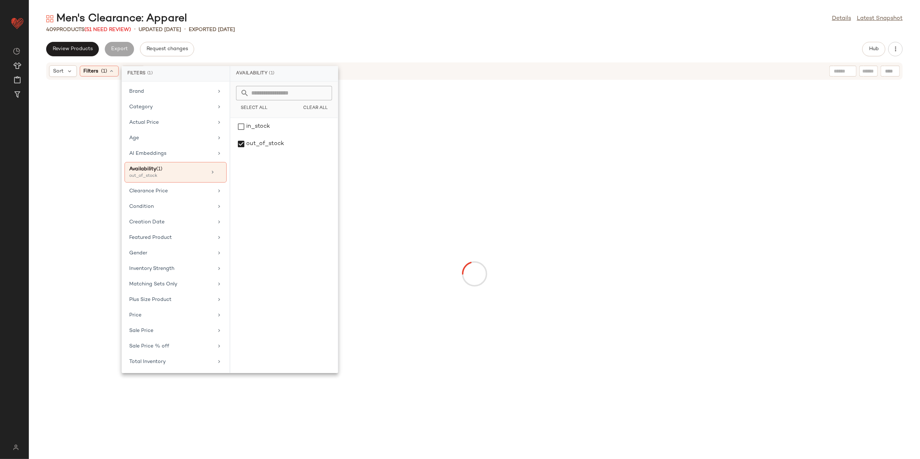
click at [305, 24] on div "Men's Clearance: Apparel Details Latest Snapshot" at bounding box center [475, 19] width 892 height 14
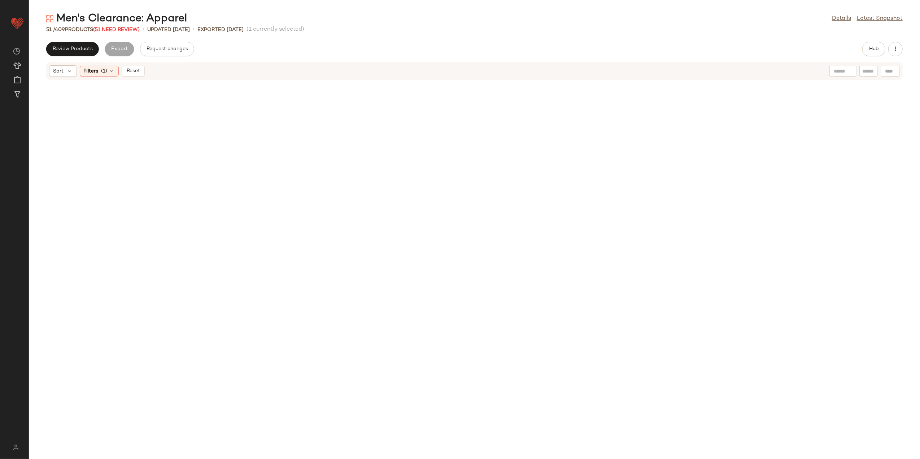
scroll to position [424, 0]
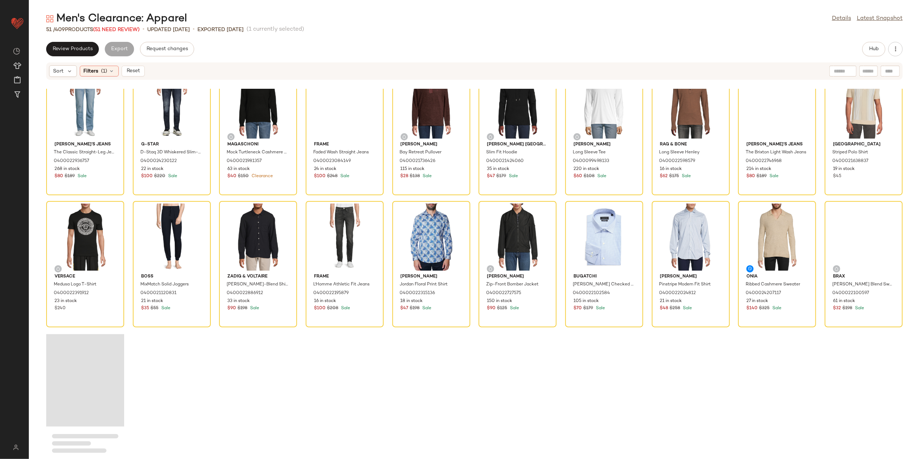
click at [78, 368] on div "Loading..." at bounding box center [85, 380] width 78 height 92
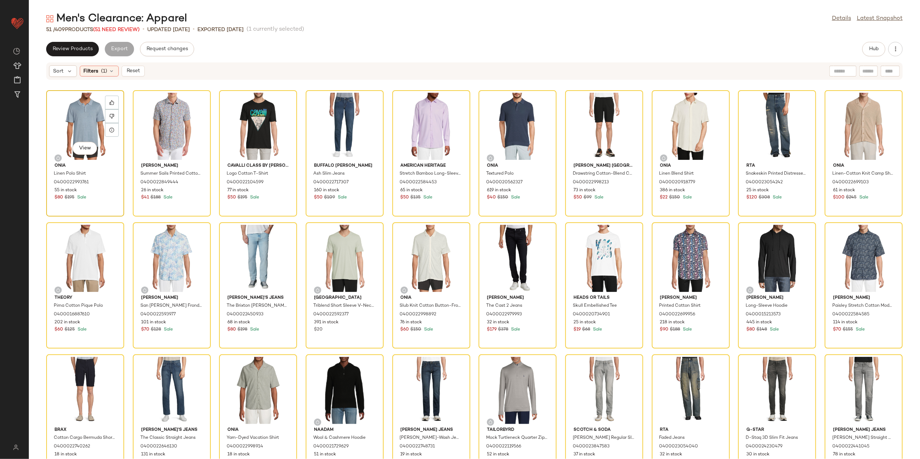
click at [79, 119] on div "View" at bounding box center [85, 126] width 73 height 67
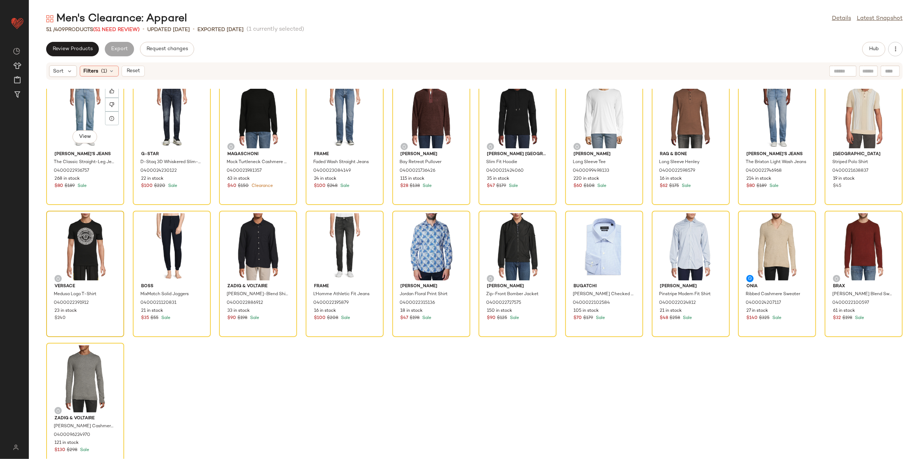
scroll to position [424, 0]
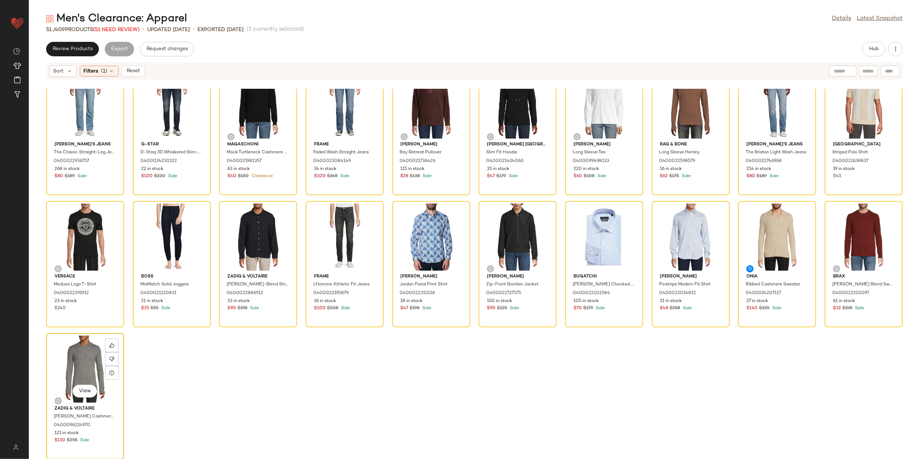
click at [84, 348] on div "View" at bounding box center [85, 369] width 73 height 67
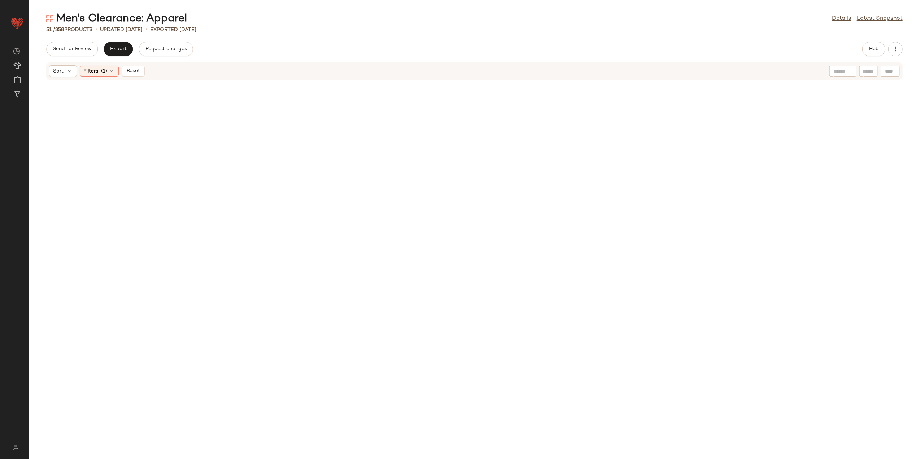
click at [137, 66] on button "Reset" at bounding box center [133, 71] width 23 height 11
click at [87, 71] on span "Filters" at bounding box center [91, 72] width 15 height 8
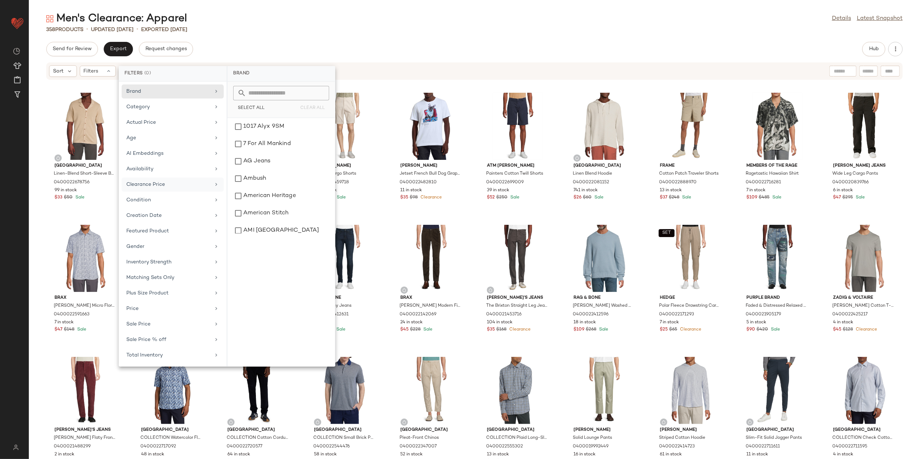
click at [181, 188] on div "Clearance Price" at bounding box center [168, 185] width 84 height 8
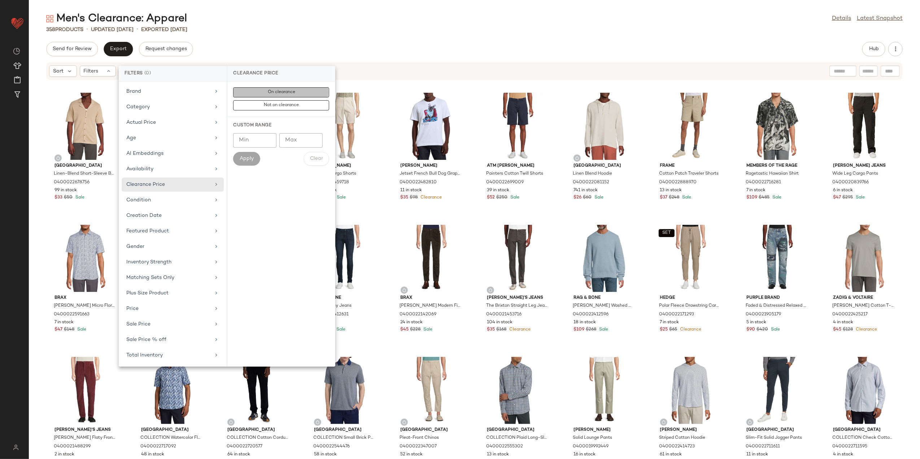
click at [274, 100] on button "On clearance" at bounding box center [281, 105] width 96 height 10
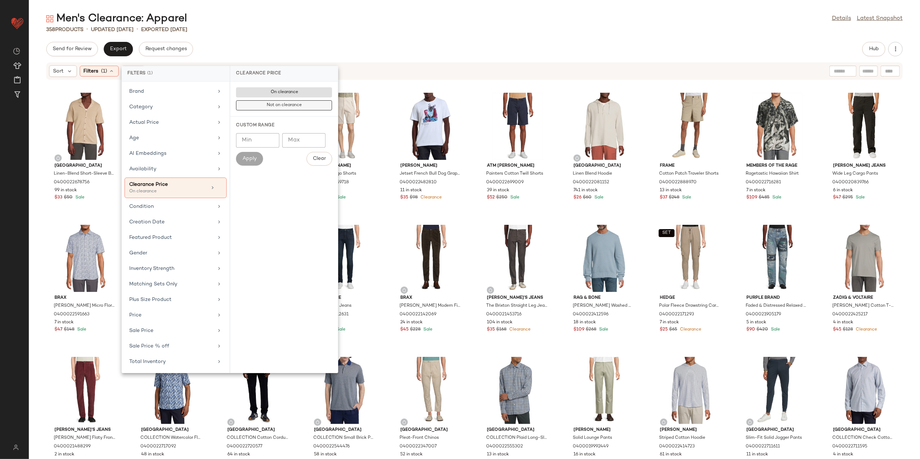
click at [278, 104] on span "Not on clearance" at bounding box center [283, 105] width 35 height 5
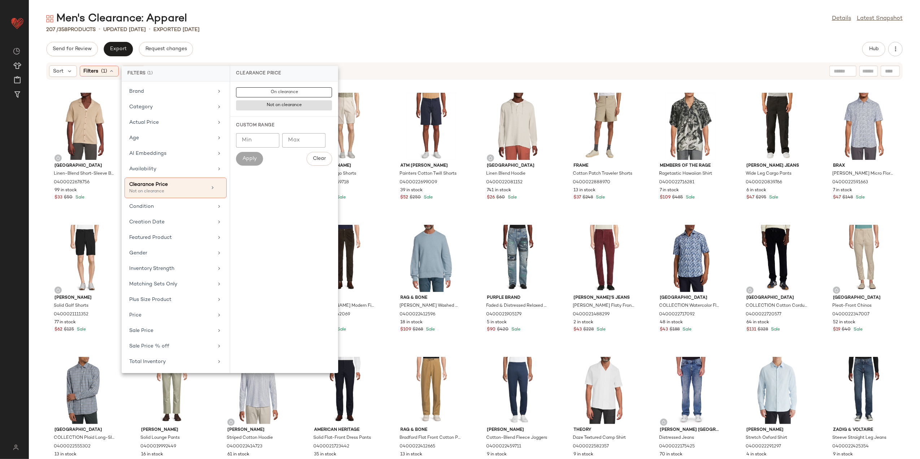
click at [300, 26] on div "207 / 358 Products • updated [DATE] • Exported [DATE]" at bounding box center [475, 29] width 892 height 7
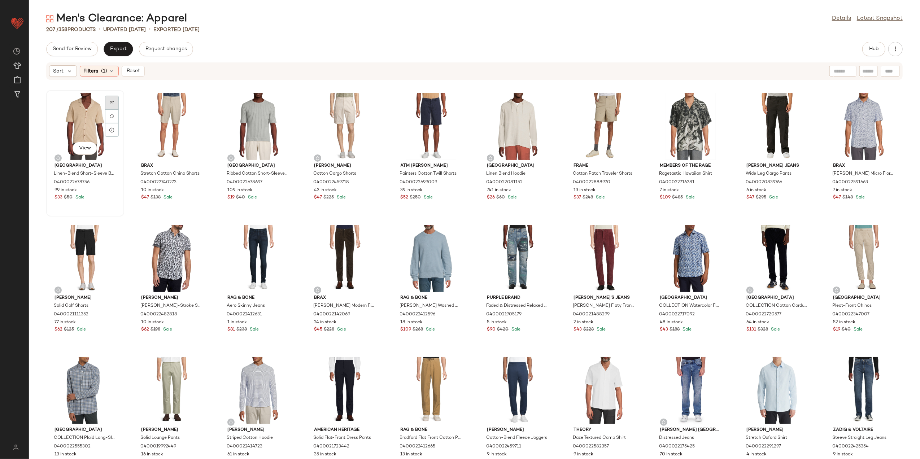
click at [113, 109] on div at bounding box center [112, 116] width 14 height 14
click at [543, 233] on img at bounding box center [544, 235] width 4 height 4
click at [453, 242] on div at bounding box center [458, 249] width 14 height 14
click at [142, 73] on button "Reset" at bounding box center [133, 71] width 23 height 11
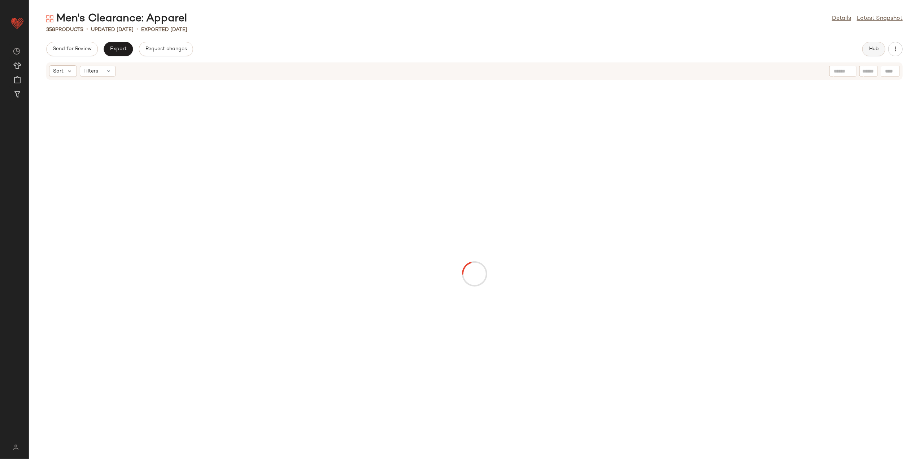
click at [866, 48] on button "Hub" at bounding box center [874, 49] width 23 height 14
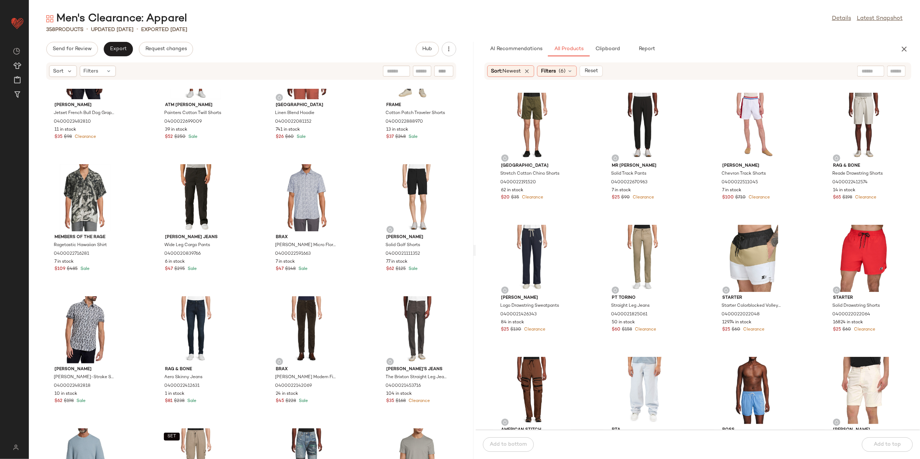
scroll to position [198, 0]
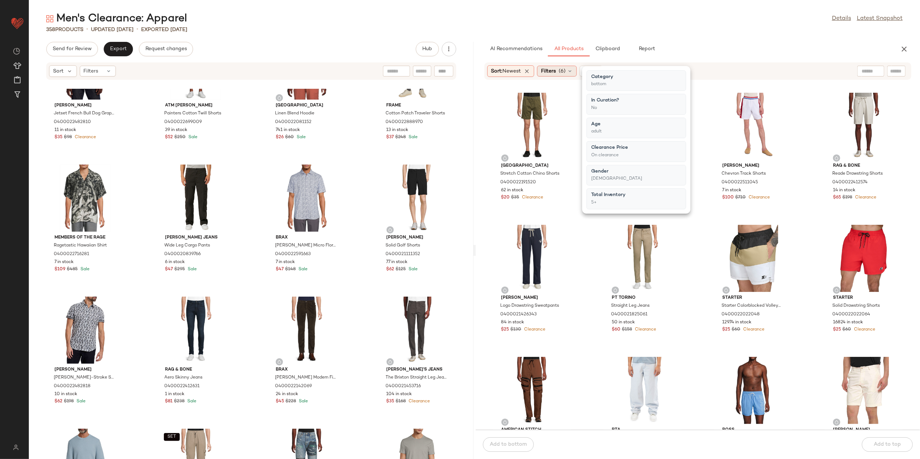
click at [571, 70] on icon at bounding box center [570, 71] width 6 height 6
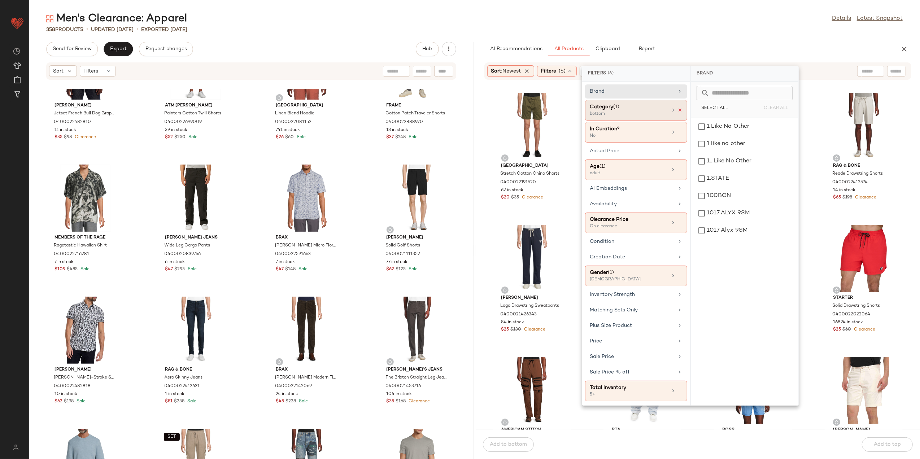
click at [681, 109] on icon at bounding box center [680, 110] width 5 height 5
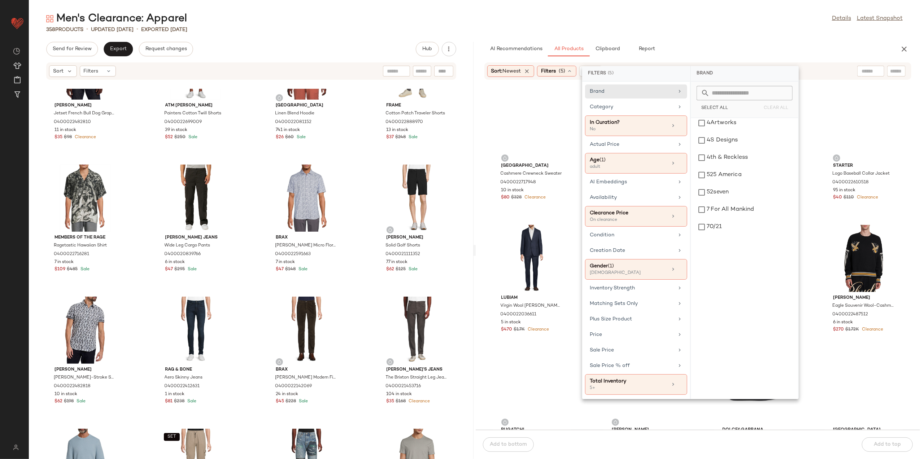
drag, startPoint x: 638, startPoint y: 106, endPoint x: 689, endPoint y: 142, distance: 62.5
click at [641, 107] on div "Category" at bounding box center [632, 107] width 84 height 8
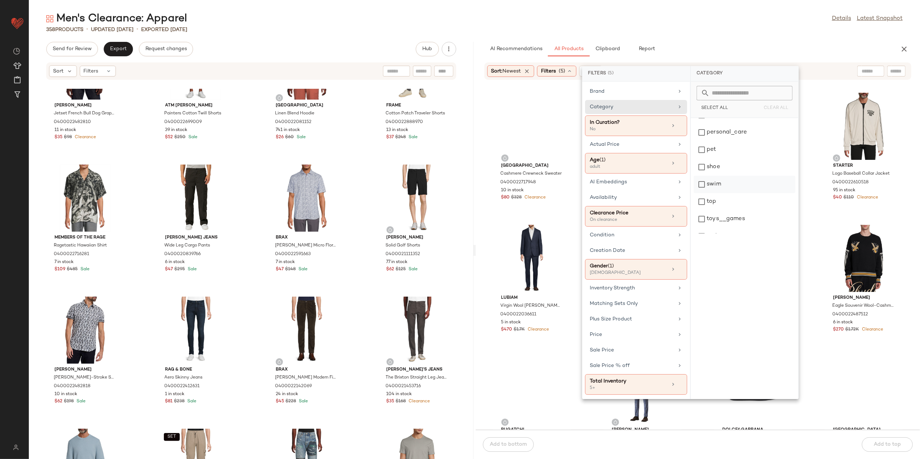
scroll to position [274, 0]
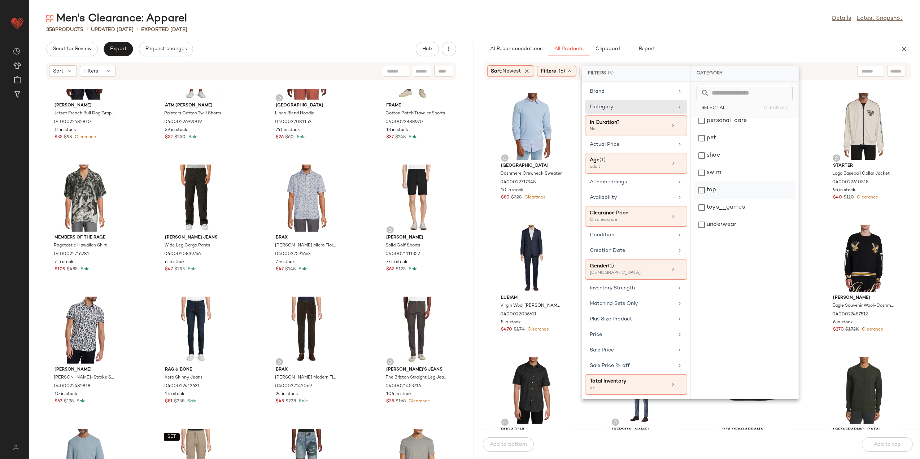
click at [724, 188] on div "top" at bounding box center [745, 190] width 102 height 17
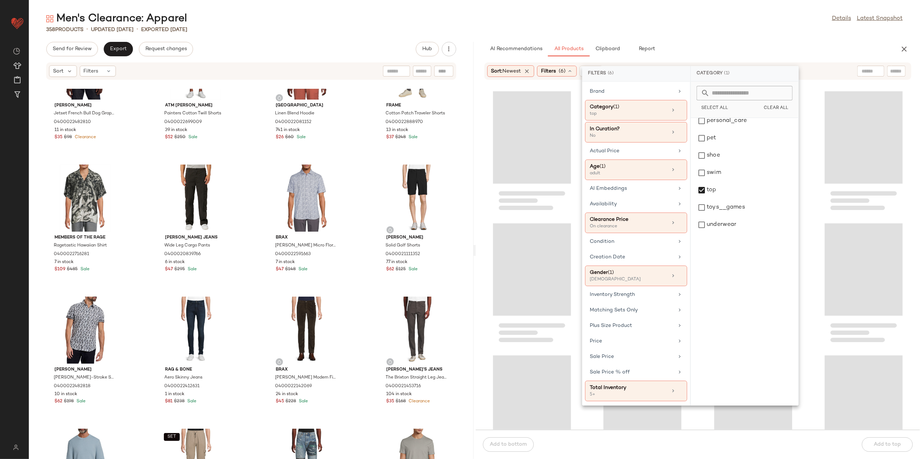
click at [688, 23] on div "Men's Clearance: Apparel Details Latest Snapshot" at bounding box center [475, 19] width 892 height 14
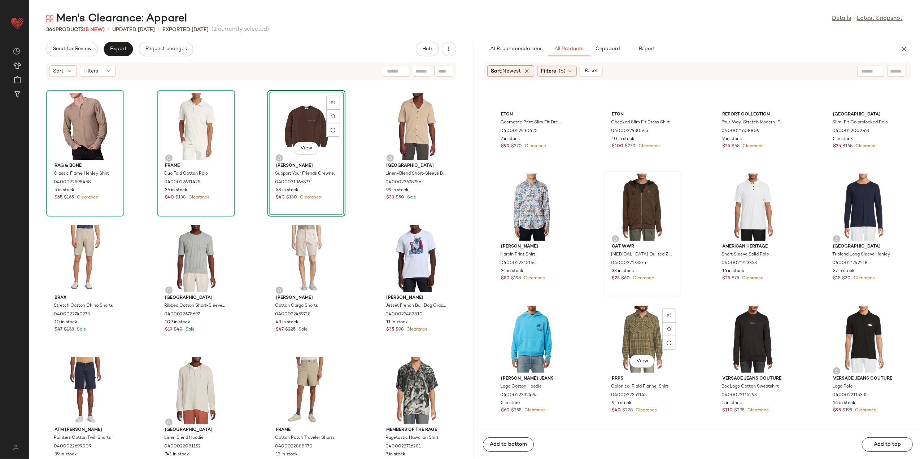
scroll to position [558, 0]
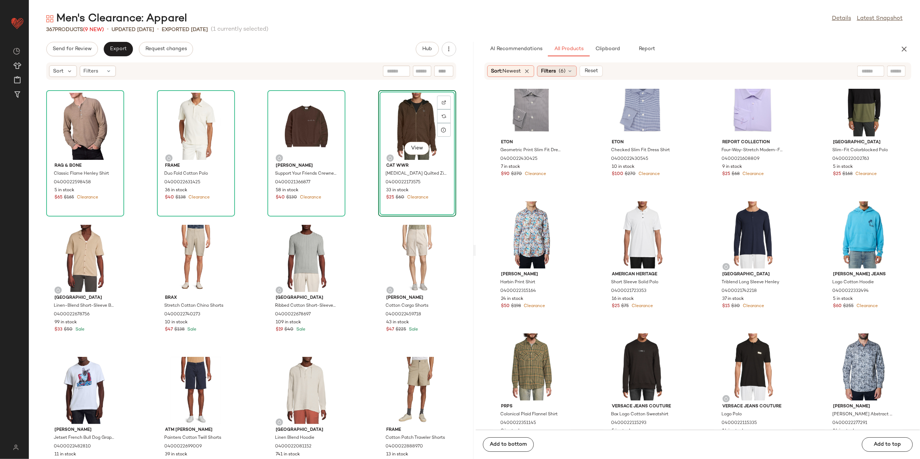
click at [569, 73] on div "Filters (6)" at bounding box center [557, 71] width 40 height 11
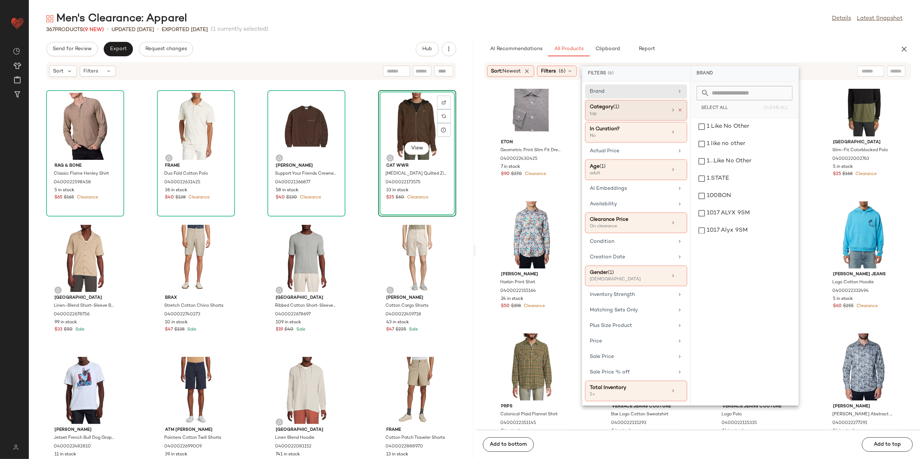
click at [682, 110] on icon at bounding box center [680, 110] width 5 height 5
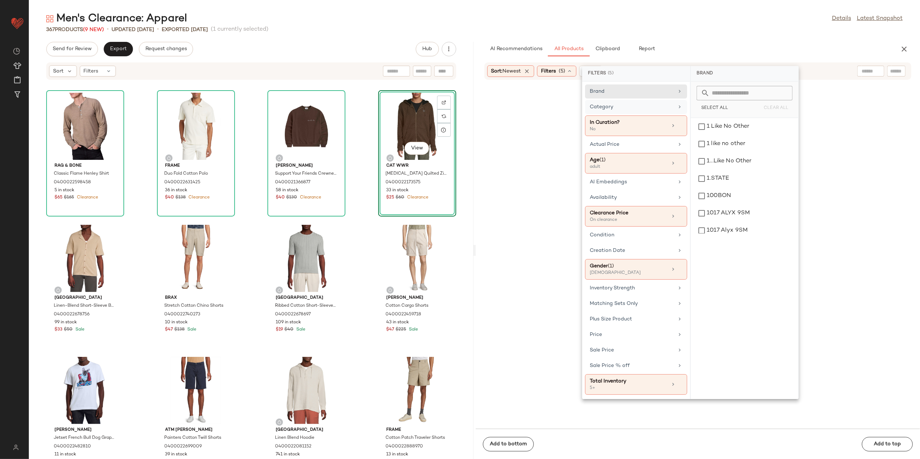
click at [679, 116] on div "Category" at bounding box center [636, 126] width 102 height 21
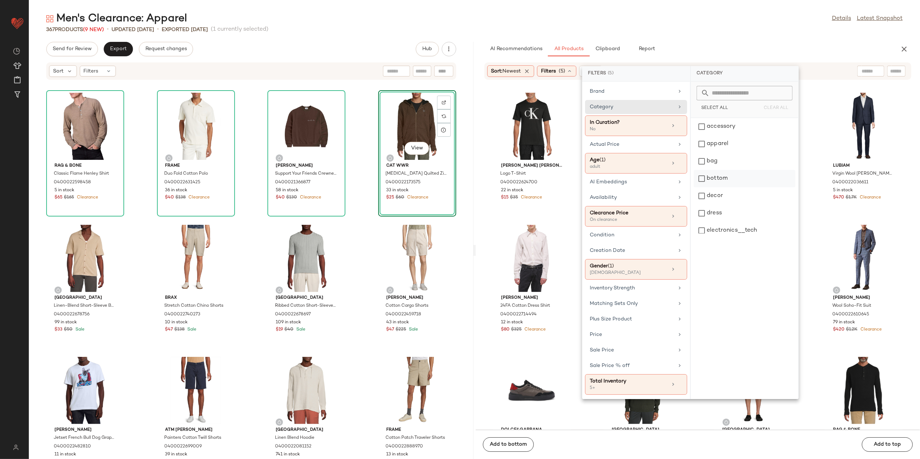
click at [741, 184] on div "bottom" at bounding box center [745, 178] width 102 height 17
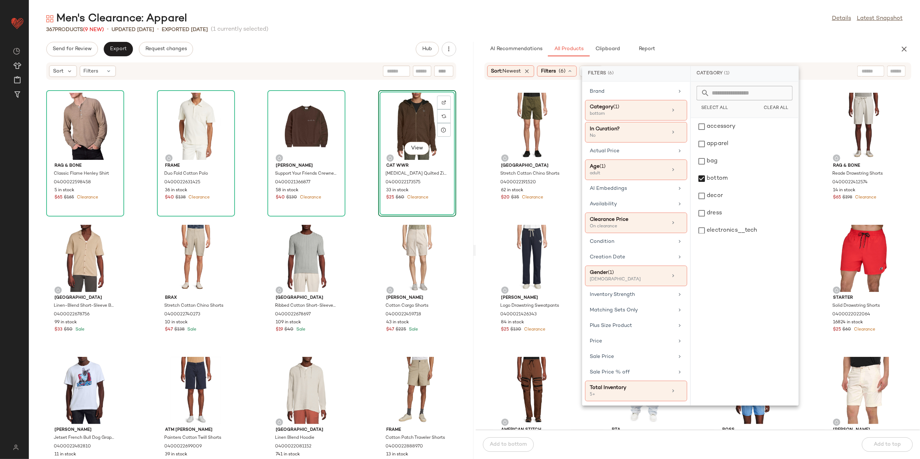
click at [704, 31] on div "367 Products (9 New) • updated [DATE] • Exported [DATE] (1 currently selected)" at bounding box center [475, 29] width 892 height 7
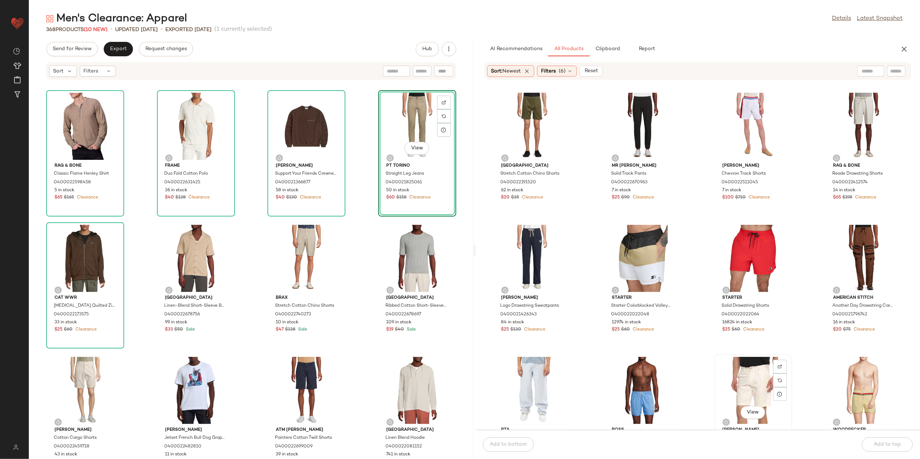
scroll to position [1, 0]
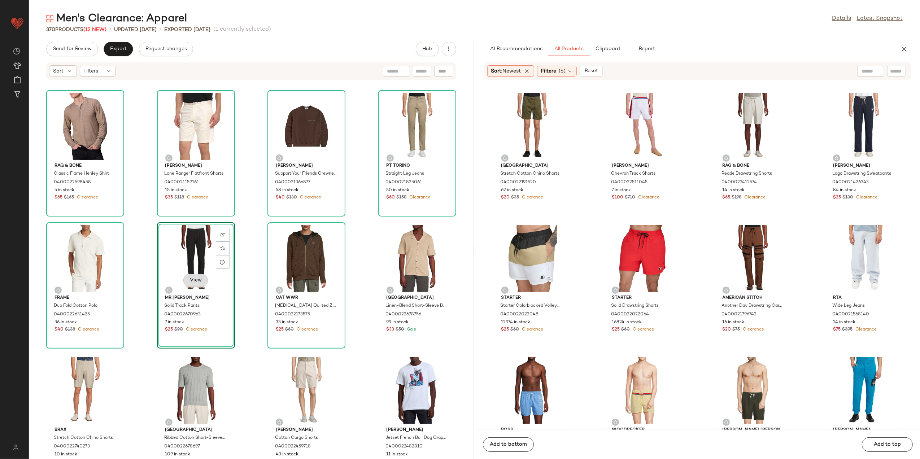
click at [196, 278] on span "View" at bounding box center [196, 281] width 12 height 6
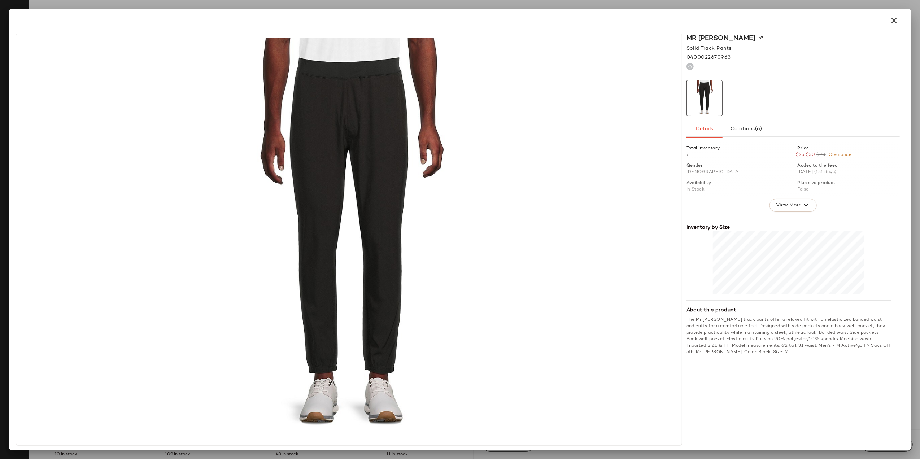
click at [892, 18] on icon "button" at bounding box center [894, 20] width 9 height 9
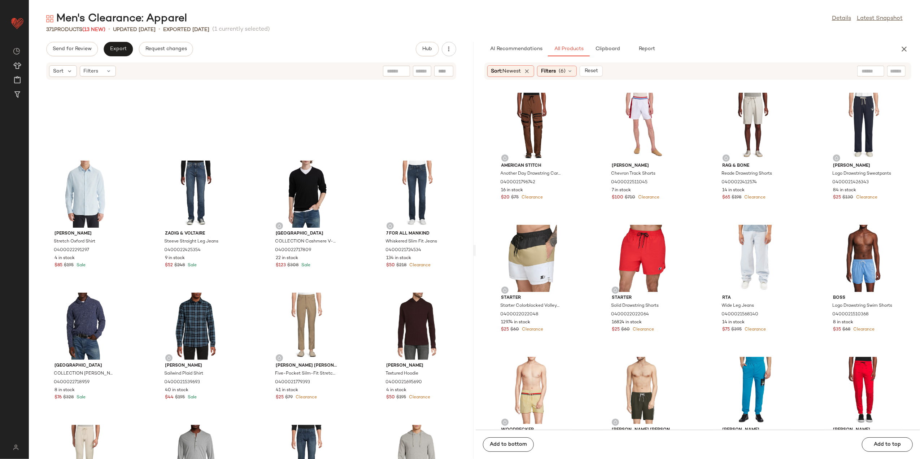
scroll to position [1643, 0]
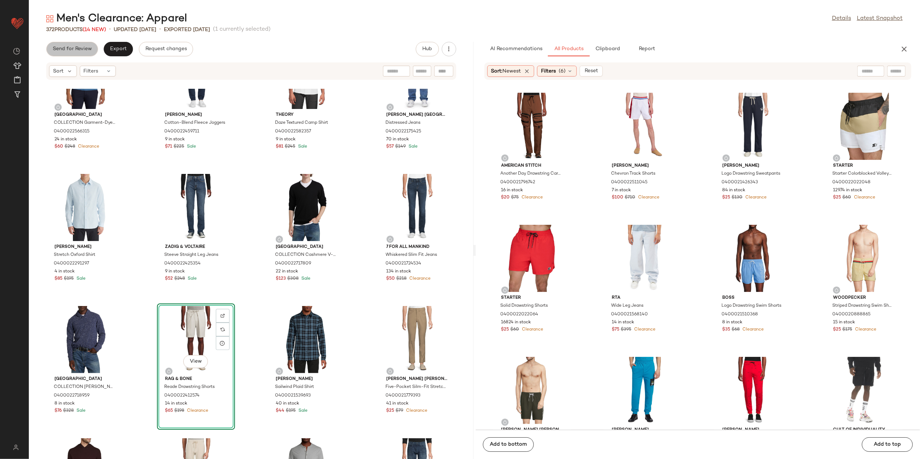
click at [95, 46] on button "Send for Review" at bounding box center [72, 49] width 52 height 14
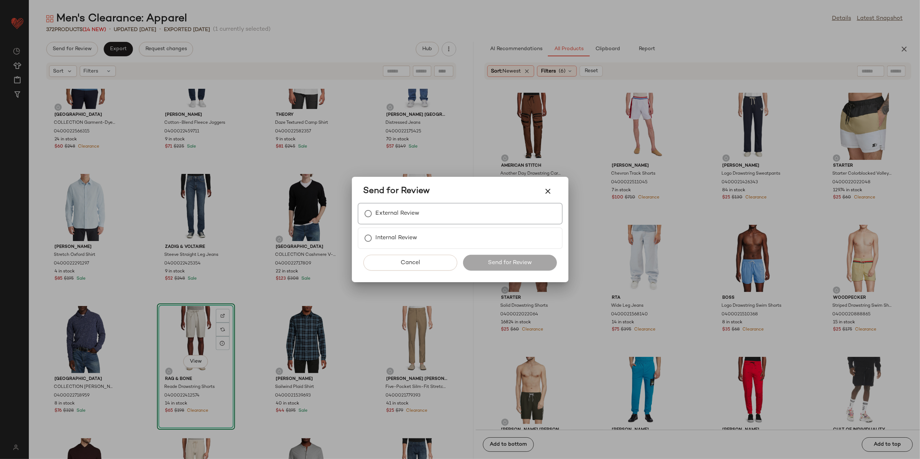
click at [442, 213] on div "External Review" at bounding box center [460, 214] width 205 height 22
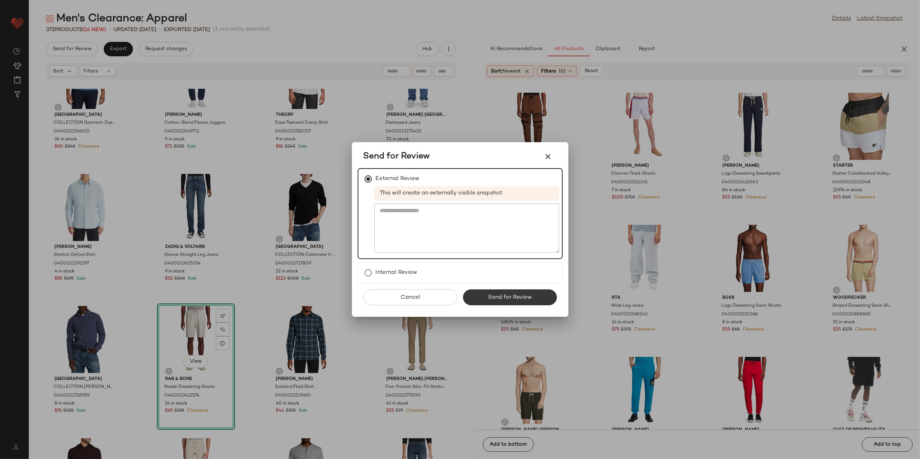
click at [507, 290] on button "Send for Review" at bounding box center [510, 298] width 94 height 16
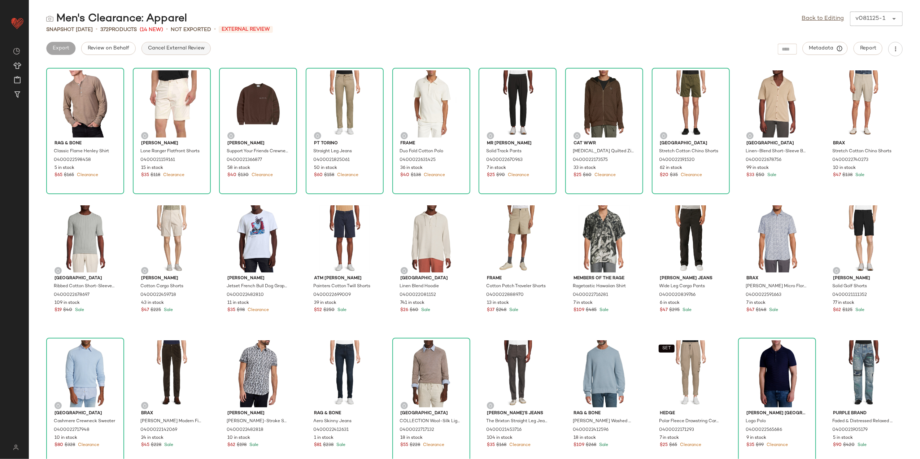
click at [188, 48] on span "Cancel External Review" at bounding box center [176, 48] width 57 height 6
click at [127, 48] on button "Export" at bounding box center [118, 48] width 29 height 13
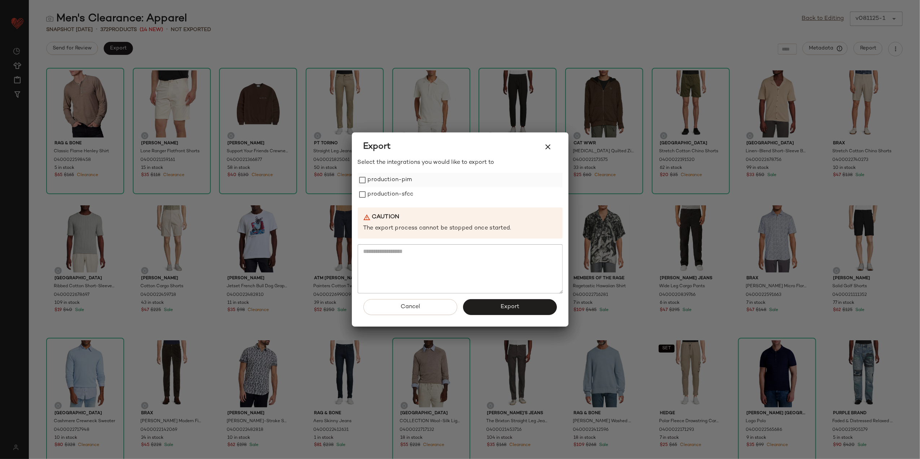
click at [407, 183] on label "production-pim" at bounding box center [390, 180] width 44 height 14
click at [400, 197] on label "production-sfcc" at bounding box center [391, 194] width 46 height 14
click at [487, 309] on button "Export" at bounding box center [510, 307] width 94 height 16
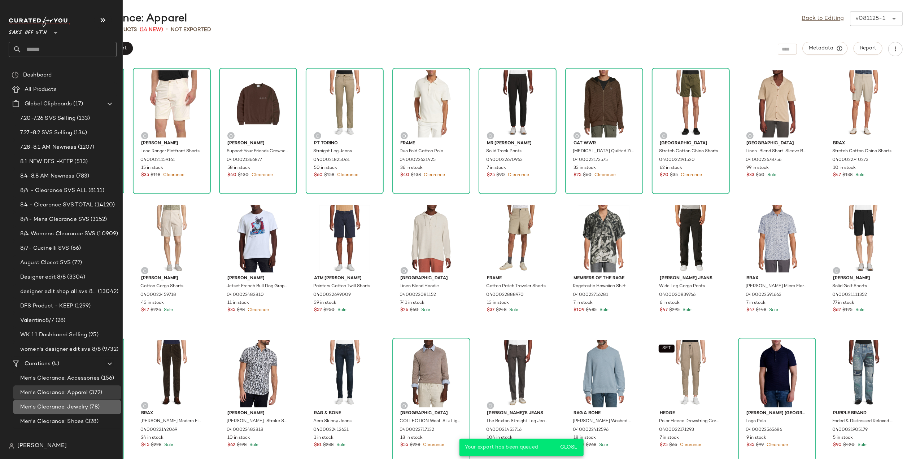
click at [37, 411] on span "Men's Clearance: Jewelry" at bounding box center [54, 407] width 68 height 8
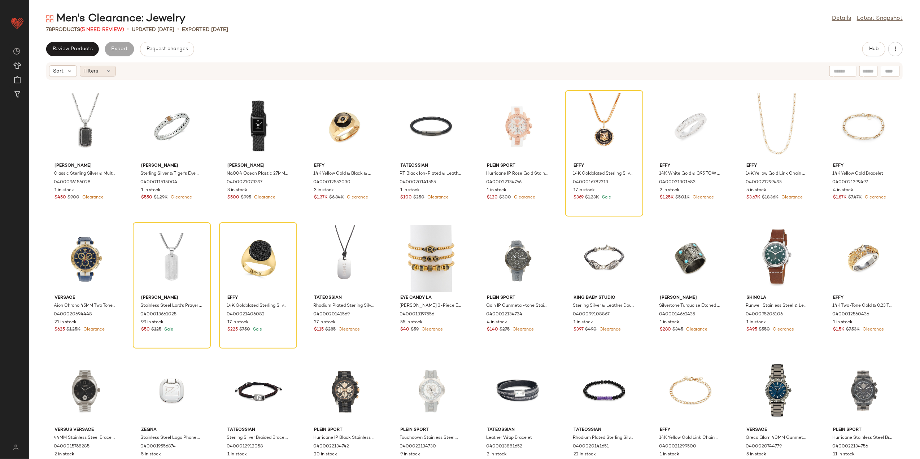
click at [100, 70] on div "Filters" at bounding box center [98, 71] width 36 height 11
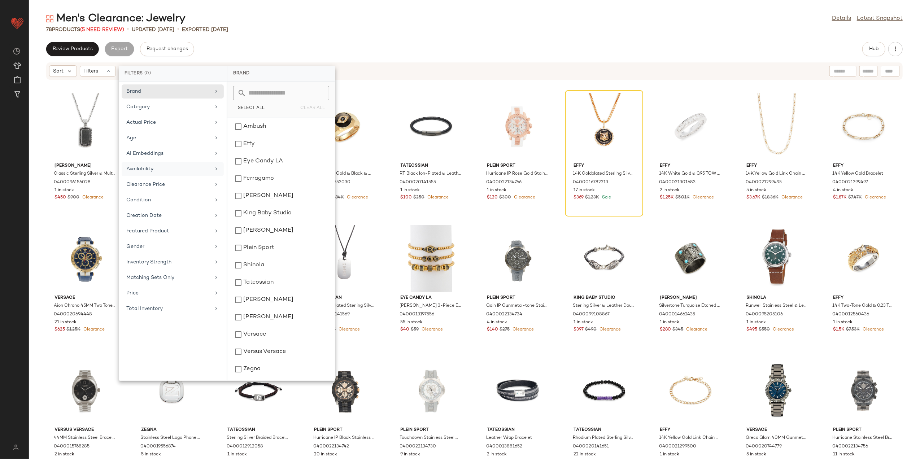
click at [174, 168] on div "Availability" at bounding box center [168, 169] width 84 height 8
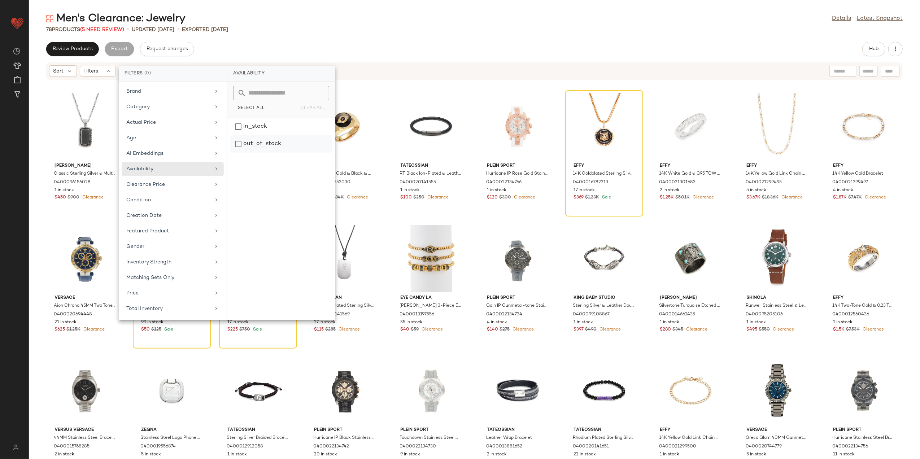
click at [240, 142] on div "out_of_stock" at bounding box center [281, 143] width 102 height 17
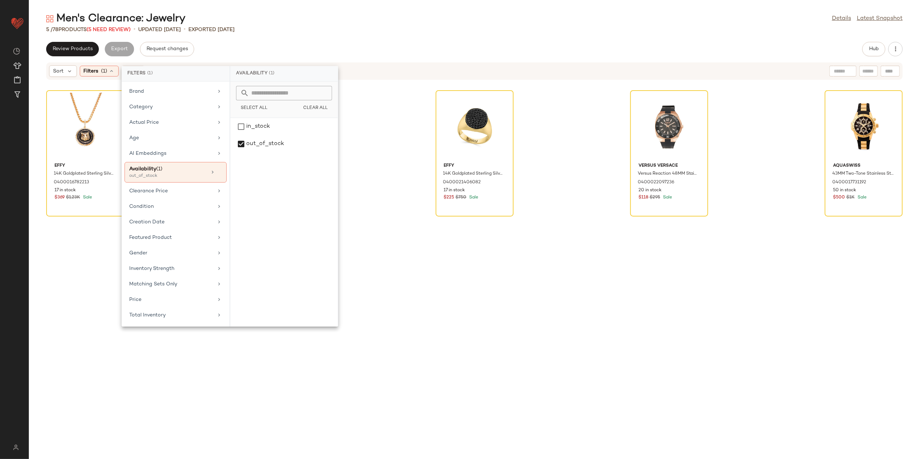
click at [825, 274] on div "Aquaswiss 43MM Two-Tone Stainless Steel & Silicone Strap Watch 0400017731192 50…" at bounding box center [864, 274] width 78 height 369
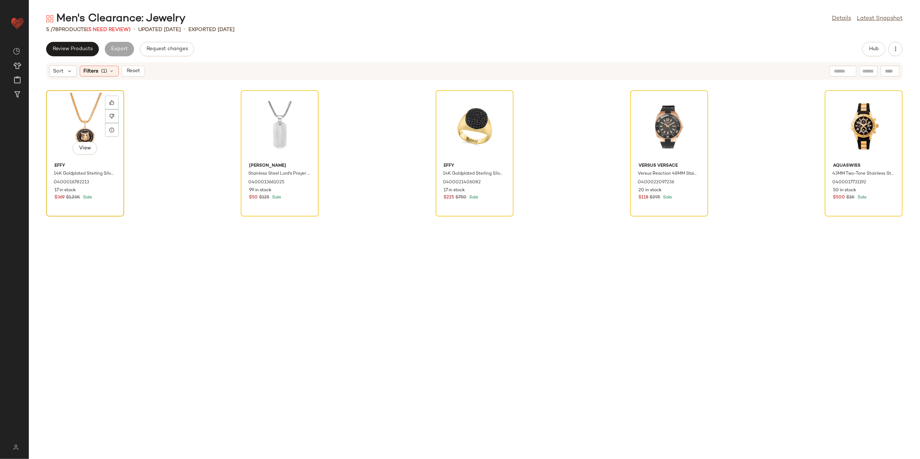
click at [61, 125] on div "View" at bounding box center [85, 126] width 73 height 67
click at [866, 121] on div "View" at bounding box center [864, 126] width 73 height 67
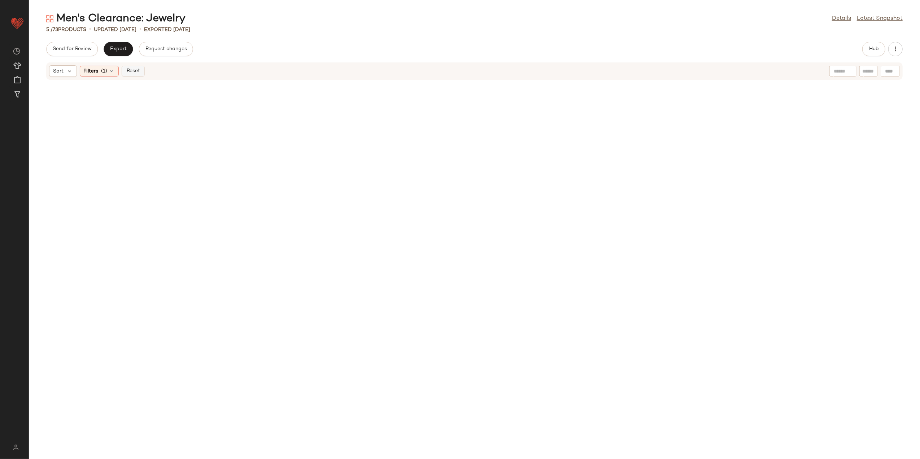
click at [131, 75] on button "Reset" at bounding box center [133, 71] width 23 height 11
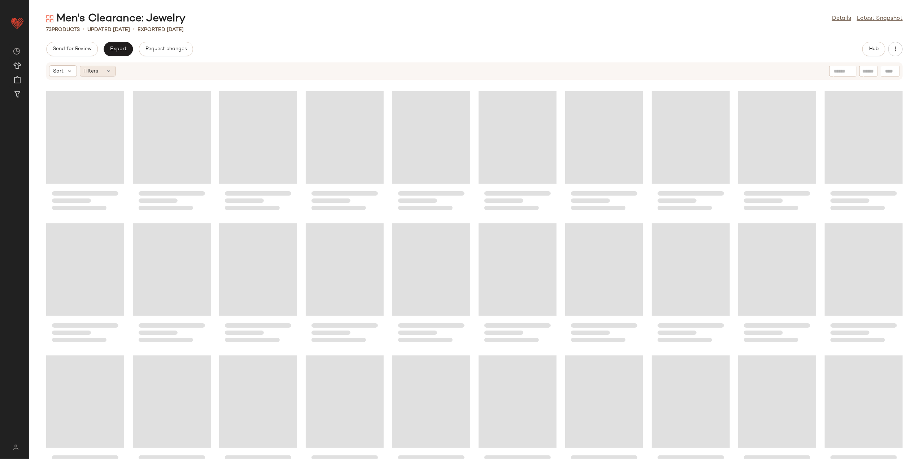
click at [81, 68] on div "Filters" at bounding box center [98, 71] width 36 height 11
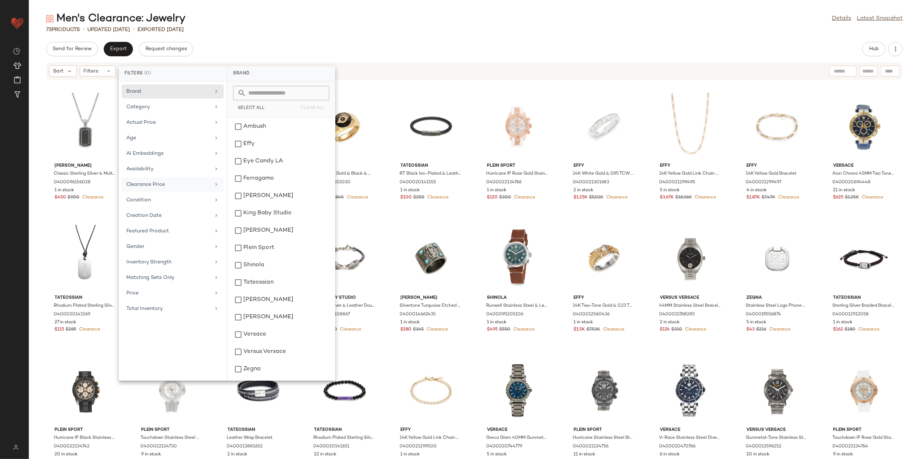
click at [178, 193] on div "Clearance Price" at bounding box center [173, 200] width 102 height 14
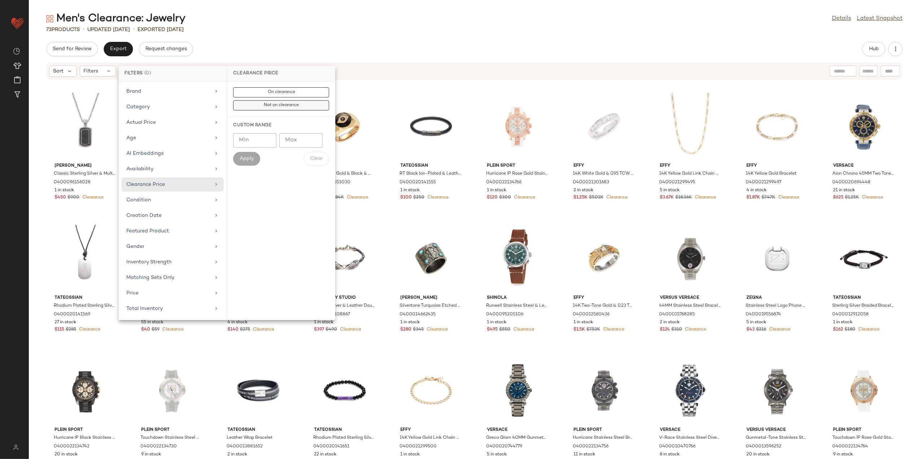
click at [269, 103] on span "Not on clearance" at bounding box center [281, 105] width 35 height 5
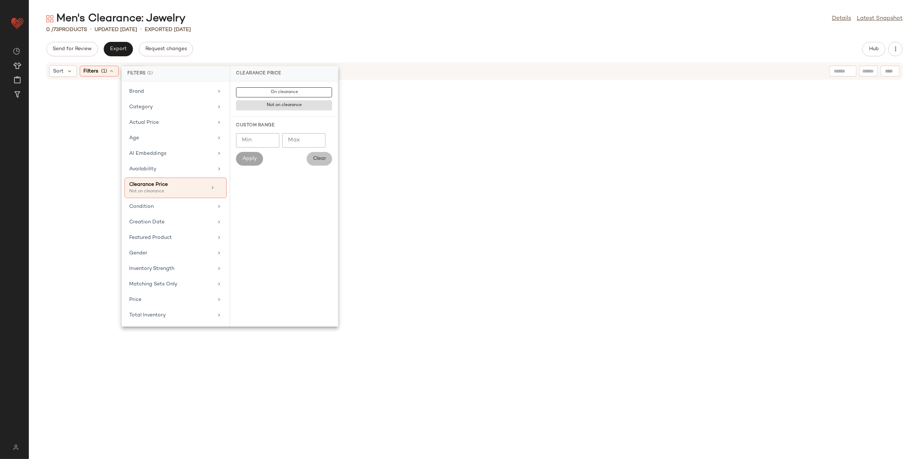
click at [321, 157] on span "Clear" at bounding box center [319, 159] width 13 height 6
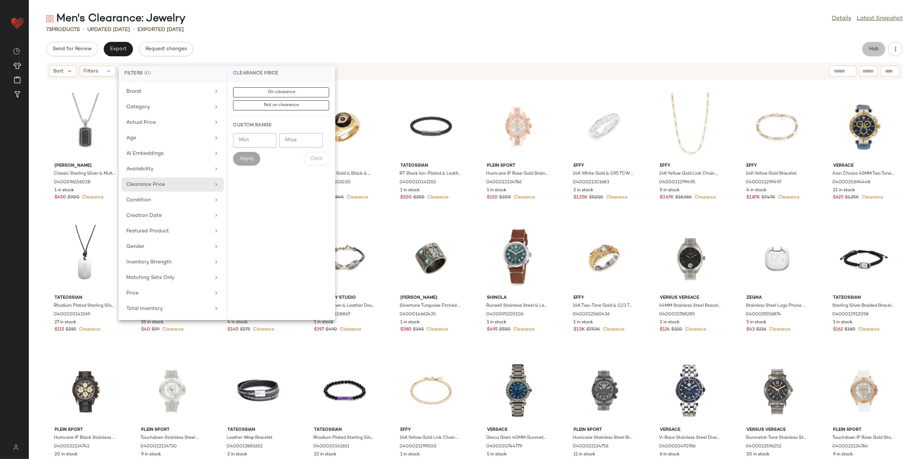
click at [878, 49] on span "Hub" at bounding box center [874, 49] width 10 height 6
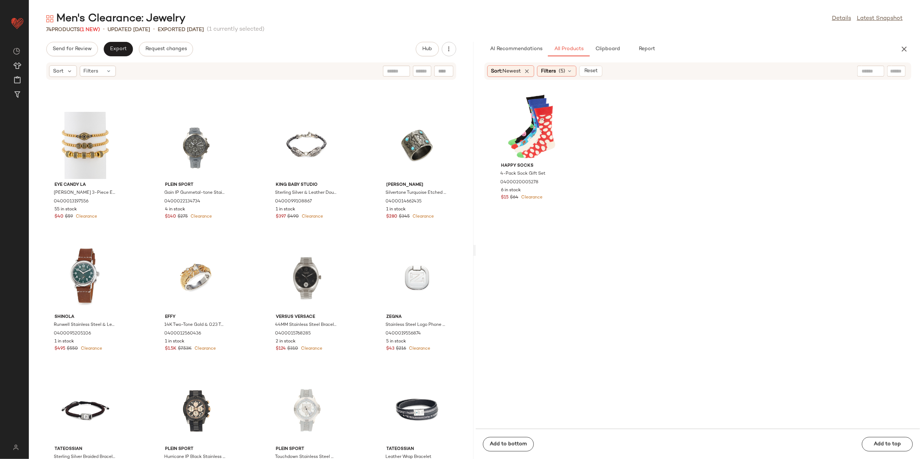
scroll to position [487, 0]
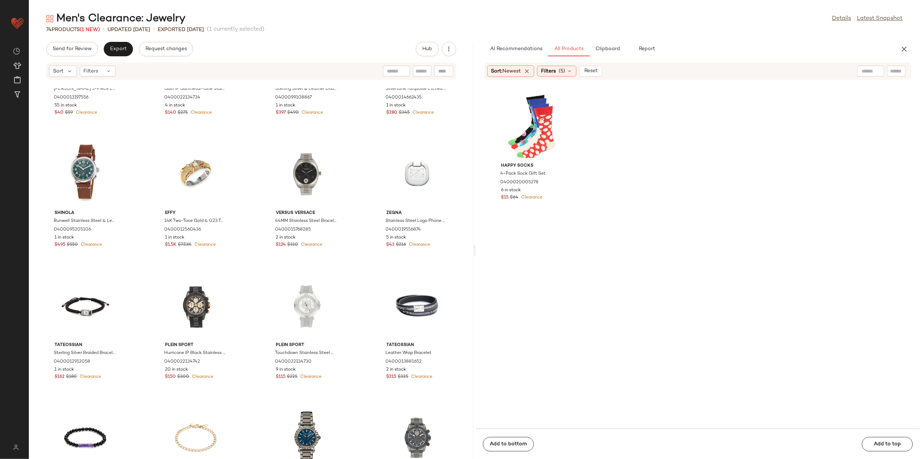
click at [790, 162] on div "Happy Socks 4-Pack Sock Gift Set 0400020005278 6 in stock $15 $64 Clearance" at bounding box center [698, 259] width 445 height 340
click at [83, 49] on span "Send for Review" at bounding box center [71, 49] width 39 height 6
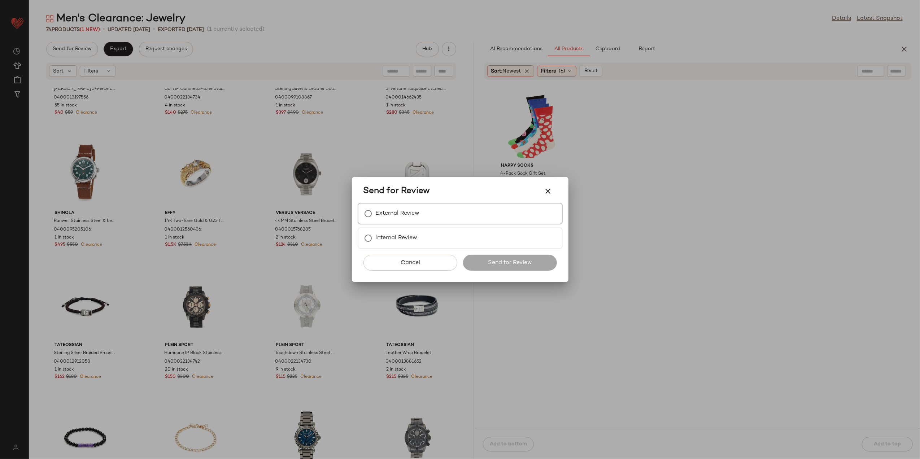
click at [430, 215] on div "External Review" at bounding box center [460, 214] width 205 height 22
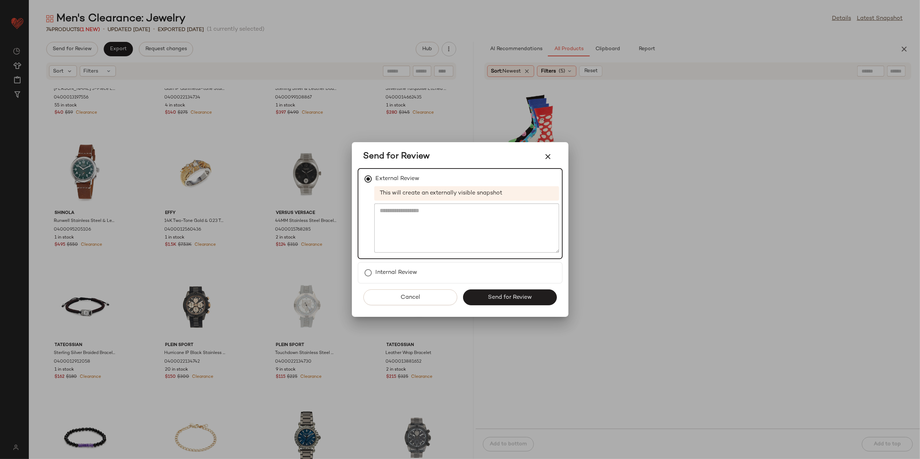
click at [494, 306] on div "Cancel Send for Review" at bounding box center [460, 300] width 205 height 33
click at [494, 297] on span "Send for Review" at bounding box center [510, 297] width 44 height 7
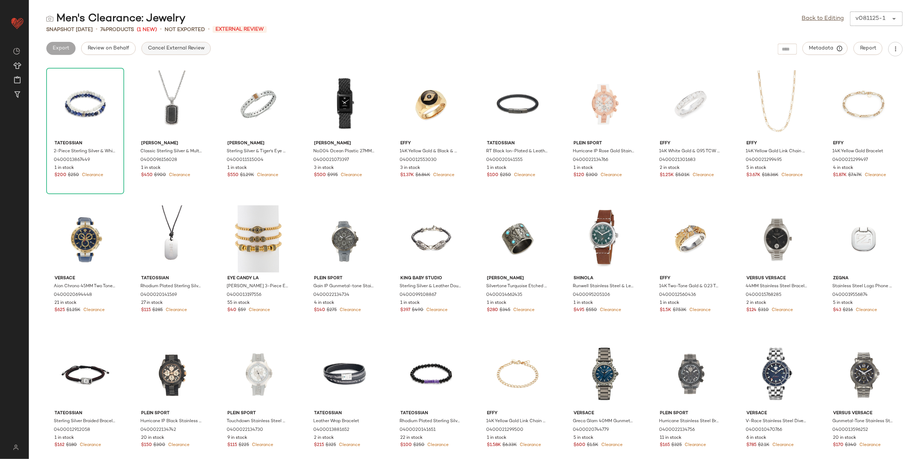
click at [159, 49] on span "Cancel External Review" at bounding box center [176, 48] width 57 height 6
click at [106, 49] on button "Export" at bounding box center [118, 48] width 29 height 13
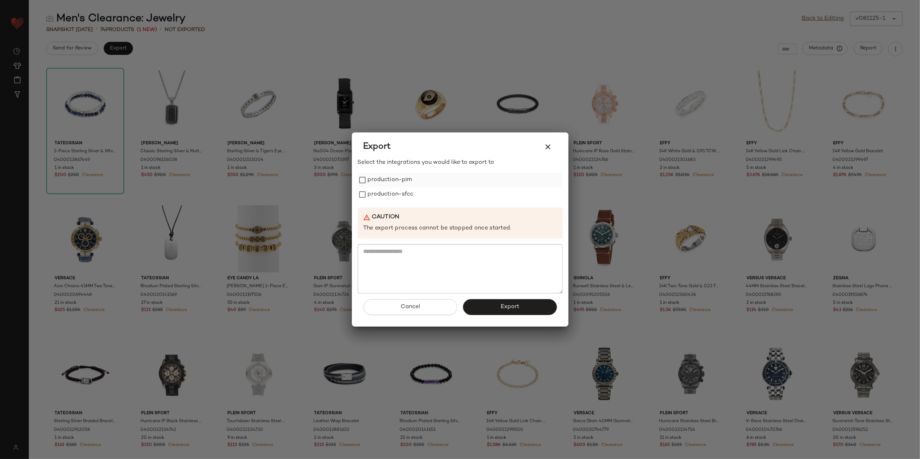
click at [398, 179] on label "production-pim" at bounding box center [390, 180] width 44 height 14
click at [392, 188] on label "production-sfcc" at bounding box center [391, 194] width 46 height 14
drag, startPoint x: 476, startPoint y: 305, endPoint x: 476, endPoint y: 310, distance: 4.3
click at [476, 309] on button "Export" at bounding box center [510, 307] width 94 height 16
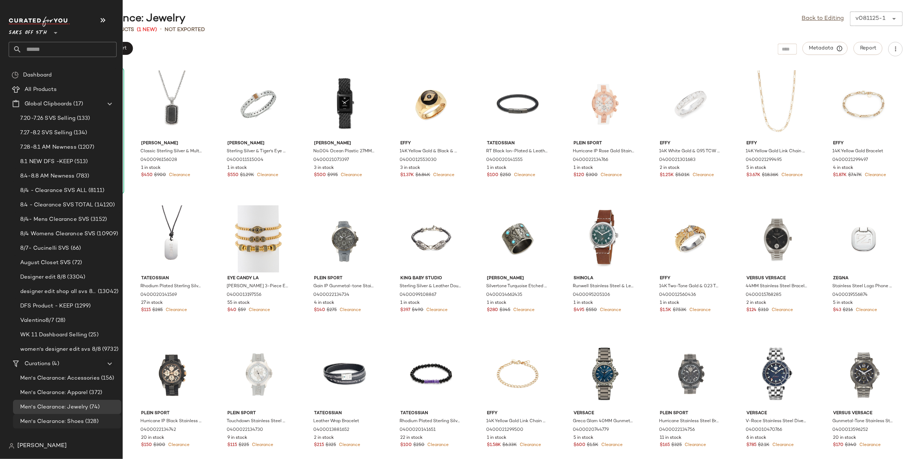
click at [76, 415] on div "Men's Clearance: Shoes (328)" at bounding box center [67, 422] width 108 height 14
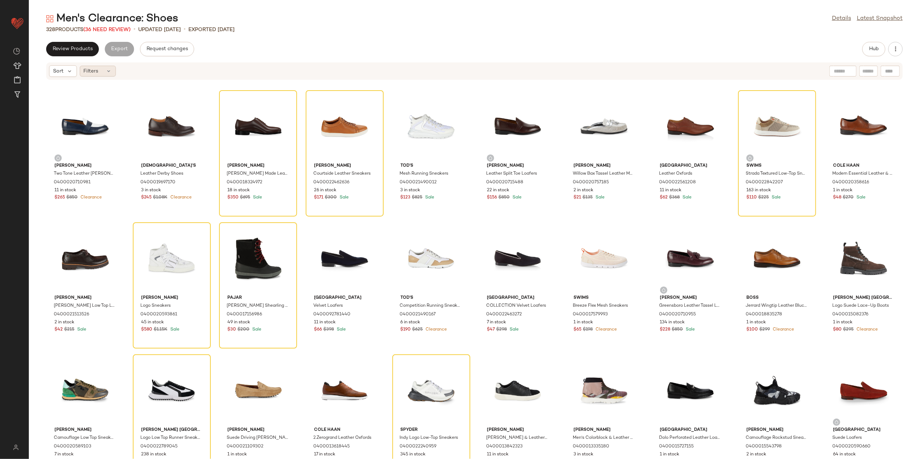
click at [96, 71] on span "Filters" at bounding box center [91, 72] width 15 height 8
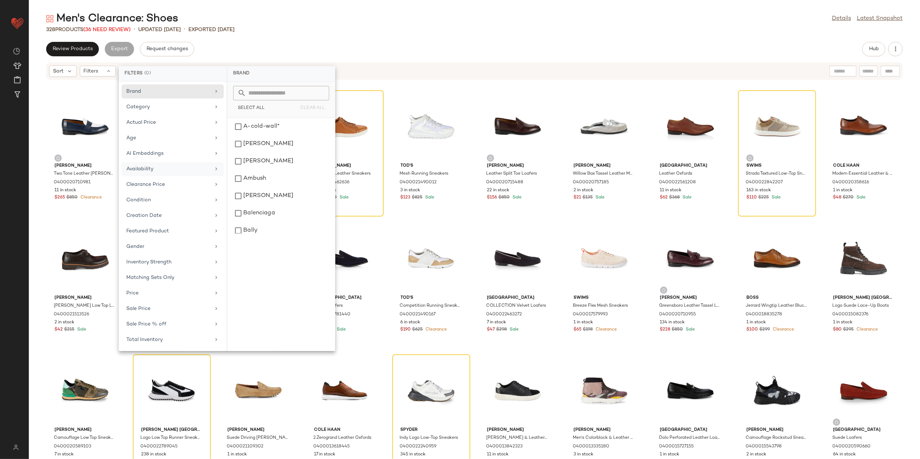
click at [165, 178] on div "Availability" at bounding box center [173, 185] width 102 height 14
click at [264, 147] on div "out_of_stock" at bounding box center [281, 143] width 102 height 17
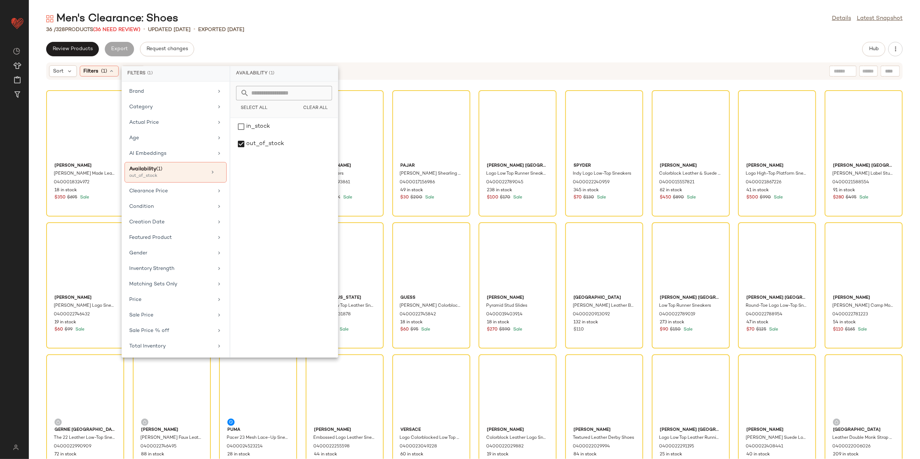
click at [303, 36] on div "Men's Clearance: Shoes Details Latest Snapshot 36 / 328 Products (36 Need Revie…" at bounding box center [475, 236] width 892 height 448
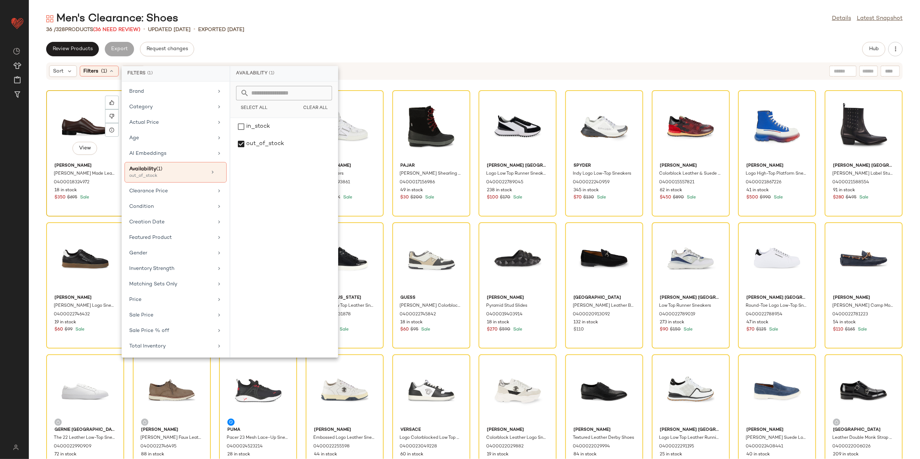
click at [81, 129] on div "View" at bounding box center [85, 126] width 73 height 67
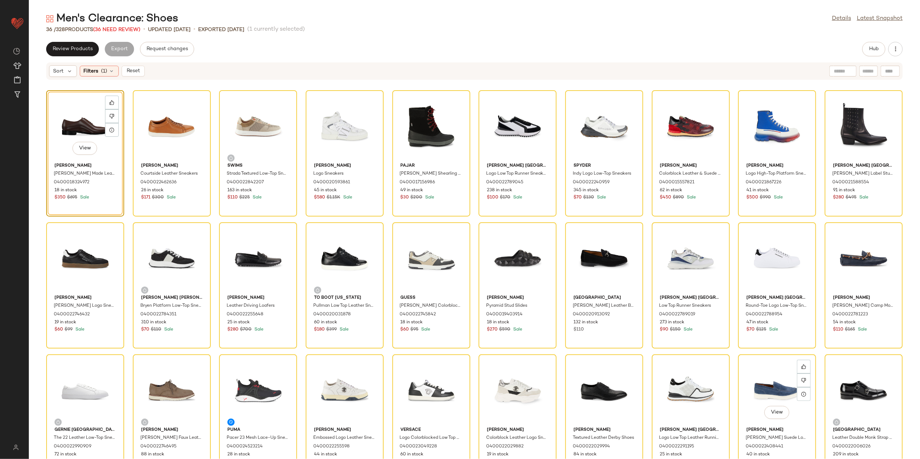
scroll to position [153, 0]
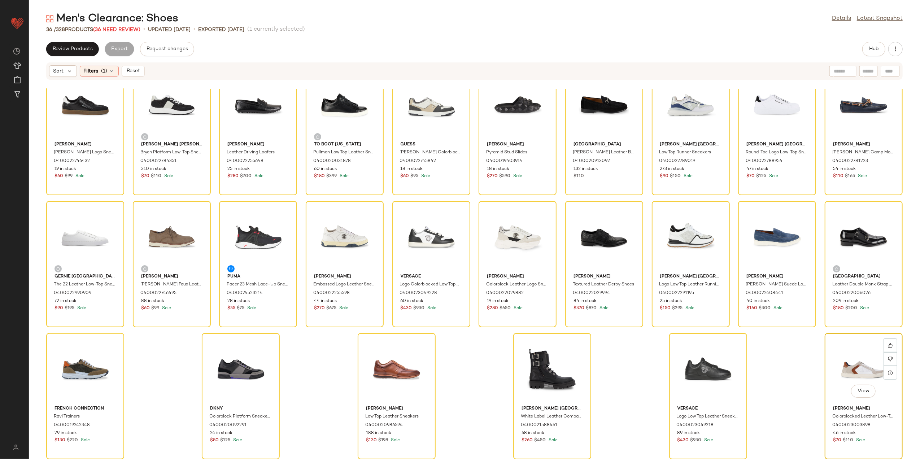
click at [845, 360] on div "View" at bounding box center [864, 369] width 73 height 67
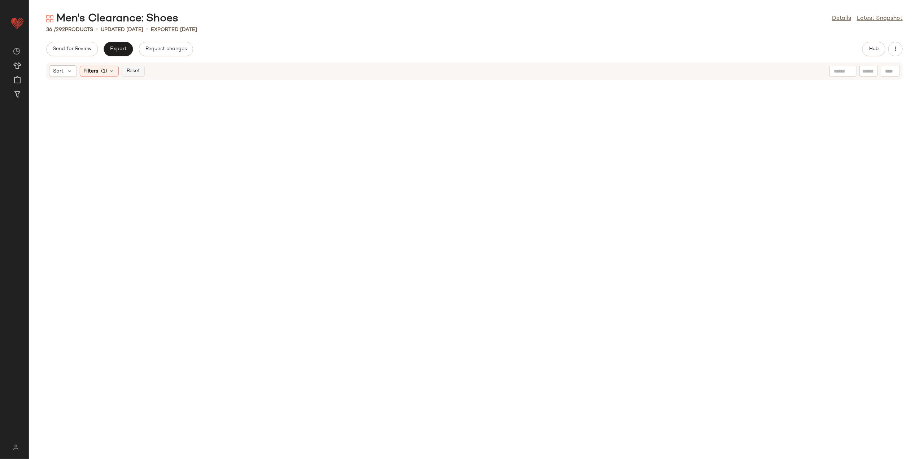
click at [141, 74] on button "Reset" at bounding box center [133, 71] width 23 height 11
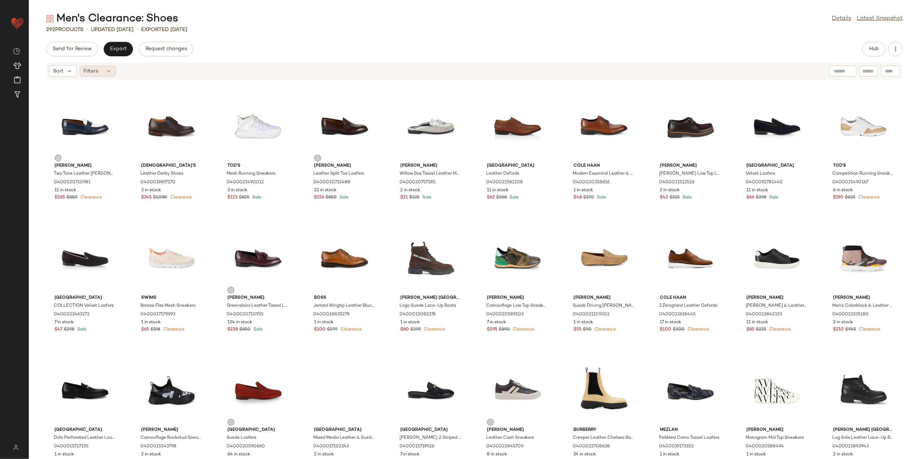
click at [85, 74] on span "Filters" at bounding box center [91, 72] width 15 height 8
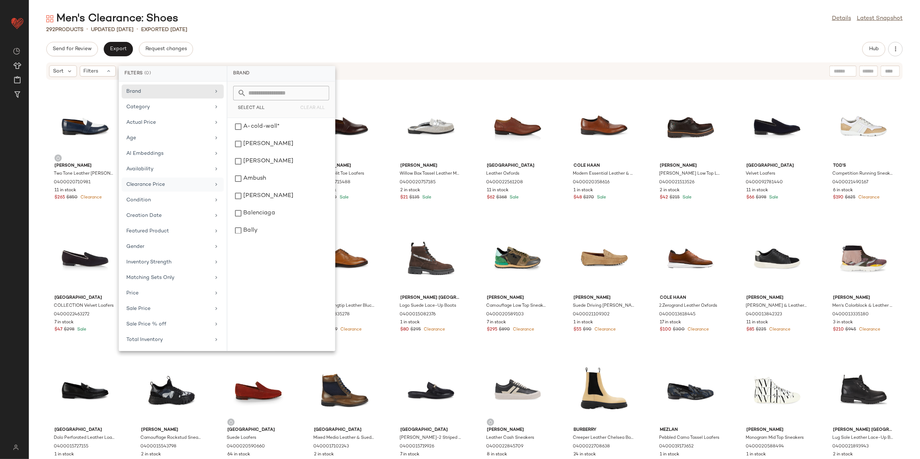
click at [155, 184] on div "Clearance Price" at bounding box center [168, 185] width 84 height 8
click at [257, 112] on div "On clearance Not on clearance" at bounding box center [281, 99] width 108 height 35
click at [257, 109] on button "Not on clearance" at bounding box center [281, 105] width 96 height 10
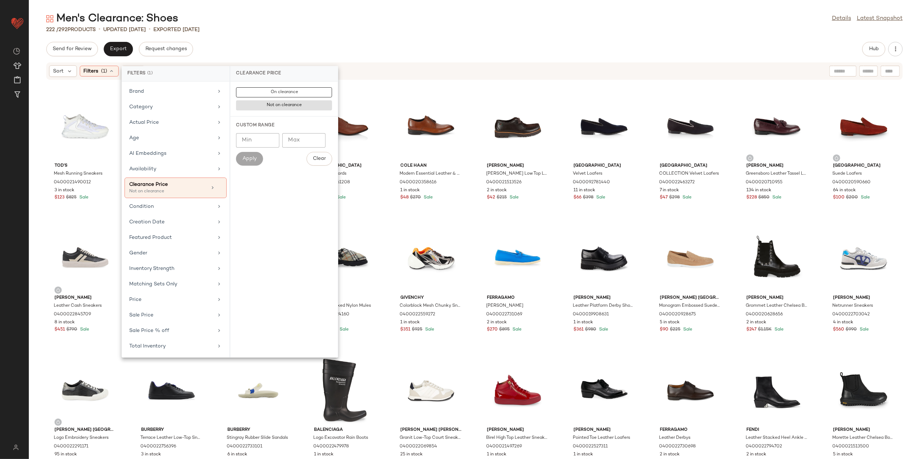
click at [364, 12] on div "Men's Clearance: Shoes Details Latest Snapshot" at bounding box center [475, 19] width 892 height 14
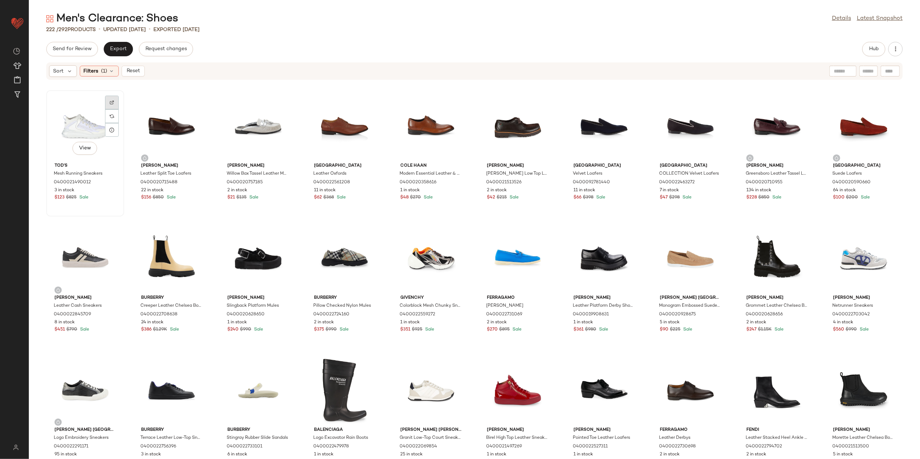
click at [116, 109] on div at bounding box center [112, 116] width 14 height 14
click at [451, 109] on div at bounding box center [458, 116] width 14 height 14
click at [284, 235] on img at bounding box center [285, 235] width 4 height 4
click at [134, 72] on span "Reset" at bounding box center [133, 71] width 14 height 6
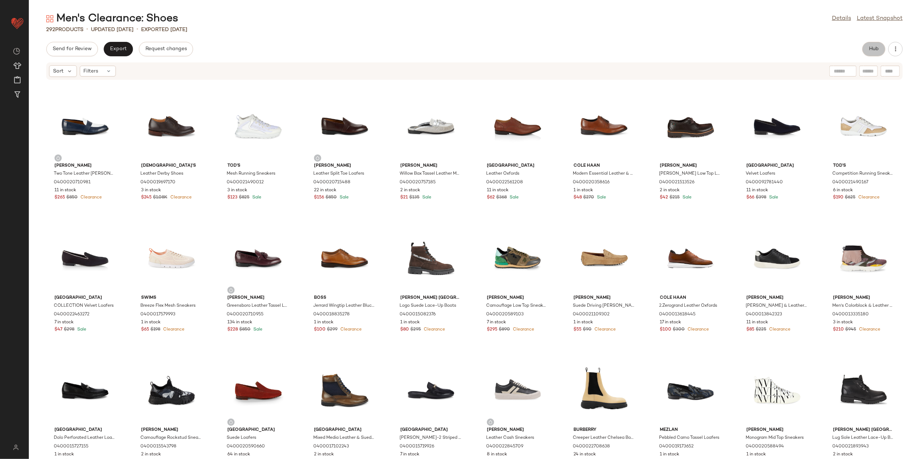
click at [865, 45] on button "Hub" at bounding box center [874, 49] width 23 height 14
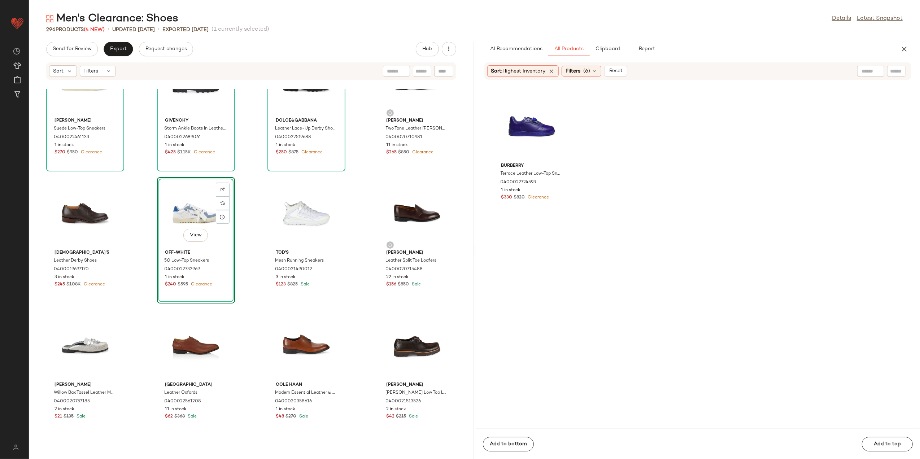
scroll to position [96, 0]
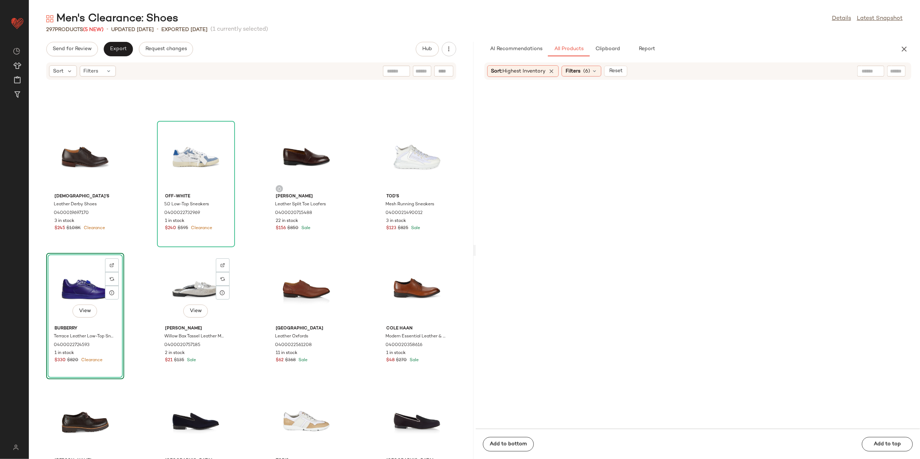
scroll to position [246, 0]
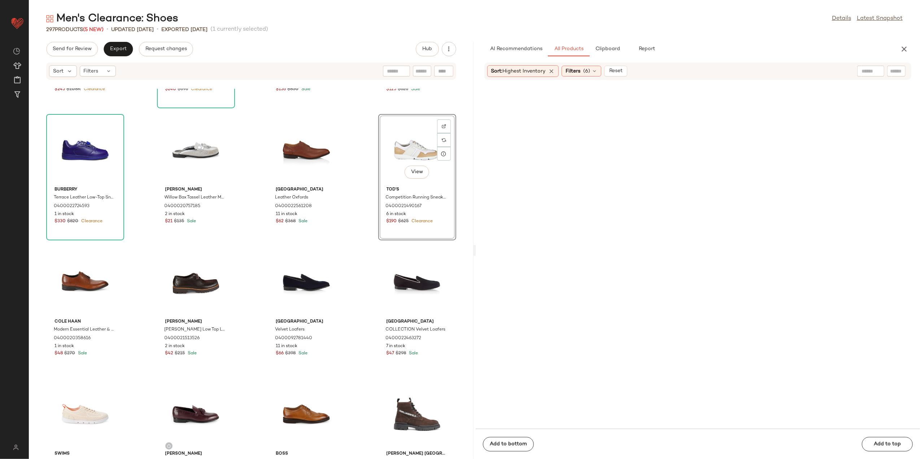
click at [478, 11] on main "Men's Clearance: Shoes Details Latest Snapshot 297 Products (5 New) • updated […" at bounding box center [460, 229] width 920 height 459
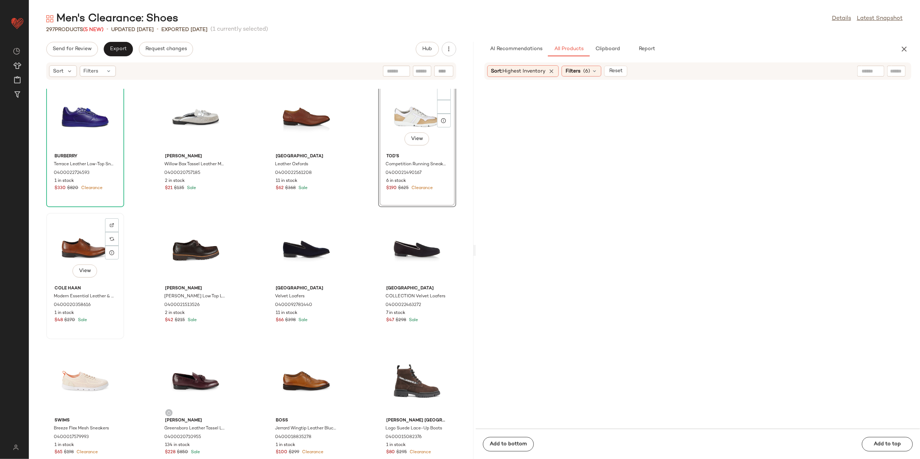
scroll to position [102, 0]
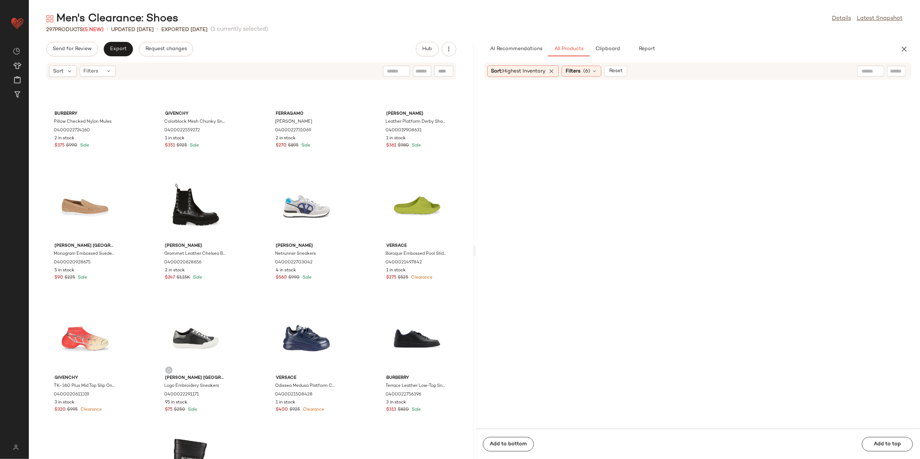
scroll to position [1291, 0]
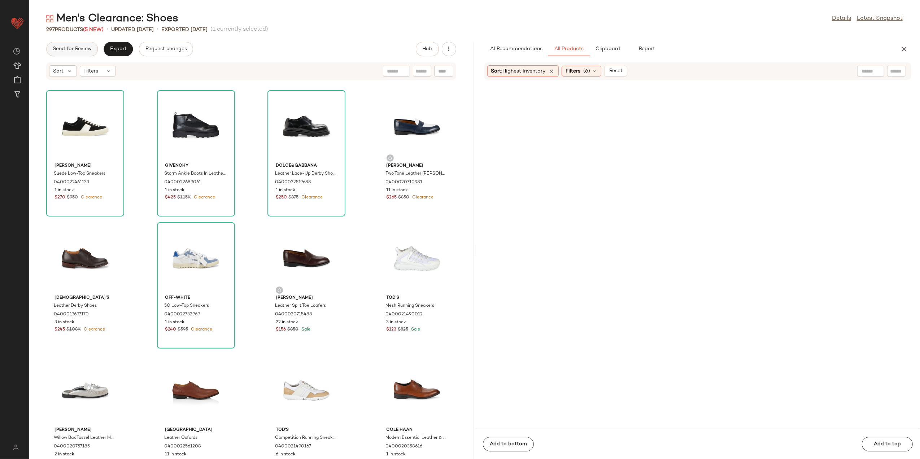
click at [54, 46] on span "Send for Review" at bounding box center [71, 49] width 39 height 6
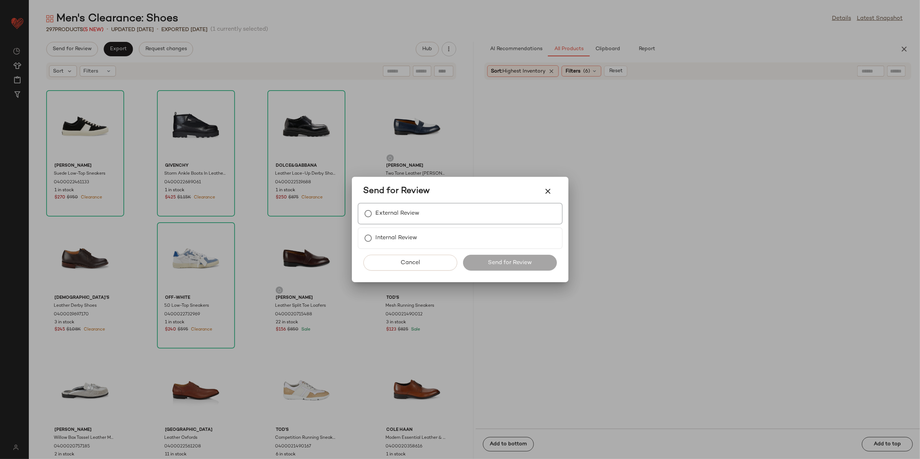
click at [398, 224] on div "External Review" at bounding box center [460, 214] width 205 height 22
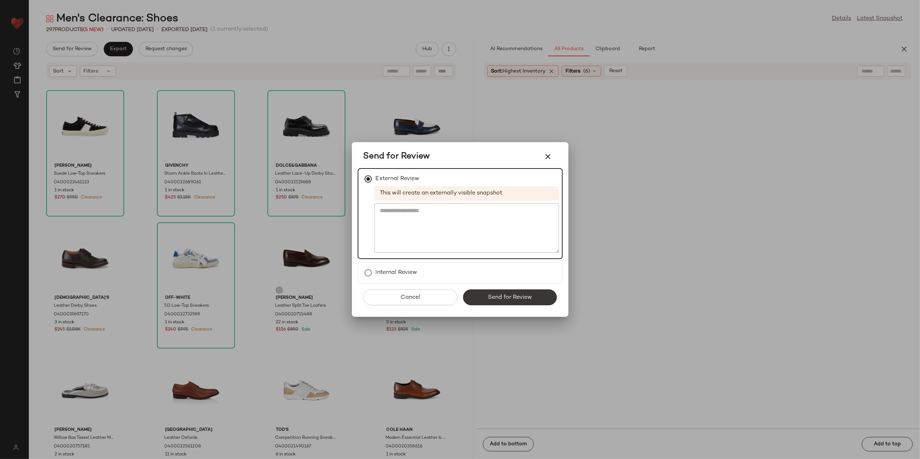
click at [477, 300] on button "Send for Review" at bounding box center [510, 298] width 94 height 16
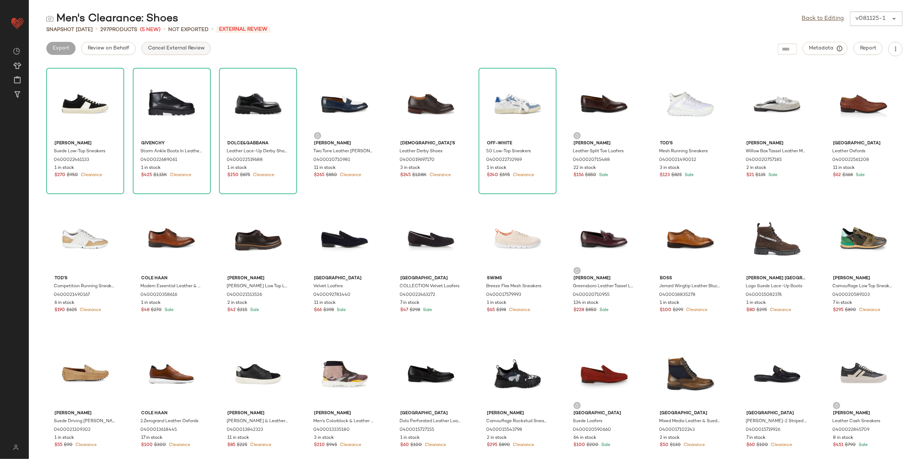
click at [155, 51] on button "Cancel External Review" at bounding box center [176, 48] width 69 height 13
click at [123, 48] on span "Export" at bounding box center [118, 48] width 17 height 6
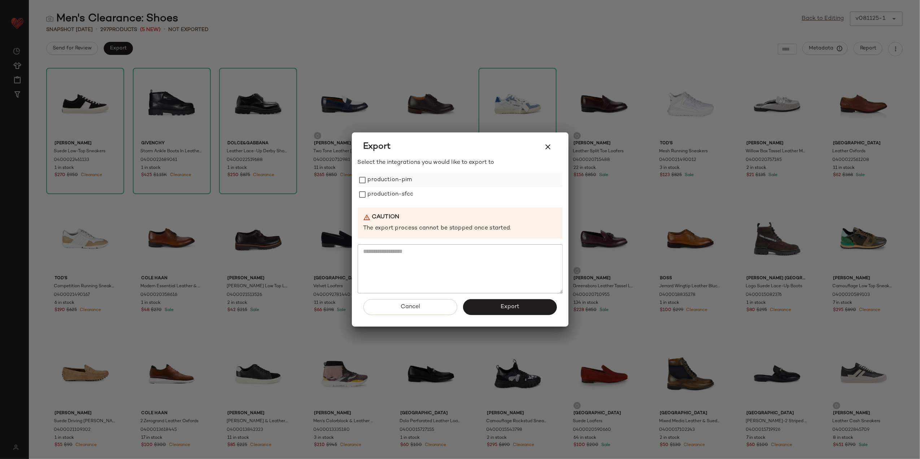
click at [399, 178] on label "production-pim" at bounding box center [390, 180] width 44 height 14
click at [395, 193] on label "production-sfcc" at bounding box center [391, 194] width 46 height 14
click at [482, 304] on button "Export" at bounding box center [510, 307] width 94 height 16
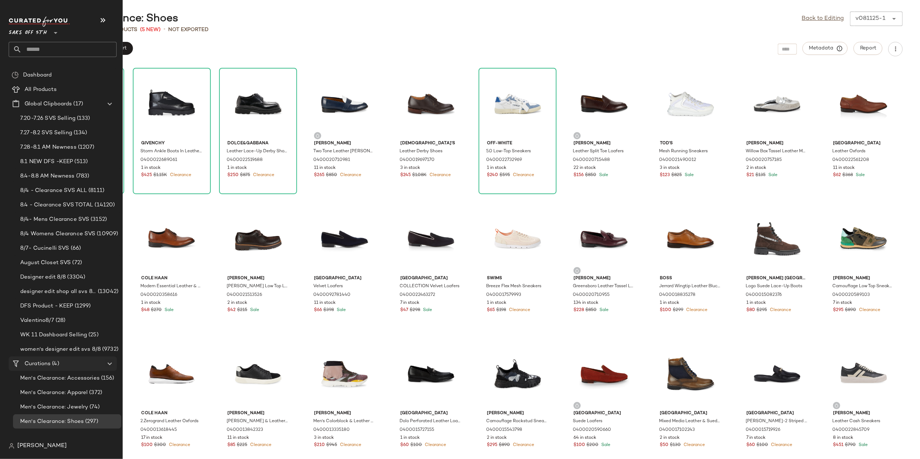
click at [56, 358] on Curations "Curations (4)" at bounding box center [63, 364] width 108 height 14
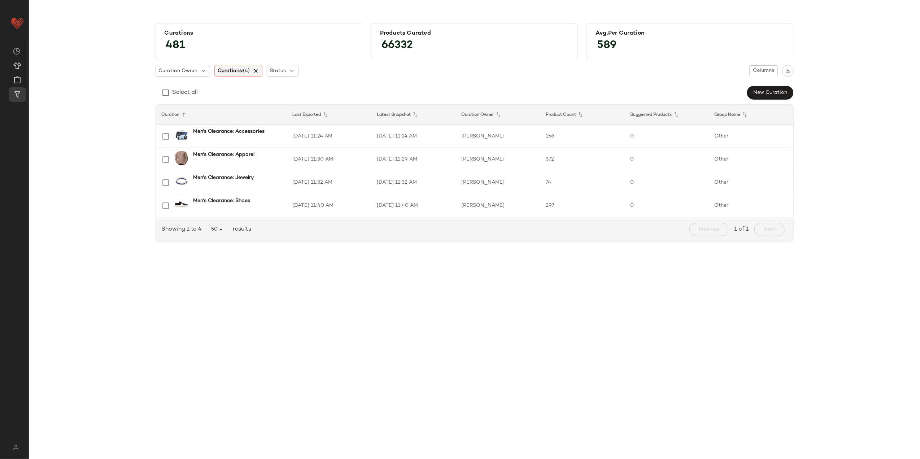
click at [256, 71] on icon at bounding box center [256, 71] width 6 height 6
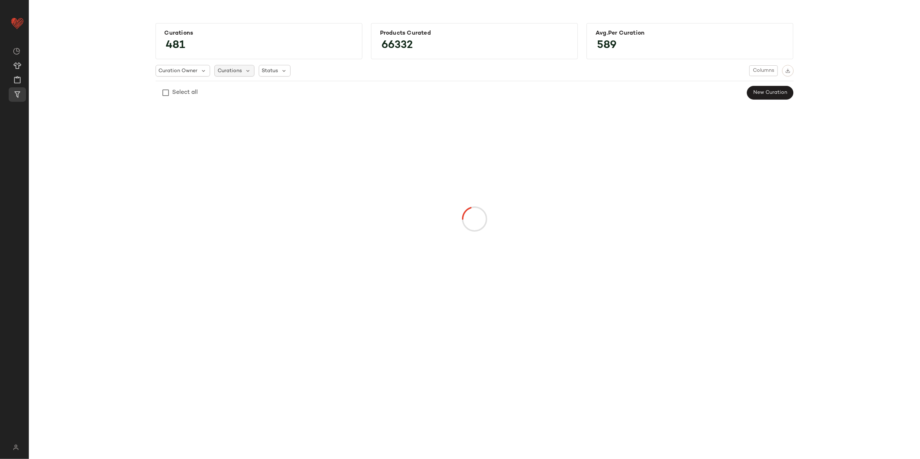
click at [230, 70] on span "Curations" at bounding box center [230, 71] width 24 height 8
click at [243, 89] on input "text" at bounding box center [265, 90] width 90 height 11
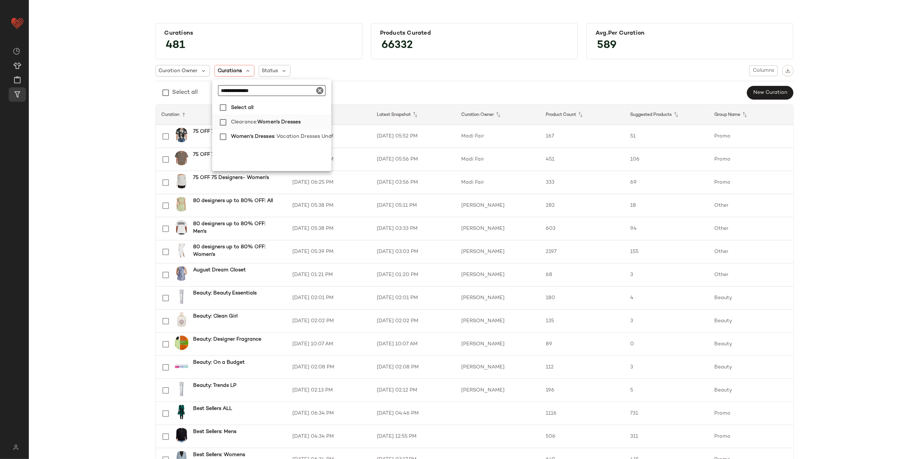
type input "**********"
click at [266, 118] on span "Women's Dresses" at bounding box center [278, 122] width 43 height 14
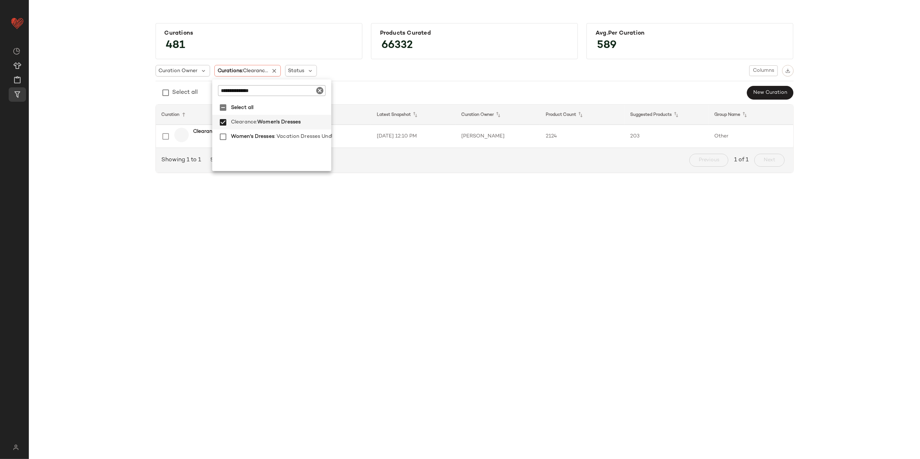
click at [317, 88] on icon "Clear" at bounding box center [320, 90] width 9 height 9
type input "**********"
click at [277, 125] on span "Designer Clearance" at bounding box center [257, 122] width 49 height 14
click at [272, 164] on span "Designer Clearance" at bounding box center [257, 166] width 49 height 14
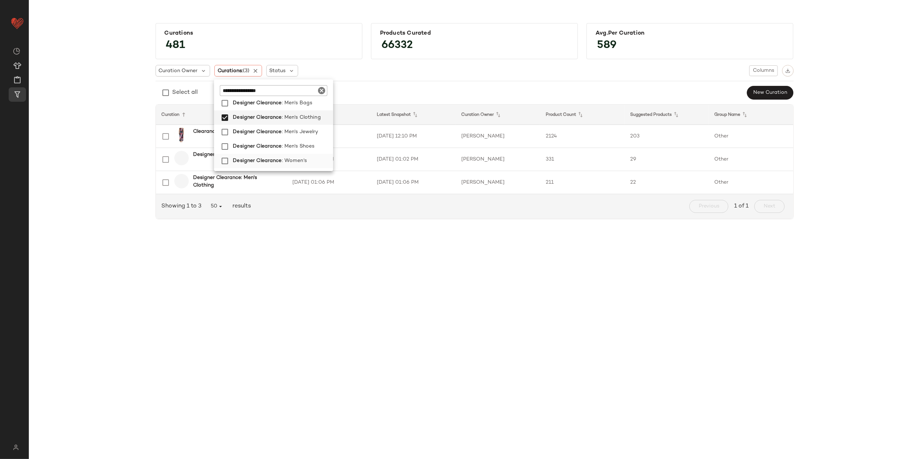
scroll to position [96, 0]
click at [279, 131] on span "Designer Clearance" at bounding box center [257, 127] width 49 height 14
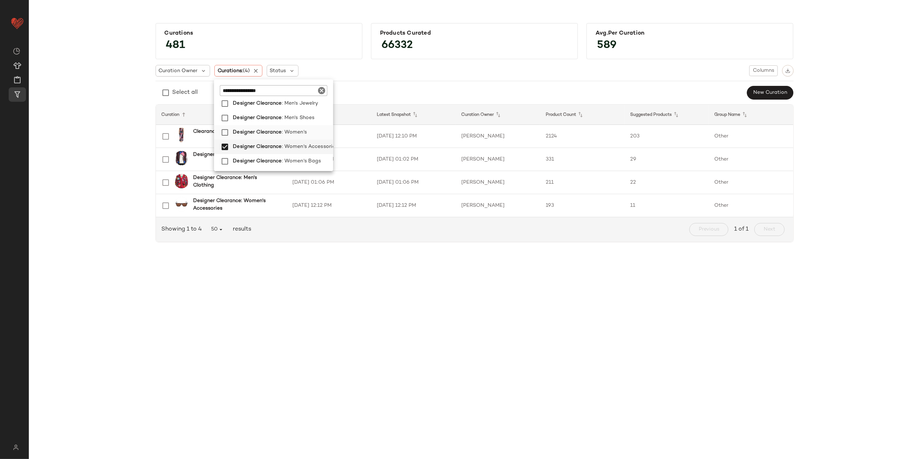
scroll to position [125, 0]
click at [289, 157] on span ": Women's Shoes" at bounding box center [303, 164] width 42 height 14
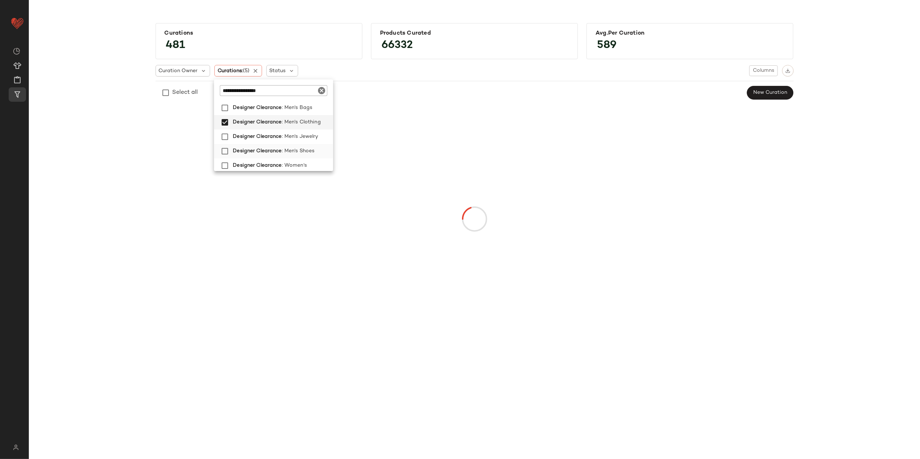
scroll to position [0, 0]
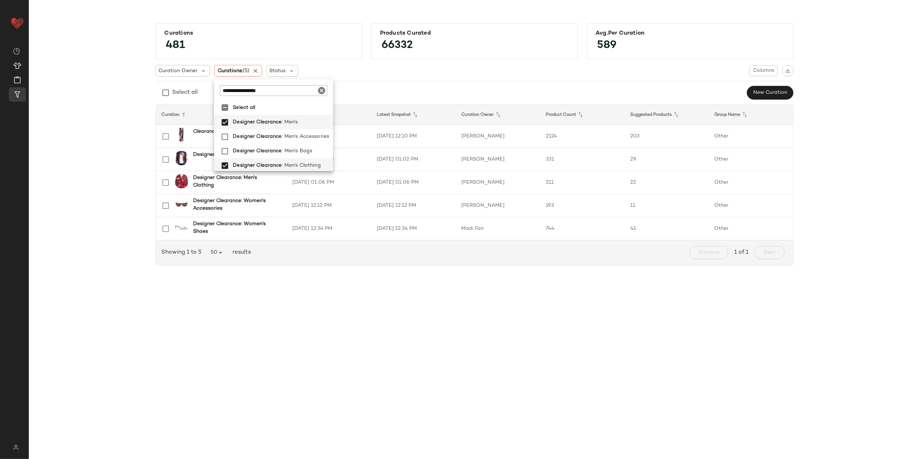
click at [409, 344] on div "Curations 481 Products Curated 66332 Avg.per Curation 589 Curation Owner Curati…" at bounding box center [475, 236] width 892 height 448
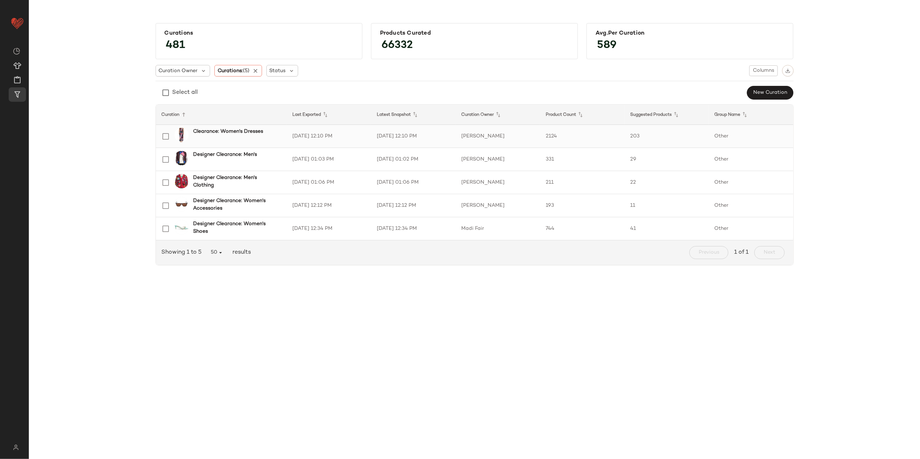
click at [283, 133] on td "Clearance: Women's Dresses" at bounding box center [221, 136] width 131 height 23
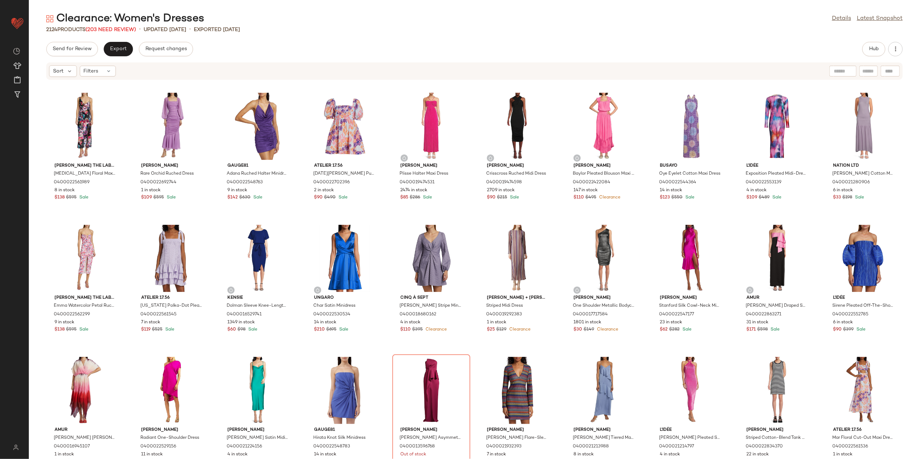
click at [91, 61] on div "Send for Review Export Request changes Hub Sort Filters [PERSON_NAME] the Label…" at bounding box center [475, 250] width 892 height 417
click at [91, 68] on span "Filters" at bounding box center [91, 72] width 15 height 8
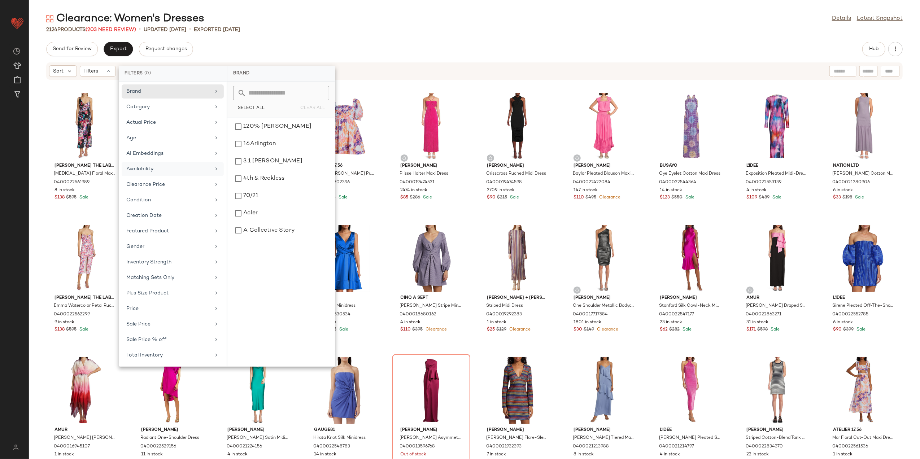
click at [170, 170] on div "Availability" at bounding box center [168, 169] width 84 height 8
click at [247, 139] on div "out_of_stock" at bounding box center [281, 143] width 102 height 17
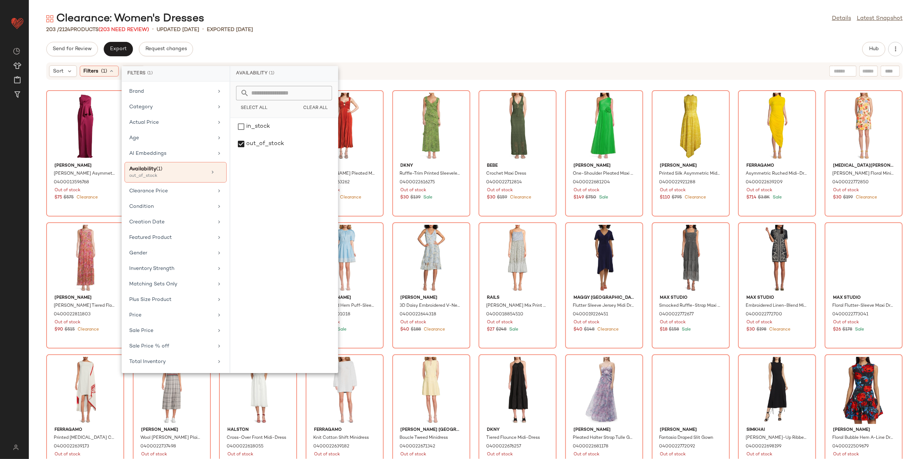
click at [350, 37] on div "Clearance: Women's Dresses Details Latest Snapshot 203 / 2124 Products (203 Nee…" at bounding box center [475, 236] width 892 height 448
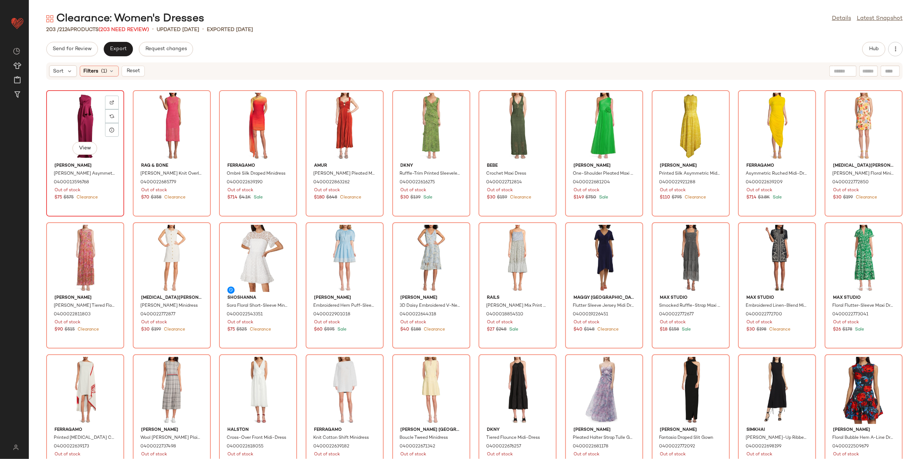
click at [79, 126] on div "View" at bounding box center [85, 126] width 73 height 67
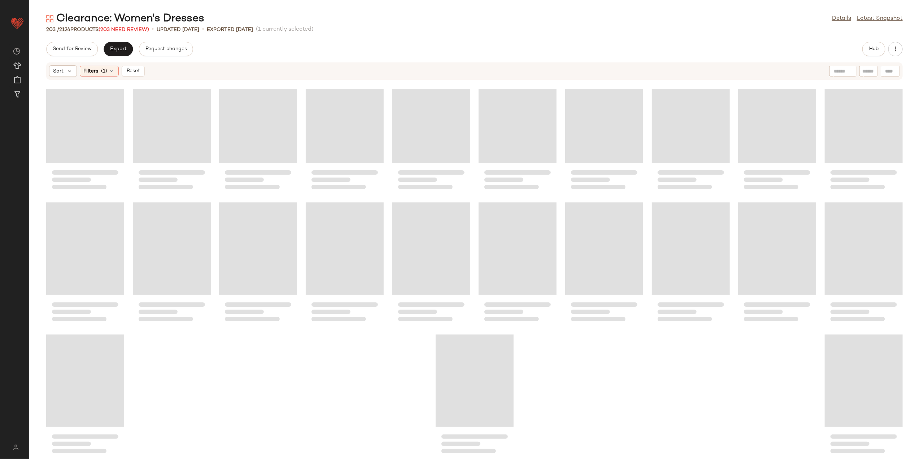
scroll to position [2406, 0]
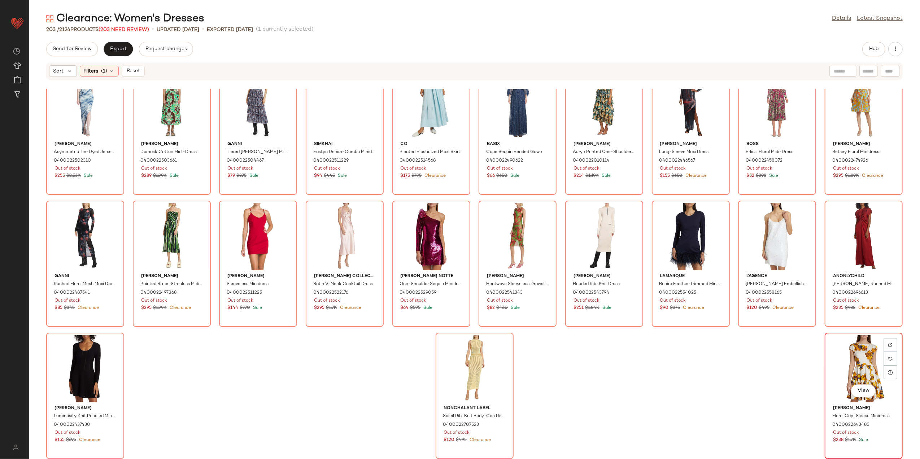
click at [873, 347] on div "View" at bounding box center [864, 368] width 73 height 67
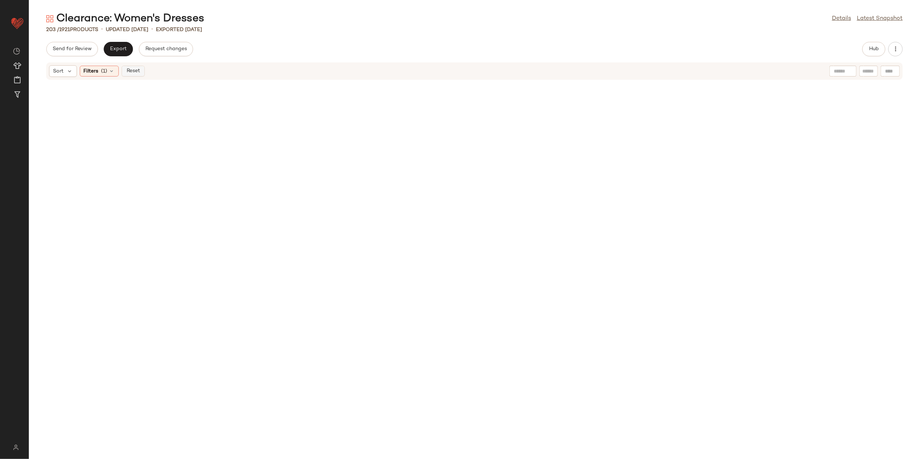
click at [134, 71] on span "Reset" at bounding box center [133, 71] width 14 height 6
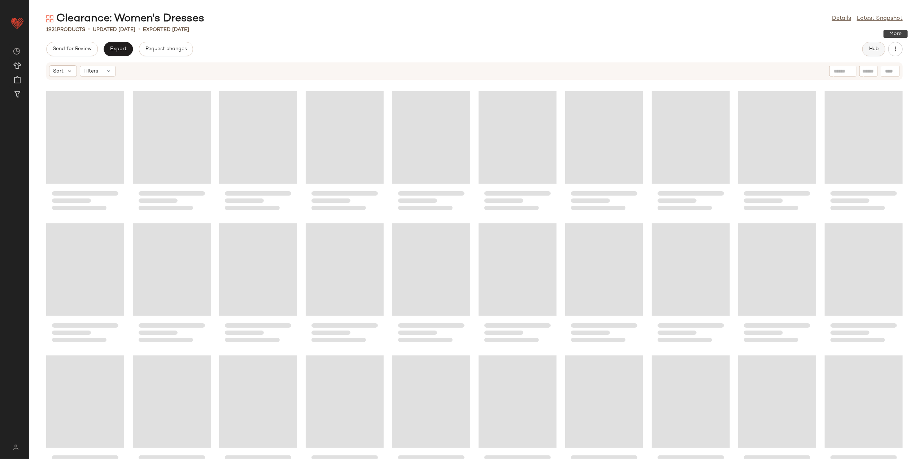
click at [870, 51] on span "Hub" at bounding box center [874, 49] width 10 height 6
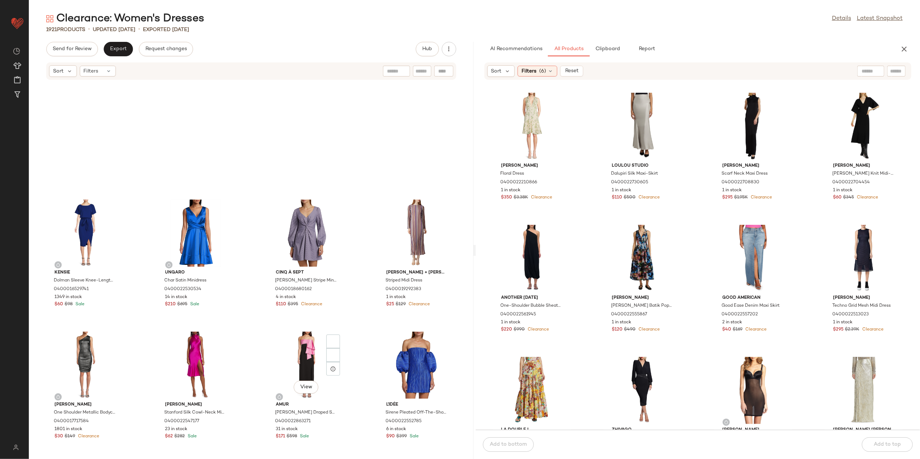
scroll to position [487, 0]
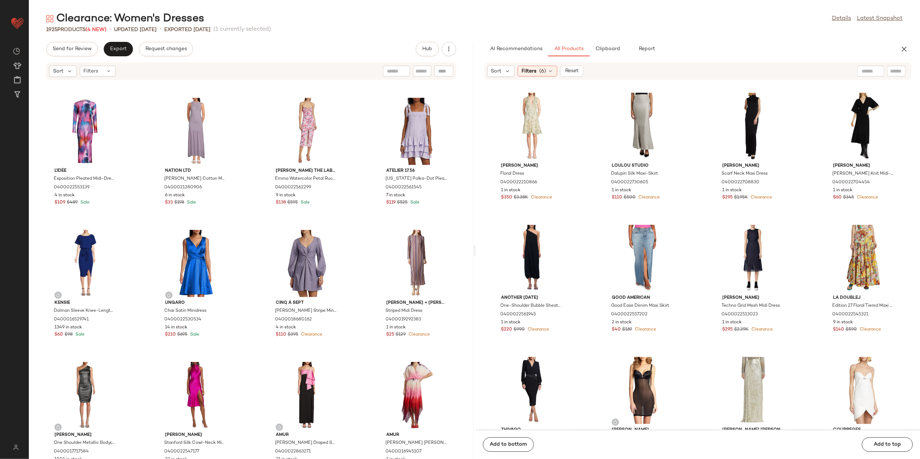
scroll to position [506, 0]
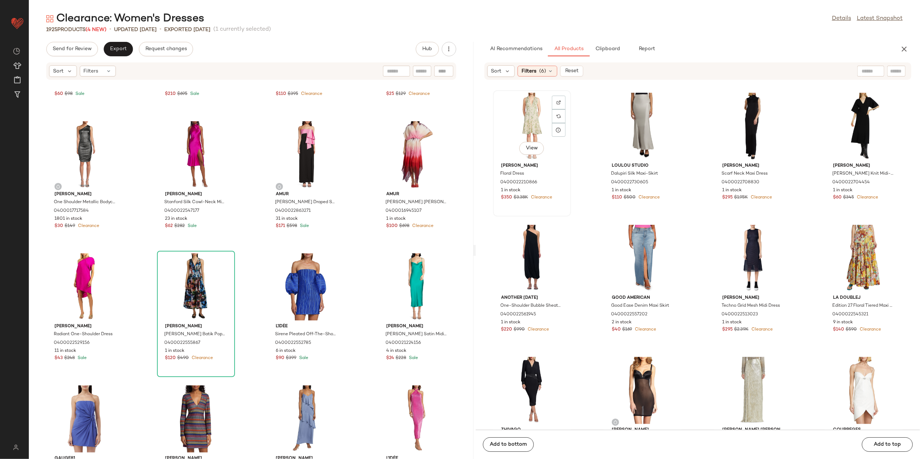
click at [519, 123] on div "View" at bounding box center [532, 126] width 73 height 67
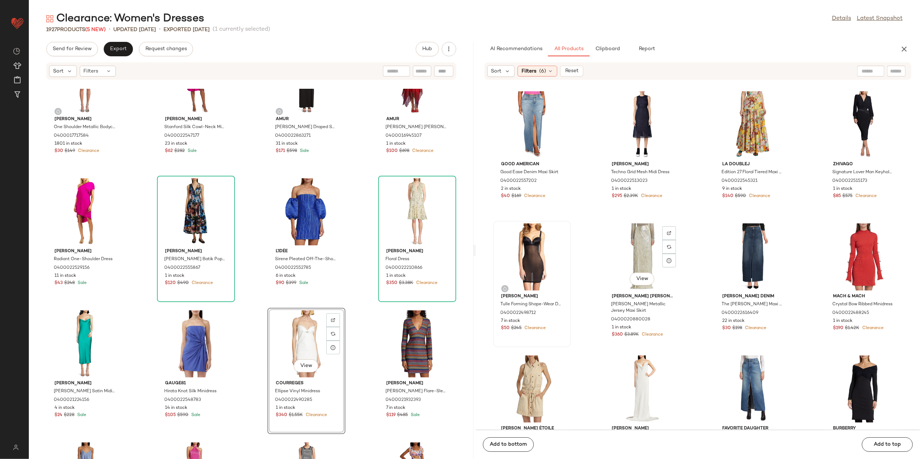
scroll to position [198, 0]
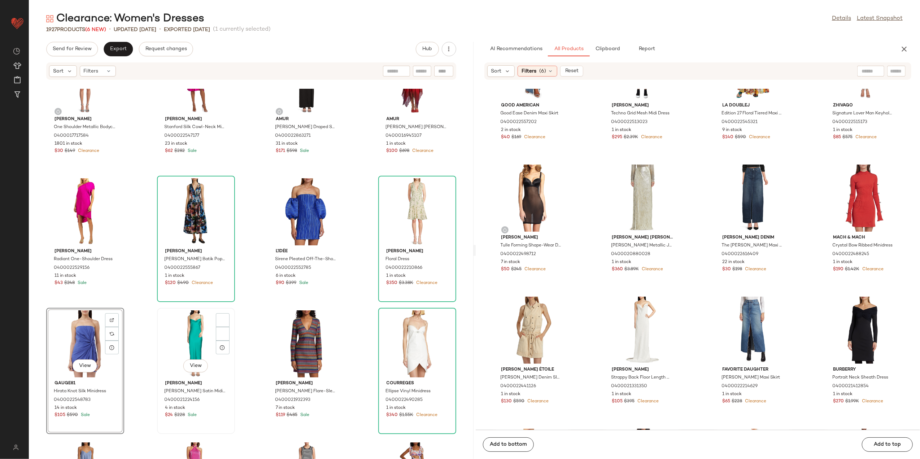
scroll to position [629, 0]
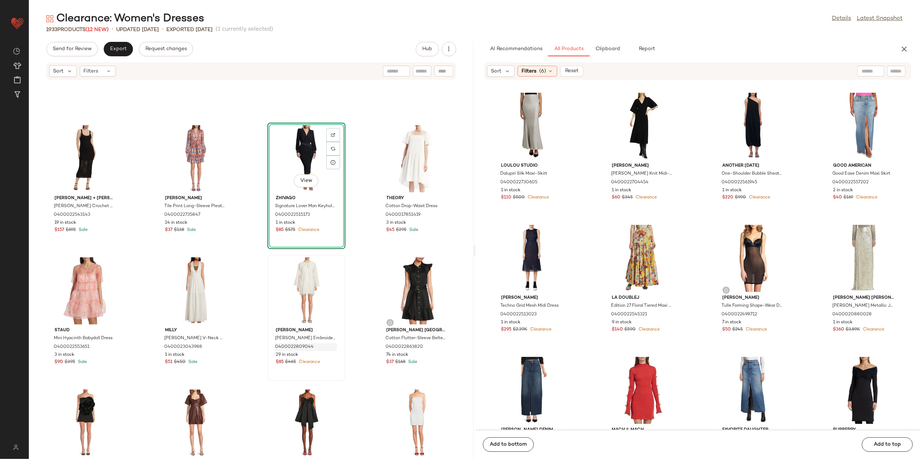
scroll to position [4465, 0]
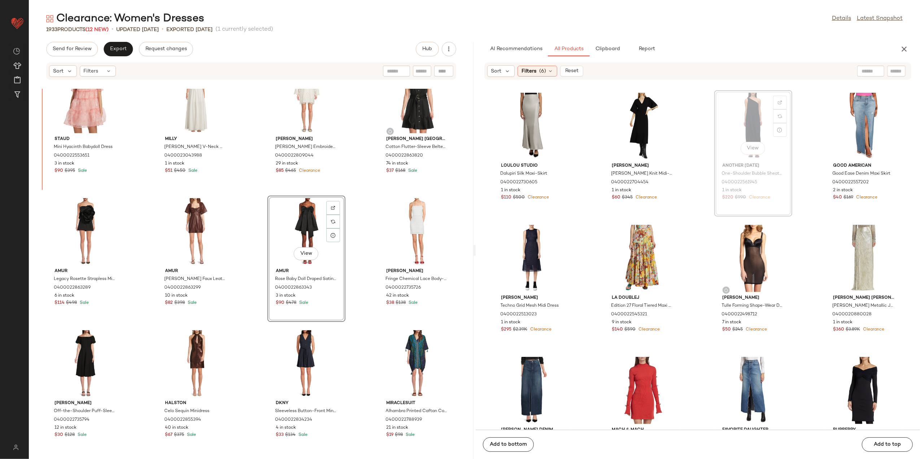
scroll to position [4641, 0]
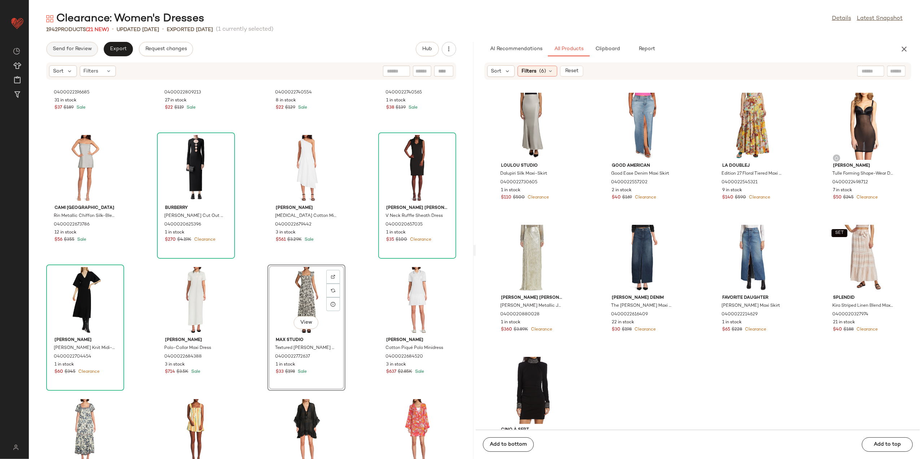
click at [77, 51] on span "Send for Review" at bounding box center [71, 49] width 39 height 6
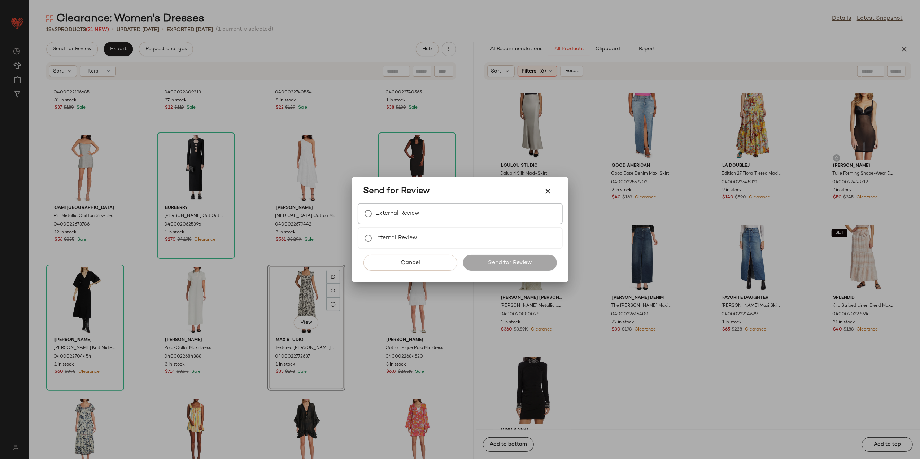
click at [402, 217] on label "External Review" at bounding box center [398, 214] width 44 height 14
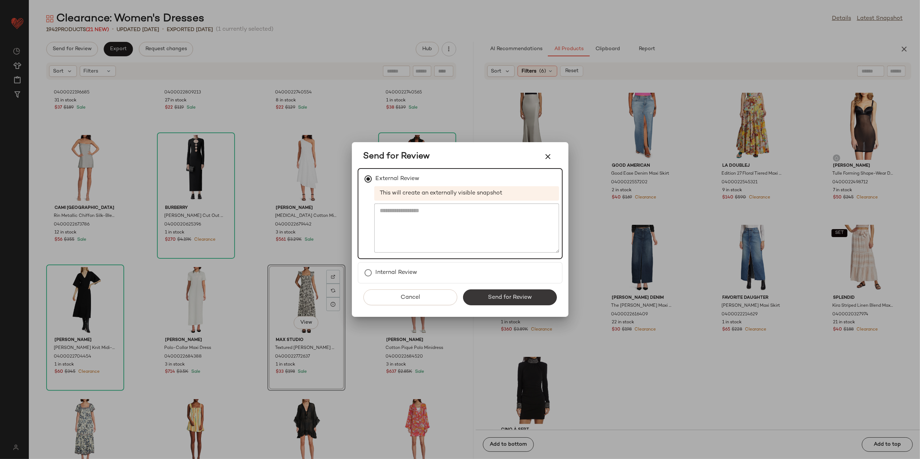
drag, startPoint x: 490, startPoint y: 308, endPoint x: 489, endPoint y: 302, distance: 6.3
click at [490, 308] on div "Cancel Send for Review" at bounding box center [460, 300] width 205 height 33
click at [483, 294] on button "Send for Review" at bounding box center [510, 298] width 94 height 16
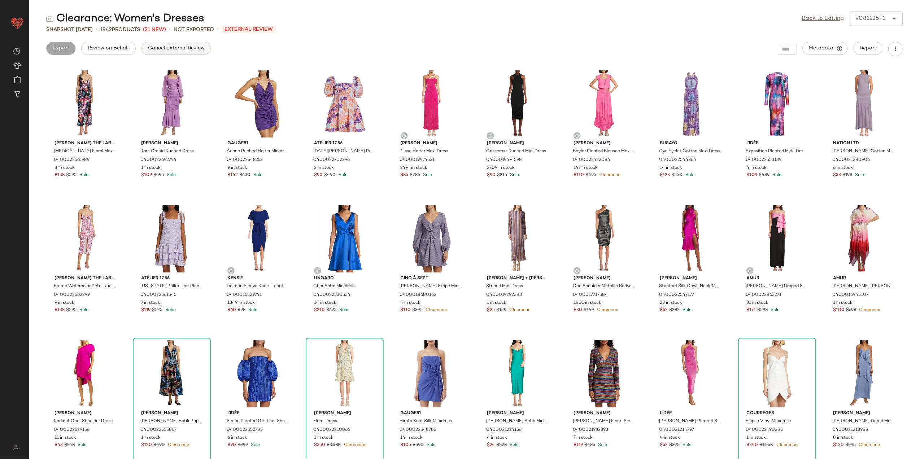
click at [173, 50] on span "Cancel External Review" at bounding box center [176, 48] width 57 height 6
click at [131, 42] on div "Export" at bounding box center [118, 49] width 29 height 14
click at [127, 47] on button "Export" at bounding box center [118, 48] width 29 height 13
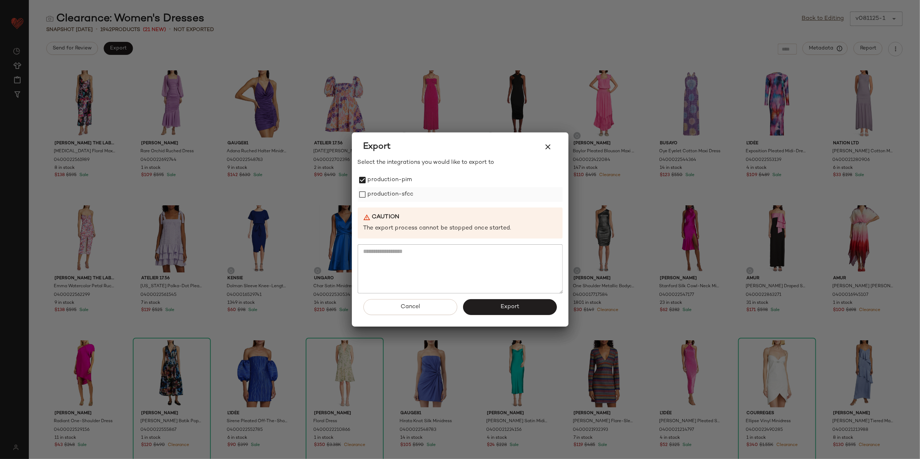
click at [378, 199] on label "production-sfcc" at bounding box center [391, 194] width 46 height 14
click at [506, 311] on button "Export" at bounding box center [510, 307] width 94 height 16
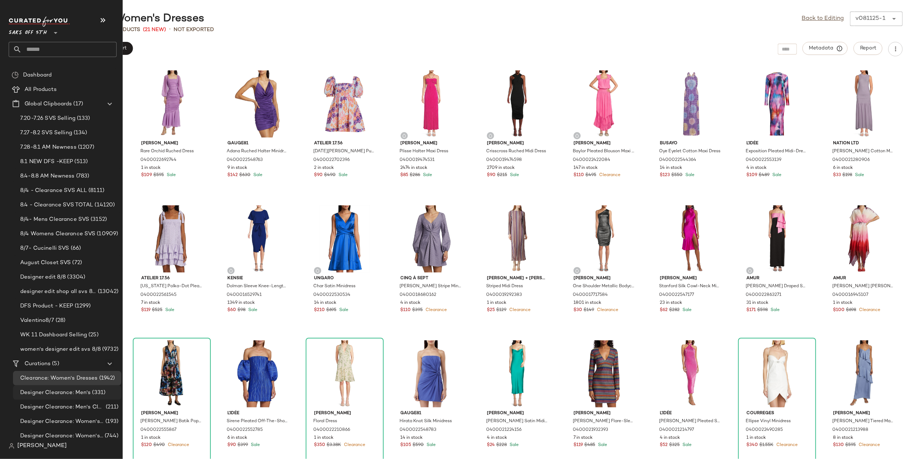
click at [48, 394] on span "Designer Clearance: Men's" at bounding box center [55, 393] width 71 height 8
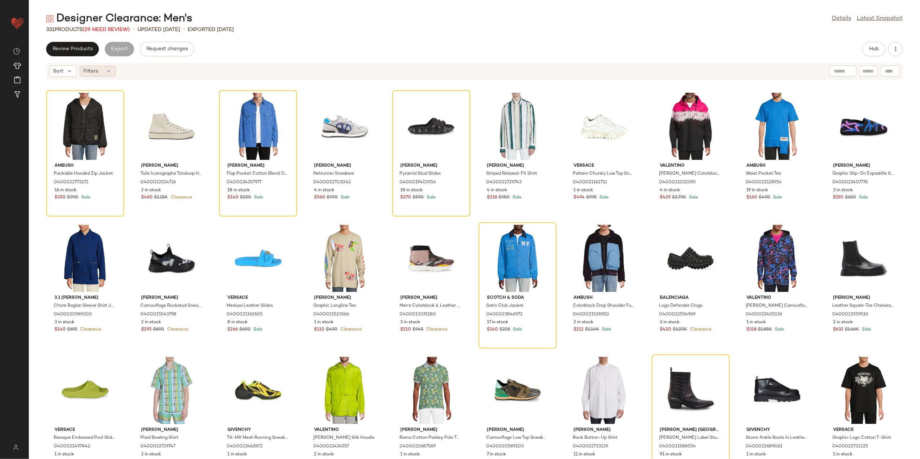
click at [80, 66] on div "Filters" at bounding box center [98, 71] width 36 height 11
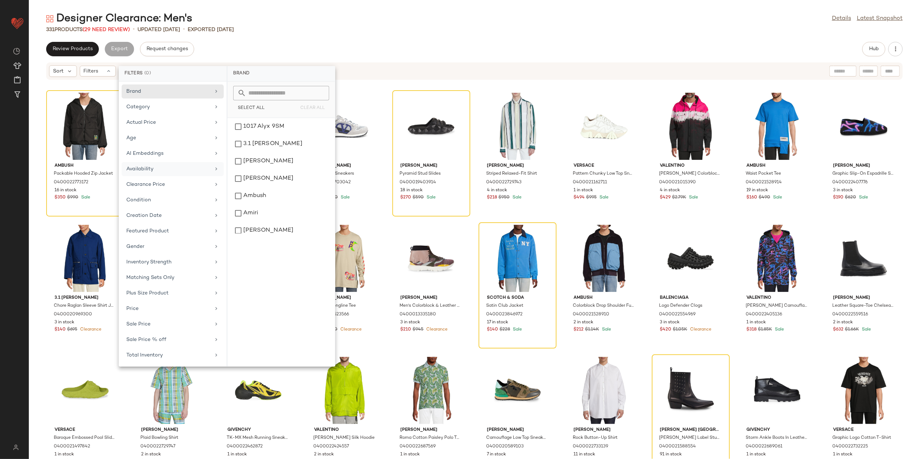
click at [179, 171] on div "Availability" at bounding box center [168, 169] width 84 height 8
click at [266, 136] on div "out_of_stock" at bounding box center [281, 143] width 102 height 17
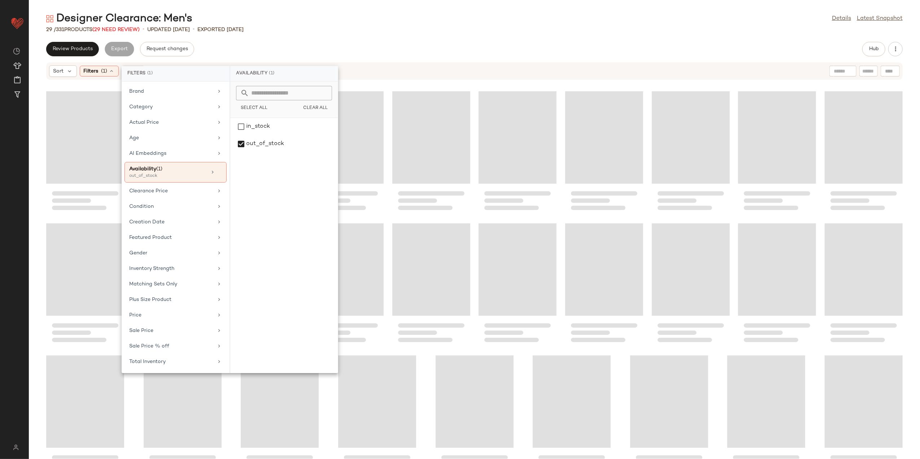
click at [428, 28] on div "29 / 331 Products (29 Need Review) • updated Aug 8th • Exported Aug 8th" at bounding box center [475, 29] width 892 height 7
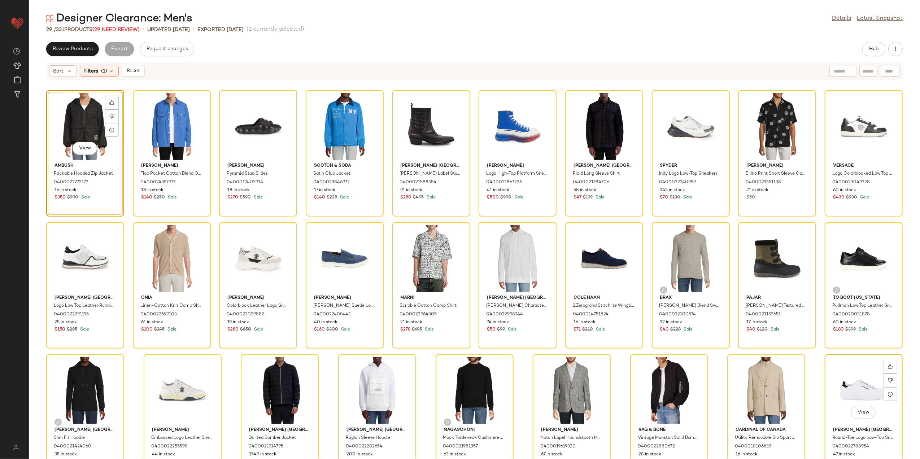
click at [863, 378] on div "View" at bounding box center [864, 390] width 73 height 67
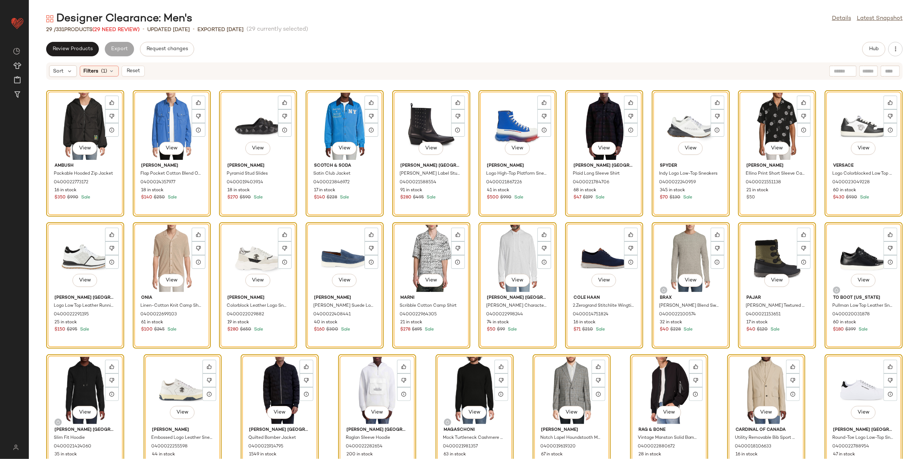
scroll to position [22, 0]
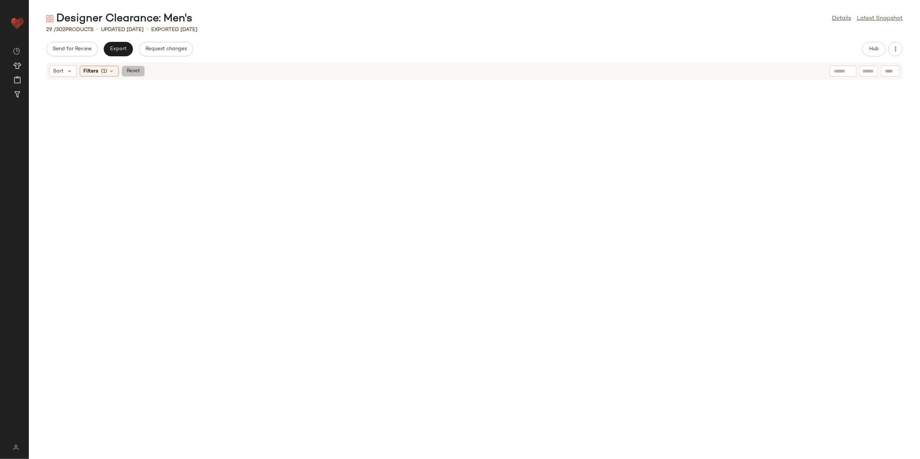
click at [131, 72] on span "Reset" at bounding box center [133, 71] width 14 height 6
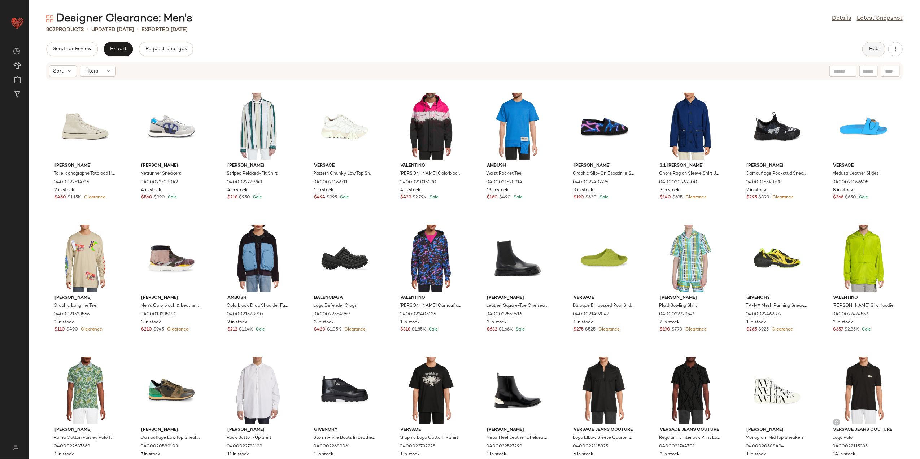
click at [867, 48] on button "Hub" at bounding box center [874, 49] width 23 height 14
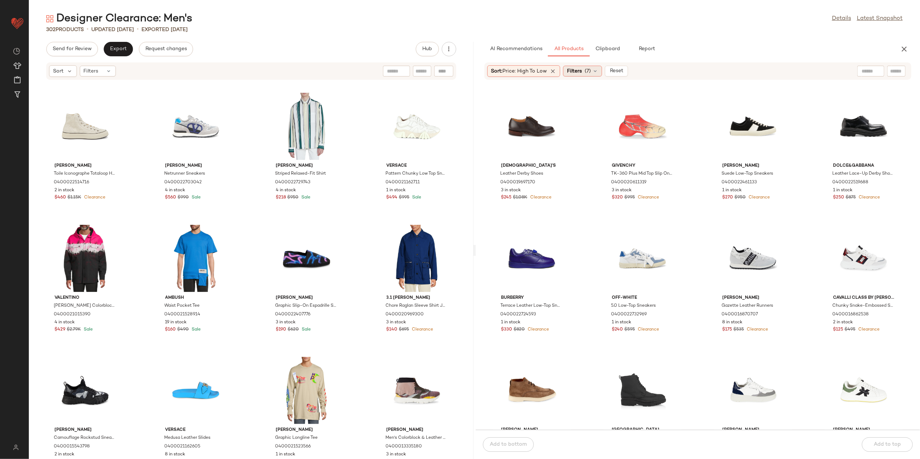
click at [589, 73] on span "(7)" at bounding box center [588, 72] width 6 height 8
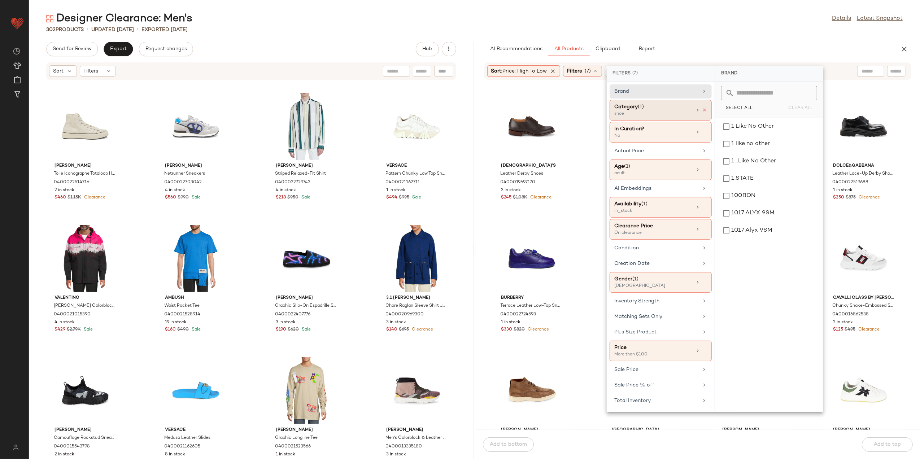
click at [706, 112] on icon at bounding box center [704, 110] width 5 height 5
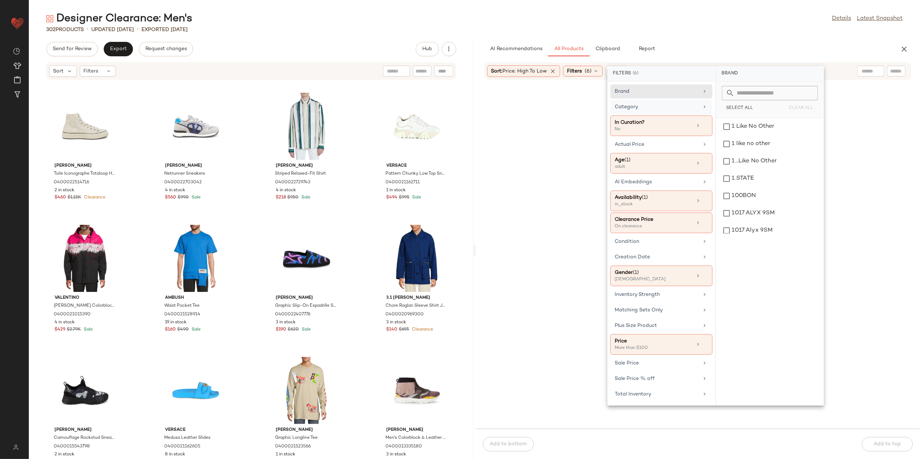
click at [695, 110] on div "Category" at bounding box center [657, 107] width 84 height 8
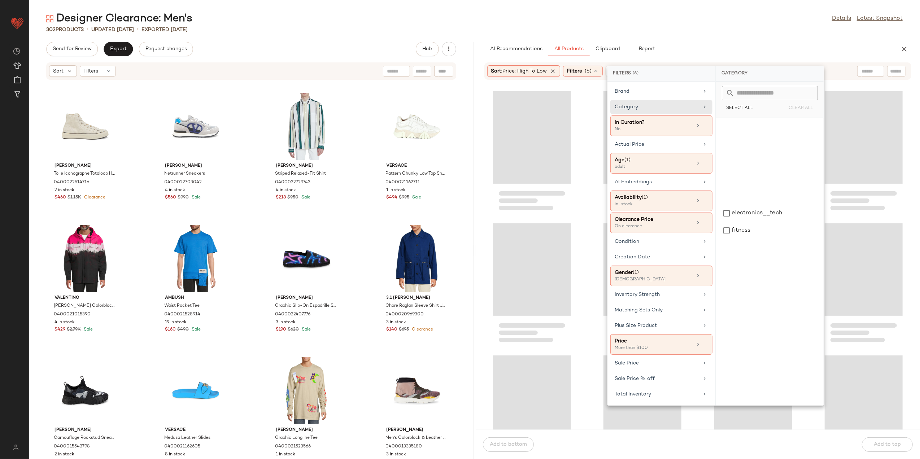
scroll to position [263, 0]
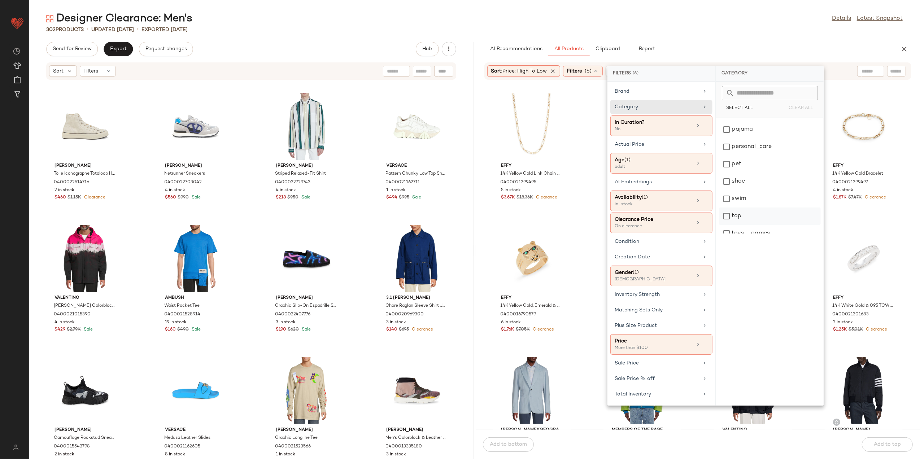
click at [758, 222] on div "top" at bounding box center [770, 216] width 102 height 17
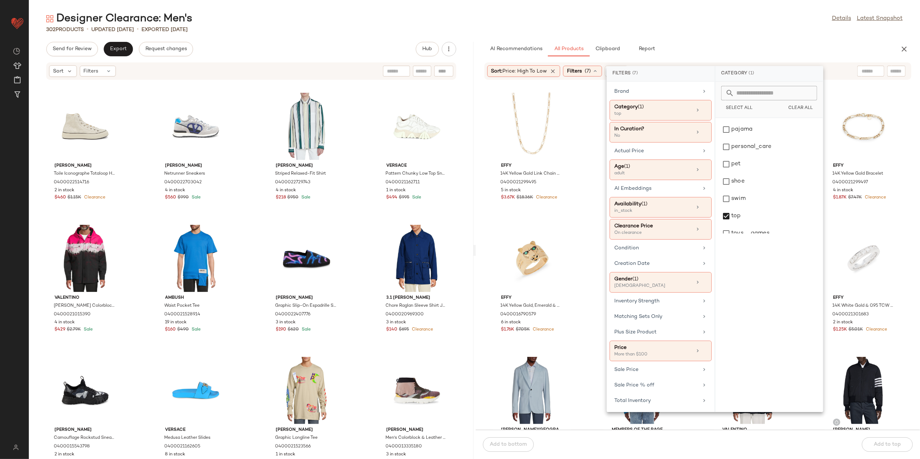
click at [712, 35] on div "Designer Clearance: Men's Details Latest Snapshot 302 Products • updated Aug 11…" at bounding box center [475, 236] width 892 height 448
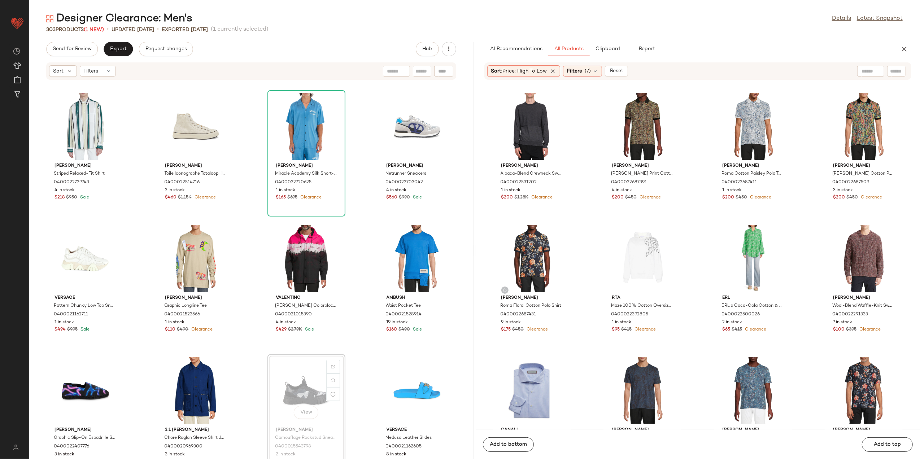
scroll to position [0, 0]
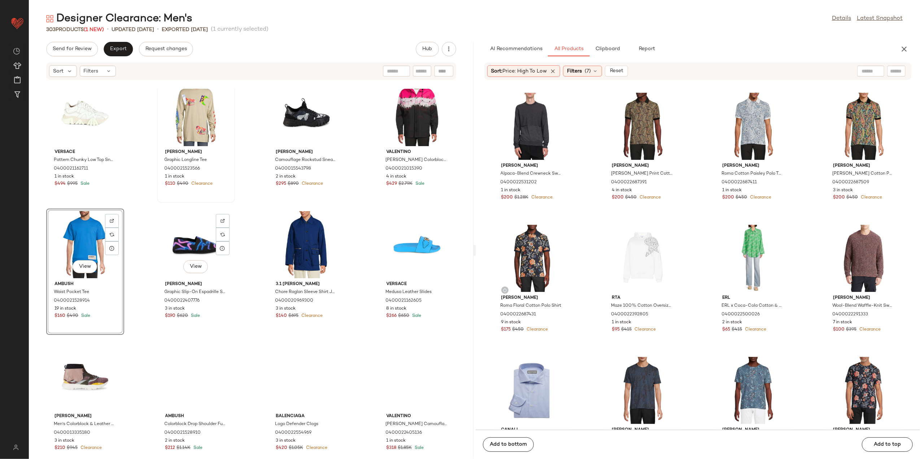
scroll to position [203, 0]
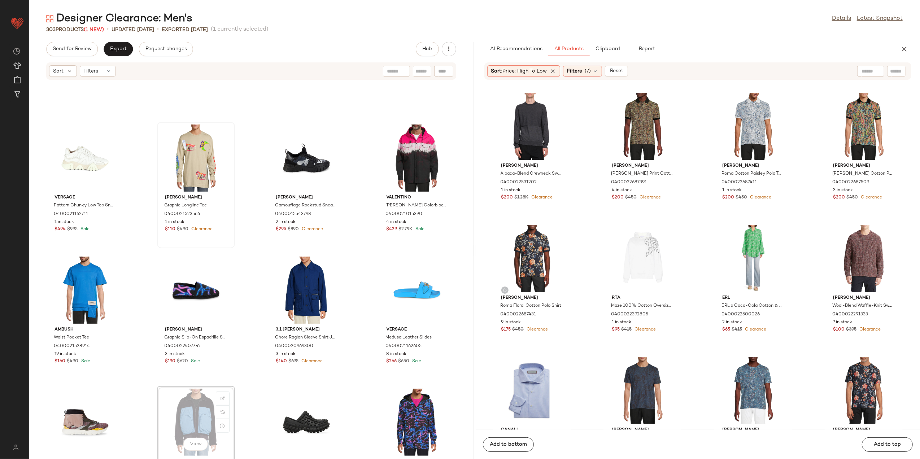
scroll to position [107, 0]
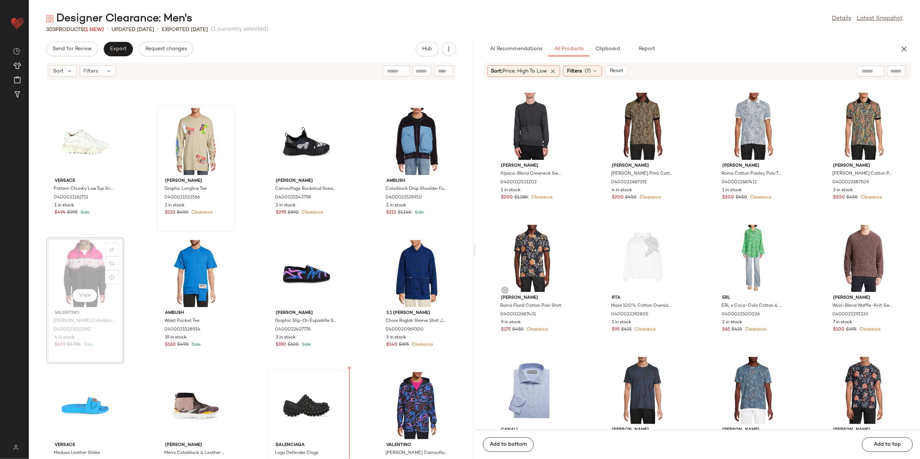
scroll to position [136, 0]
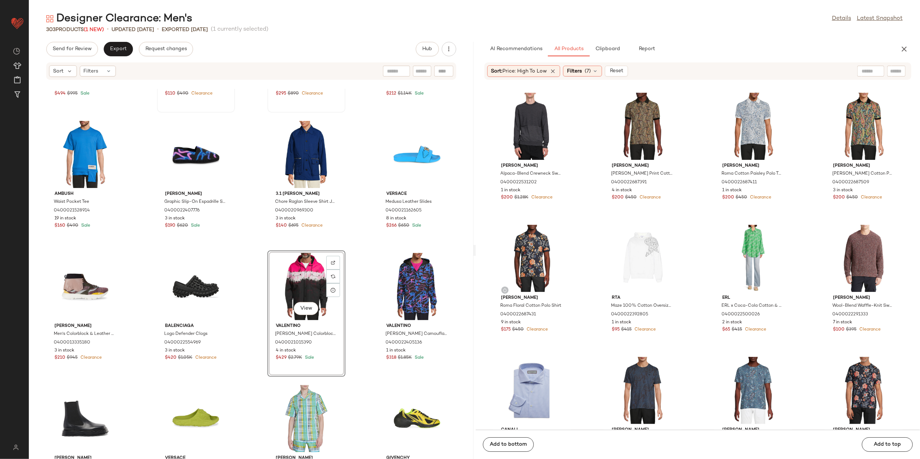
scroll to position [246, 0]
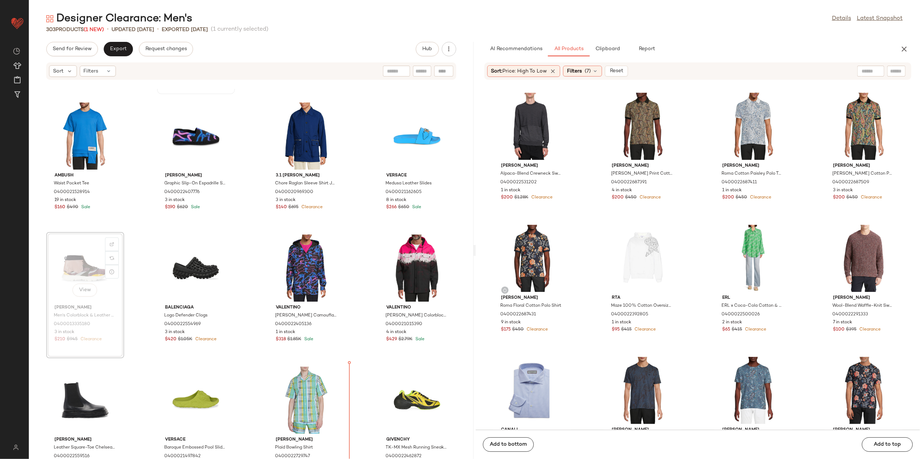
scroll to position [261, 0]
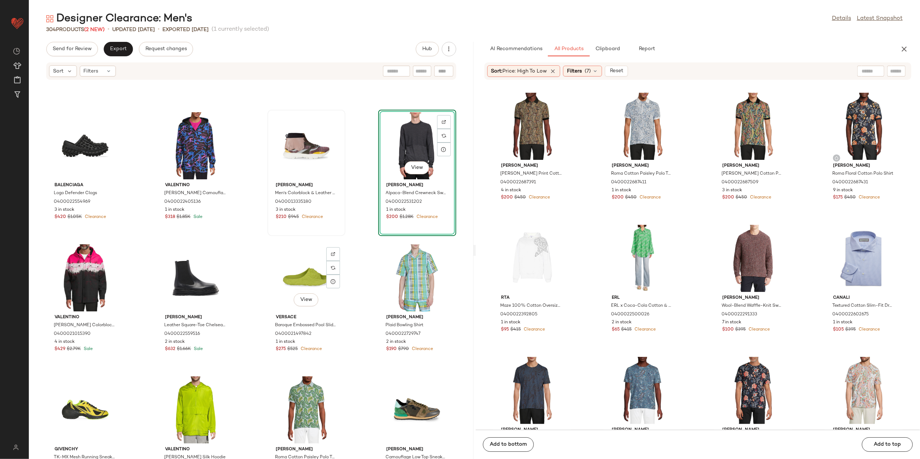
scroll to position [405, 0]
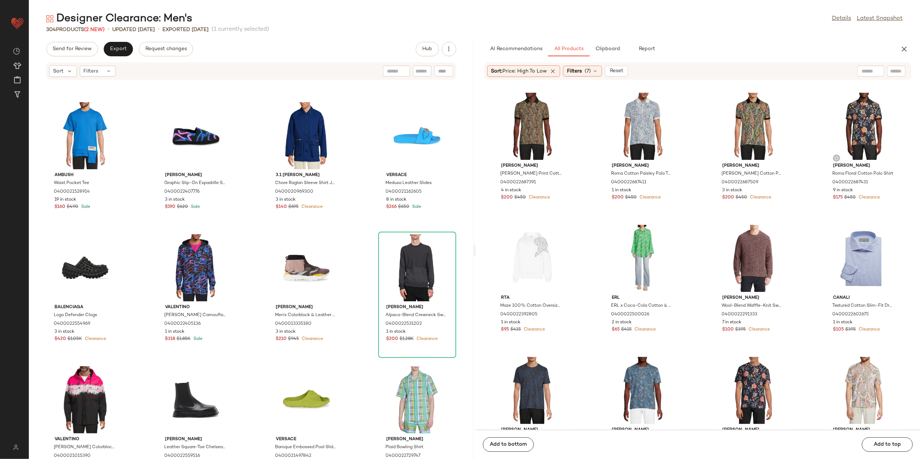
scroll to position [357, 0]
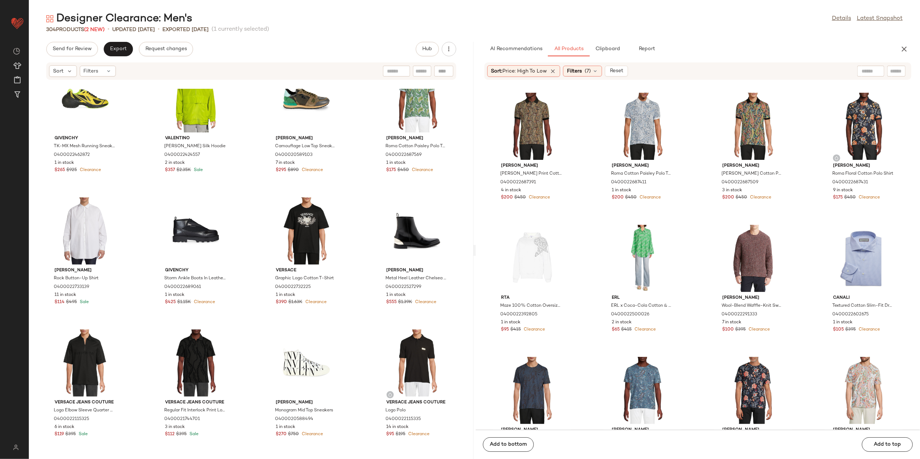
scroll to position [742, 0]
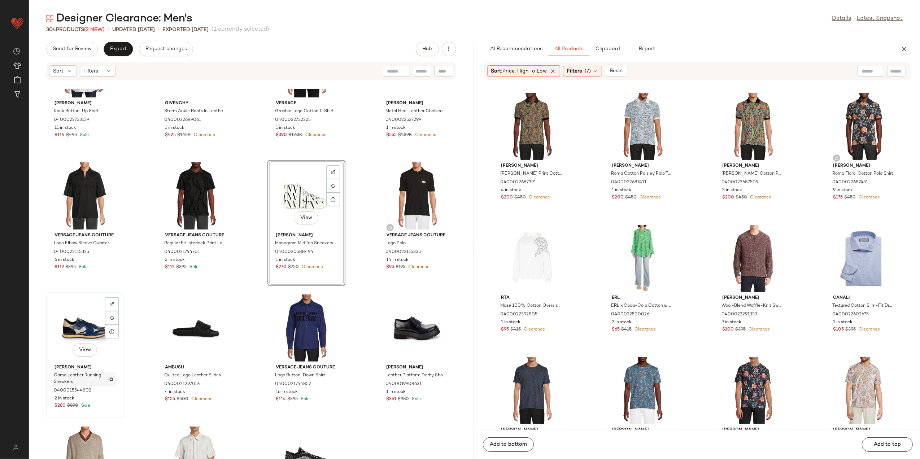
scroll to position [838, 0]
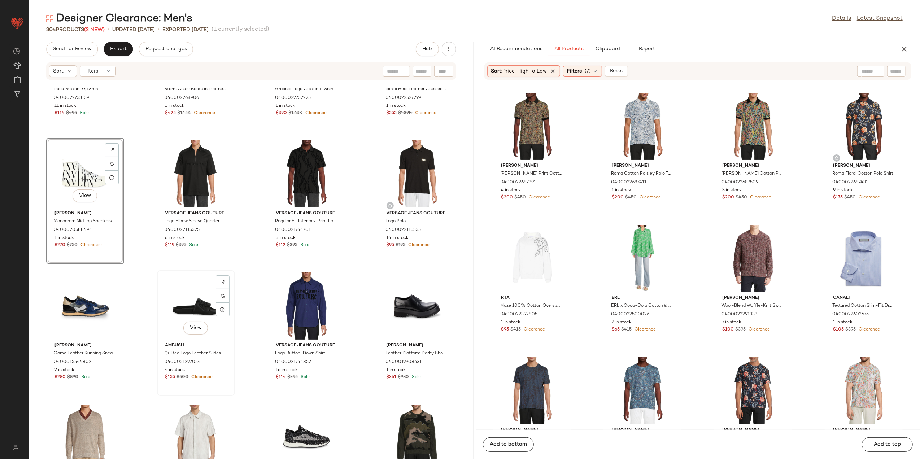
scroll to position [887, 0]
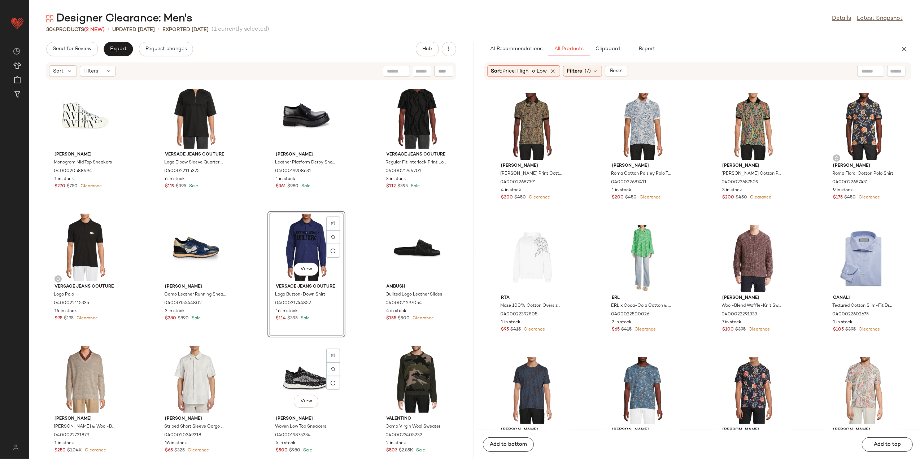
scroll to position [1031, 0]
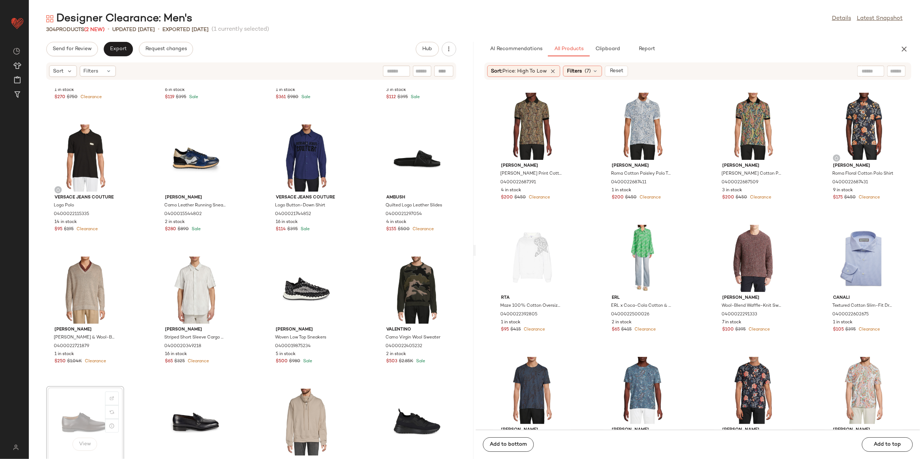
scroll to position [1032, 0]
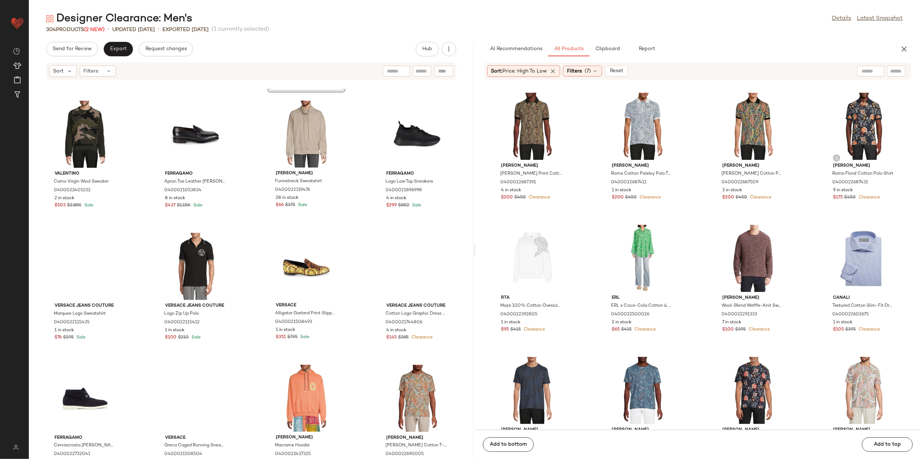
scroll to position [1321, 0]
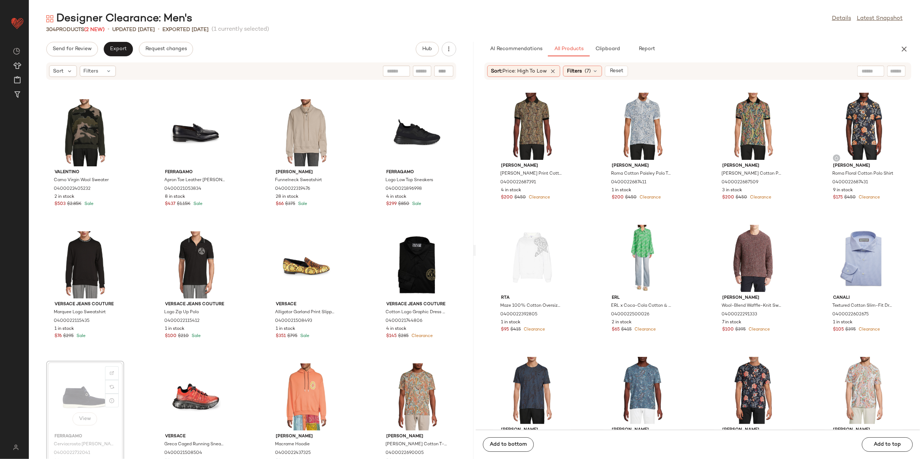
scroll to position [1322, 0]
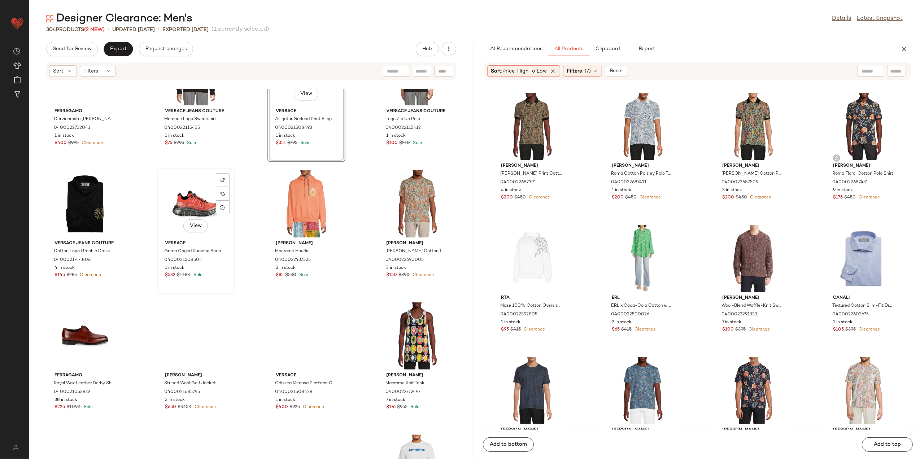
scroll to position [1466, 0]
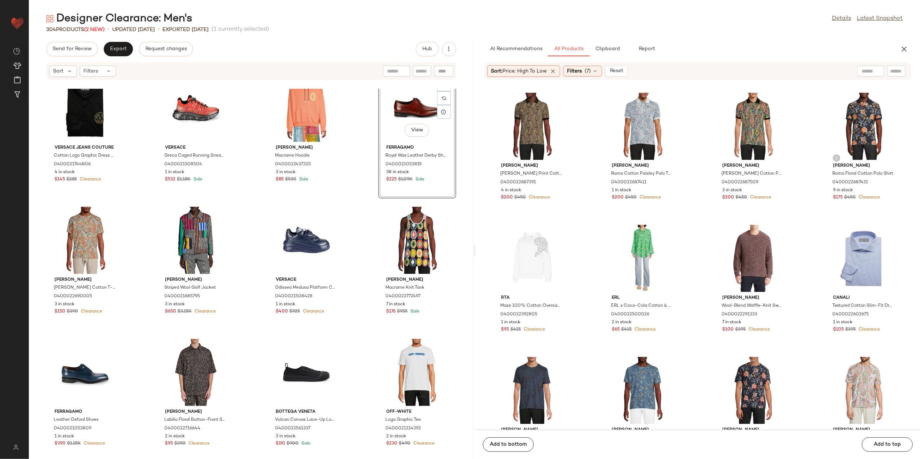
scroll to position [1611, 0]
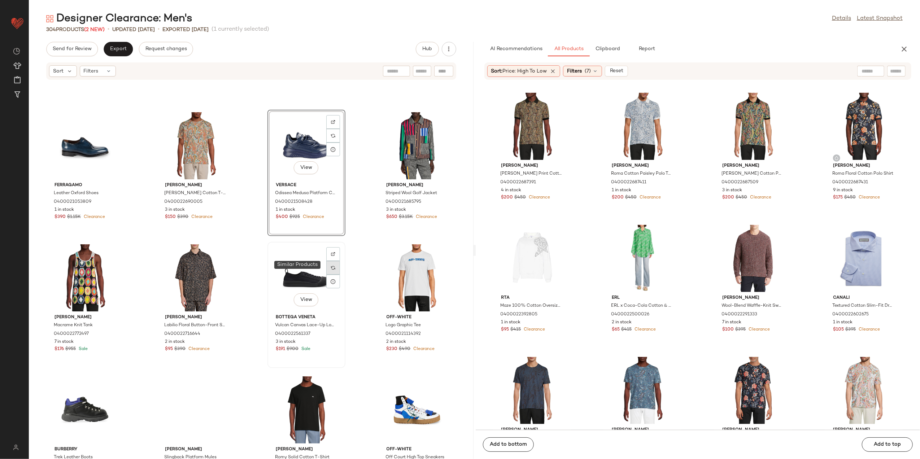
scroll to position [1707, 0]
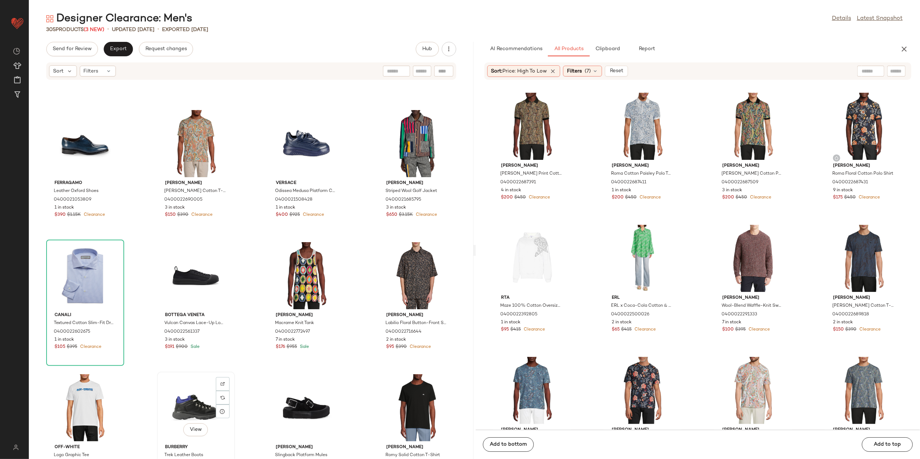
scroll to position [1707, 0]
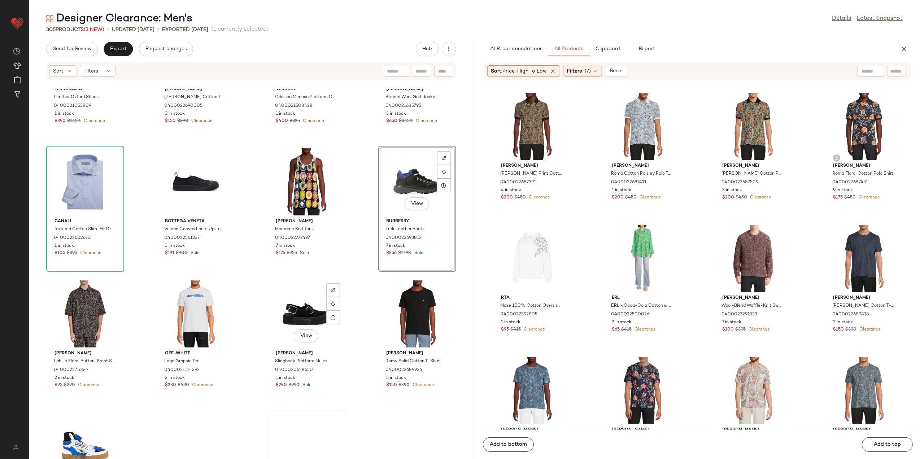
scroll to position [1852, 0]
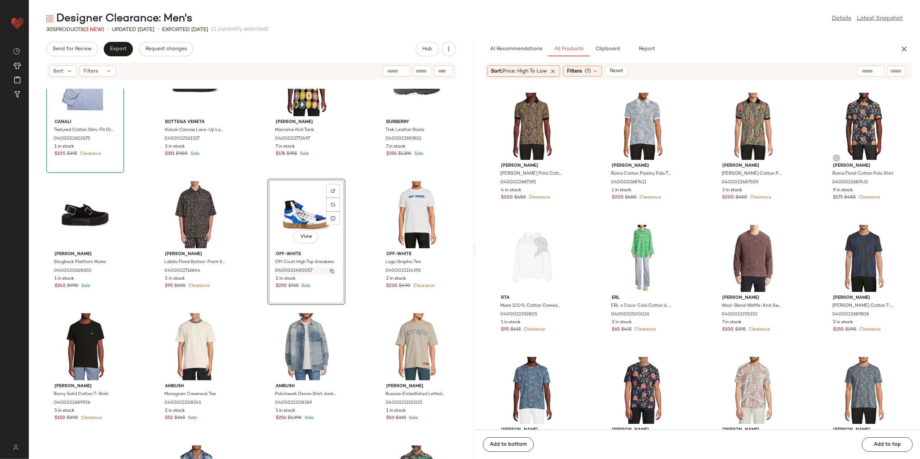
scroll to position [1996, 0]
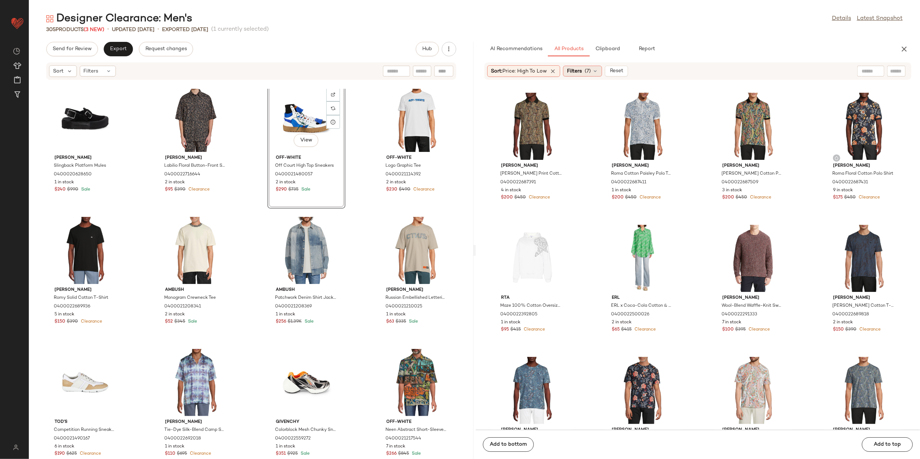
click at [574, 70] on span "Filters" at bounding box center [574, 72] width 15 height 8
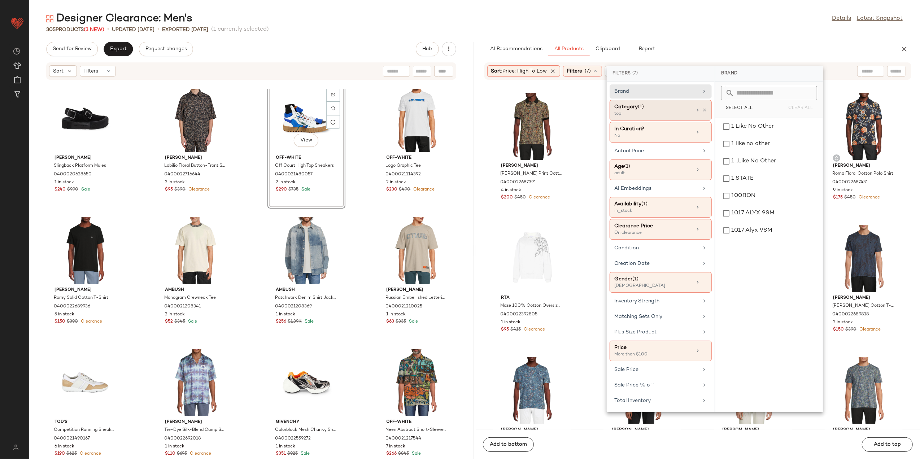
click at [708, 122] on div "Category (1) top" at bounding box center [661, 132] width 102 height 21
click at [706, 110] on icon at bounding box center [704, 110] width 5 height 5
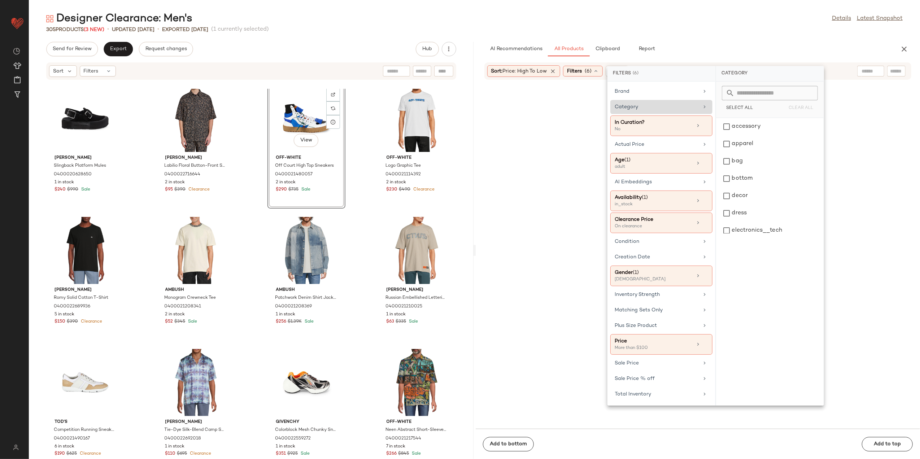
click at [684, 106] on div "Category" at bounding box center [657, 107] width 84 height 8
click at [740, 174] on div "shoe" at bounding box center [770, 172] width 102 height 17
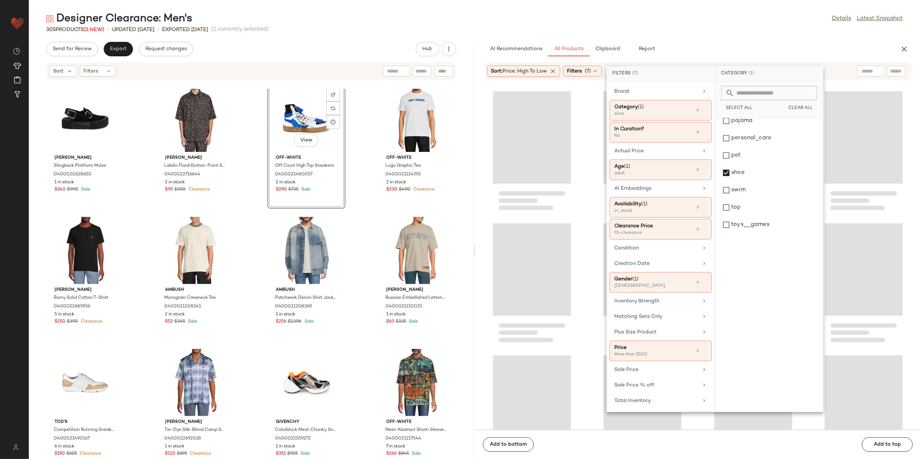
click at [698, 32] on div "305 Products (3 New) • updated Aug 11th • Exported Aug 8th (1 currently selecte…" at bounding box center [475, 29] width 892 height 7
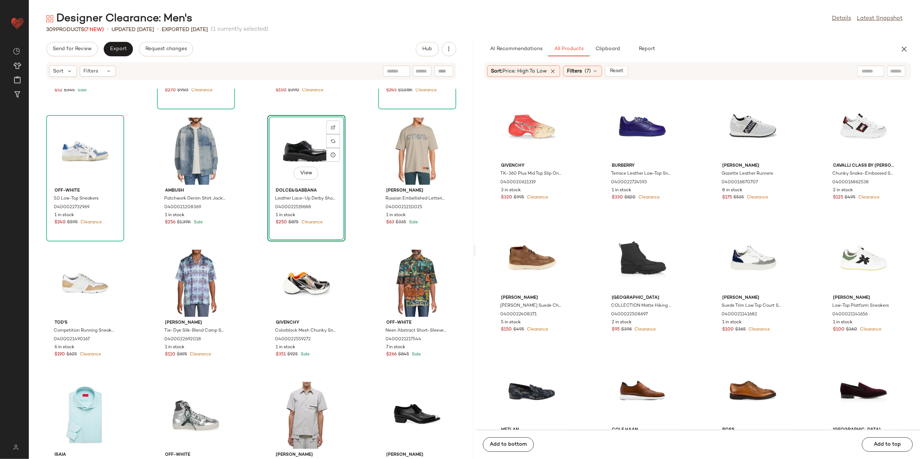
scroll to position [2252, 0]
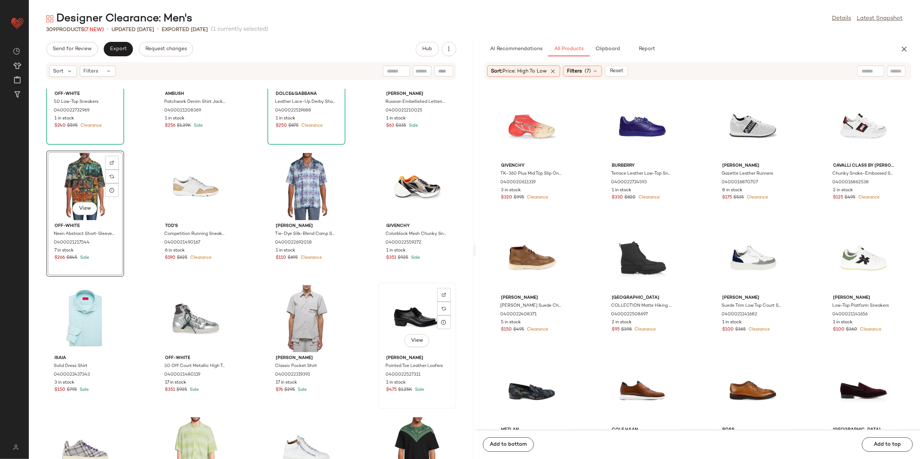
scroll to position [2348, 0]
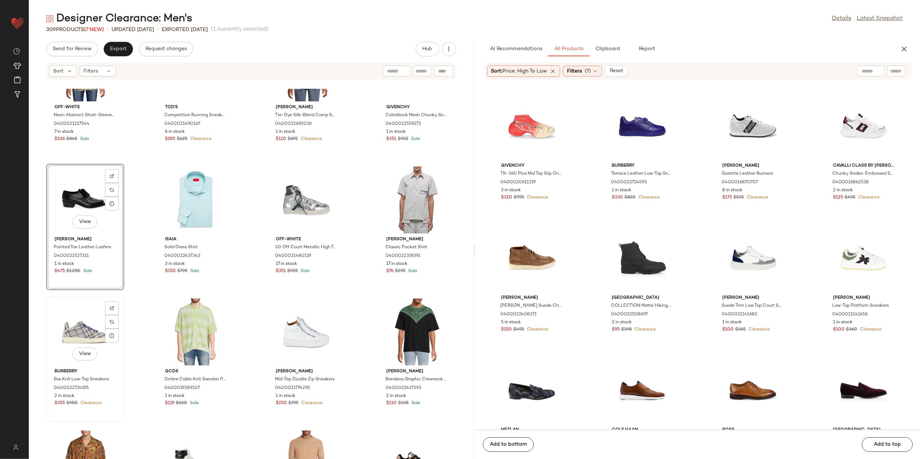
scroll to position [2444, 0]
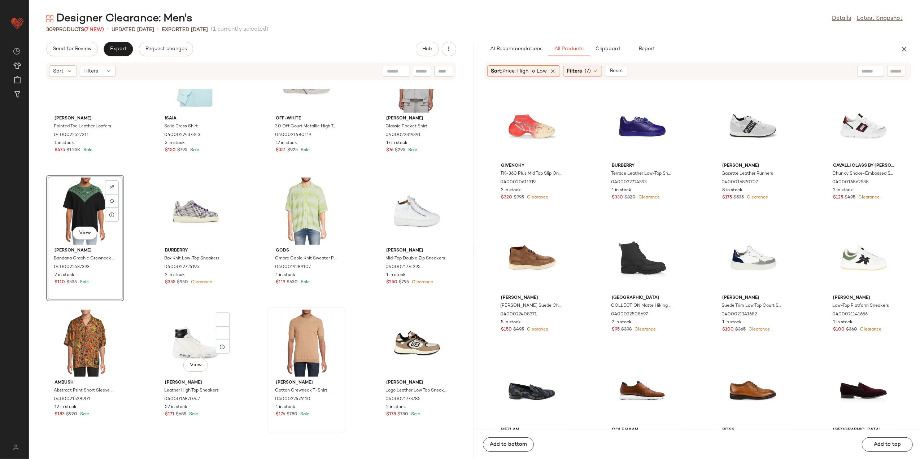
scroll to position [2589, 0]
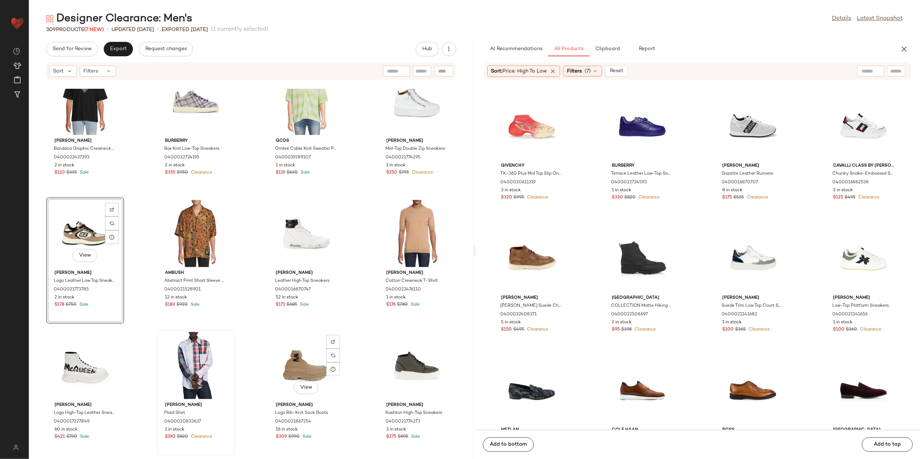
scroll to position [2733, 0]
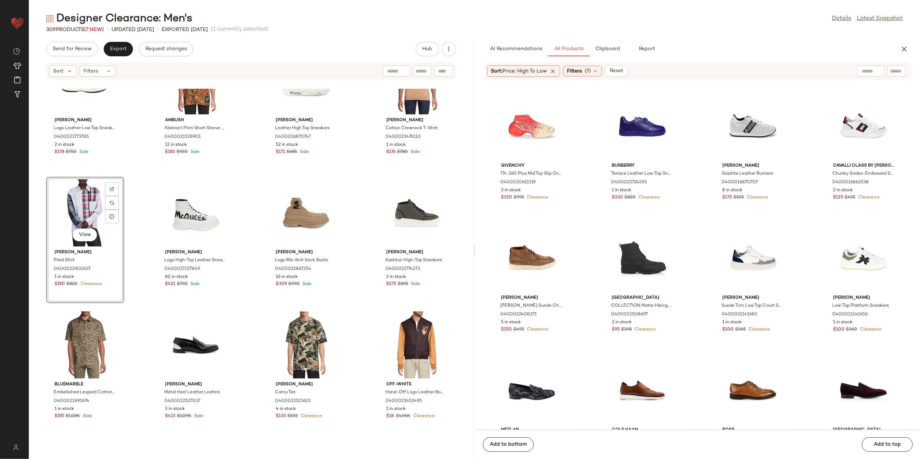
scroll to position [2830, 0]
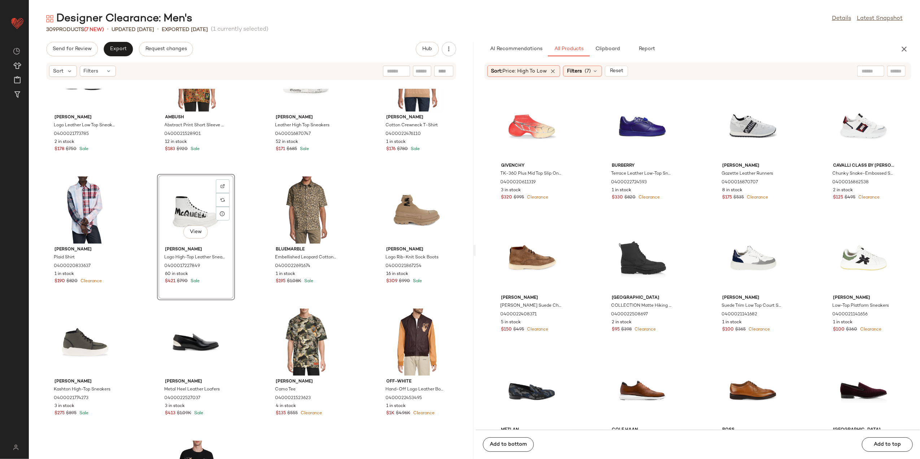
click at [246, 271] on div "Giuseppe Zanotti Logo Leather Low Top Sneakers 0400021773785 2 in stock $178 $7…" at bounding box center [251, 274] width 445 height 370
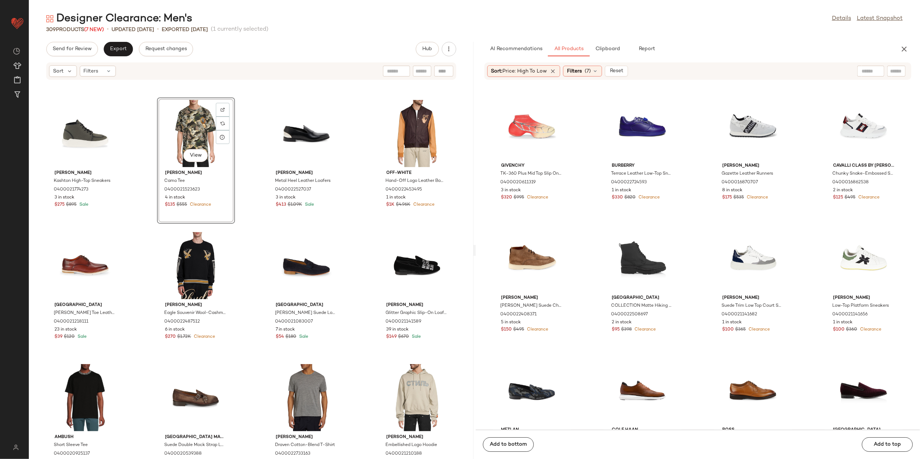
scroll to position [3022, 0]
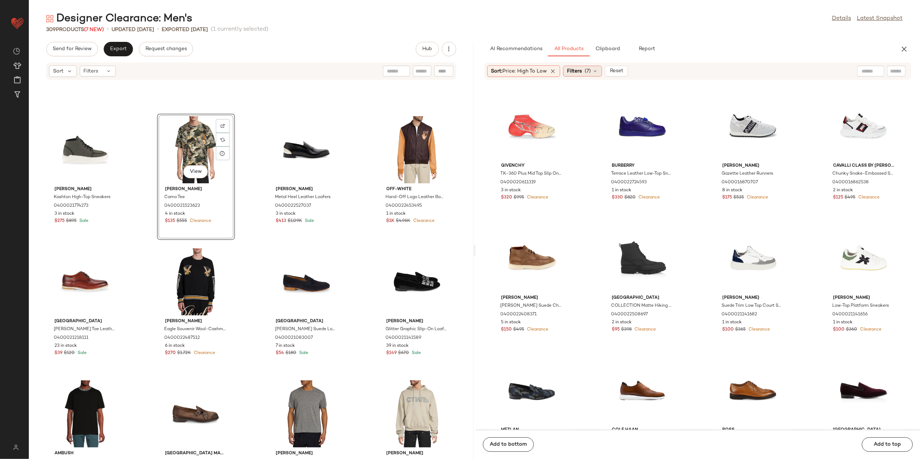
click at [581, 74] on span "Filters" at bounding box center [574, 72] width 15 height 8
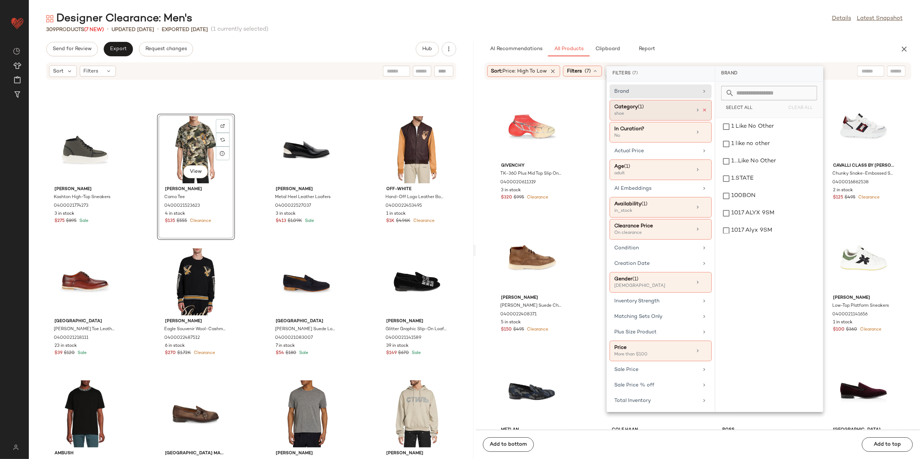
click at [705, 113] on icon at bounding box center [704, 110] width 5 height 5
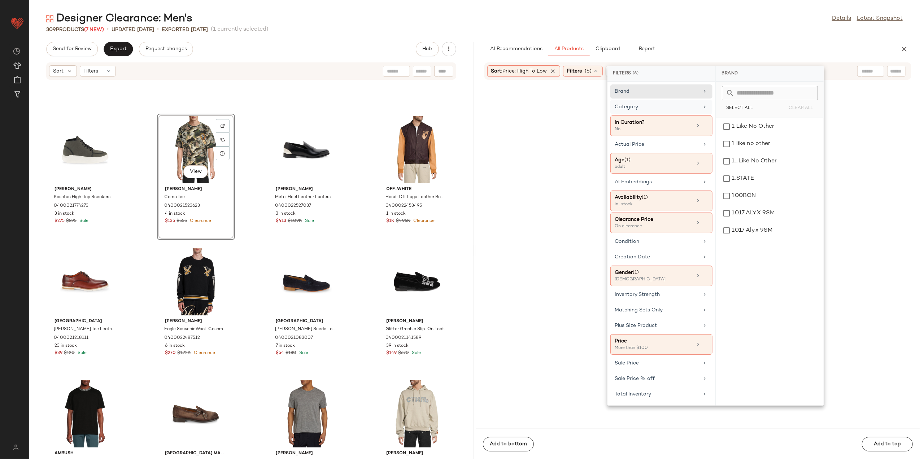
click at [698, 106] on div "Category" at bounding box center [657, 107] width 84 height 8
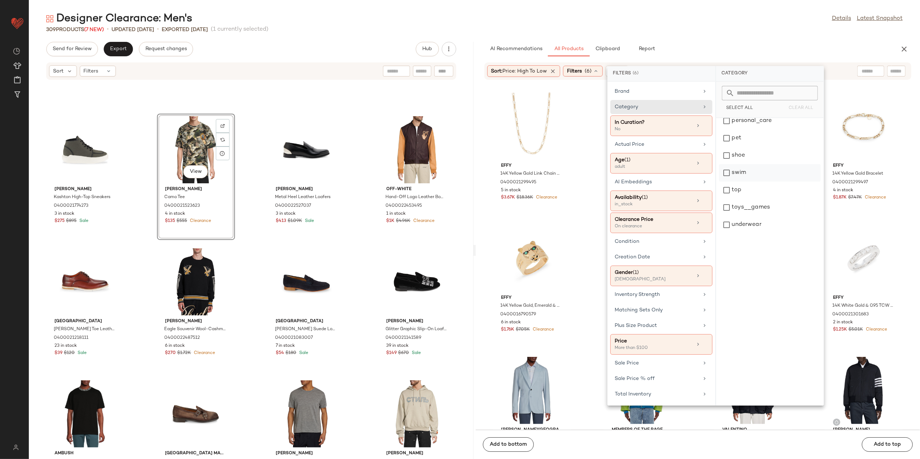
scroll to position [289, 0]
click at [747, 185] on div "top" at bounding box center [770, 190] width 102 height 17
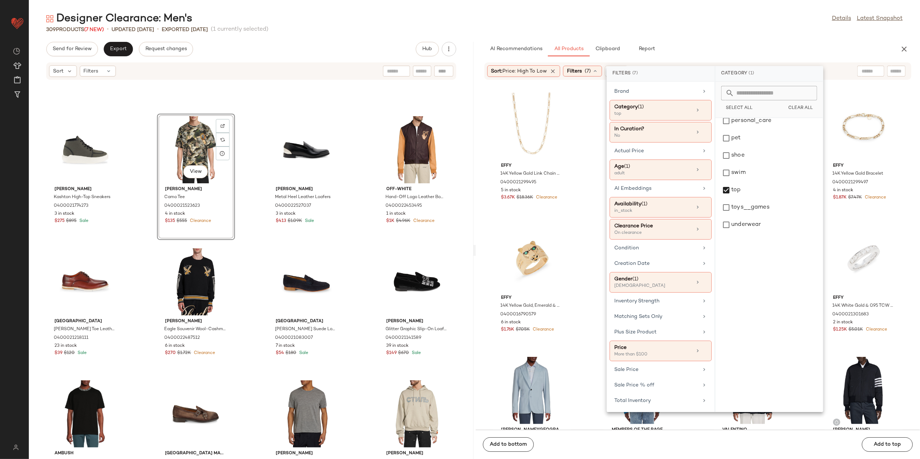
click at [705, 32] on div "309 Products (7 New) • updated Aug 11th • Exported Aug 8th (1 currently selecte…" at bounding box center [475, 29] width 892 height 7
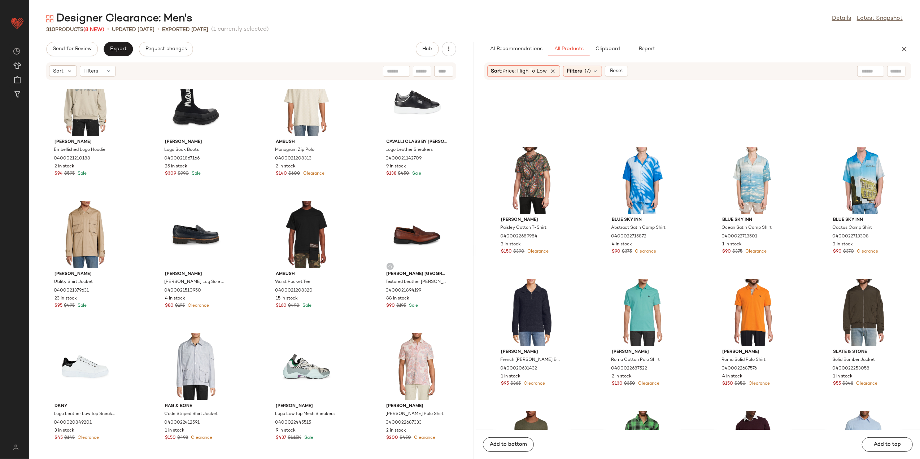
scroll to position [343, 0]
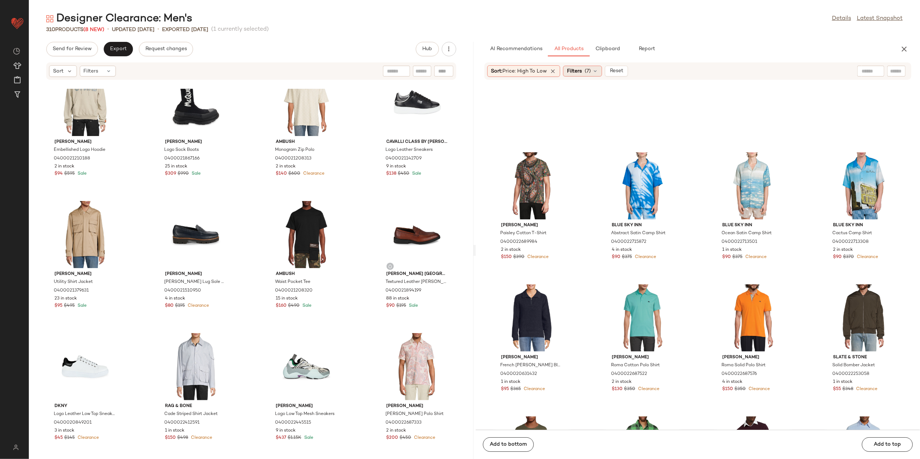
click at [578, 68] on span "Filters" at bounding box center [574, 72] width 15 height 8
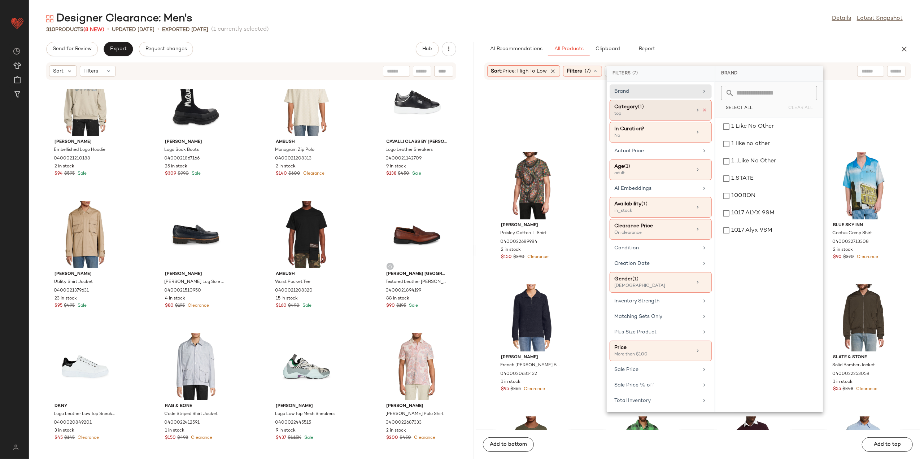
click at [702, 109] on icon at bounding box center [704, 110] width 5 height 5
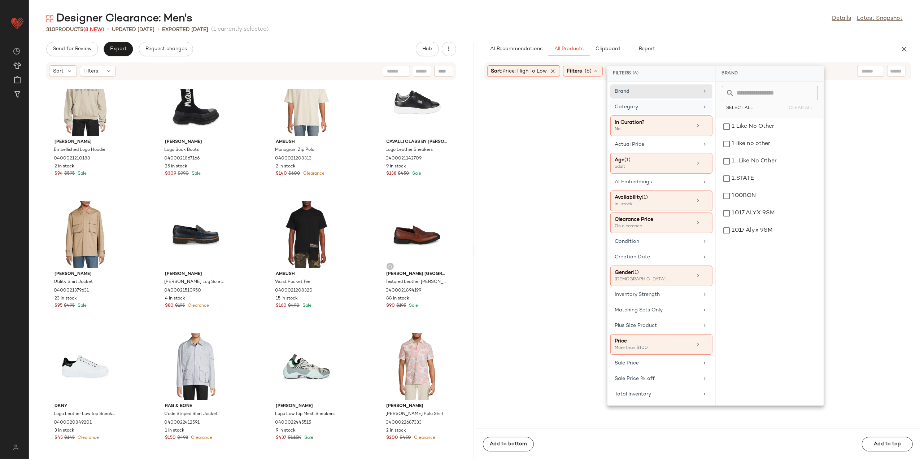
click at [679, 116] on div "Category" at bounding box center [662, 126] width 102 height 21
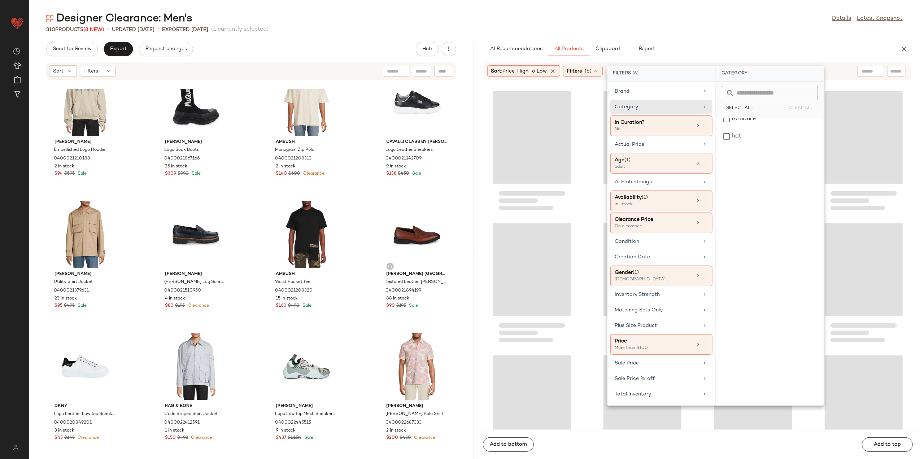
scroll to position [263, 0]
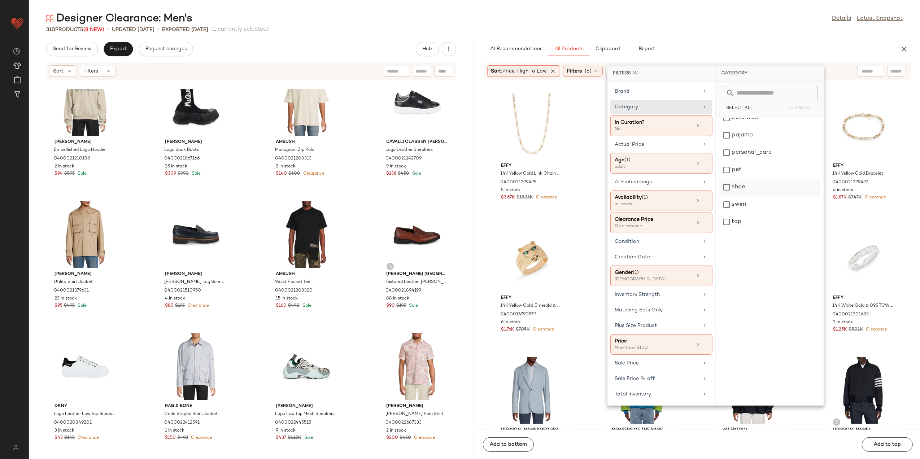
click at [750, 195] on div "shoe" at bounding box center [770, 187] width 102 height 17
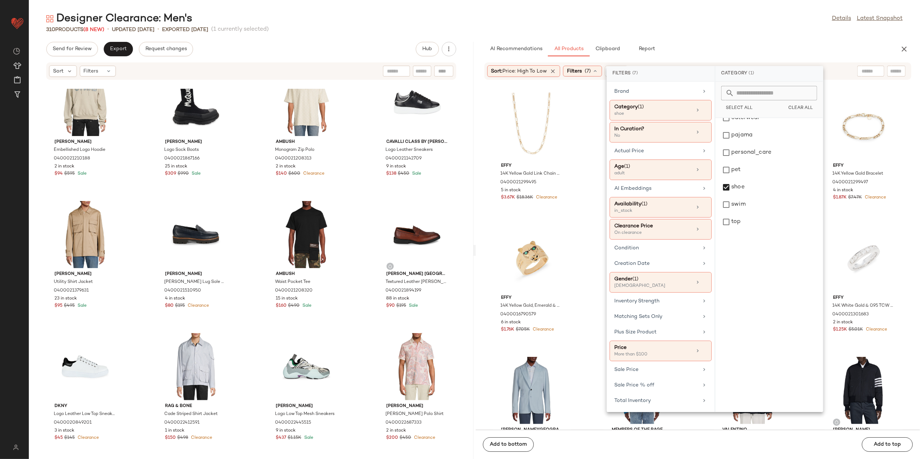
click at [708, 44] on div "AI Recommendations All Products Clipboard Report" at bounding box center [687, 49] width 404 height 14
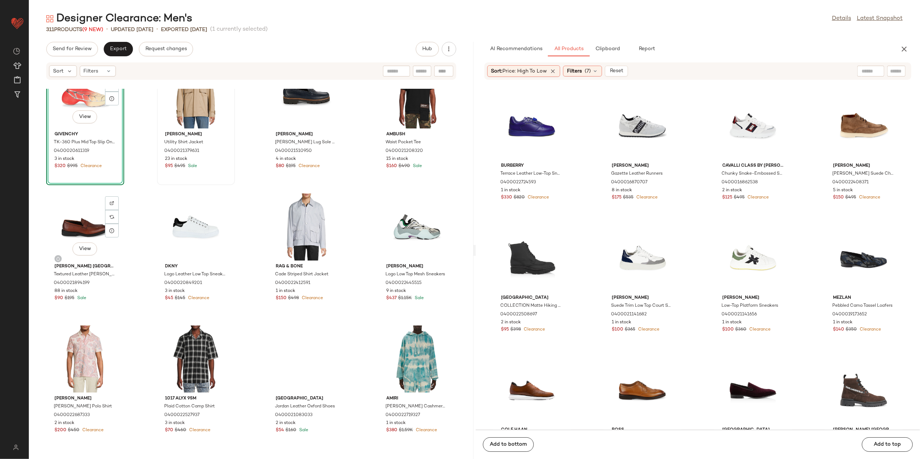
scroll to position [3609, 0]
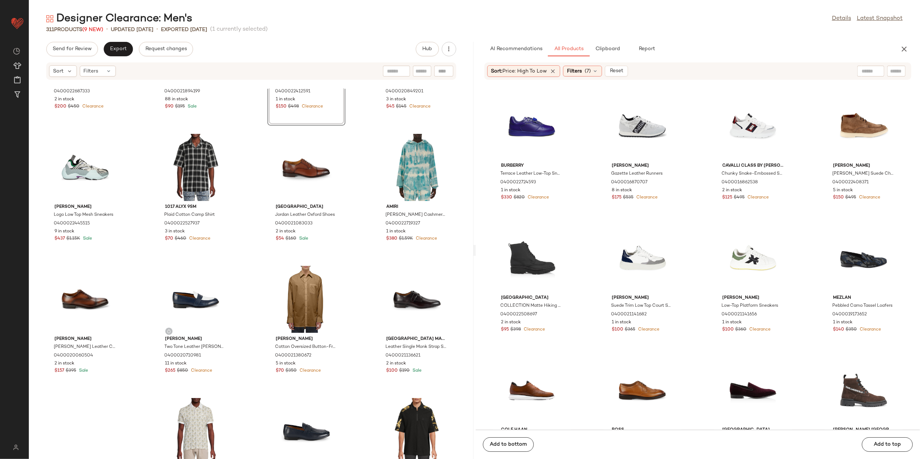
scroll to position [3801, 0]
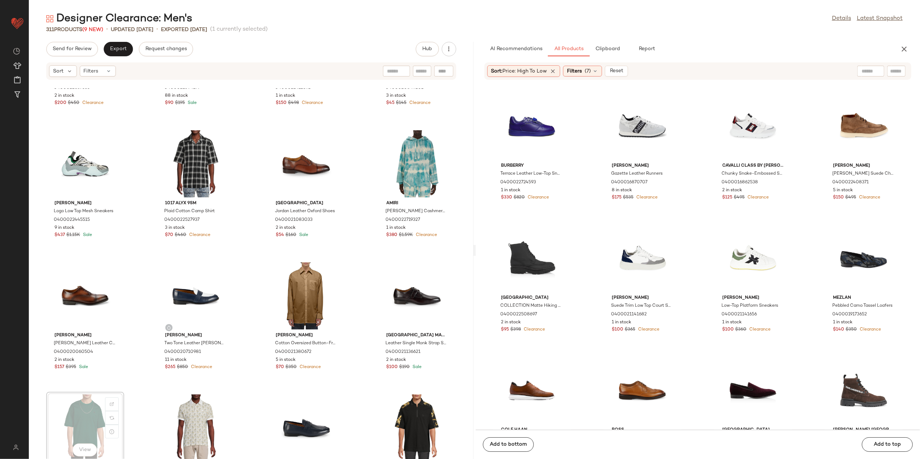
scroll to position [3802, 0]
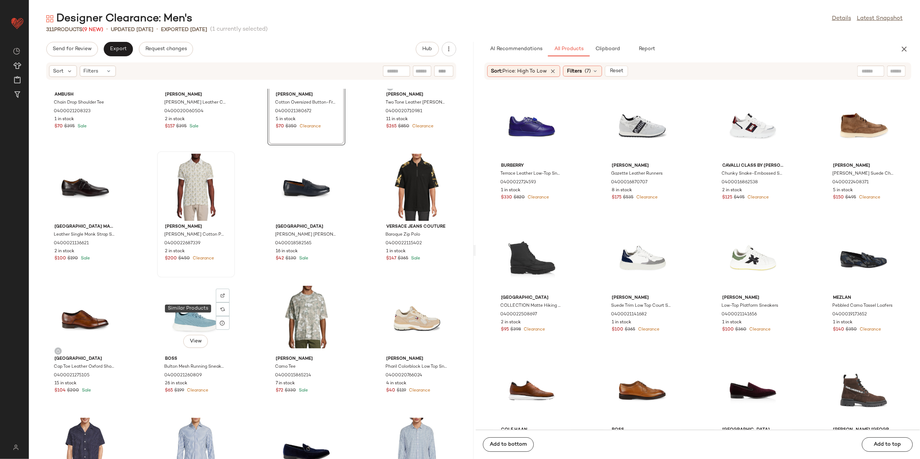
scroll to position [4042, 0]
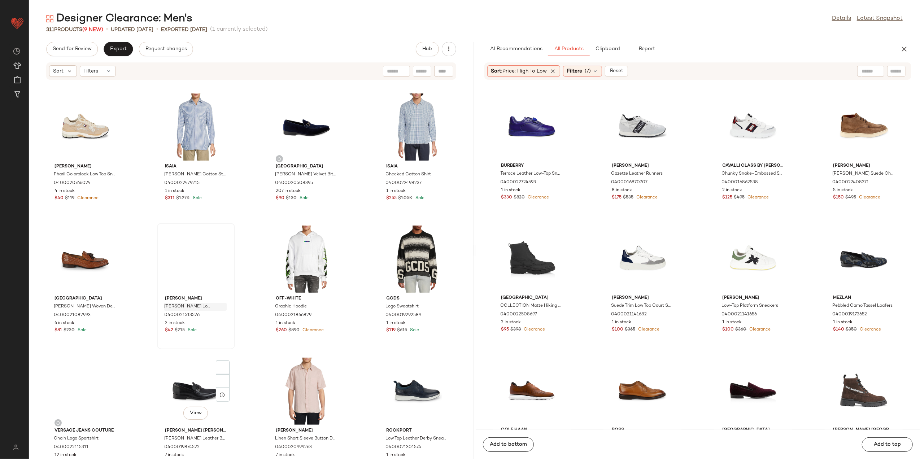
scroll to position [4429, 0]
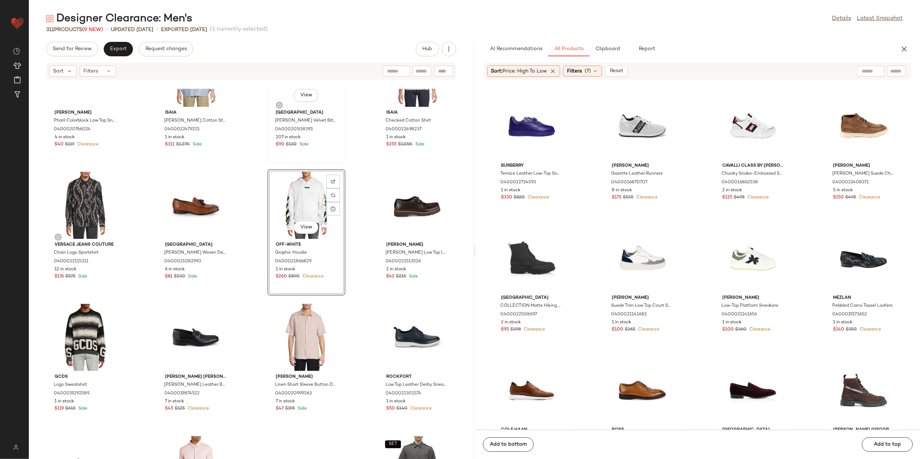
scroll to position [4429, 0]
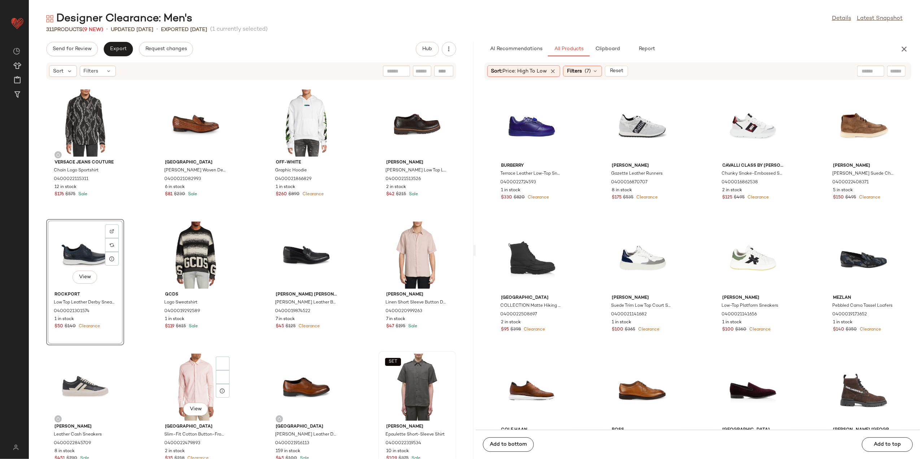
scroll to position [4574, 0]
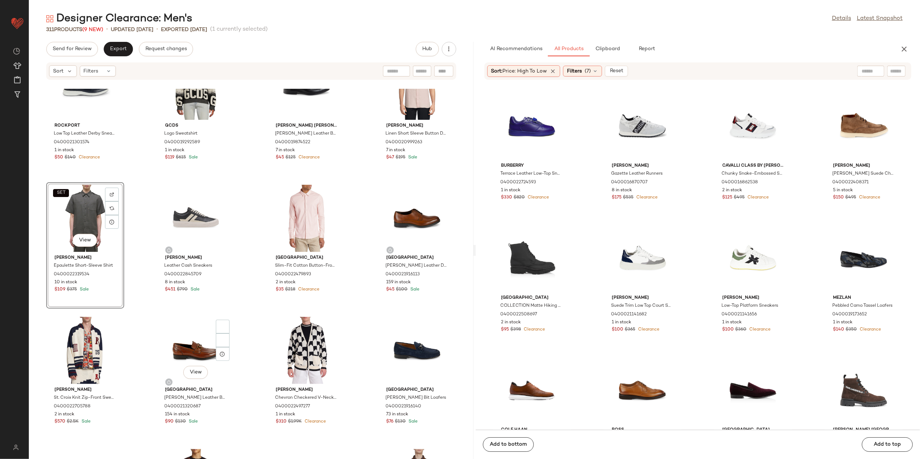
scroll to position [4718, 0]
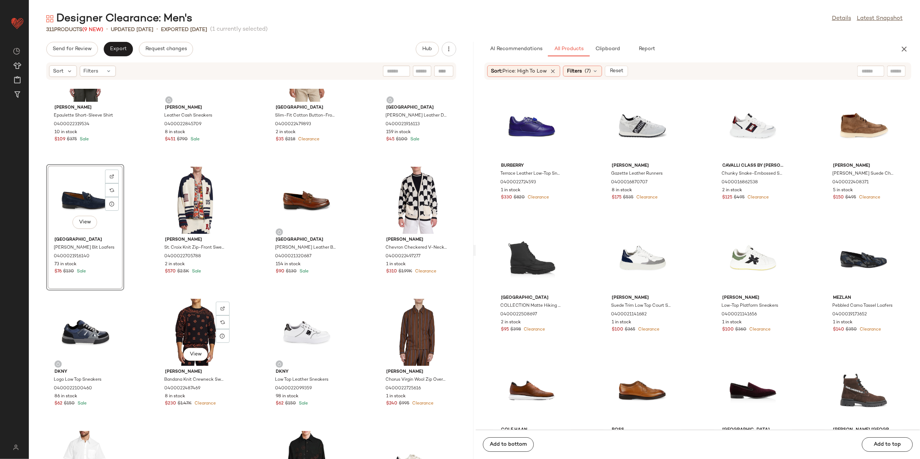
scroll to position [4863, 0]
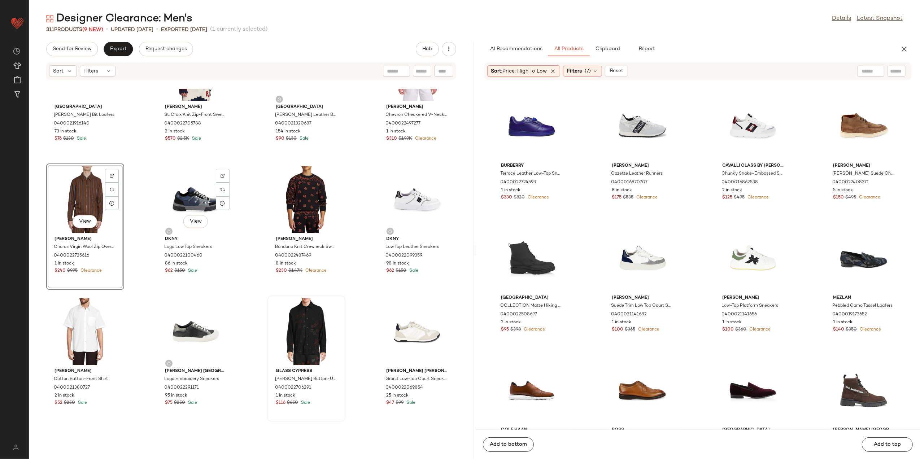
scroll to position [4959, 0]
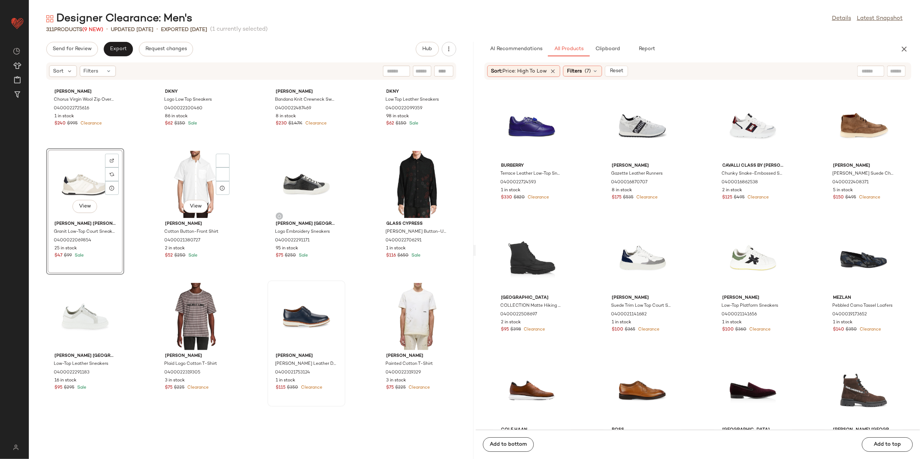
scroll to position [5104, 0]
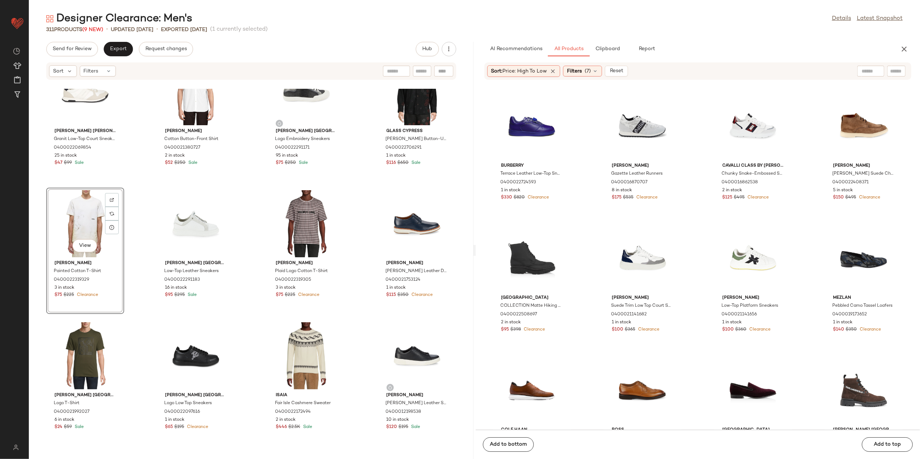
scroll to position [5296, 0]
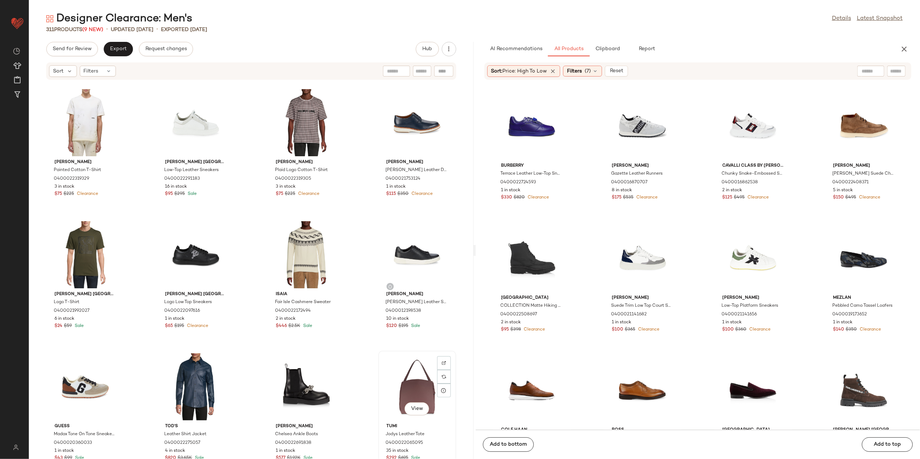
click at [418, 394] on div "View" at bounding box center [417, 387] width 73 height 67
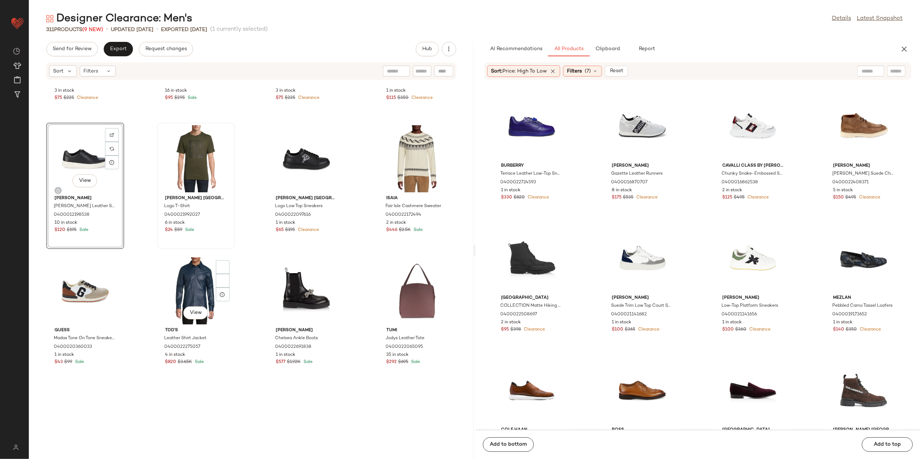
scroll to position [5392, 0]
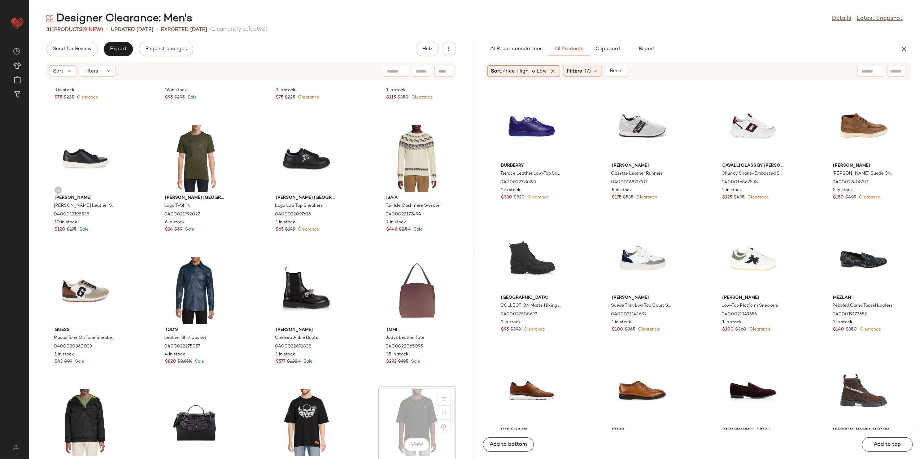
scroll to position [5396, 0]
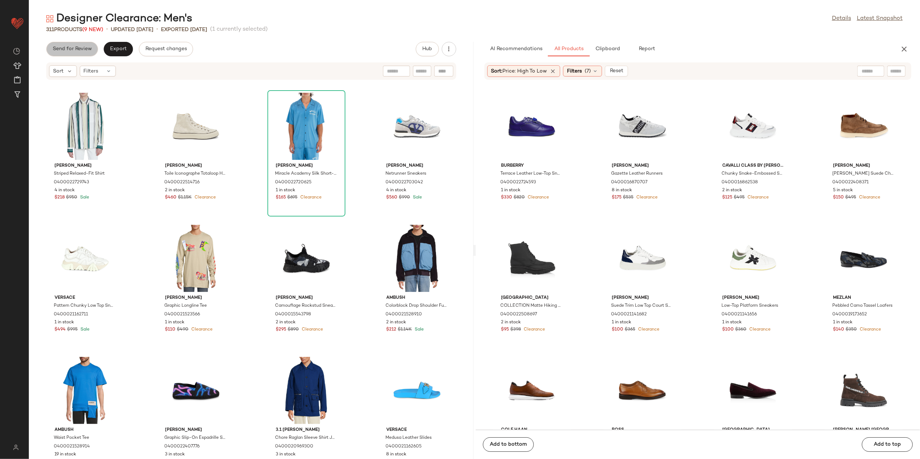
click at [67, 48] on span "Send for Review" at bounding box center [71, 49] width 39 height 6
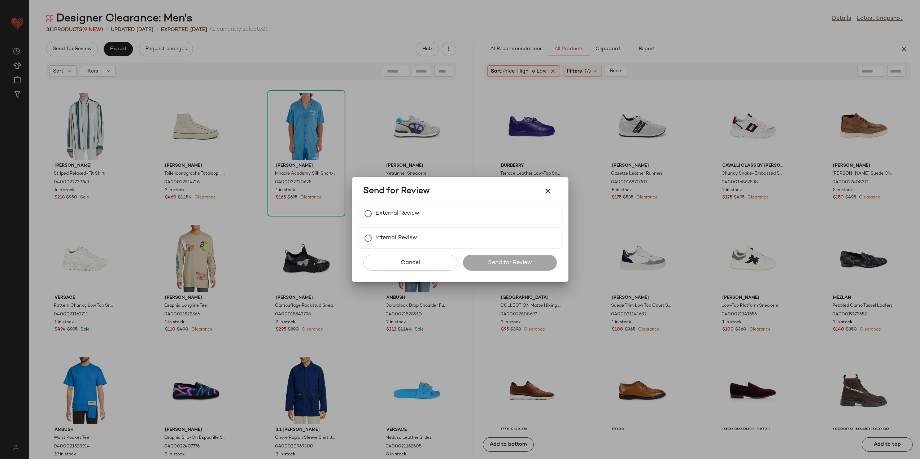
click at [370, 201] on div "Send for Review" at bounding box center [460, 191] width 205 height 23
click at [379, 210] on label "External Review" at bounding box center [398, 214] width 44 height 14
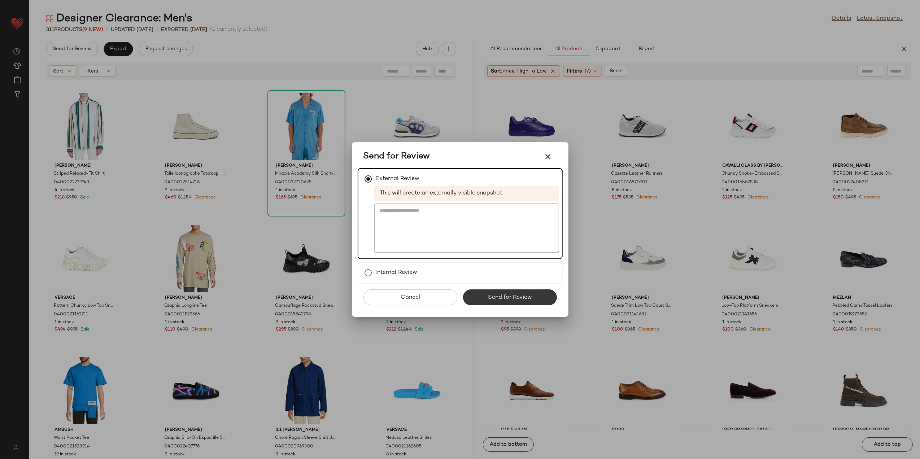
click at [519, 294] on span "Send for Review" at bounding box center [510, 297] width 44 height 7
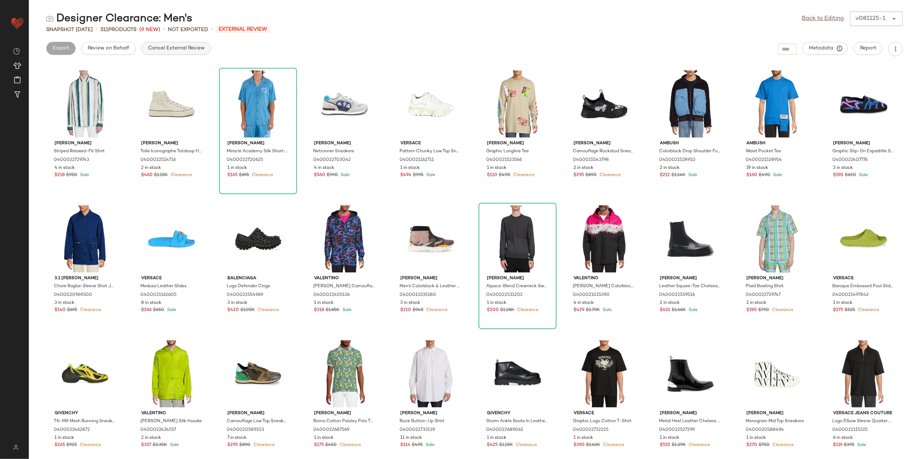
click at [156, 48] on span "Cancel External Review" at bounding box center [176, 48] width 57 height 6
click at [107, 45] on button "Export" at bounding box center [118, 48] width 29 height 13
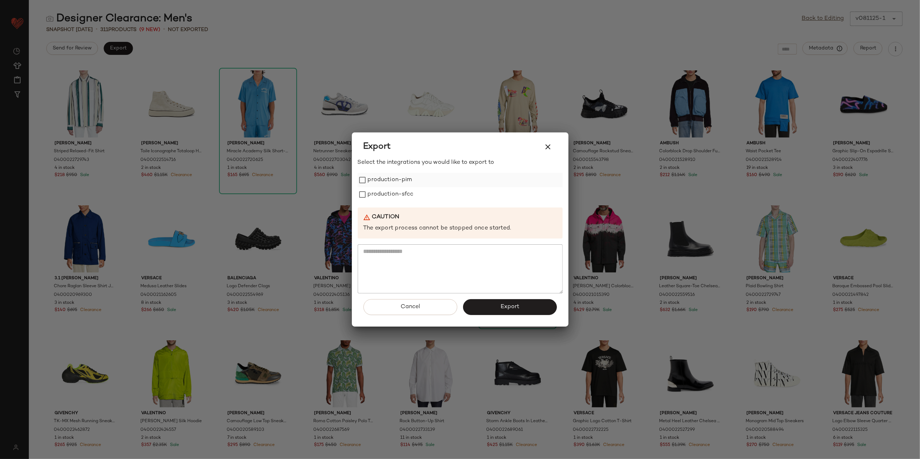
click at [395, 178] on label "production-pim" at bounding box center [390, 180] width 44 height 14
click at [388, 190] on label "production-sfcc" at bounding box center [391, 194] width 46 height 14
click at [515, 312] on button "Export" at bounding box center [510, 307] width 94 height 16
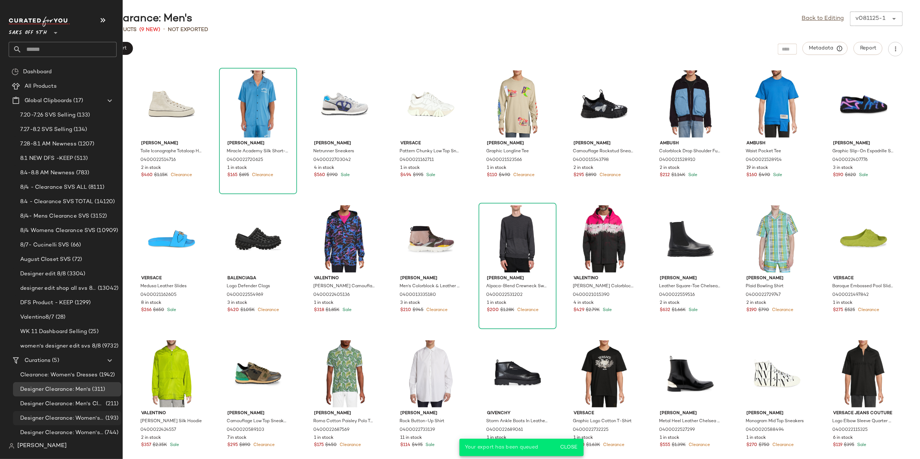
scroll to position [4, 0]
click at [77, 404] on span "Designer Clearance: Men's Clothing" at bounding box center [62, 403] width 84 height 8
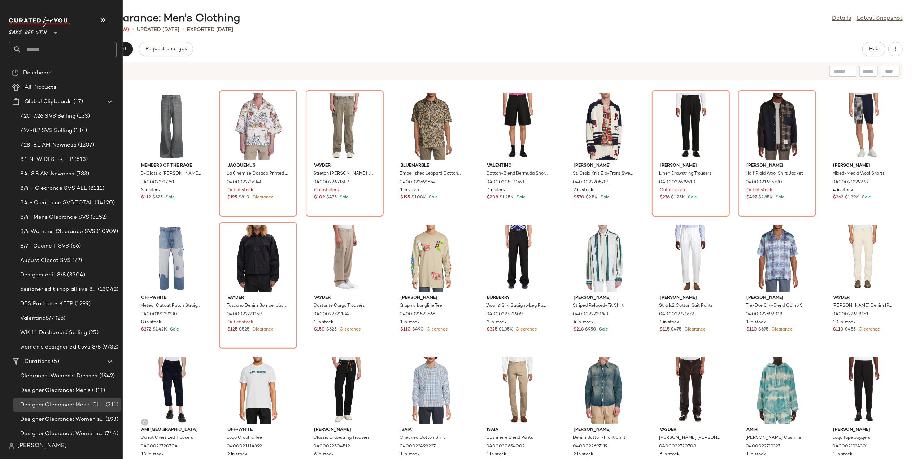
scroll to position [4, 0]
click at [70, 418] on span "Designer Clearance: Women's Accessories" at bounding box center [62, 417] width 84 height 8
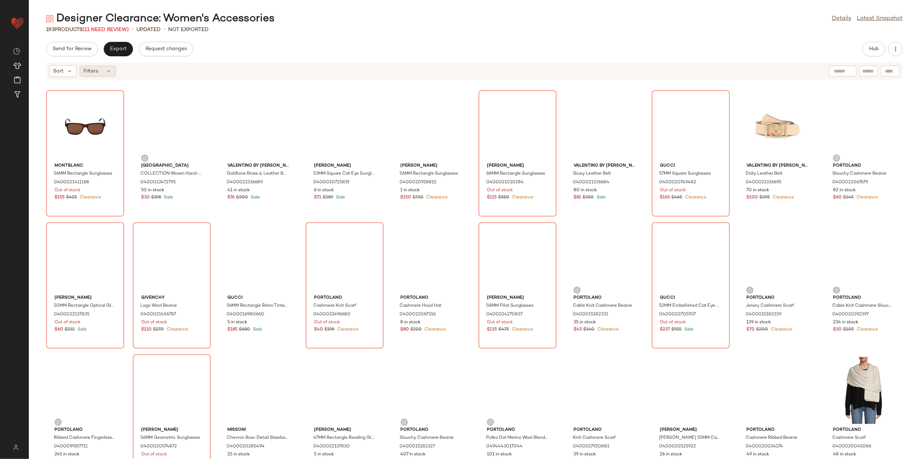
click at [104, 67] on div "Filters" at bounding box center [98, 71] width 36 height 11
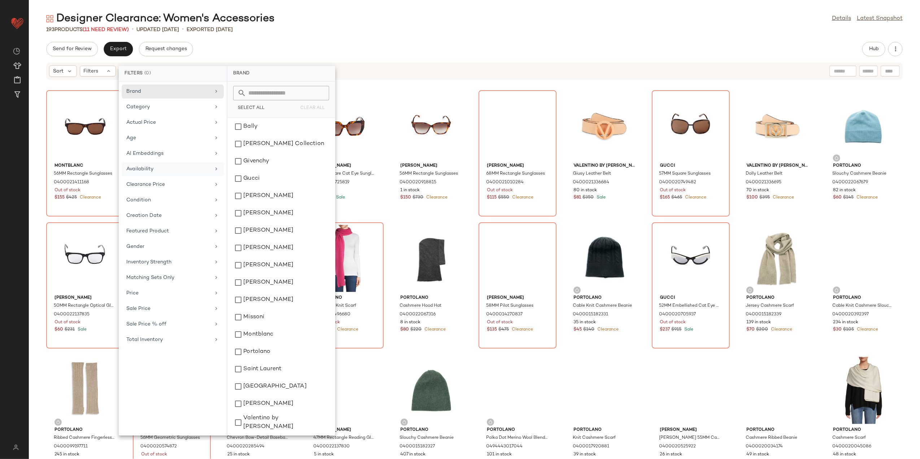
click at [158, 173] on div "Availability" at bounding box center [168, 169] width 84 height 8
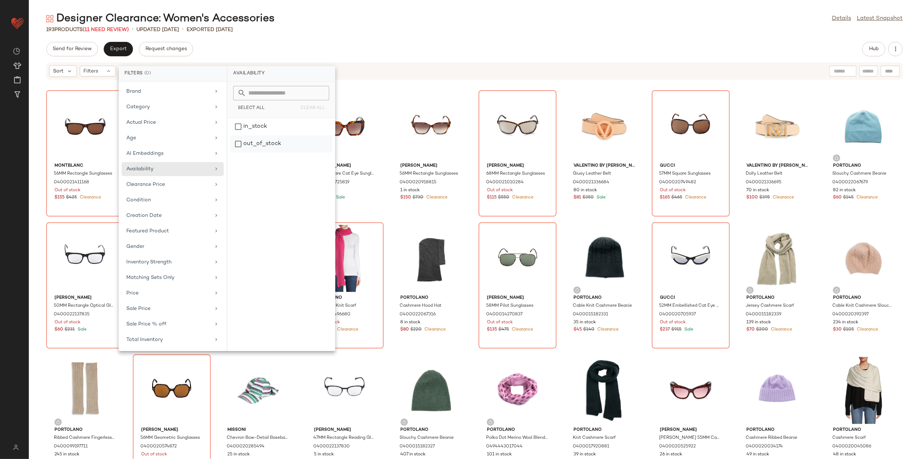
click at [256, 146] on div "out_of_stock" at bounding box center [281, 143] width 102 height 17
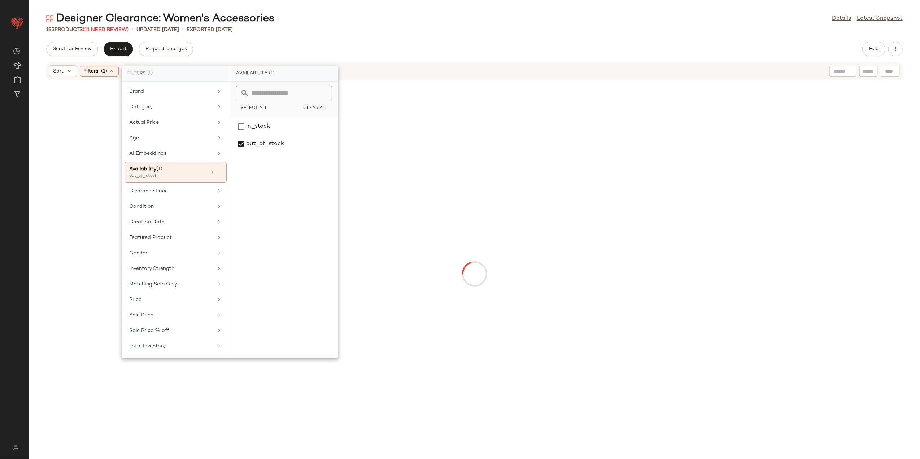
click at [344, 31] on div "193 Products (11 Need Review) • updated Aug 8th • Exported Aug 8th" at bounding box center [475, 29] width 892 height 7
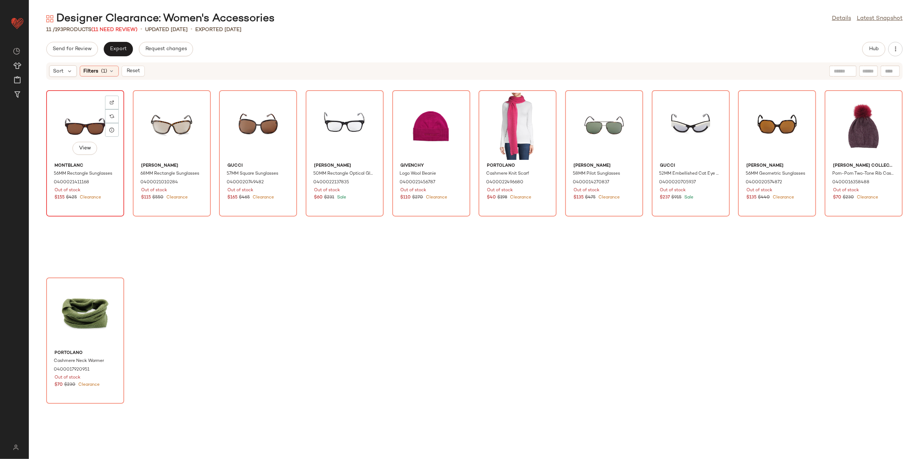
click at [74, 117] on div "View" at bounding box center [85, 126] width 73 height 67
click at [73, 298] on div "View" at bounding box center [85, 313] width 73 height 67
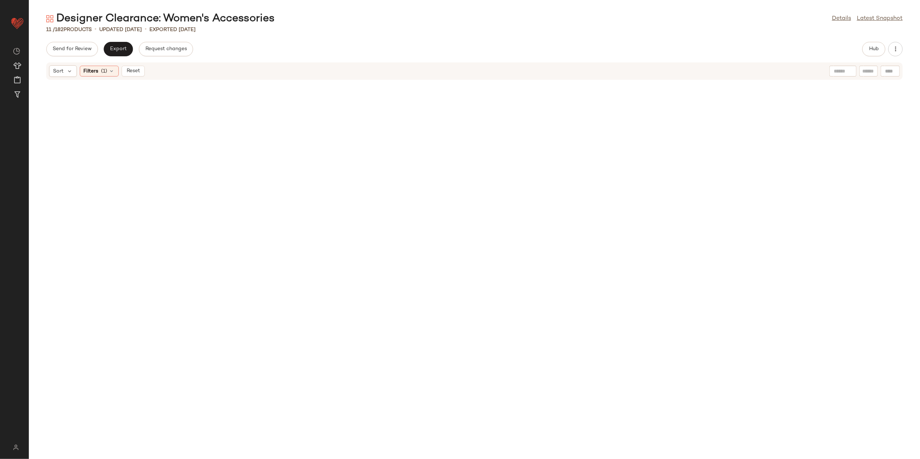
click at [129, 77] on div "Sort Filters (1) Reset" at bounding box center [97, 71] width 96 height 12
click at [131, 71] on span "Reset" at bounding box center [133, 71] width 14 height 6
click at [872, 52] on button "Hub" at bounding box center [874, 49] width 23 height 14
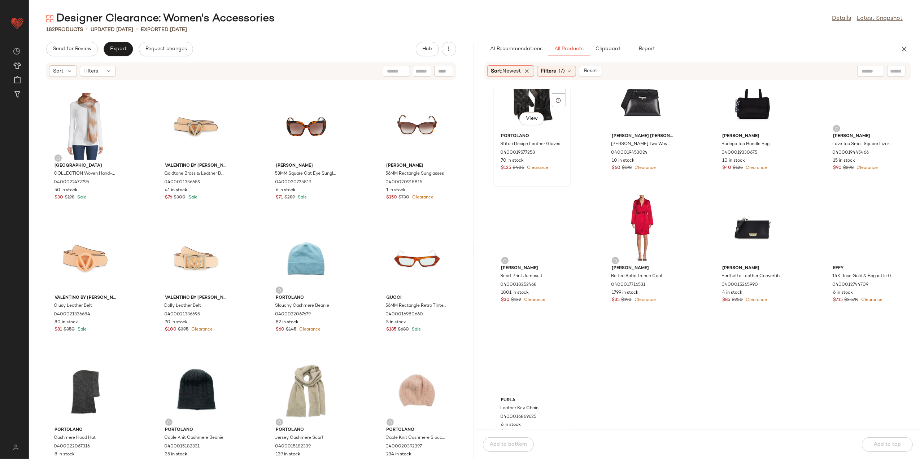
scroll to position [981, 0]
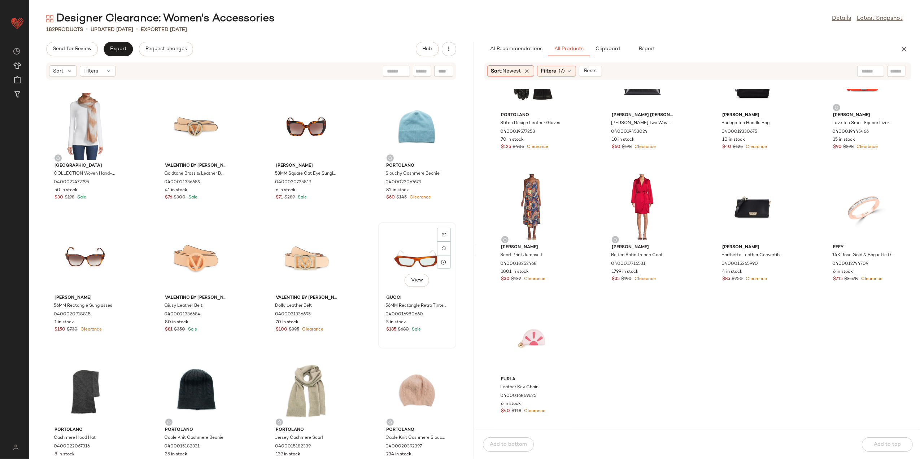
click at [401, 253] on div "View" at bounding box center [417, 258] width 73 height 67
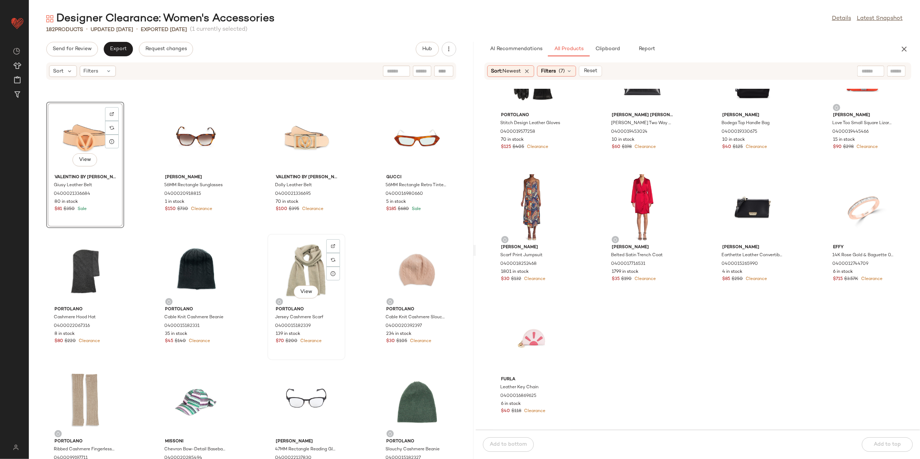
scroll to position [150, 0]
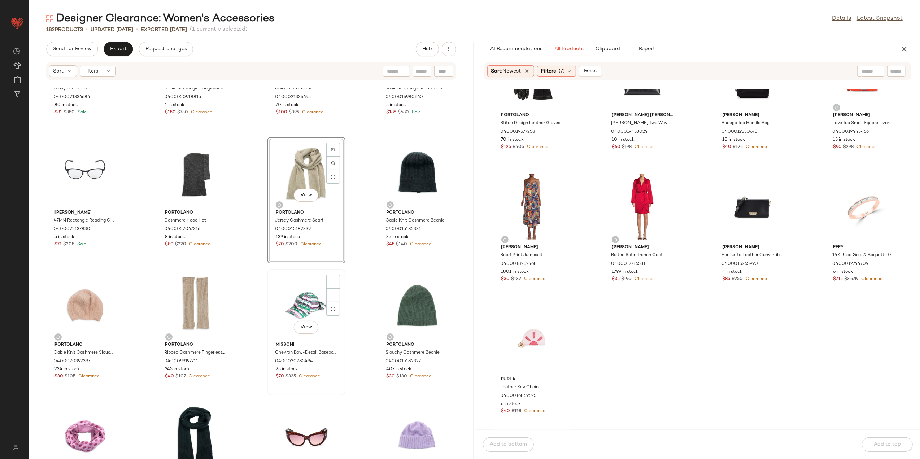
scroll to position [246, 0]
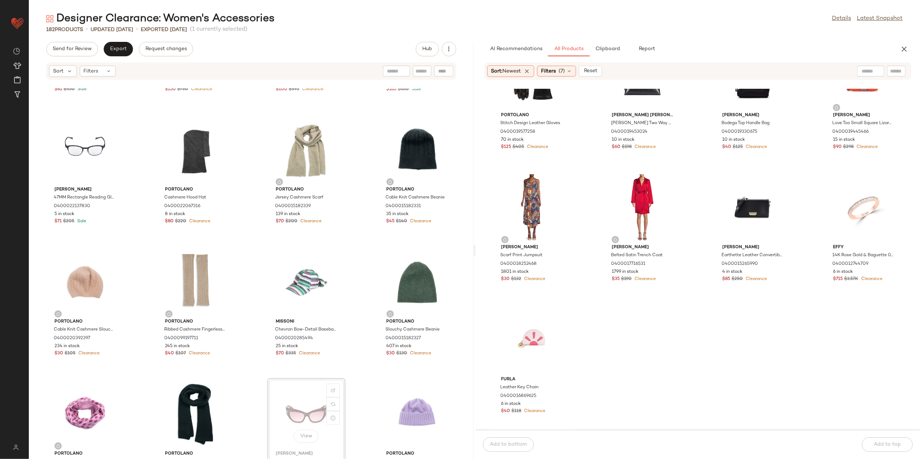
scroll to position [247, 0]
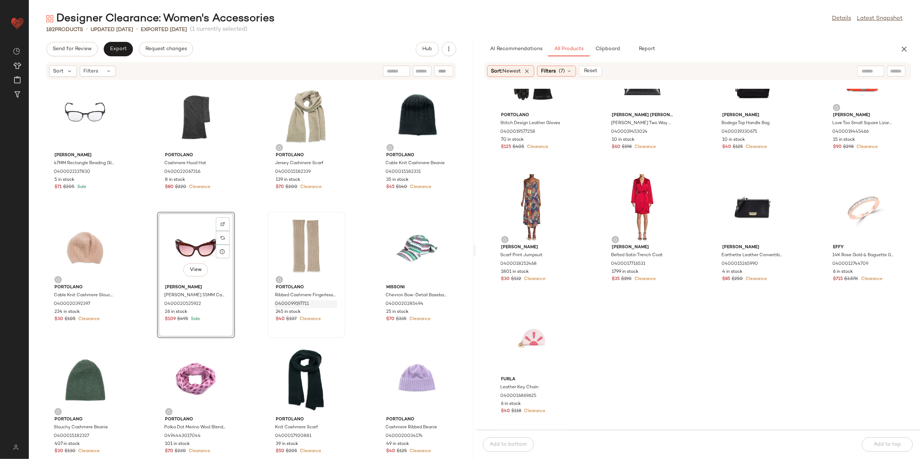
scroll to position [295, 0]
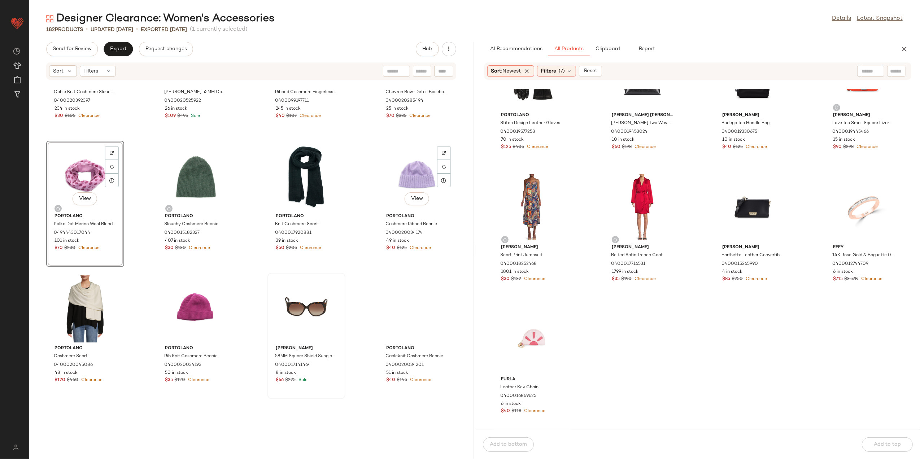
scroll to position [488, 0]
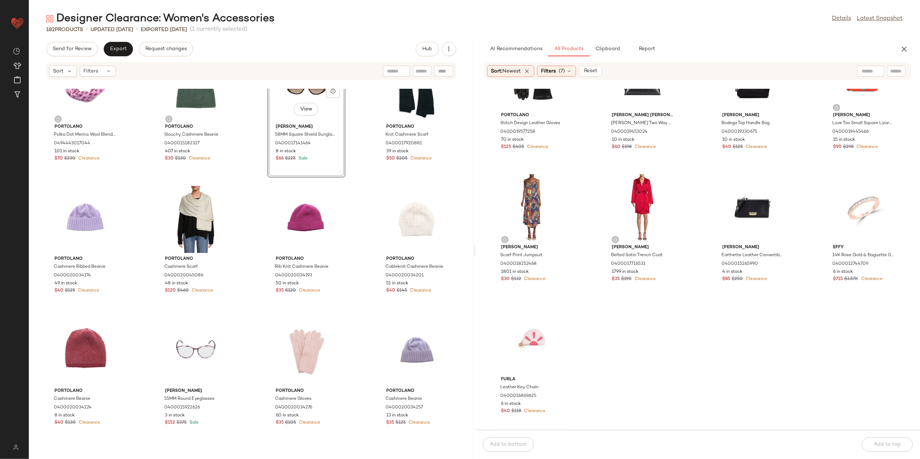
scroll to position [584, 0]
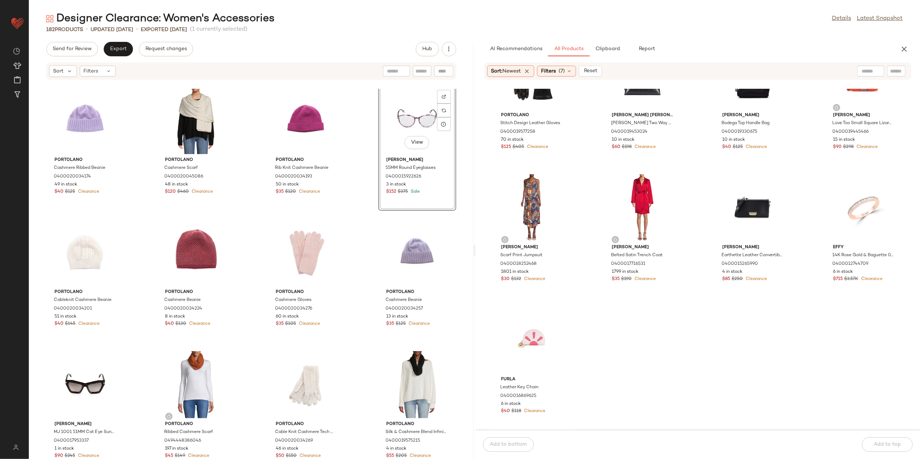
scroll to position [681, 0]
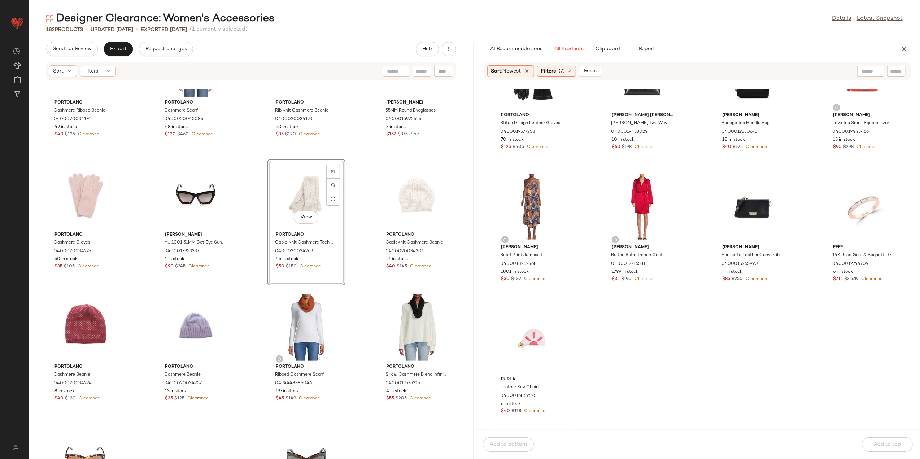
scroll to position [777, 0]
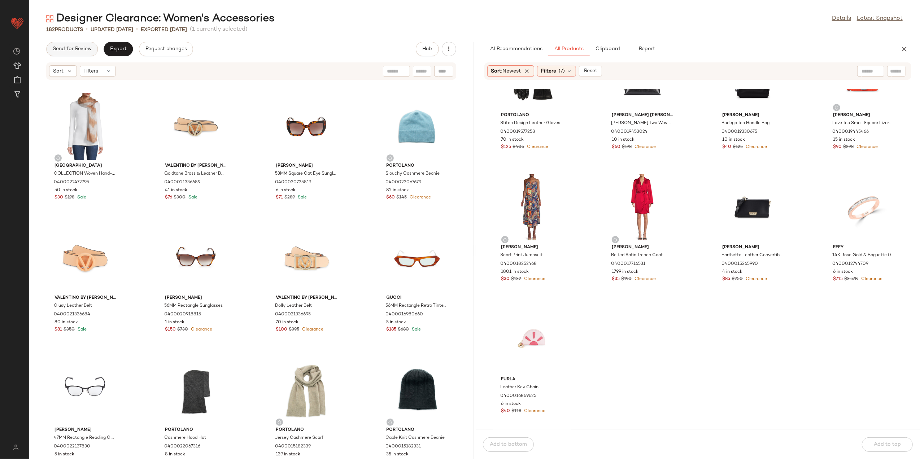
click at [70, 48] on span "Send for Review" at bounding box center [71, 49] width 39 height 6
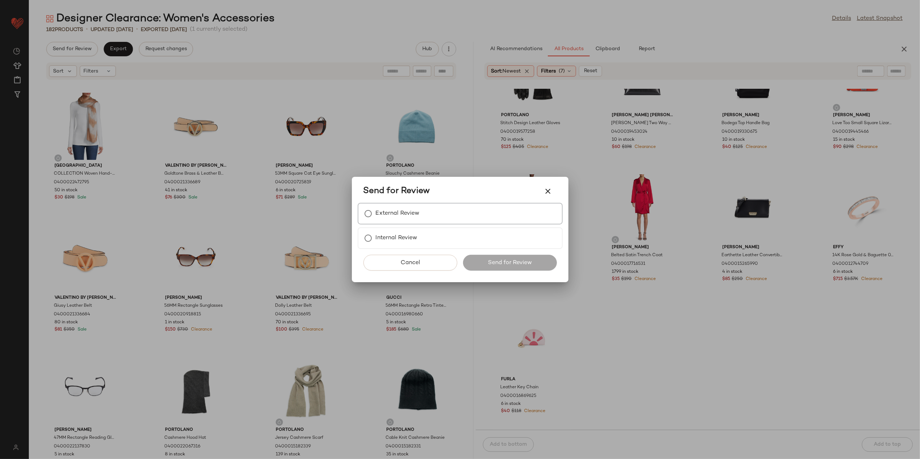
click at [441, 210] on div "External Review" at bounding box center [460, 214] width 205 height 22
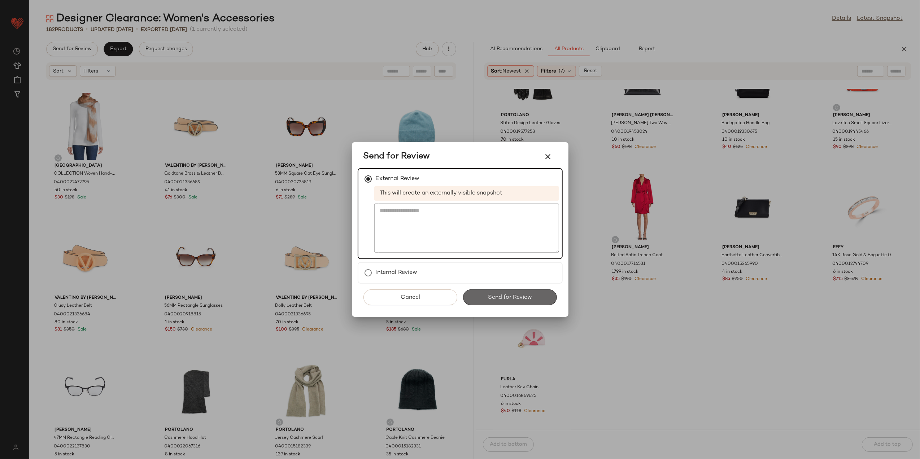
click at [499, 291] on button "Send for Review" at bounding box center [510, 298] width 94 height 16
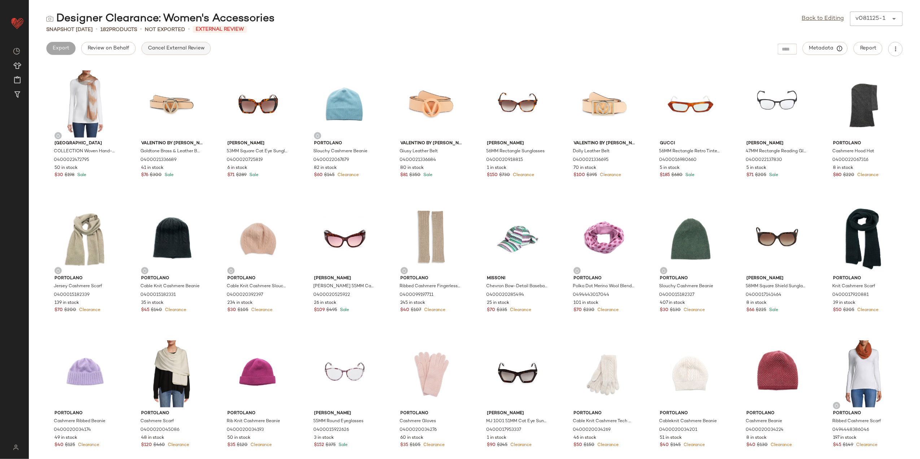
click at [156, 48] on span "Cancel External Review" at bounding box center [176, 48] width 57 height 6
click at [126, 42] on button "Export" at bounding box center [118, 48] width 29 height 13
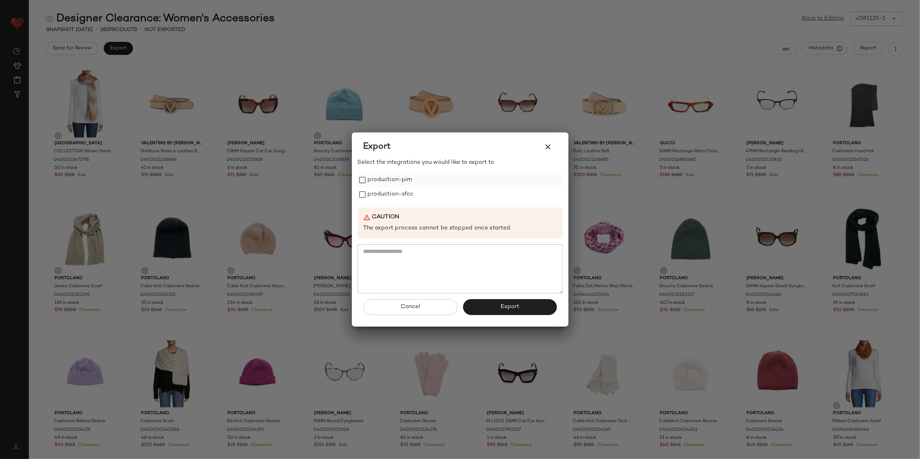
click at [374, 177] on label "production-pim" at bounding box center [390, 180] width 44 height 14
click at [375, 192] on label "production-sfcc" at bounding box center [391, 194] width 46 height 14
click at [493, 311] on button "Export" at bounding box center [510, 307] width 94 height 16
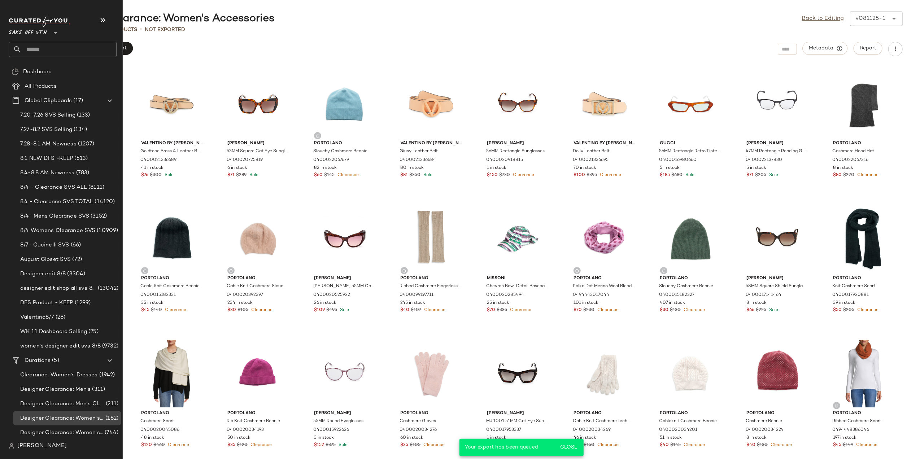
scroll to position [4, 0]
click at [85, 435] on span "Designer Clearance: Women's Shoes" at bounding box center [61, 432] width 83 height 8
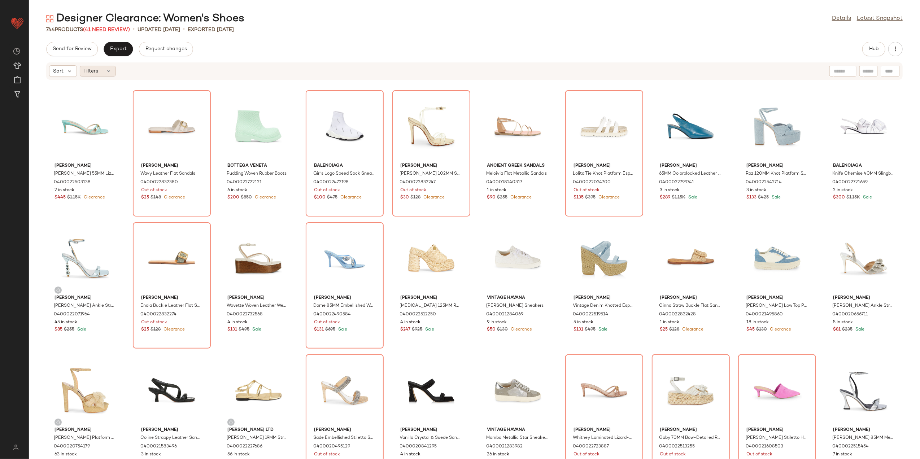
click at [90, 74] on span "Filters" at bounding box center [91, 72] width 15 height 8
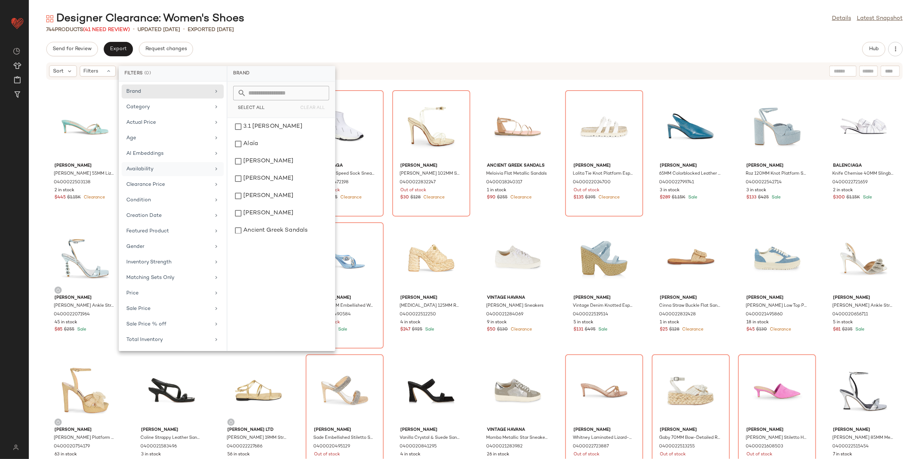
click at [170, 173] on div "Availability" at bounding box center [168, 169] width 84 height 8
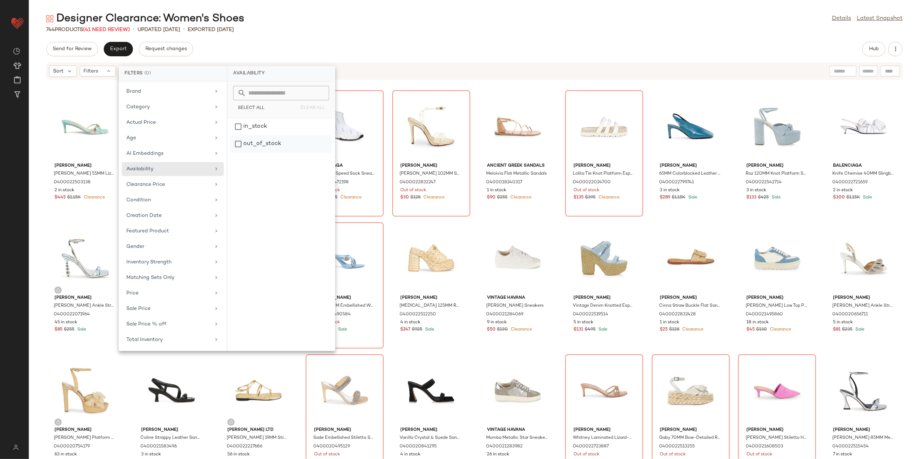
click at [250, 145] on div "out_of_stock" at bounding box center [281, 143] width 102 height 17
